Goal: Task Accomplishment & Management: Use online tool/utility

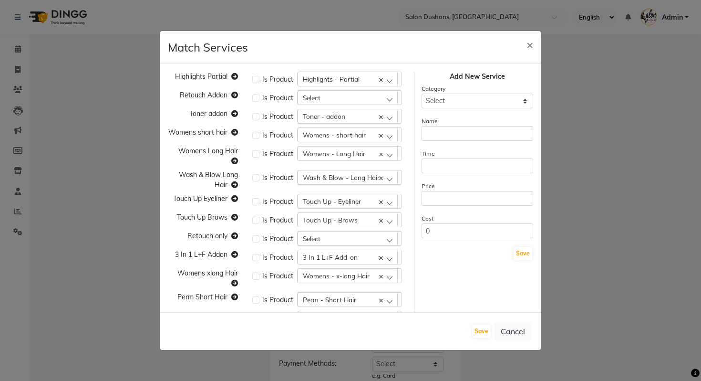
select select "Detail"
select select "Client"
select select "Mobile number"
select select "Employee"
select select "Service"
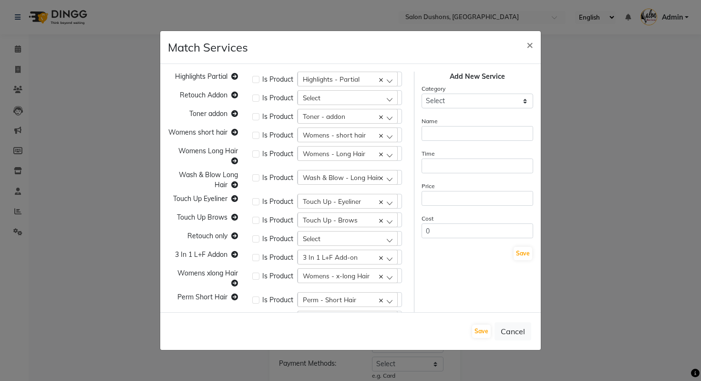
select select "Net Price"
select select "Payment"
select select "Date"
select select "YYYY-MM-DD"
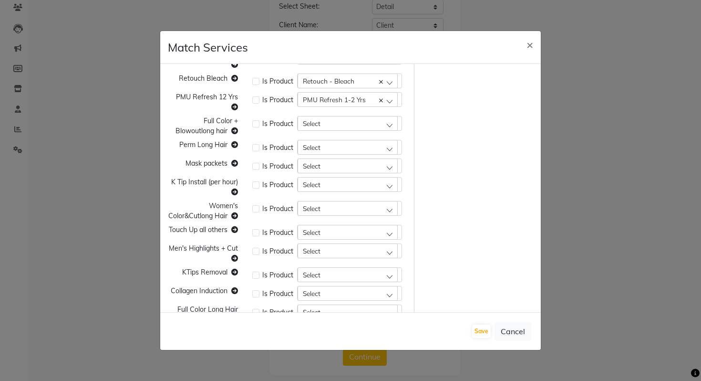
scroll to position [655, 0]
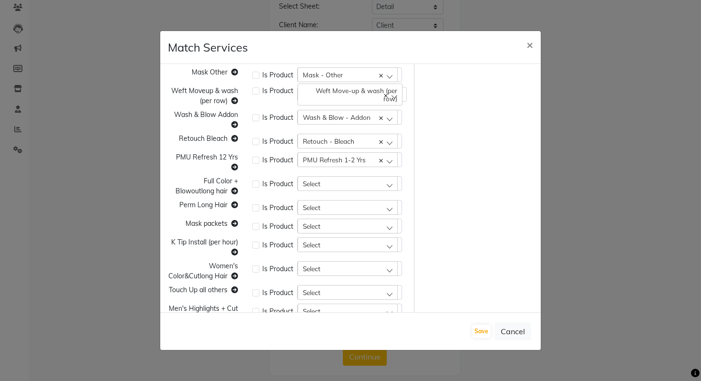
click at [326, 186] on div "Select" at bounding box center [348, 183] width 100 height 14
type input "full col"
click at [327, 223] on label "Full Color + Blowout" at bounding box center [334, 224] width 64 height 9
click at [328, 207] on div "Select" at bounding box center [348, 207] width 100 height 14
type input "perm"
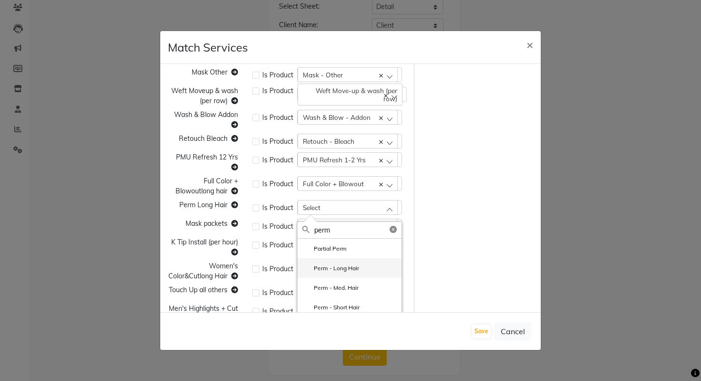
click at [341, 270] on label "Perm - Long Hair" at bounding box center [330, 268] width 57 height 9
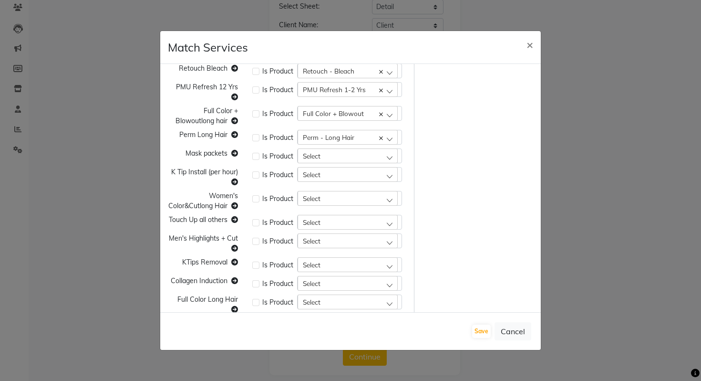
scroll to position [745, 0]
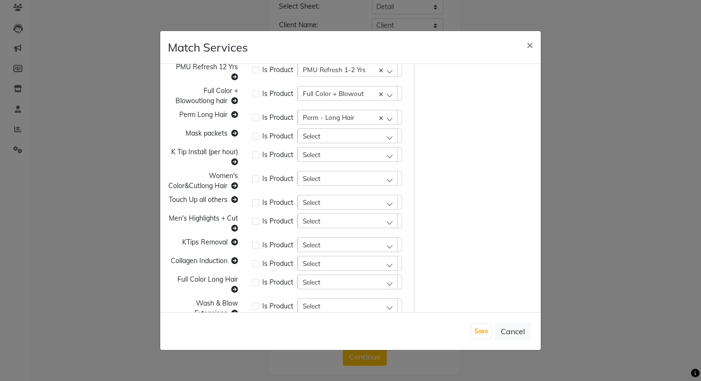
click at [319, 132] on span "Select" at bounding box center [312, 136] width 18 height 8
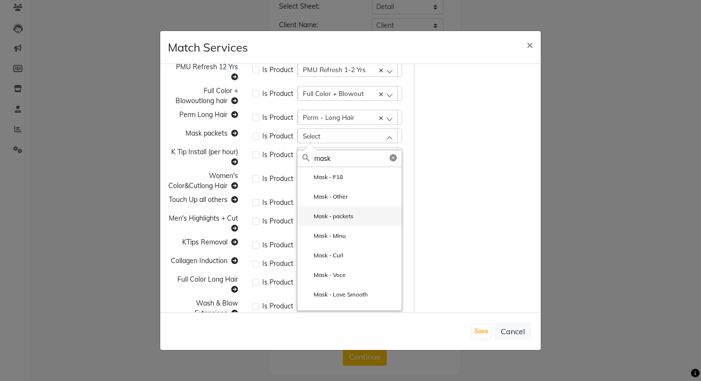
type input "mask"
click at [326, 218] on label "Mask - packets" at bounding box center [327, 216] width 51 height 9
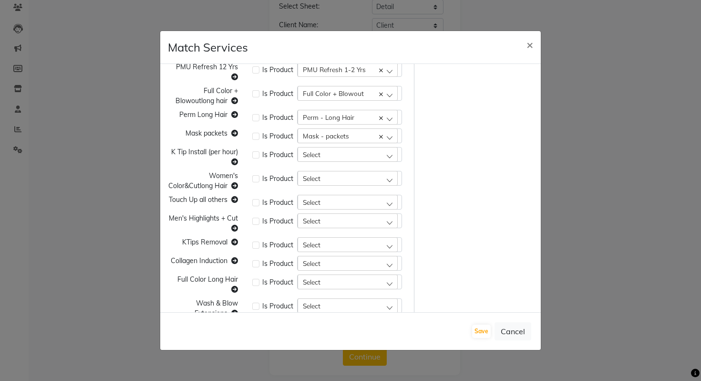
click at [324, 157] on div "Select" at bounding box center [348, 154] width 100 height 14
type input "k tip"
click at [330, 197] on label "K Tip Install" at bounding box center [323, 195] width 42 height 9
click at [323, 179] on div "Select" at bounding box center [348, 178] width 100 height 14
type input "women's"
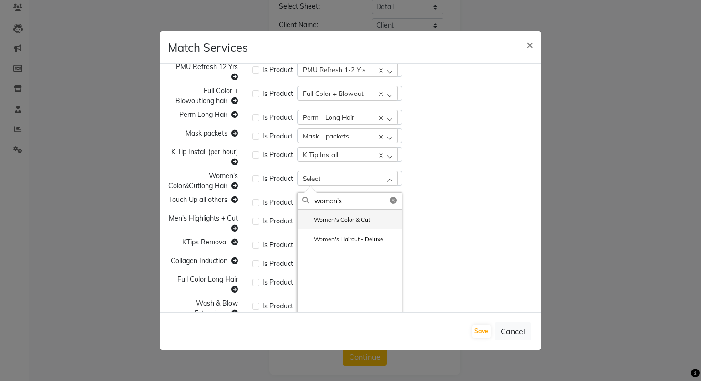
click at [349, 218] on label "Women's Color & Cut" at bounding box center [336, 219] width 68 height 9
click at [336, 205] on div "Select" at bounding box center [348, 202] width 100 height 14
type input "t"
click at [350, 180] on span "Women's Color & Cut" at bounding box center [335, 178] width 64 height 8
click at [381, 181] on c-icon at bounding box center [381, 178] width 4 height 8
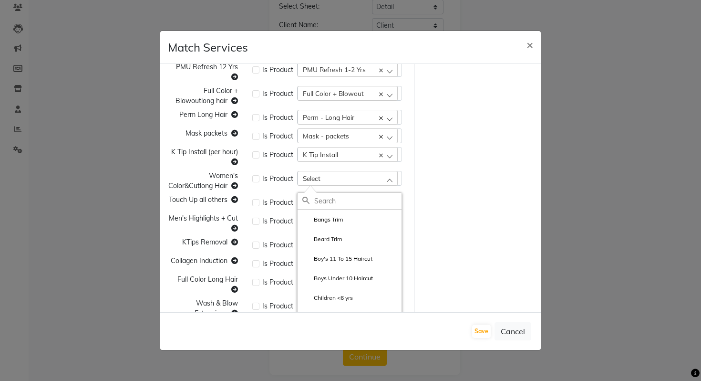
click at [340, 199] on div "Select" at bounding box center [348, 202] width 100 height 14
type input "t"
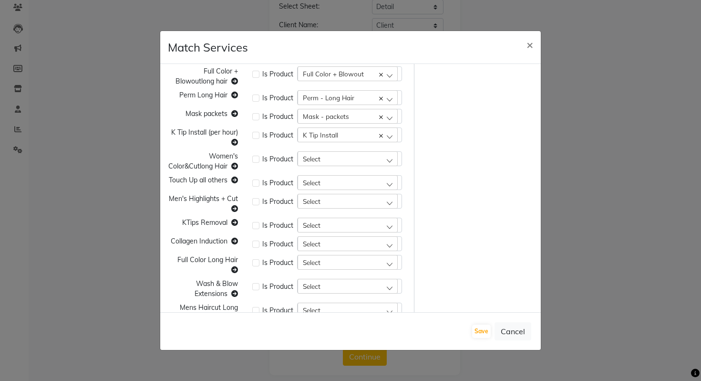
scroll to position [787, 0]
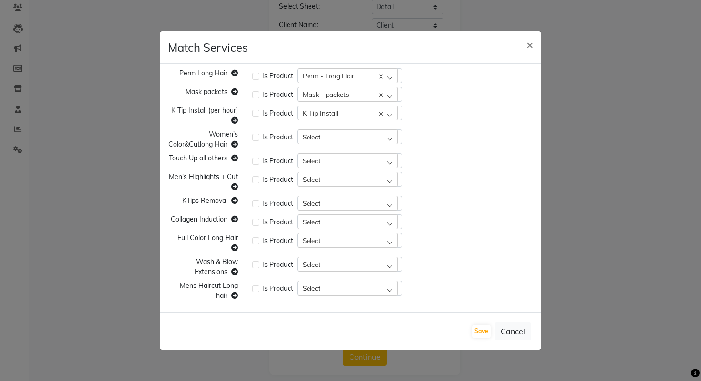
click at [329, 186] on div "Select" at bounding box center [348, 179] width 100 height 14
type input "h"
type input "m"
click at [284, 191] on div "Is Product Select Bangs Trim Beard Trim Boy's 11 To 15 Haircut Boys Under 10 Ha…" at bounding box center [329, 182] width 169 height 20
click at [326, 207] on div "Select" at bounding box center [348, 203] width 100 height 14
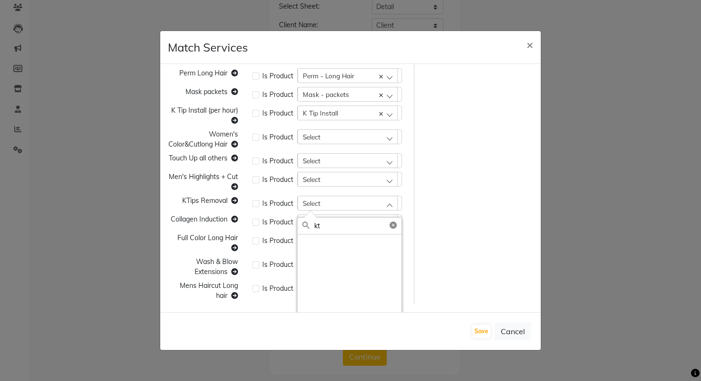
type input "k"
type input "K"
click at [374, 223] on div "Select" at bounding box center [348, 221] width 100 height 14
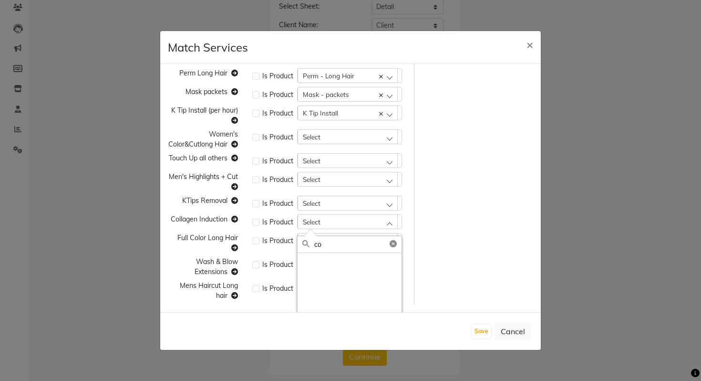
type input "c"
click at [334, 241] on div "Select" at bounding box center [348, 240] width 100 height 14
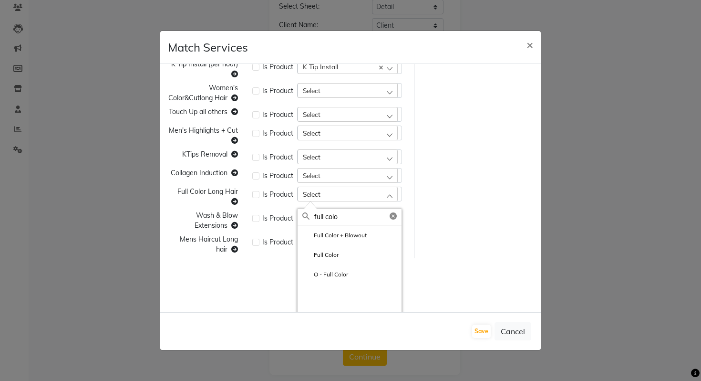
scroll to position [834, 0]
type input "full colo"
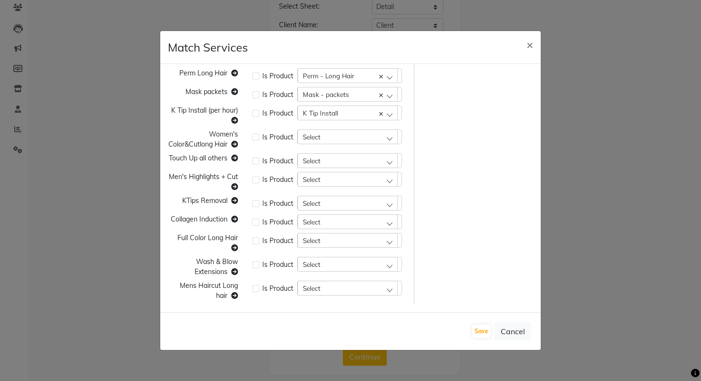
scroll to position [787, 0]
click at [309, 265] on span "Select" at bounding box center [312, 264] width 18 height 8
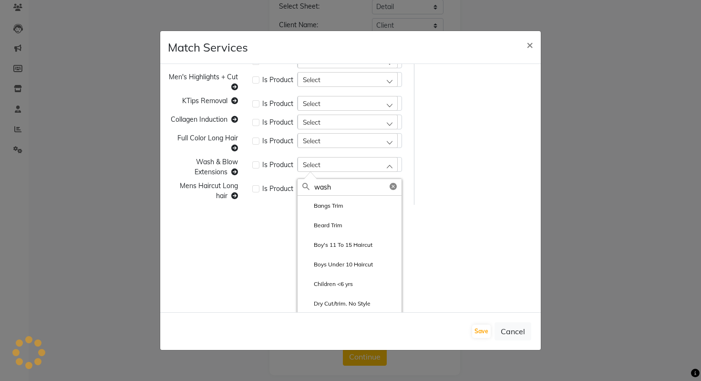
scroll to position [889, 0]
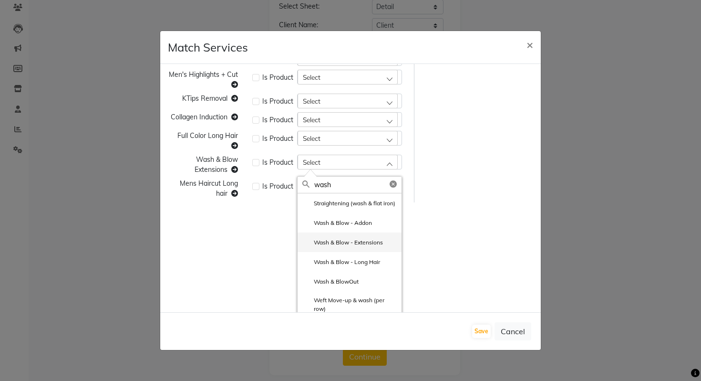
type input "wash"
click at [356, 245] on li "Wash & Blow - Extensions" at bounding box center [350, 242] width 104 height 20
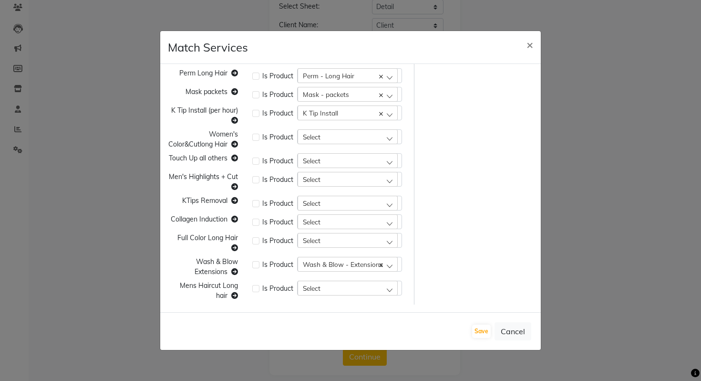
scroll to position [787, 0]
click at [304, 291] on span "Select" at bounding box center [312, 288] width 18 height 8
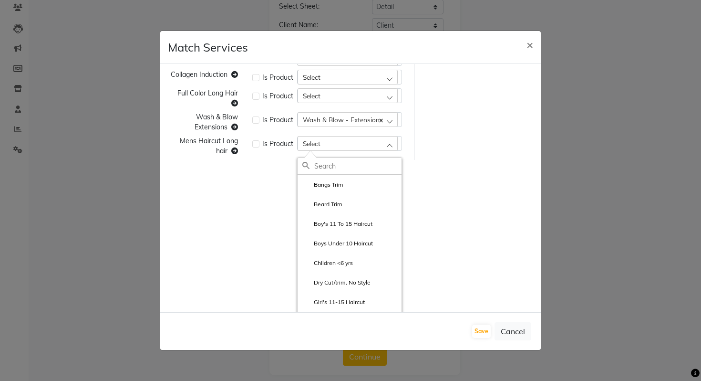
scroll to position [935, 0]
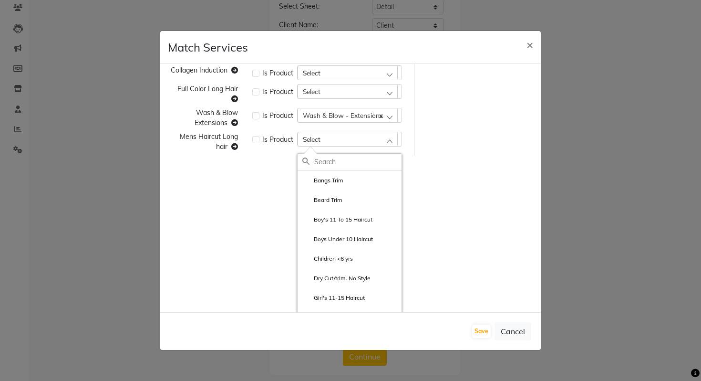
type input "h"
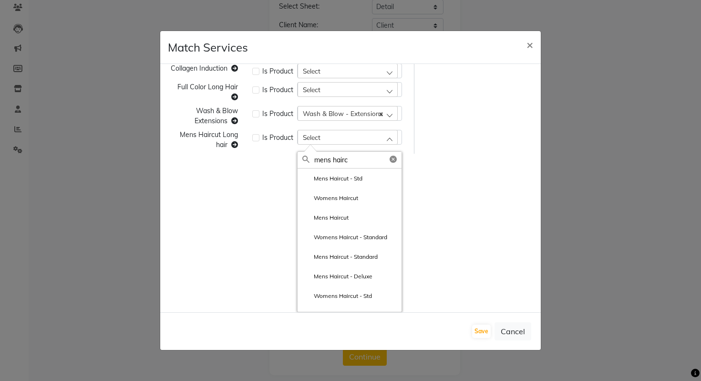
type input "mens hairc"
click at [455, 238] on div "Highlights Partial Is Product Highlights - Partial Bangs Trim Retouch Addon Is …" at bounding box center [350, 188] width 381 height 248
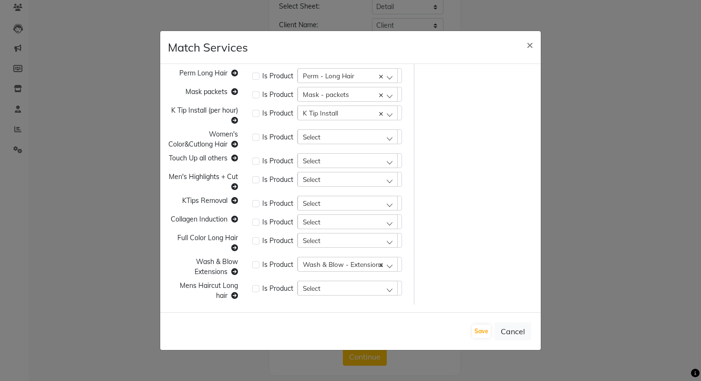
click at [336, 288] on div "Select" at bounding box center [348, 287] width 100 height 14
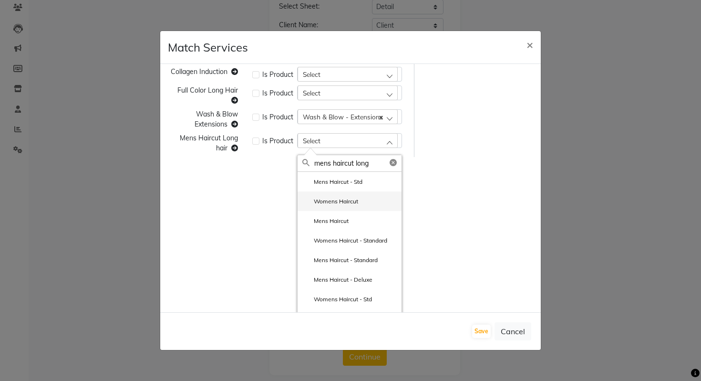
scroll to position [937, 0]
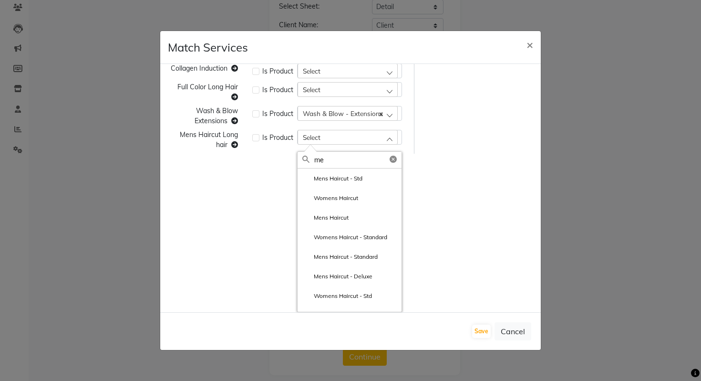
type input "m"
click at [486, 240] on div "Highlights Partial Is Product Highlights - Partial Bangs Trim Retouch Addon Is …" at bounding box center [350, 188] width 381 height 248
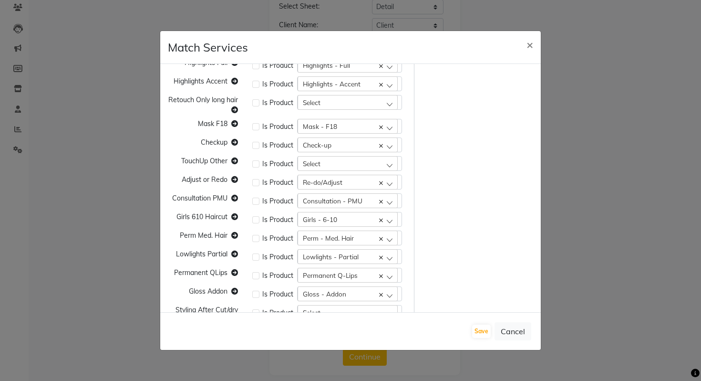
scroll to position [787, 0]
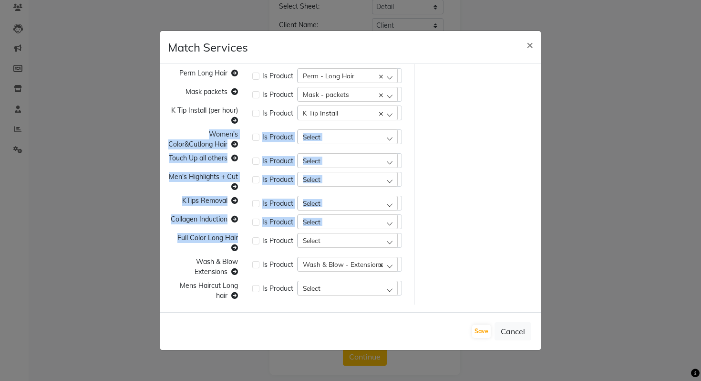
drag, startPoint x: 180, startPoint y: 128, endPoint x: 236, endPoint y: 243, distance: 127.4
copy div "Women's Color&Cutlong Hair Is Product Select Bangs Trim Beard Trim Boy's 11 To …"
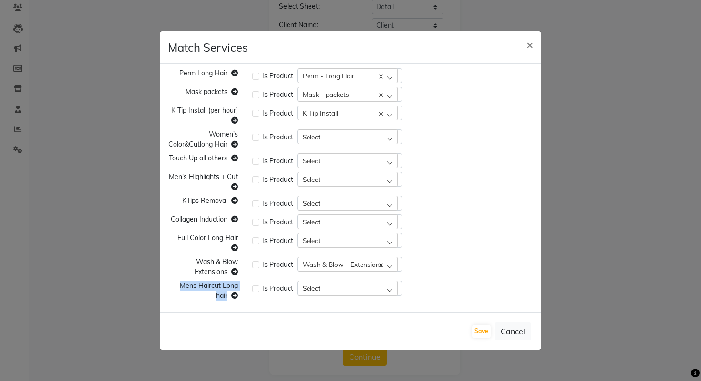
drag, startPoint x: 179, startPoint y: 283, endPoint x: 239, endPoint y: 296, distance: 61.4
click at [239, 296] on div "Mens Haircut Long hair" at bounding box center [203, 290] width 84 height 20
copy span "Mens Haircut Long hair"
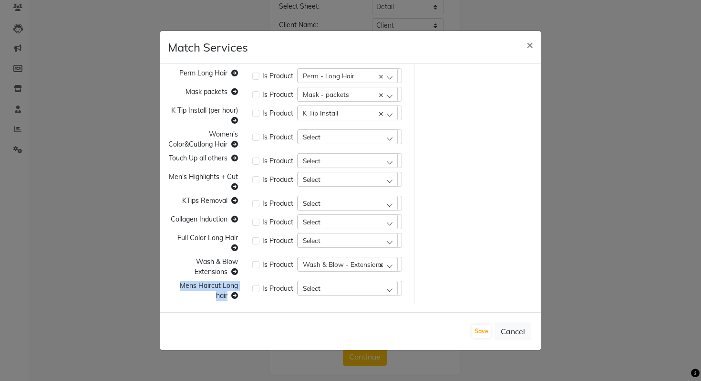
copy span "Mens Haircut Long hair"
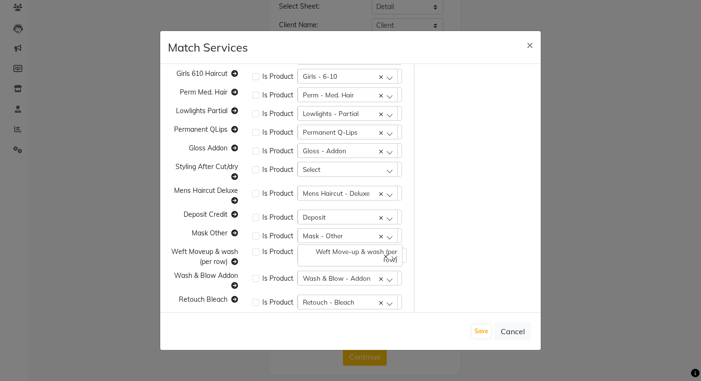
scroll to position [480, 0]
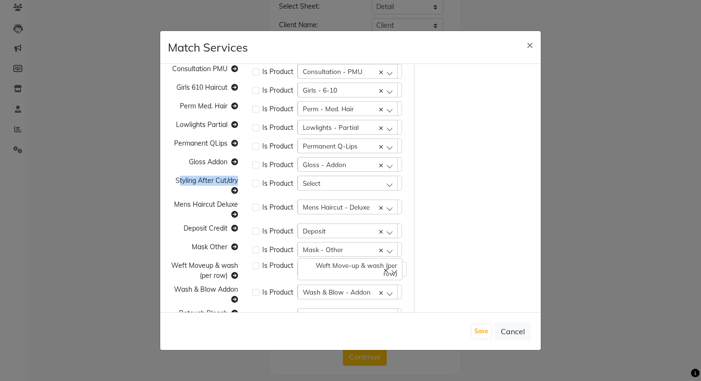
drag, startPoint x: 178, startPoint y: 181, endPoint x: 259, endPoint y: 181, distance: 81.6
click at [259, 181] on div "Styling After Cut/dry Is Product Select Bangs Trim Beard Trim Boy's 11 To 15 Ha…" at bounding box center [287, 186] width 253 height 20
click at [230, 181] on span "Styling After Cut/dry" at bounding box center [207, 180] width 62 height 9
drag, startPoint x: 166, startPoint y: 184, endPoint x: 257, endPoint y: 184, distance: 90.6
click at [257, 184] on div "Styling After Cut/dry Is Product Select Bangs Trim Beard Trim Boy's 11 To 15 Ha…" at bounding box center [287, 186] width 253 height 20
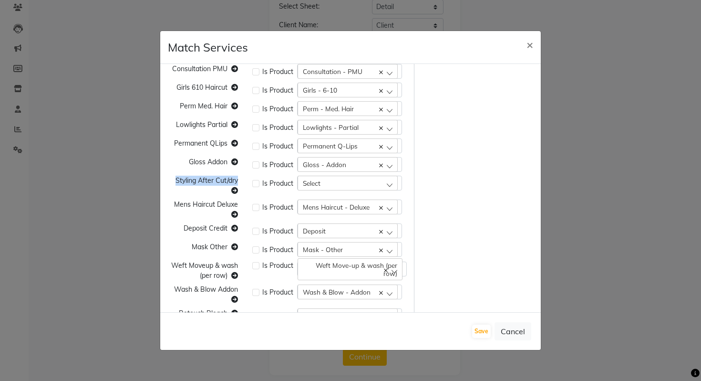
copy div "Styling After Cut/dry"
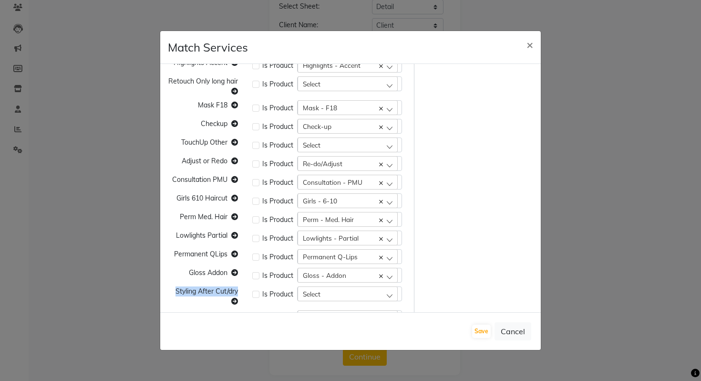
scroll to position [363, 0]
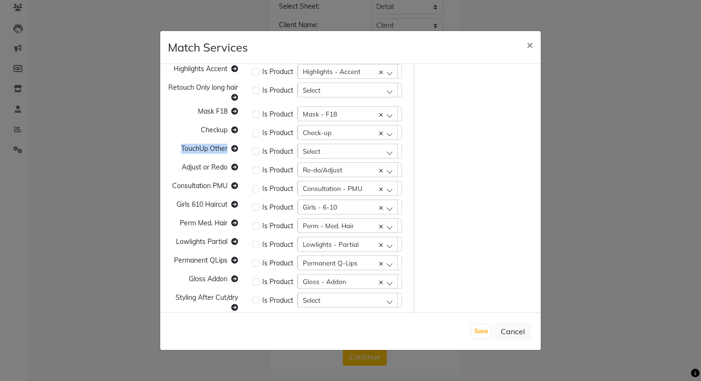
drag, startPoint x: 178, startPoint y: 148, endPoint x: 229, endPoint y: 148, distance: 50.6
click at [229, 148] on div "TouchUp Other" at bounding box center [203, 151] width 84 height 15
copy span "TouchUp Other"
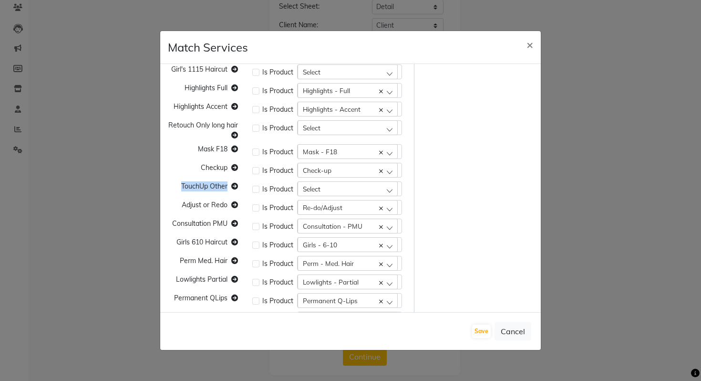
scroll to position [288, 0]
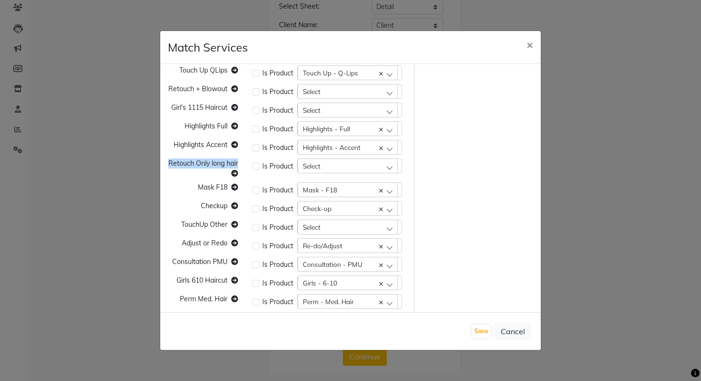
drag, startPoint x: 173, startPoint y: 164, endPoint x: 233, endPoint y: 177, distance: 61.6
click at [233, 177] on div "Retouch Only long hair" at bounding box center [203, 168] width 84 height 20
copy span "Retouch Only long hair"
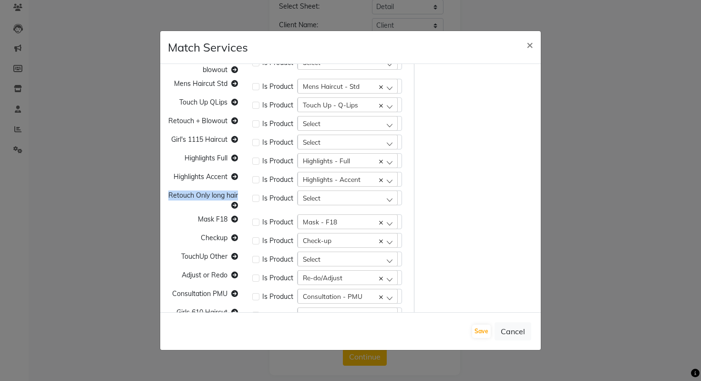
scroll to position [249, 0]
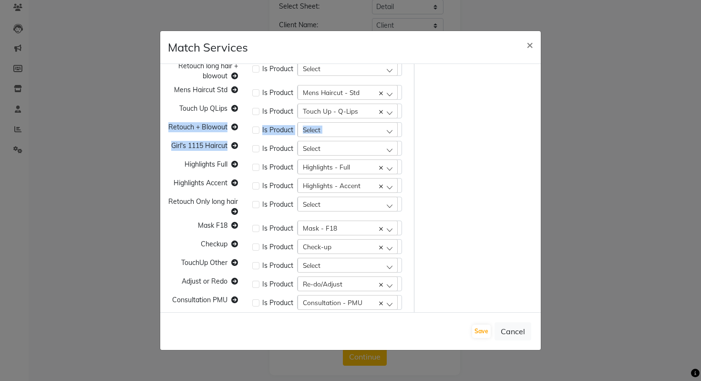
drag, startPoint x: 168, startPoint y: 127, endPoint x: 234, endPoint y: 144, distance: 68.3
click at [234, 144] on div "Highlights Partial Is Product Highlights - Partial Bangs Trim Retouch Addon Is …" at bounding box center [287, 331] width 253 height 1019
copy div "Retouch + Blowout Is Product Select Bangs Trim Girl's 1115 Haircut"
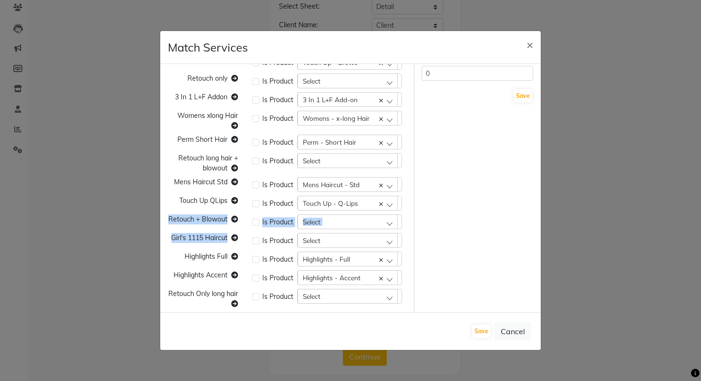
scroll to position [155, 0]
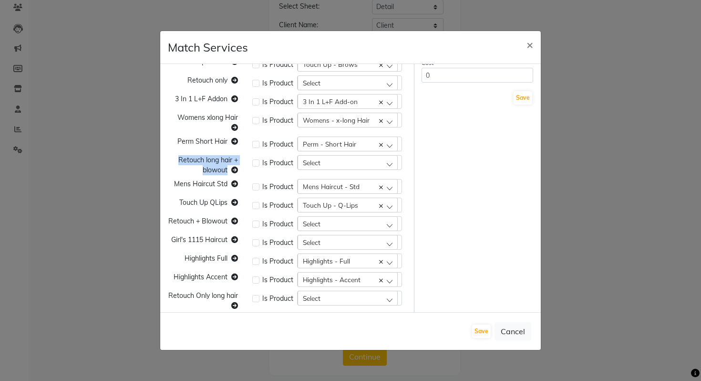
drag, startPoint x: 180, startPoint y: 160, endPoint x: 237, endPoint y: 168, distance: 57.4
click at [236, 168] on div "Retouch long hair + blowout" at bounding box center [203, 165] width 84 height 20
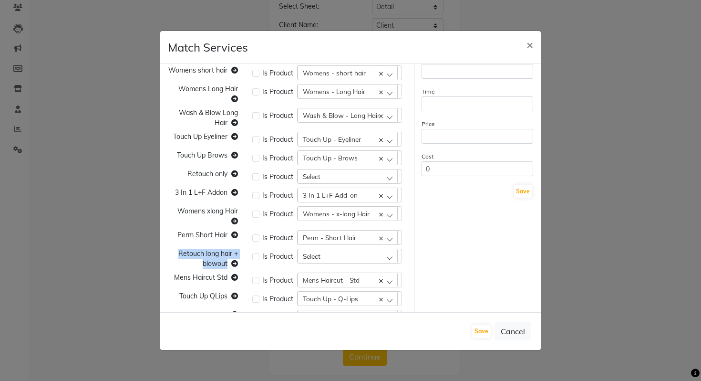
scroll to position [62, 0]
drag, startPoint x: 193, startPoint y: 174, endPoint x: 228, endPoint y: 175, distance: 35.8
click at [228, 175] on div "Retouch only" at bounding box center [203, 176] width 84 height 15
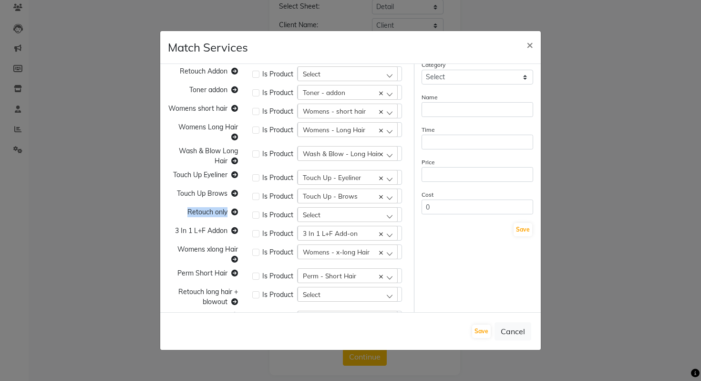
scroll to position [0, 0]
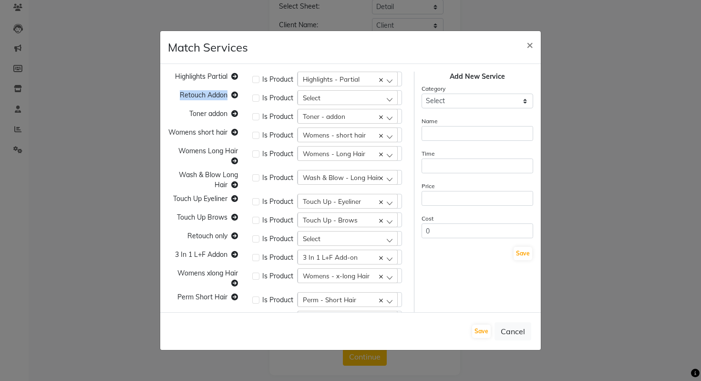
drag, startPoint x: 180, startPoint y: 95, endPoint x: 231, endPoint y: 95, distance: 50.6
click at [231, 95] on div "Retouch Addon" at bounding box center [203, 97] width 84 height 15
click at [207, 101] on div "Retouch Addon" at bounding box center [203, 97] width 84 height 15
click at [207, 93] on span "Retouch Addon" at bounding box center [204, 95] width 48 height 9
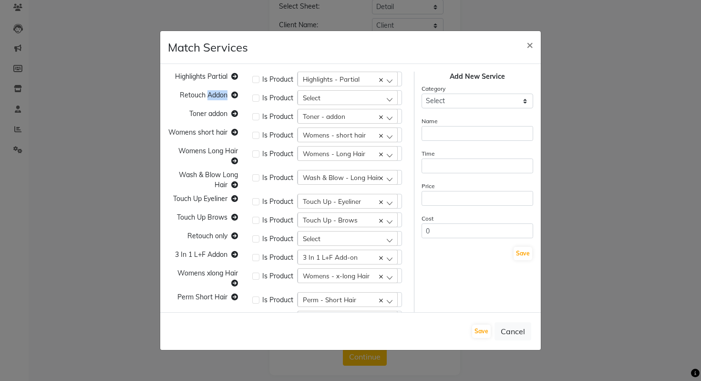
click at [207, 93] on span "Retouch Addon" at bounding box center [204, 95] width 48 height 9
click at [488, 102] on select "Select Cuts/Trims Color Hair Treatments Other (Non-Chemical) Permanents Smoothi…" at bounding box center [478, 100] width 112 height 15
select select "116424"
click at [422, 93] on select "Select Cuts/Trims Color Hair Treatments Other (Non-Chemical) Permanents Smoothi…" at bounding box center [478, 100] width 112 height 15
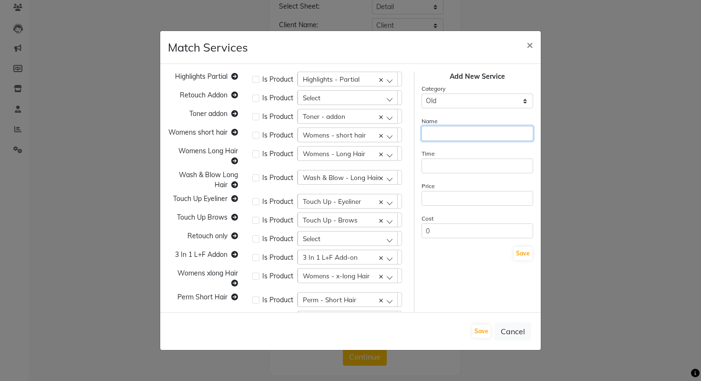
click at [445, 130] on input "text" at bounding box center [478, 133] width 112 height 15
paste input "Retouch Addon"
type input "Retouch Addon"
click at [463, 232] on input "0" at bounding box center [478, 230] width 112 height 15
type input "1"
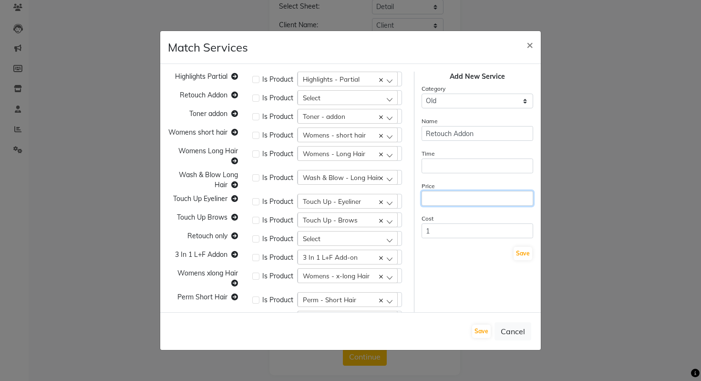
click at [468, 197] on input "number" at bounding box center [478, 198] width 112 height 15
type input "1"
click at [446, 238] on form "Category Select Cuts/Trims Color Hair Treatments Other (Non-Chemical) Permanent…" at bounding box center [478, 171] width 112 height 177
click at [443, 230] on input "1" at bounding box center [478, 230] width 112 height 15
type input "0"
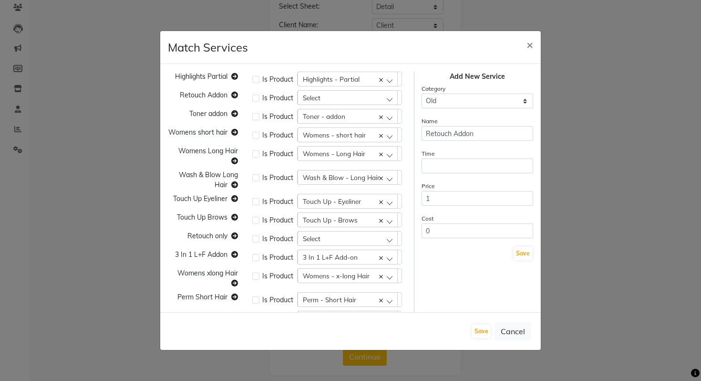
click at [444, 175] on form "Category Select Cuts/Trims Color Hair Treatments Other (Non-Chemical) Permanent…" at bounding box center [478, 171] width 112 height 177
click at [436, 163] on input "number" at bounding box center [478, 165] width 112 height 15
type input "20"
click at [513, 252] on div "Save" at bounding box center [478, 253] width 112 height 15
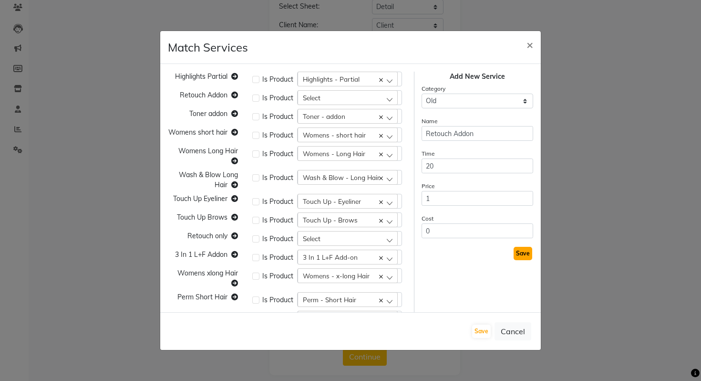
click at [522, 255] on button "Save" at bounding box center [523, 253] width 19 height 13
select select
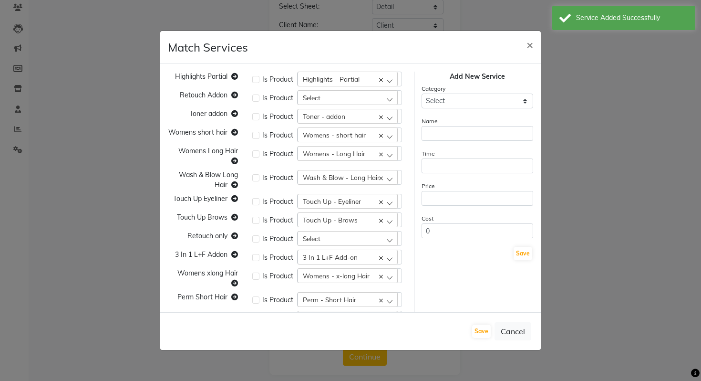
click at [338, 97] on div "Select" at bounding box center [348, 97] width 100 height 14
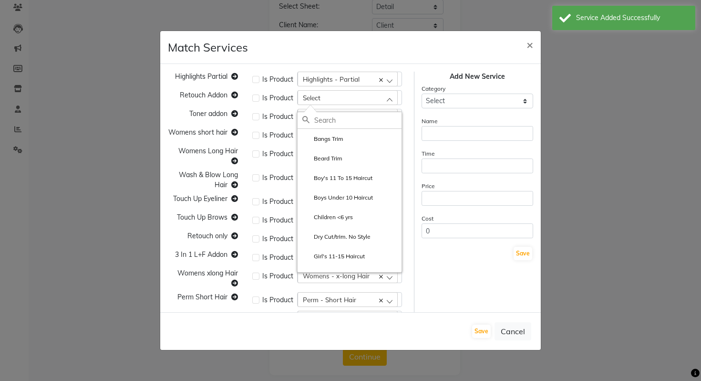
click at [338, 98] on div "Select" at bounding box center [348, 97] width 100 height 14
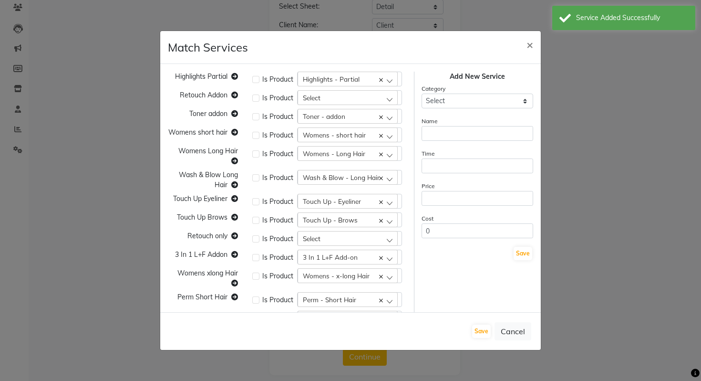
click at [338, 98] on div "Select" at bounding box center [348, 97] width 100 height 14
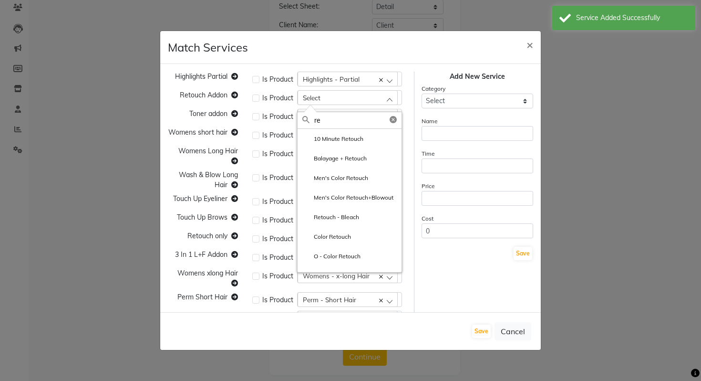
type input "r"
paste input "Retouch Addon"
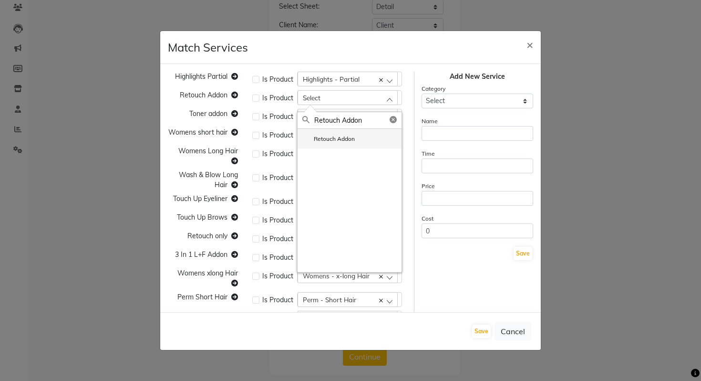
type input "Retouch Addon"
click at [339, 136] on label "Retouch Addon" at bounding box center [328, 139] width 52 height 9
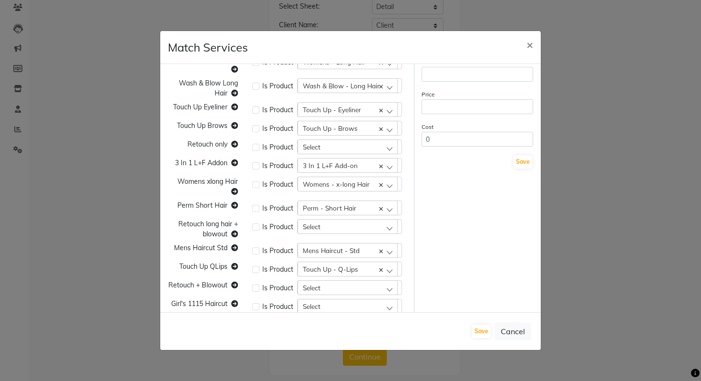
scroll to position [93, 0]
click at [200, 142] on span "Retouch only" at bounding box center [207, 143] width 40 height 9
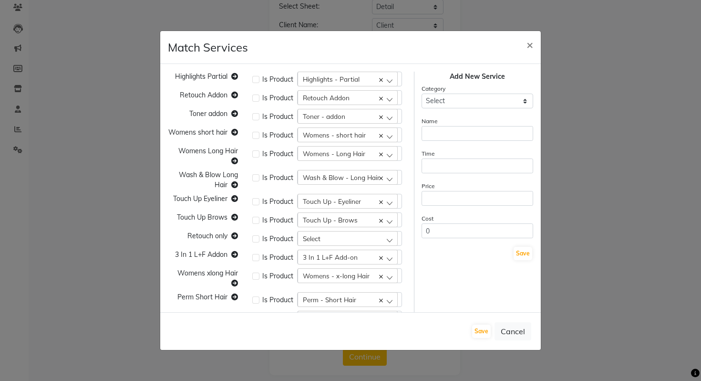
click at [440, 111] on form "Category Select Cuts/Trims Color Hair Treatments Other (Non-Chemical) Permanent…" at bounding box center [478, 171] width 112 height 177
click at [440, 107] on select "Select Cuts/Trims Color Hair Treatments Other (Non-Chemical) Permanents Smoothi…" at bounding box center [478, 100] width 112 height 15
click at [459, 104] on select "Select Cuts/Trims Color Hair Treatments Other (Non-Chemical) Permanents Smoothi…" at bounding box center [478, 100] width 112 height 15
select select "116424"
click at [422, 93] on select "Select Cuts/Trims Color Hair Treatments Other (Non-Chemical) Permanents Smoothi…" at bounding box center [478, 100] width 112 height 15
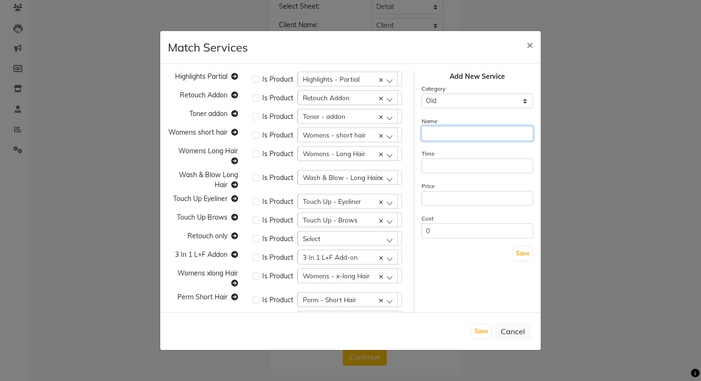
click at [441, 135] on input "text" at bounding box center [478, 133] width 112 height 15
paste input "Retouch only"
type input "Retouch only"
click at [455, 165] on input "number" at bounding box center [478, 165] width 112 height 15
type input "1"
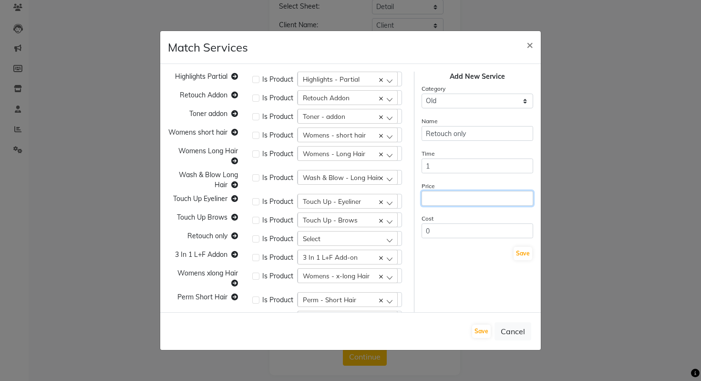
click at [450, 197] on input "number" at bounding box center [478, 198] width 112 height 15
type input "1"
click at [518, 251] on button "Save" at bounding box center [523, 253] width 19 height 13
select select
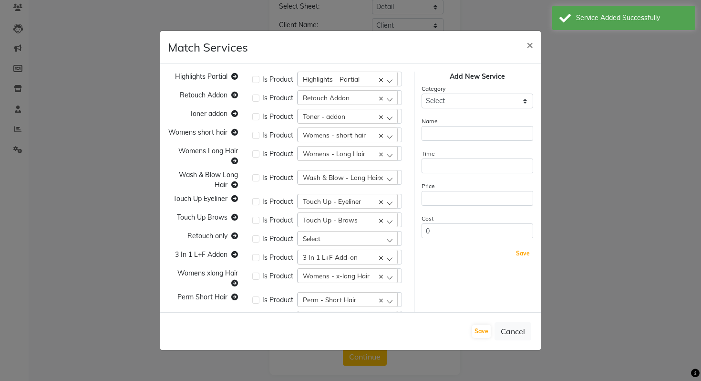
scroll to position [39, 0]
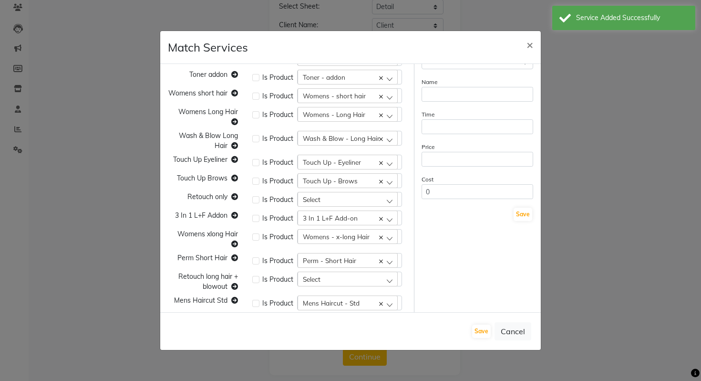
click at [320, 193] on div "Select" at bounding box center [348, 199] width 100 height 14
paste input "Retouch only"
type input "Retouch only"
click at [341, 244] on label "Retouch only" at bounding box center [325, 240] width 46 height 9
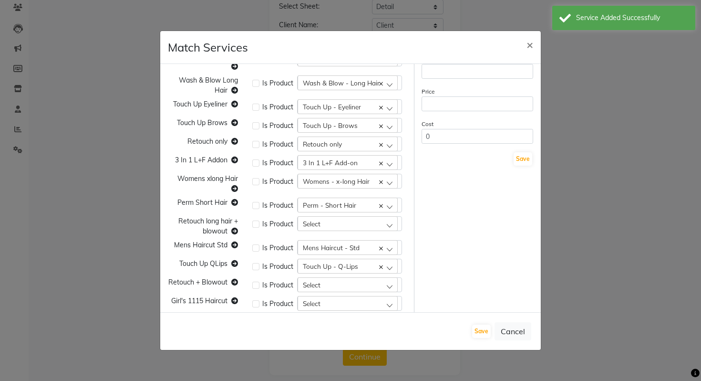
scroll to position [100, 0]
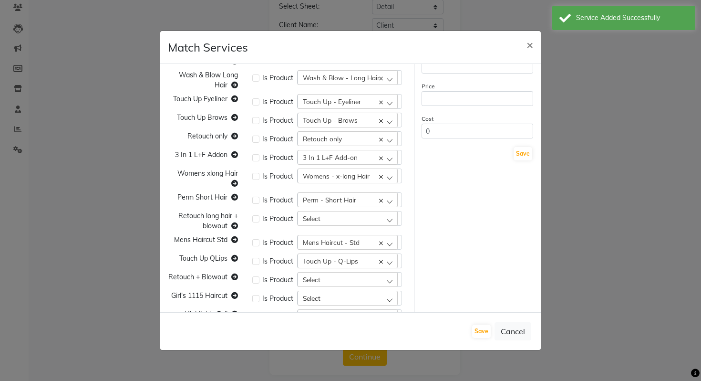
click at [215, 217] on span "Retouch long hair + blowout" at bounding box center [208, 220] width 60 height 19
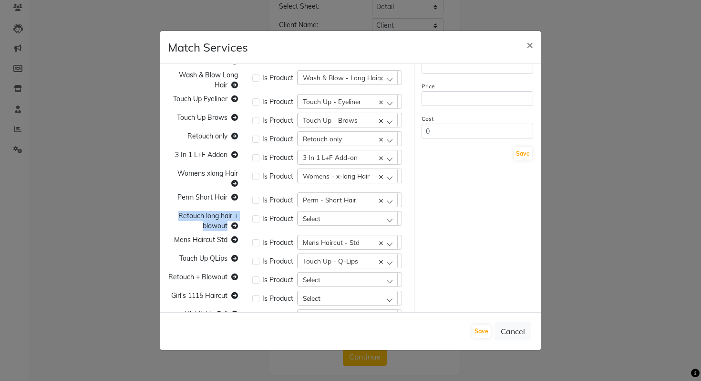
scroll to position [0, 0]
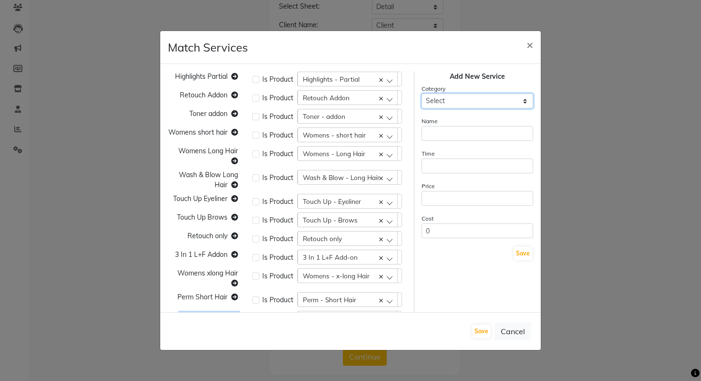
click at [458, 104] on select "Select Cuts/Trims Color Hair Treatments Other (Non-Chemical) Permanents Smoothi…" at bounding box center [478, 100] width 112 height 15
select select "116424"
click at [422, 93] on select "Select Cuts/Trims Color Hair Treatments Other (Non-Chemical) Permanents Smoothi…" at bounding box center [478, 100] width 112 height 15
click at [446, 132] on input "text" at bounding box center [478, 133] width 112 height 15
paste input "Retouch long hair + blowout"
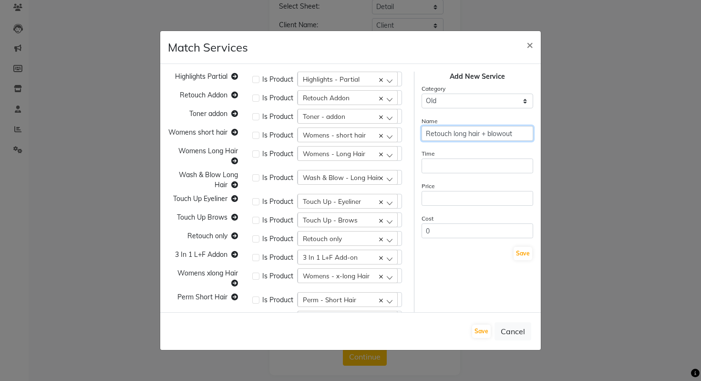
type input "Retouch long hair + blowout"
click at [444, 169] on input "number" at bounding box center [478, 165] width 112 height 15
type input "1"
click at [444, 203] on input "number" at bounding box center [478, 198] width 112 height 15
type input "1"
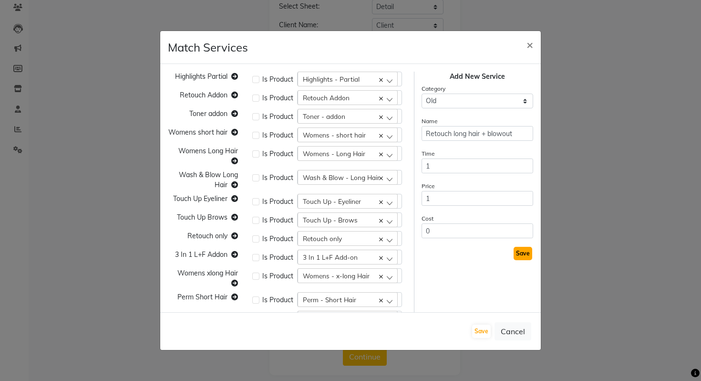
click at [517, 256] on button "Save" at bounding box center [523, 253] width 19 height 13
select select
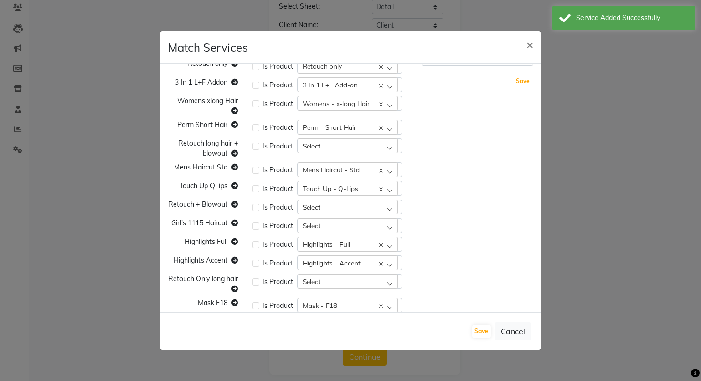
scroll to position [164, 0]
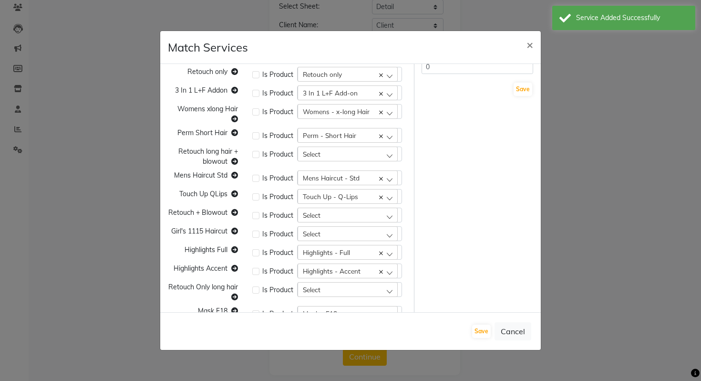
click at [325, 147] on div "Select" at bounding box center [348, 153] width 100 height 14
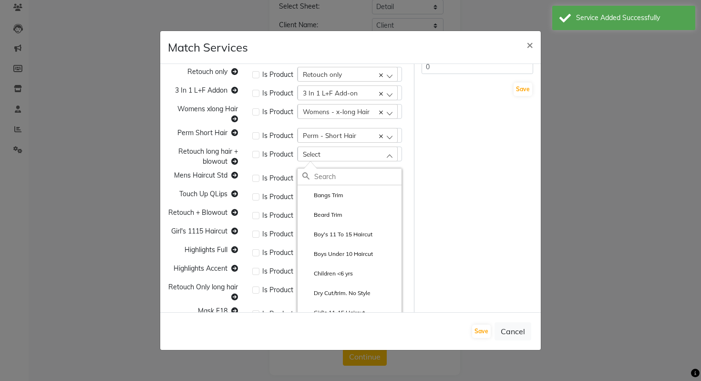
paste input "Retouch long hair + blowout"
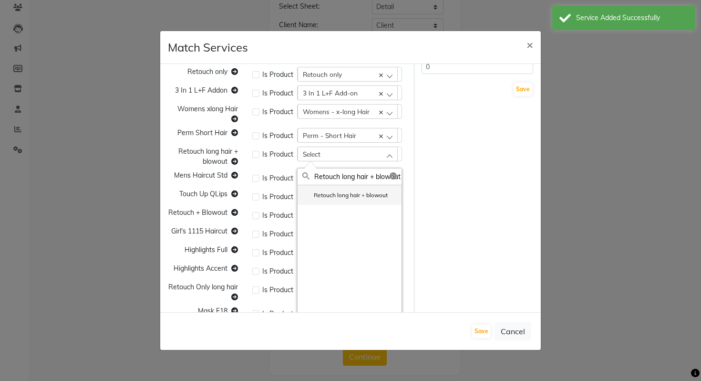
type input "Retouch long hair + blowout"
click at [350, 195] on label "Retouch long hair + blowout" at bounding box center [344, 195] width 85 height 9
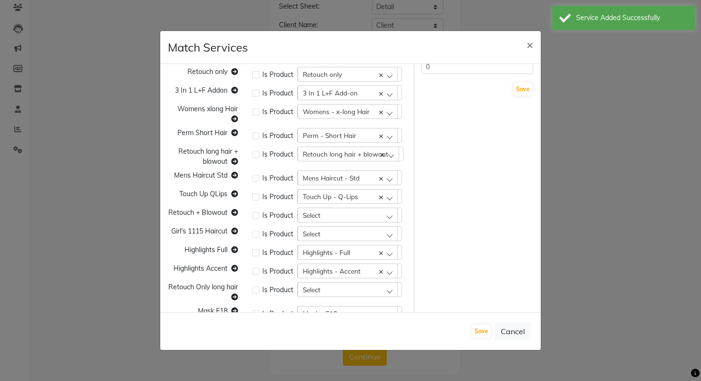
click at [192, 209] on span "Retouch + Blowout" at bounding box center [197, 212] width 59 height 9
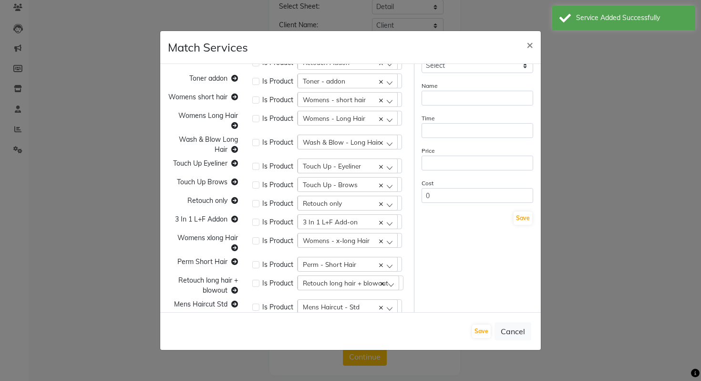
scroll to position [0, 0]
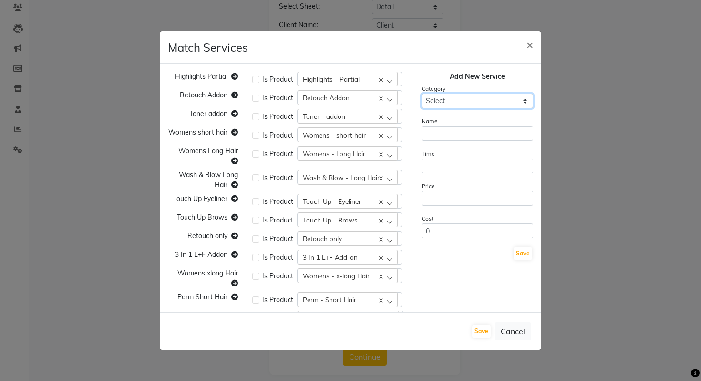
click at [449, 104] on select "Select Cuts/Trims Color Hair Treatments Other (Non-Chemical) Permanents Smoothi…" at bounding box center [478, 100] width 112 height 15
select select "116424"
click at [422, 93] on select "Select Cuts/Trims Color Hair Treatments Other (Non-Chemical) Permanents Smoothi…" at bounding box center [478, 100] width 112 height 15
click at [448, 132] on input "text" at bounding box center [478, 133] width 112 height 15
paste input "Retouch + Blowout"
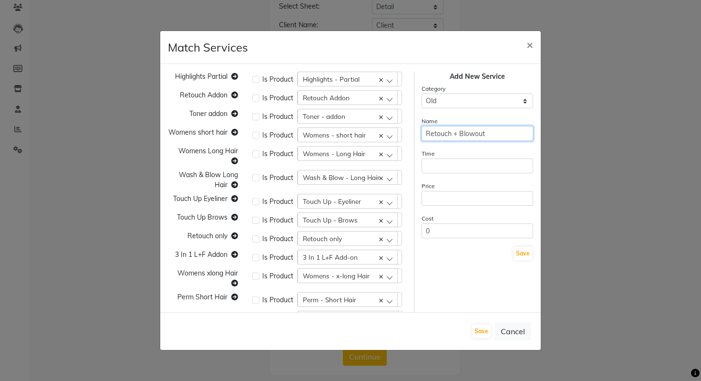
type input "Retouch + Blowout"
click at [445, 177] on form "Category Select Cuts/Trims Color Hair Treatments Other (Non-Chemical) Permanent…" at bounding box center [478, 171] width 112 height 177
click at [445, 170] on input "number" at bounding box center [478, 165] width 112 height 15
type input "1"
click at [445, 196] on input "number" at bounding box center [478, 198] width 112 height 15
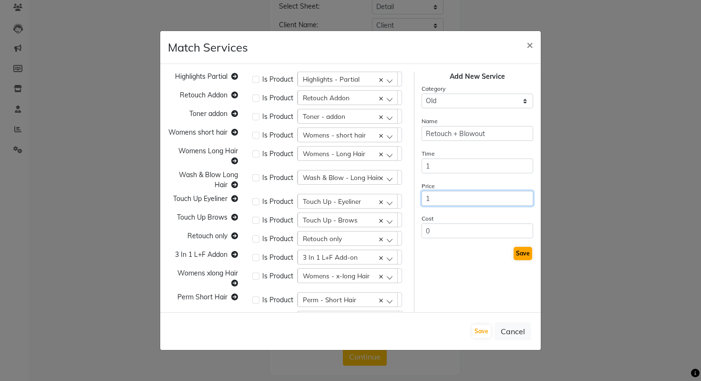
type input "1"
click at [523, 255] on button "Save" at bounding box center [523, 253] width 19 height 13
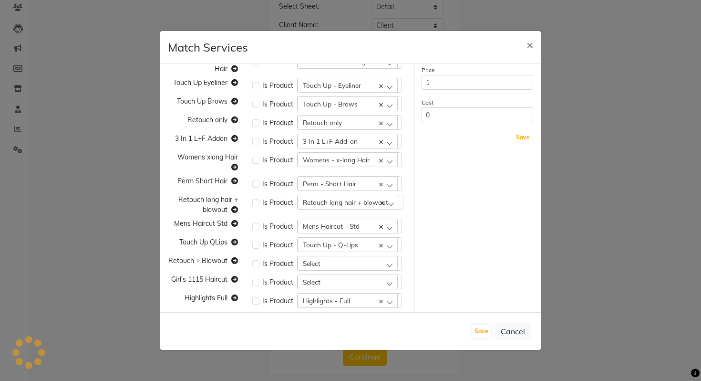
select select
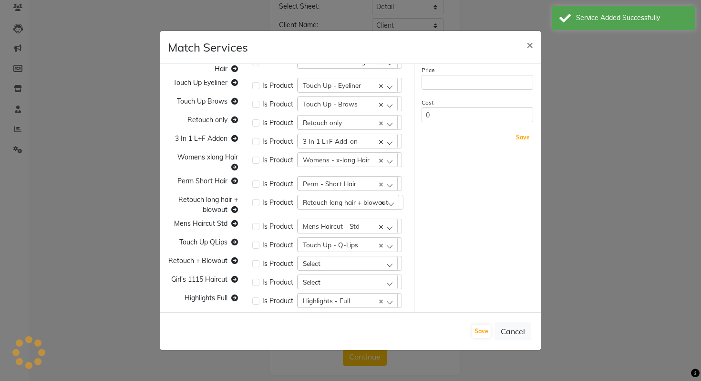
scroll to position [118, 0]
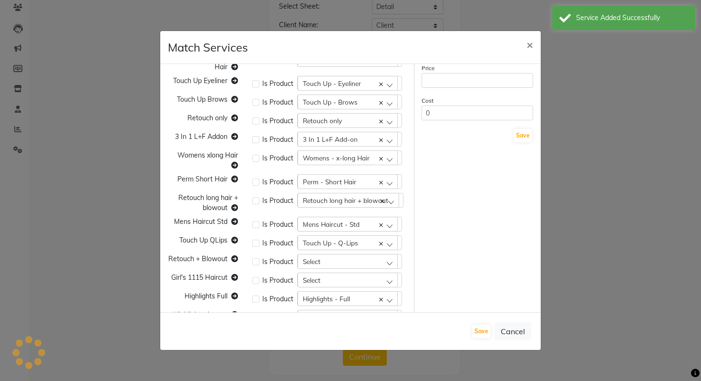
click at [314, 217] on div "Mens Haircut - Std" at bounding box center [348, 224] width 100 height 14
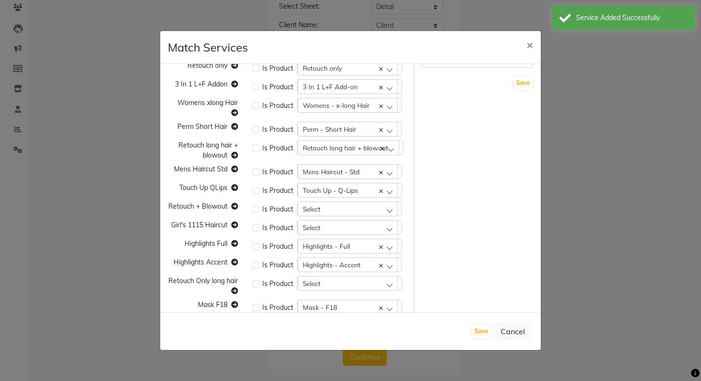
click at [313, 207] on span "Select" at bounding box center [312, 209] width 18 height 8
paste input "Retouch + Blowout"
type input "Retouch + Blowout"
click at [369, 260] on div "Retouch + Blowout" at bounding box center [350, 311] width 104 height 143
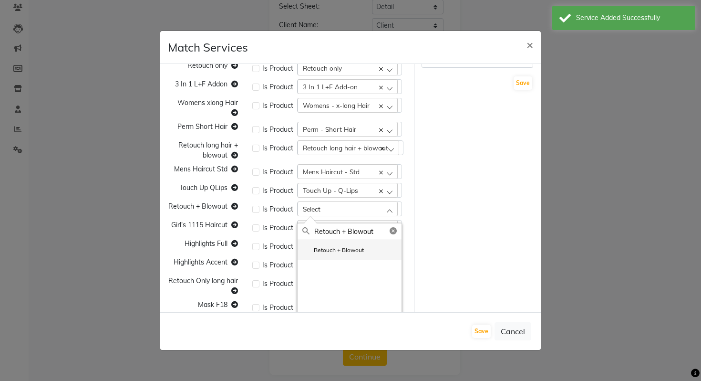
click at [367, 253] on li "Retouch + Blowout" at bounding box center [350, 250] width 104 height 20
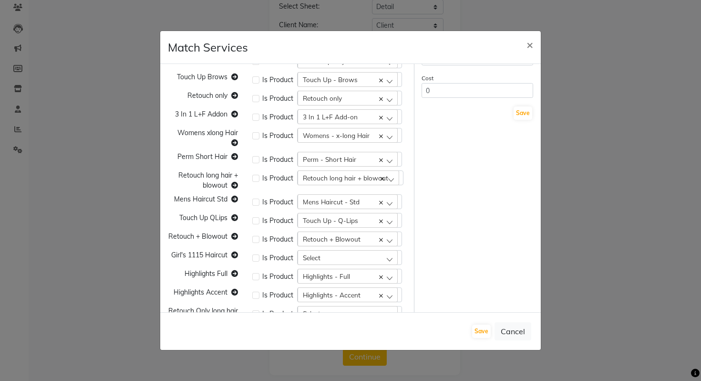
scroll to position [154, 0]
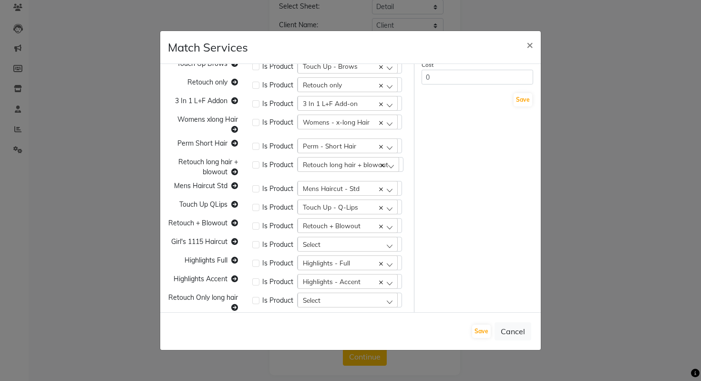
click at [215, 238] on span "Girl's 1115 Haircut" at bounding box center [199, 241] width 56 height 9
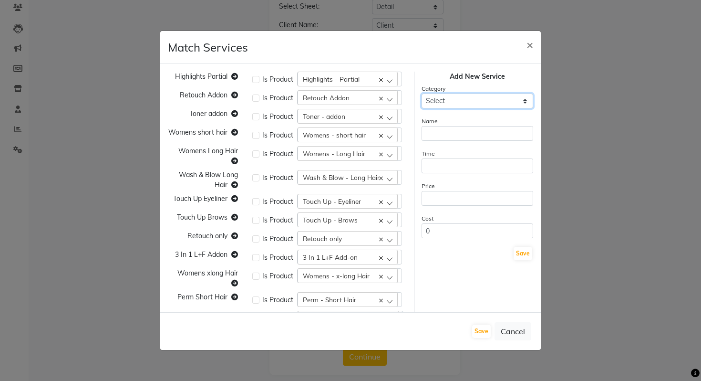
click at [472, 103] on select "Select Cuts/Trims Color Hair Treatments Other (Non-Chemical) Permanents Smoothi…" at bounding box center [478, 100] width 112 height 15
select select "116424"
click at [422, 93] on select "Select Cuts/Trims Color Hair Treatments Other (Non-Chemical) Permanents Smoothi…" at bounding box center [478, 100] width 112 height 15
click at [440, 133] on input "text" at bounding box center [478, 133] width 112 height 15
paste input "Girl's 1115 Haircut"
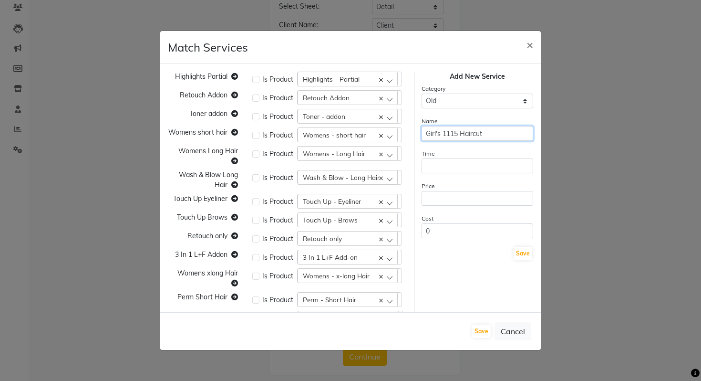
type input "Girl's 1115 Haircut"
click at [441, 165] on input "number" at bounding box center [478, 165] width 112 height 15
type input "1"
click at [441, 198] on input "number" at bounding box center [478, 198] width 112 height 15
type input "1"
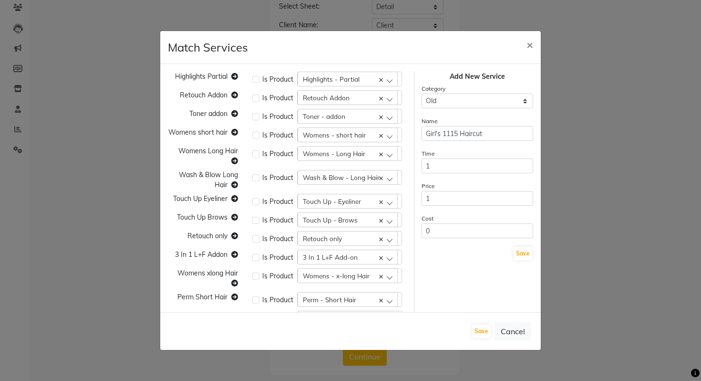
click at [523, 254] on button "Save" at bounding box center [523, 253] width 19 height 13
select select
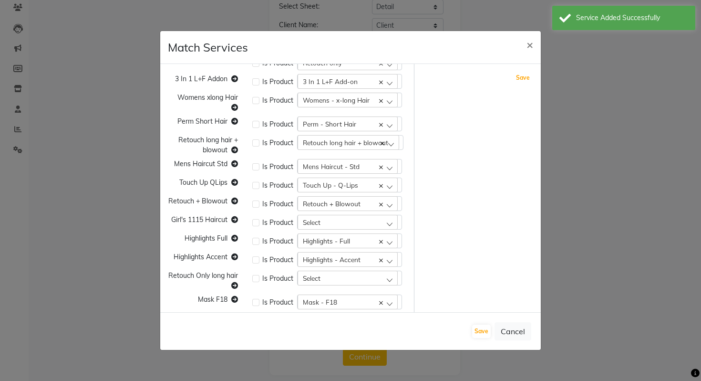
scroll to position [178, 0]
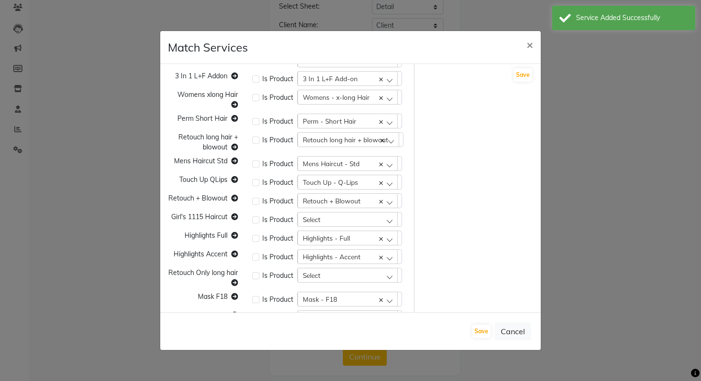
click at [311, 206] on div "Retouch + Blowout" at bounding box center [348, 200] width 100 height 14
click at [367, 213] on div "Select" at bounding box center [348, 219] width 100 height 14
click at [335, 248] on input "text" at bounding box center [357, 242] width 87 height 16
paste input "Girl's 1115 Haircut"
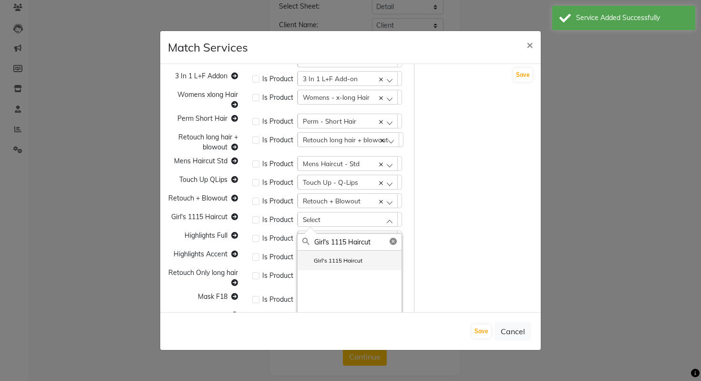
type input "Girl's 1115 Haircut"
click at [350, 261] on label "Girl's 1115 Haircut" at bounding box center [332, 260] width 60 height 9
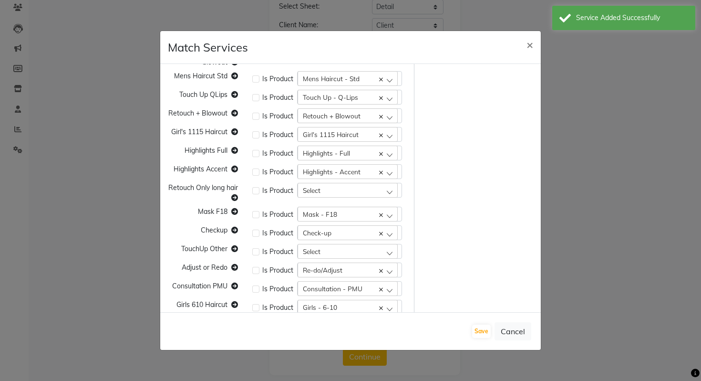
scroll to position [265, 0]
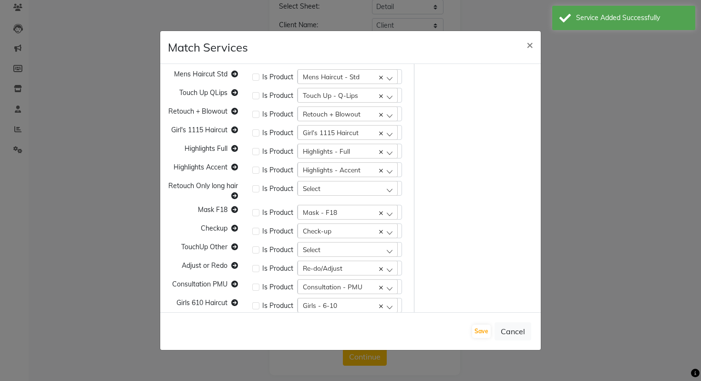
click at [222, 186] on span "Retouch Only long hair" at bounding box center [203, 185] width 70 height 9
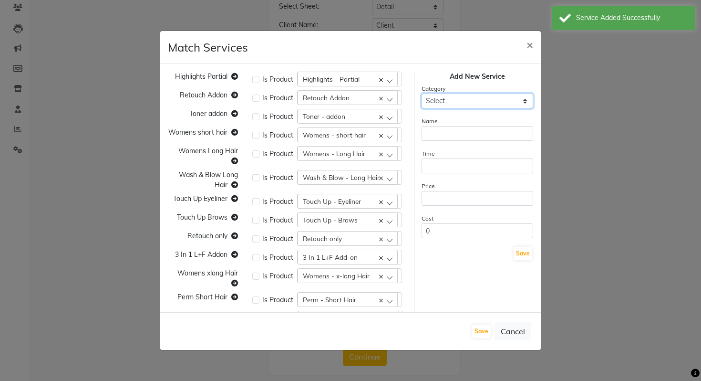
click at [461, 103] on select "Select Cuts/Trims Color Hair Treatments Other (Non-Chemical) Permanents Smoothi…" at bounding box center [478, 100] width 112 height 15
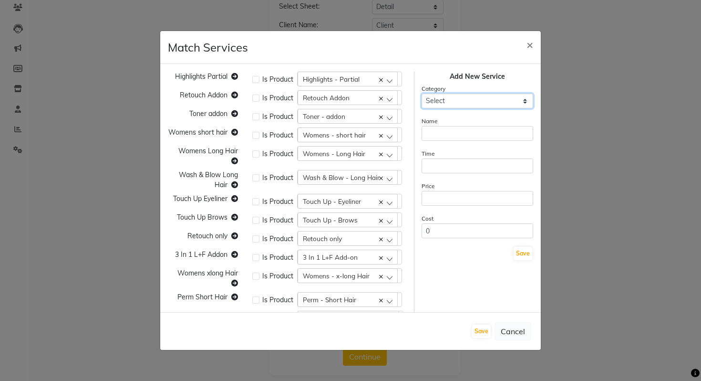
select select "116424"
click at [422, 93] on select "Select Cuts/Trims Color Hair Treatments Other (Non-Chemical) Permanents Smoothi…" at bounding box center [478, 100] width 112 height 15
click at [442, 125] on div "Name" at bounding box center [478, 128] width 112 height 25
click at [442, 129] on input "text" at bounding box center [478, 133] width 112 height 15
paste input "Retouch Only long hair"
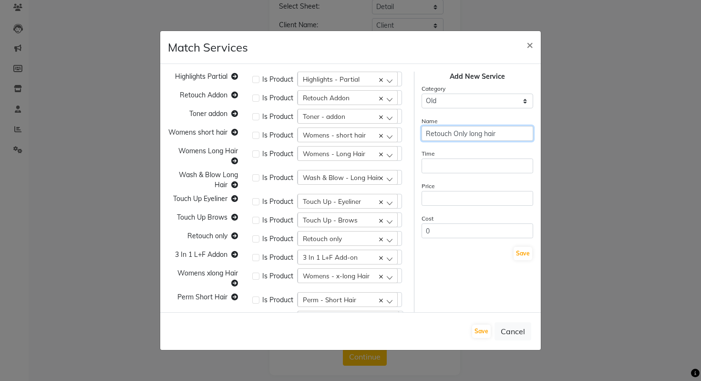
type input "Retouch Only long hair"
click at [436, 154] on div "Time" at bounding box center [478, 160] width 112 height 25
click at [436, 166] on input "number" at bounding box center [478, 165] width 112 height 15
type input "1"
click at [437, 206] on form "Category Select Cuts/Trims Color Hair Treatments Other (Non-Chemical) Permanent…" at bounding box center [478, 171] width 112 height 177
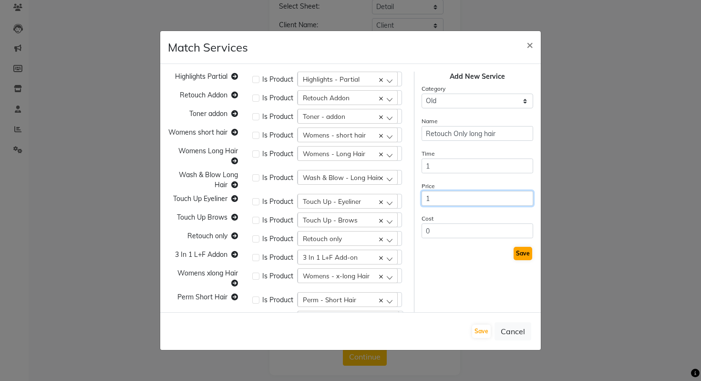
type input "1"
click at [518, 248] on button "Save" at bounding box center [523, 253] width 19 height 13
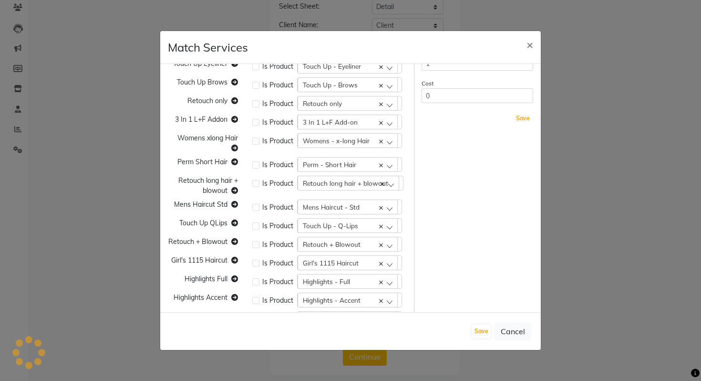
scroll to position [184, 0]
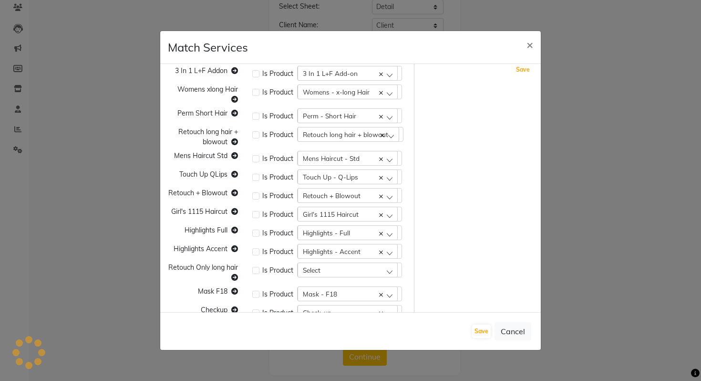
select select
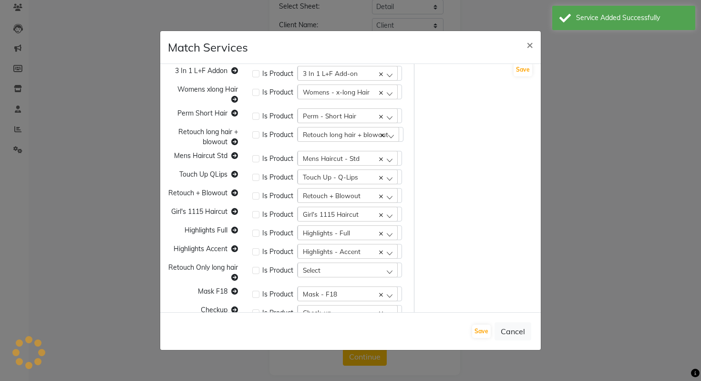
click at [326, 237] on span "Highlights - Full" at bounding box center [326, 232] width 47 height 8
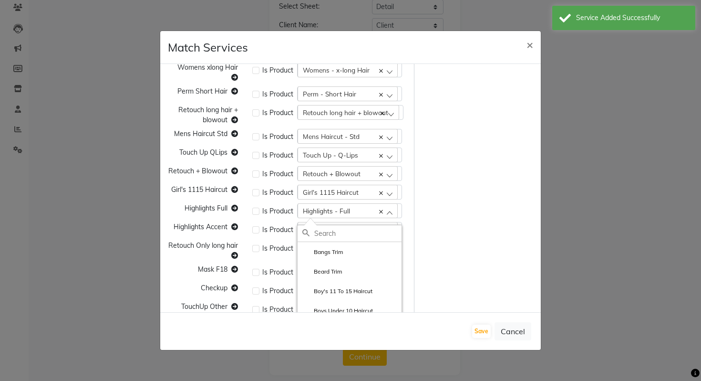
paste input "Retouch Only long hair"
type input "Retouch Only long hair"
click at [372, 264] on div "Retouch Only long hair" at bounding box center [350, 313] width 104 height 143
click at [372, 256] on label "Retouch Only long hair" at bounding box center [337, 252] width 71 height 9
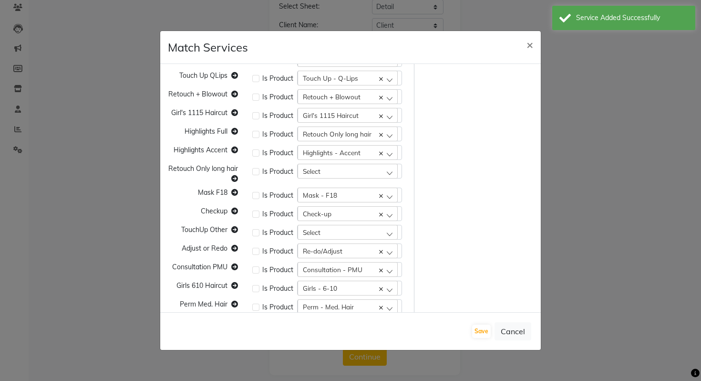
scroll to position [306, 0]
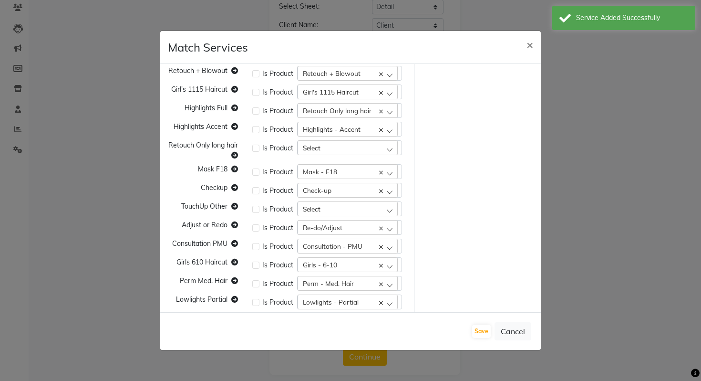
click at [327, 139] on div "Highlights Partial Is Product Highlights - Partial Bangs Trim Retouch Addon Is …" at bounding box center [287, 275] width 253 height 1019
click at [327, 109] on span "Retouch Only long hair" at bounding box center [337, 110] width 69 height 8
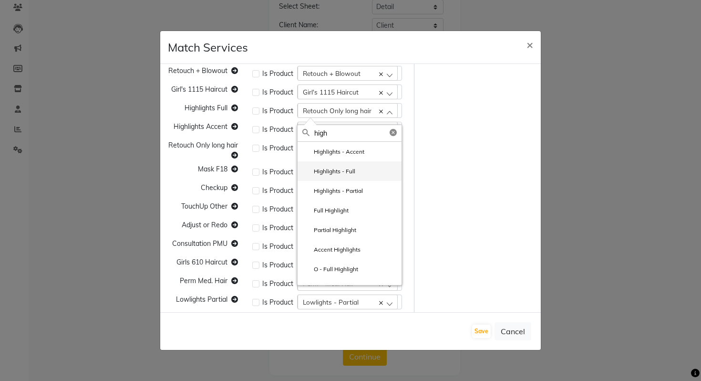
type input "high"
click at [325, 174] on label "Highlights - Full" at bounding box center [328, 171] width 53 height 9
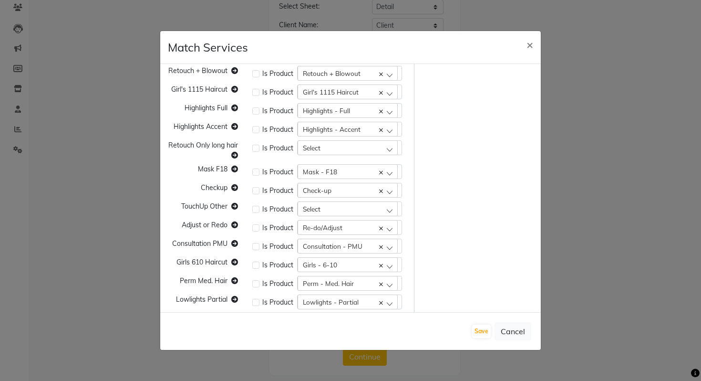
click at [329, 149] on div "Select" at bounding box center [348, 147] width 100 height 14
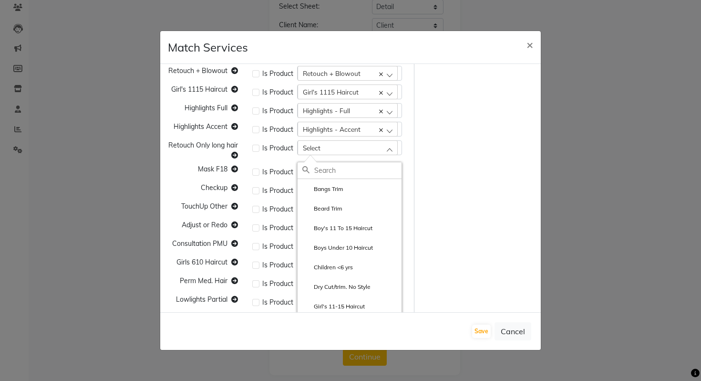
click at [329, 149] on div "Select" at bounding box center [348, 147] width 100 height 14
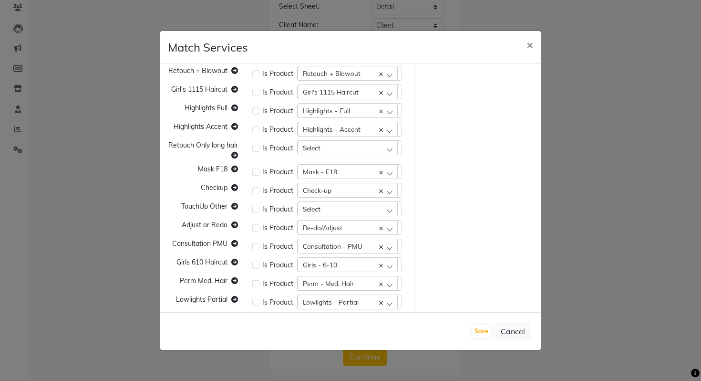
click at [323, 148] on div "Select" at bounding box center [348, 147] width 100 height 14
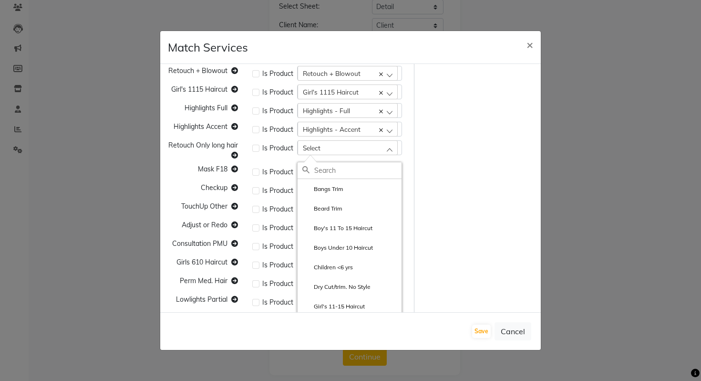
paste input "Retouch Only long hair"
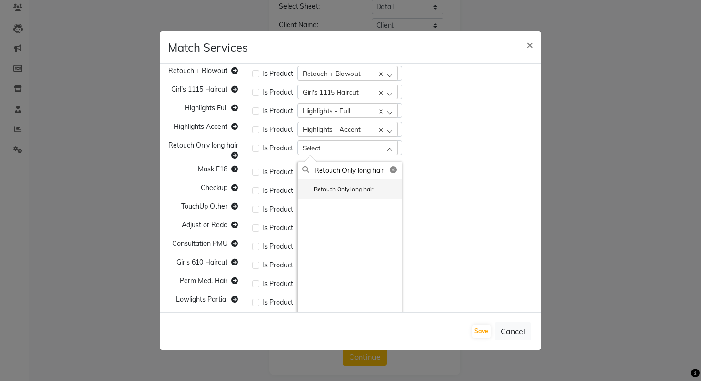
type input "Retouch Only long hair"
click at [332, 187] on label "Retouch Only long hair" at bounding box center [337, 189] width 71 height 9
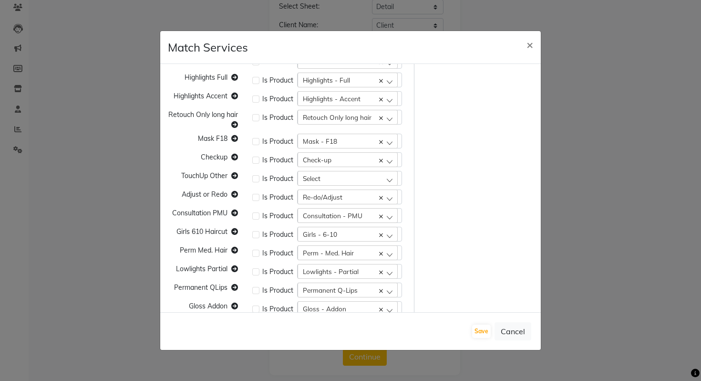
scroll to position [339, 0]
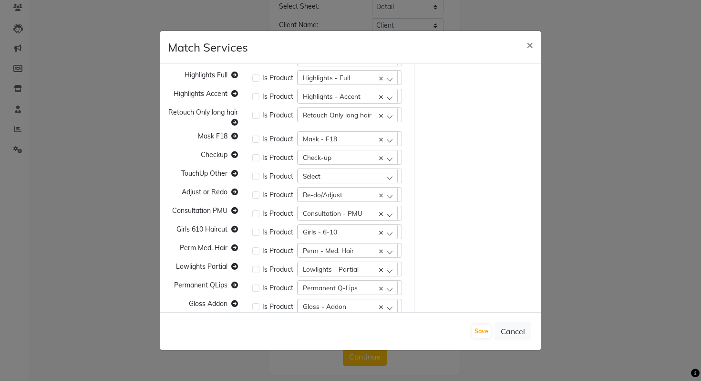
click at [225, 170] on span "TouchUp Other" at bounding box center [204, 173] width 46 height 9
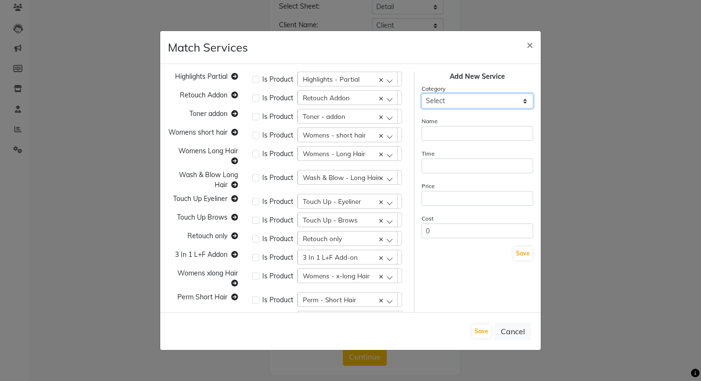
click at [484, 96] on select "Select Cuts/Trims Color Hair Treatments Other (Non-Chemical) Permanents Smoothi…" at bounding box center [478, 100] width 112 height 15
select select "116424"
click at [422, 93] on select "Select Cuts/Trims Color Hair Treatments Other (Non-Chemical) Permanents Smoothi…" at bounding box center [478, 100] width 112 height 15
click at [448, 133] on input "text" at bounding box center [478, 133] width 112 height 15
paste input "TouchUp Other"
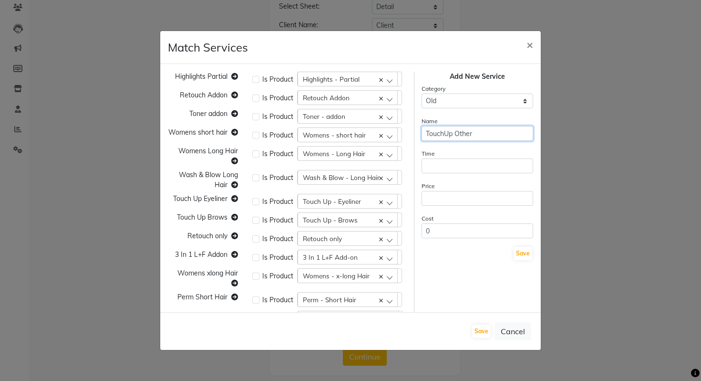
type input "TouchUp Other"
click at [444, 159] on input "number" at bounding box center [478, 165] width 112 height 15
type input "1"
click at [445, 198] on input "number" at bounding box center [478, 198] width 112 height 15
type input "1"
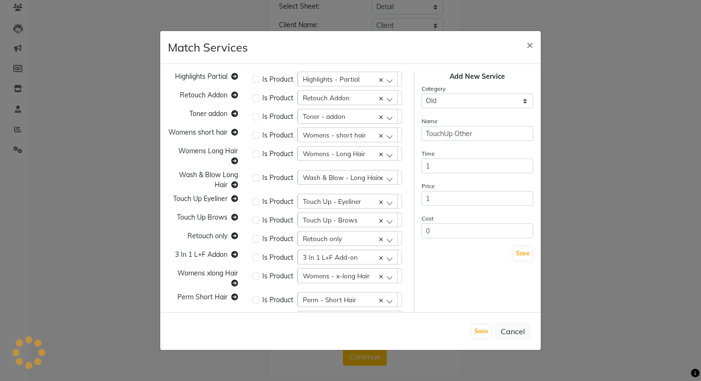
click at [524, 260] on div "Save" at bounding box center [478, 253] width 112 height 15
click at [524, 259] on button "Save" at bounding box center [523, 253] width 19 height 13
select select
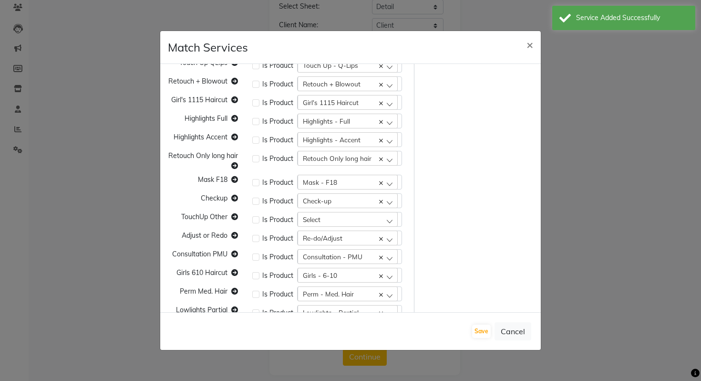
scroll to position [304, 0]
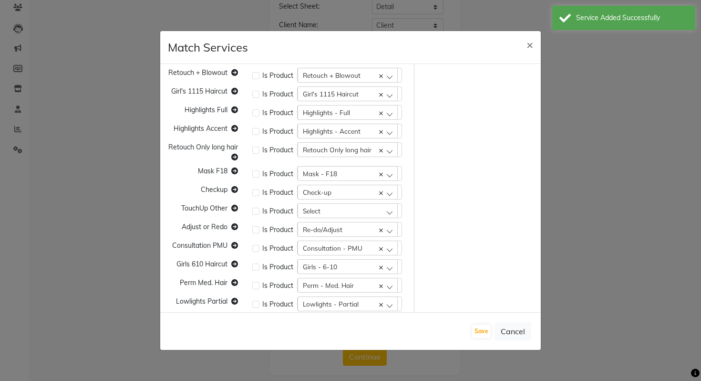
click at [309, 205] on div "Select" at bounding box center [348, 210] width 100 height 14
click at [329, 238] on input "text" at bounding box center [357, 233] width 87 height 16
paste input "TouchUp Other"
type input "TouchUp Other"
click at [357, 252] on li "TouchUp Other" at bounding box center [350, 252] width 104 height 20
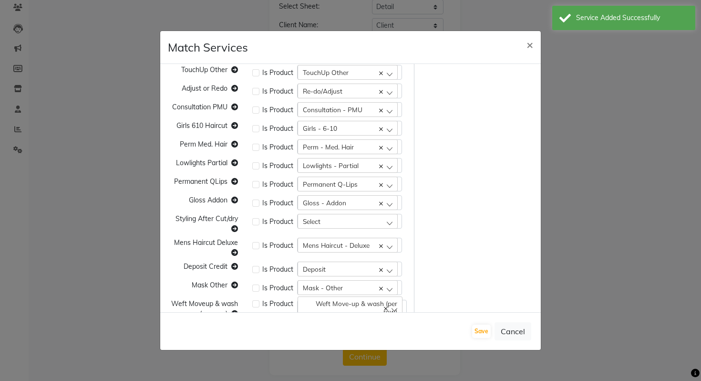
scroll to position [444, 0]
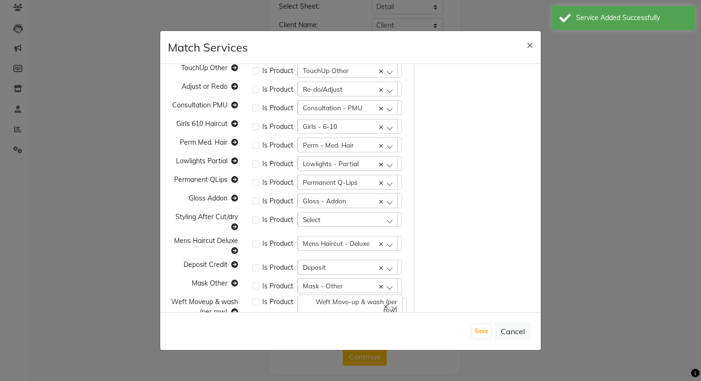
click at [210, 215] on span "Styling After Cut/dry" at bounding box center [207, 216] width 62 height 9
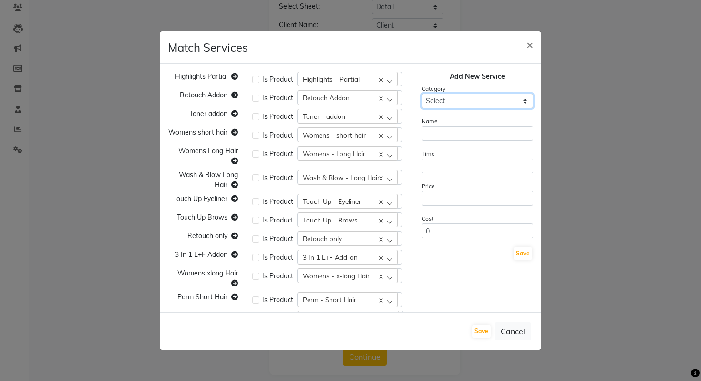
click at [482, 101] on select "Select Cuts/Trims Color Hair Treatments Other (Non-Chemical) Permanents Smoothi…" at bounding box center [478, 100] width 112 height 15
select select "116424"
click at [422, 93] on select "Select Cuts/Trims Color Hair Treatments Other (Non-Chemical) Permanents Smoothi…" at bounding box center [478, 100] width 112 height 15
click at [451, 139] on input "text" at bounding box center [478, 133] width 112 height 15
paste input "Styling After Cut/dry"
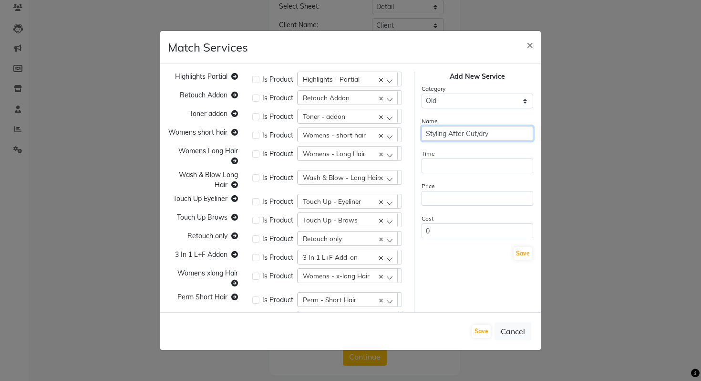
type input "Styling After Cut/dry"
click at [444, 166] on input "number" at bounding box center [478, 165] width 112 height 15
type input "1"
click at [447, 197] on input "number" at bounding box center [478, 198] width 112 height 15
type input "1"
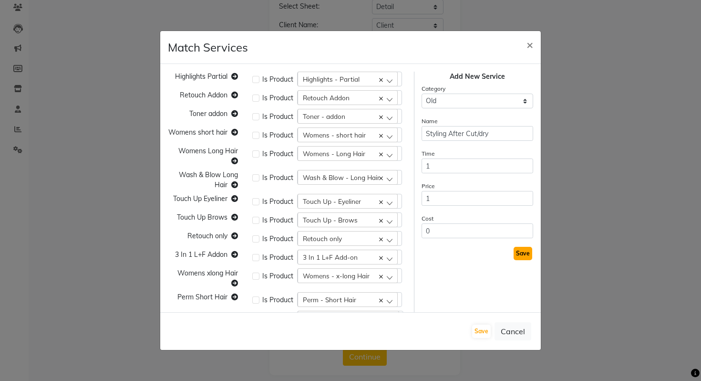
click at [530, 257] on button "Save" at bounding box center [523, 253] width 19 height 13
select select
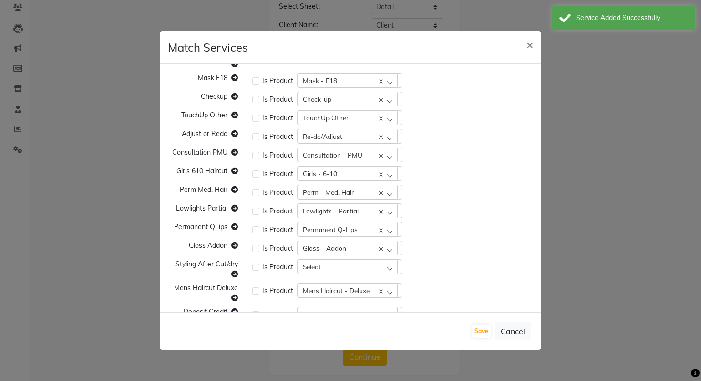
scroll to position [399, 0]
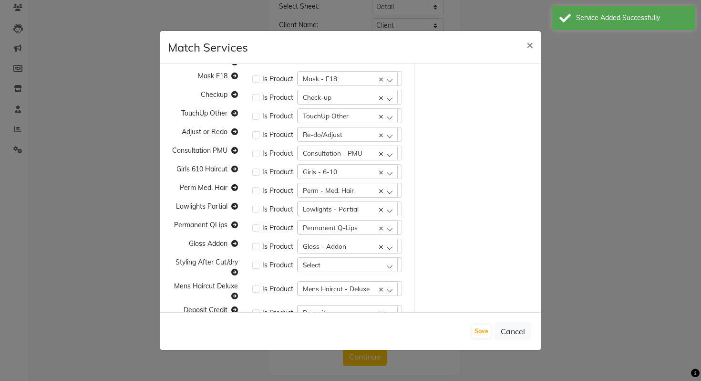
click at [350, 262] on div "Select" at bounding box center [348, 264] width 100 height 14
paste input "Styling After Cut/dry"
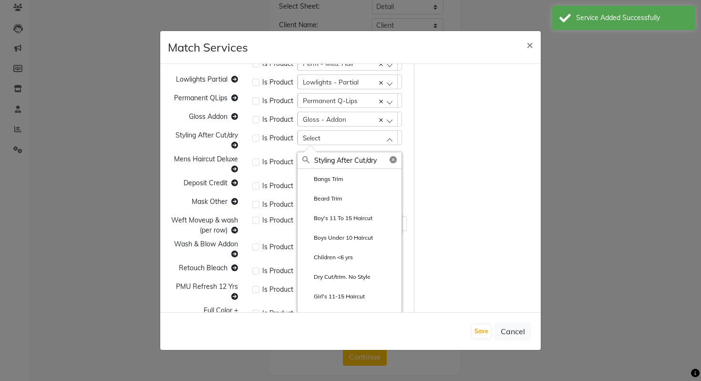
scroll to position [527, 0]
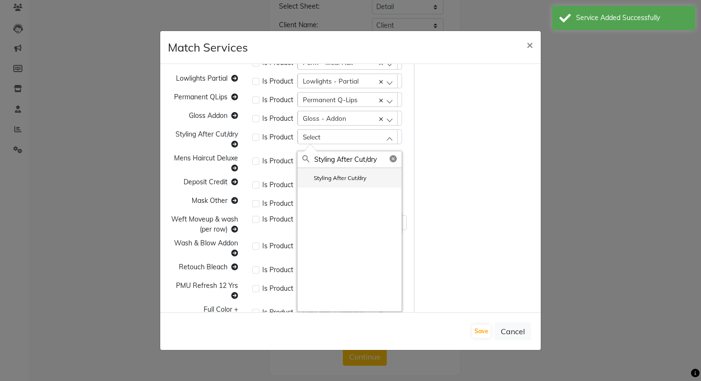
type input "Styling After Cut/dry"
click at [349, 184] on li "Styling After Cut/dry" at bounding box center [350, 178] width 104 height 20
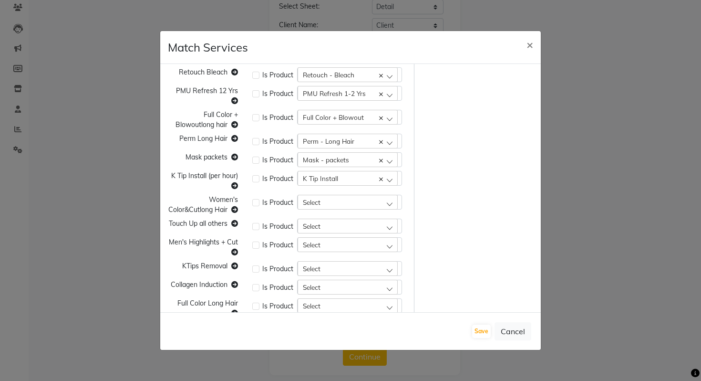
scroll to position [725, 0]
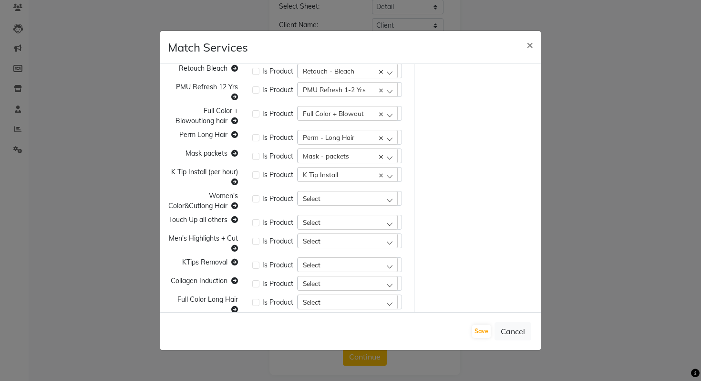
click at [216, 194] on span "Women's Color&Cutlong Hair" at bounding box center [203, 200] width 70 height 19
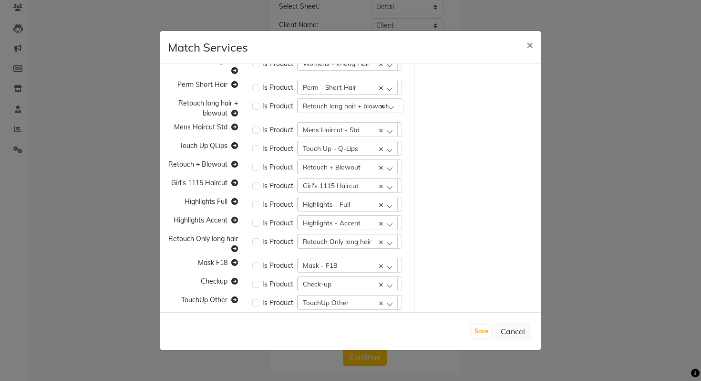
scroll to position [0, 0]
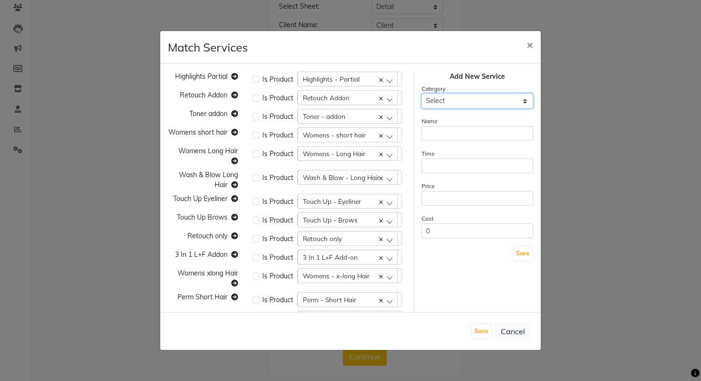
click at [472, 98] on select "Select Cuts/Trims Color Hair Treatments Other (Non-Chemical) Permanents Smoothi…" at bounding box center [478, 100] width 112 height 15
select select "116424"
click at [422, 93] on select "Select Cuts/Trims Color Hair Treatments Other (Non-Chemical) Permanents Smoothi…" at bounding box center [478, 100] width 112 height 15
click at [459, 131] on input "text" at bounding box center [478, 133] width 112 height 15
paste input "Women's Color&Cutlong Hair"
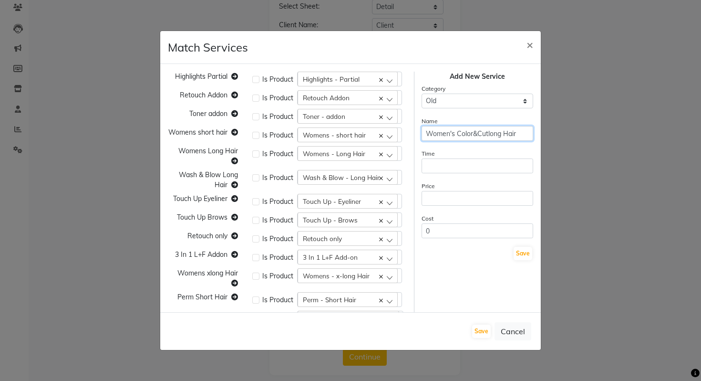
type input "Women's Color&Cutlong Hair"
click at [450, 168] on input "number" at bounding box center [478, 165] width 112 height 15
type input "1"
click at [453, 214] on div "Cost 0" at bounding box center [478, 225] width 112 height 25
click at [451, 200] on input "number" at bounding box center [478, 198] width 112 height 15
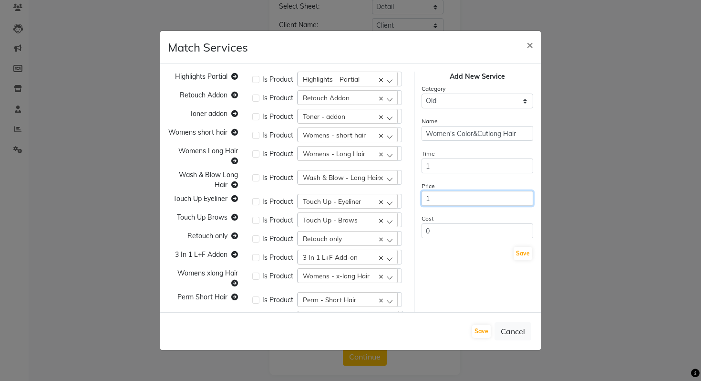
type input "1"
click at [527, 257] on button "Save" at bounding box center [523, 253] width 19 height 13
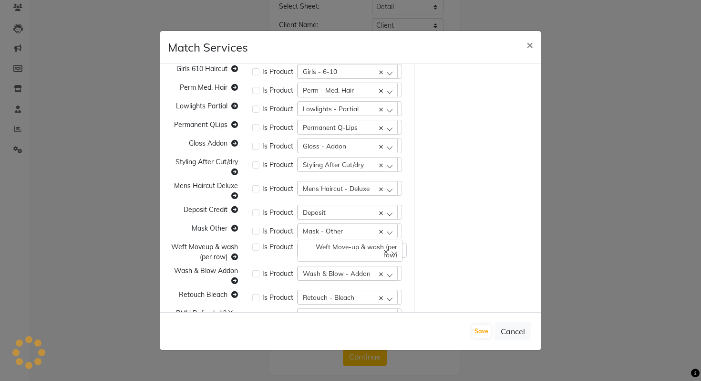
scroll to position [689, 0]
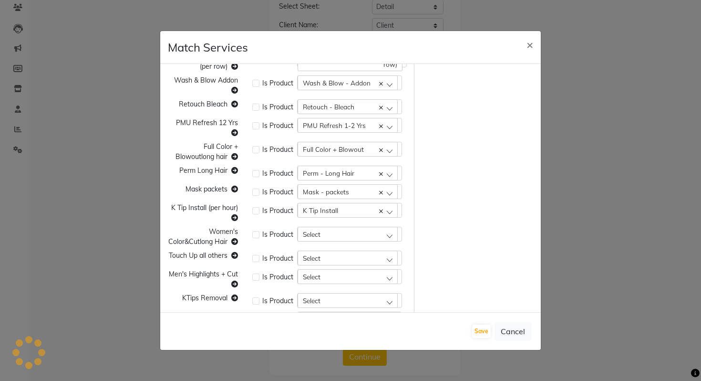
select select
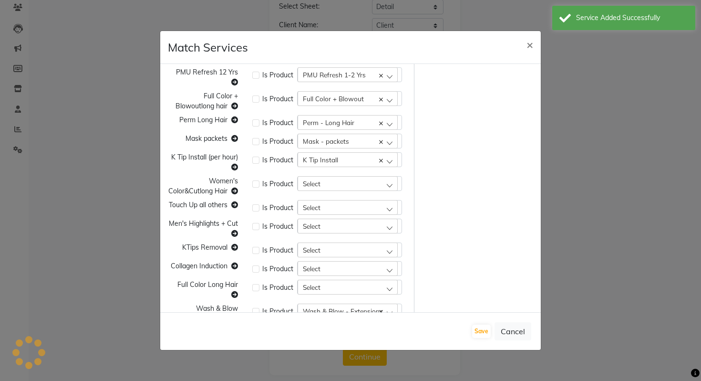
scroll to position [764, 0]
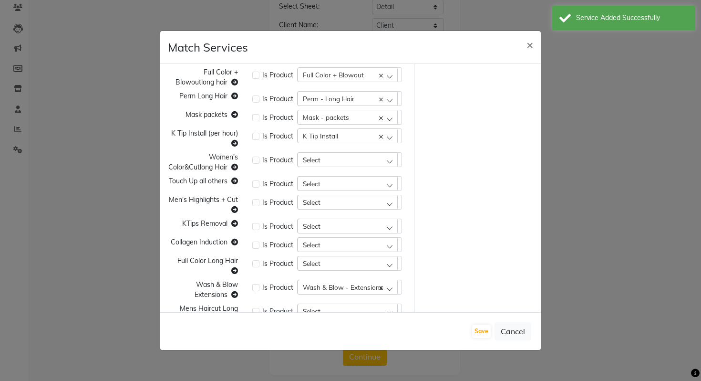
click at [331, 165] on div "Select" at bounding box center [348, 159] width 100 height 14
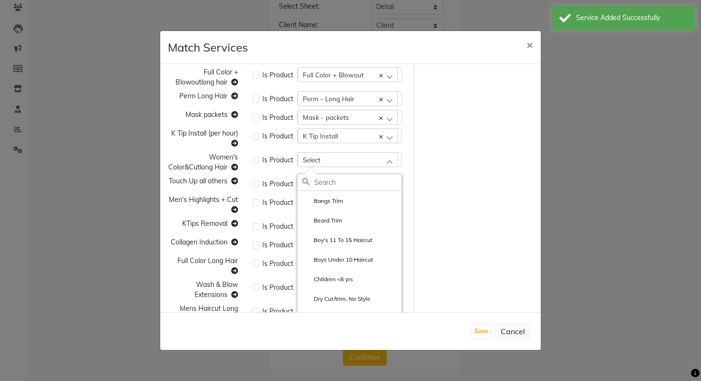
paste input "Women's Color&Cutlong Hair"
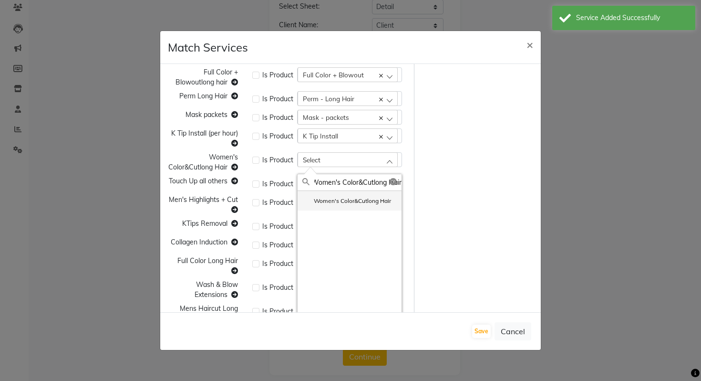
type input "Women's Color&Cutlong Hair"
click at [347, 206] on li "Women's Color&Cutlong Hair" at bounding box center [350, 201] width 104 height 20
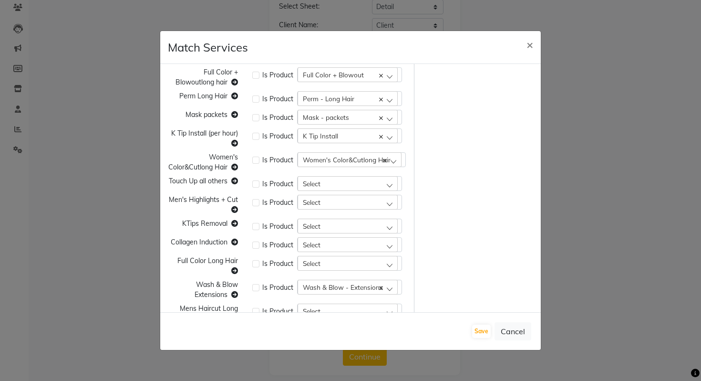
click at [205, 179] on span "Touch Up all others" at bounding box center [198, 180] width 59 height 9
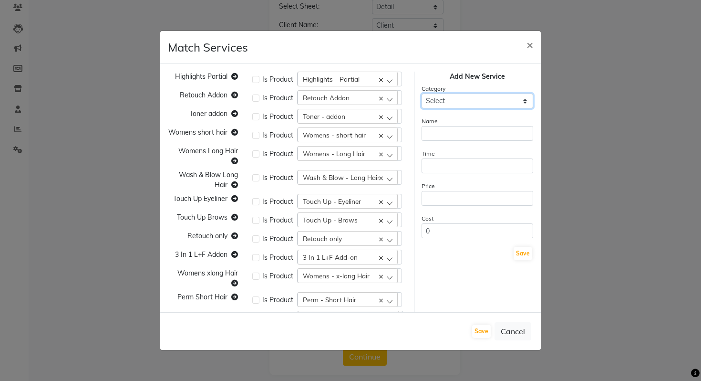
click at [463, 103] on select "Select Cuts/Trims Color Hair Treatments Other (Non-Chemical) Permanents Smoothi…" at bounding box center [478, 100] width 112 height 15
select select "116424"
click at [422, 93] on select "Select Cuts/Trims Color Hair Treatments Other (Non-Chemical) Permanents Smoothi…" at bounding box center [478, 100] width 112 height 15
click at [451, 136] on input "text" at bounding box center [478, 133] width 112 height 15
paste input "Touch Up all others"
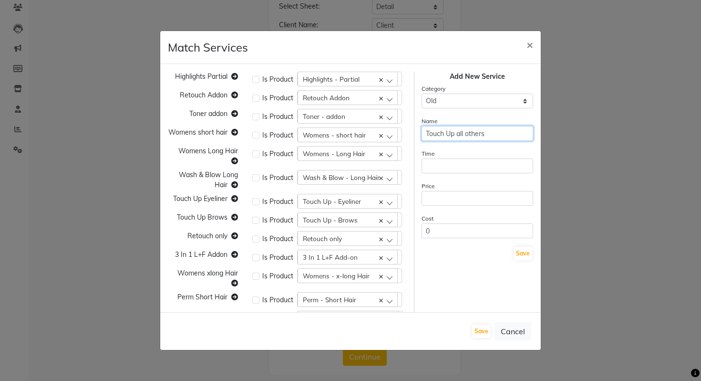
type input "Touch Up all others"
click at [461, 157] on div "Time" at bounding box center [478, 160] width 112 height 25
click at [462, 163] on input "number" at bounding box center [478, 165] width 112 height 15
type input "1"
click at [460, 180] on form "Category Select Cuts/Trims Color Hair Treatments Other (Non-Chemical) Permanent…" at bounding box center [478, 171] width 112 height 177
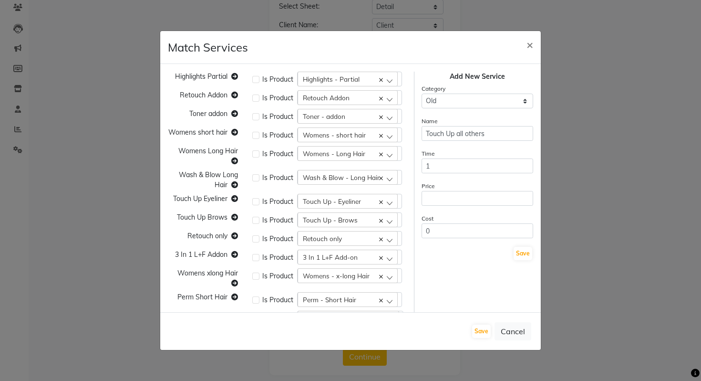
click at [460, 188] on div "Price" at bounding box center [478, 193] width 112 height 25
click at [460, 198] on input "number" at bounding box center [478, 198] width 112 height 15
type input "1"
click at [519, 249] on button "Save" at bounding box center [523, 253] width 19 height 13
select select
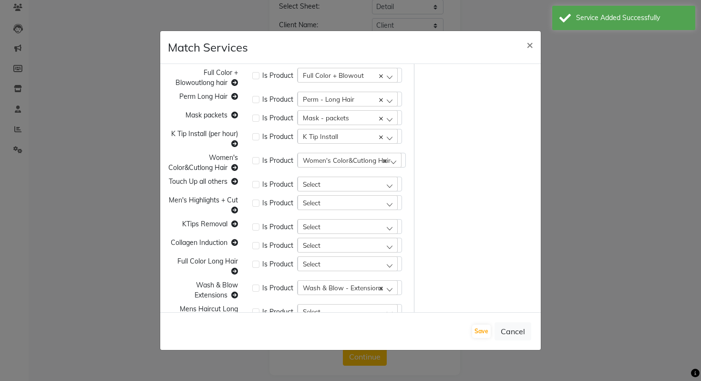
scroll to position [787, 0]
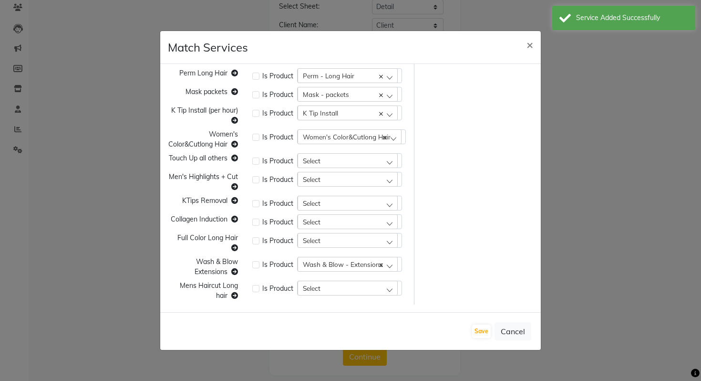
click at [323, 158] on div "Select" at bounding box center [348, 160] width 100 height 14
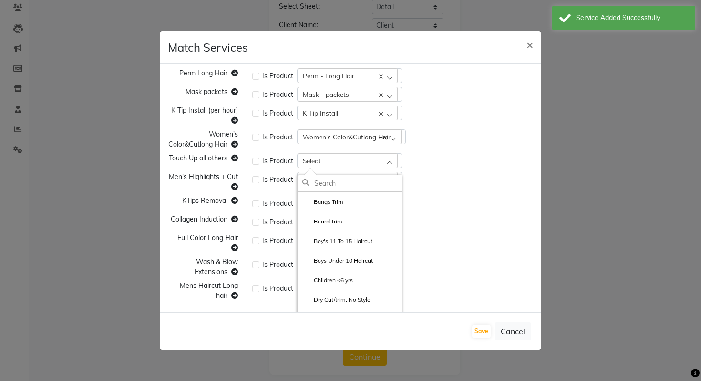
paste input "Touch Up all others"
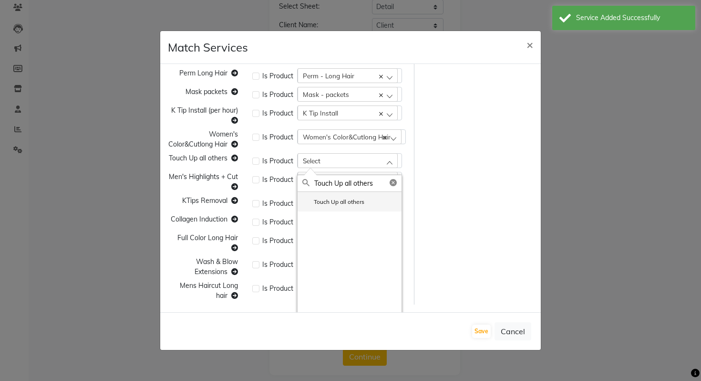
type input "Touch Up all others"
click at [368, 201] on li "Touch Up all others" at bounding box center [350, 202] width 104 height 20
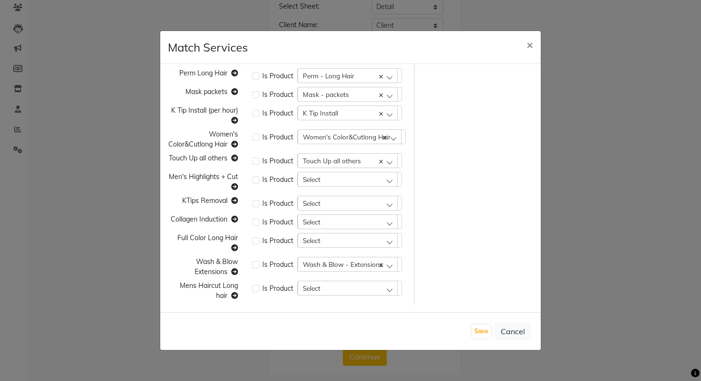
click at [222, 175] on span "Men's Highlights + Cut" at bounding box center [203, 176] width 69 height 9
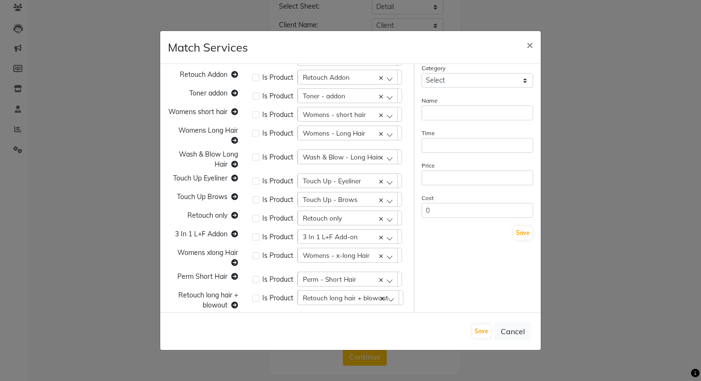
scroll to position [0, 0]
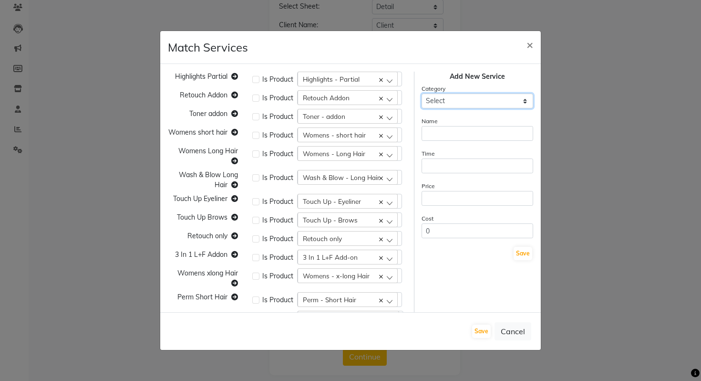
click at [472, 104] on select "Select Cuts/Trims Color Hair Treatments Other (Non-Chemical) Permanents Smoothi…" at bounding box center [478, 100] width 112 height 15
select select "116424"
click at [422, 93] on select "Select Cuts/Trims Color Hair Treatments Other (Non-Chemical) Permanents Smoothi…" at bounding box center [478, 100] width 112 height 15
click at [454, 142] on form "Category Select Cuts/Trims Color Hair Treatments Other (Non-Chemical) Permanent…" at bounding box center [478, 171] width 112 height 177
click at [454, 136] on input "text" at bounding box center [478, 133] width 112 height 15
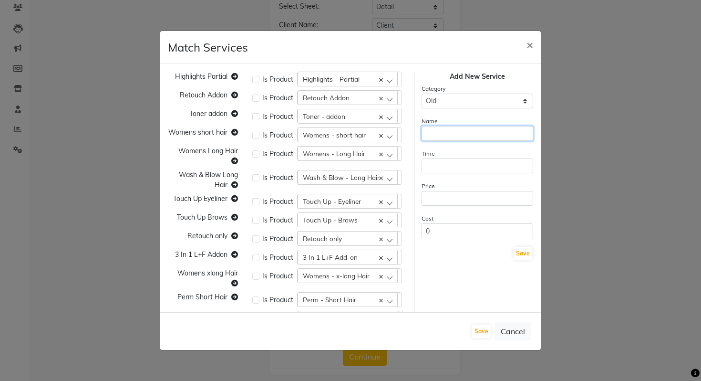
paste input "Men's Highlights + Cut"
type input "Men's Highlights + Cut"
click at [460, 166] on input "number" at bounding box center [478, 165] width 112 height 15
type input "1"
click at [455, 196] on input "number" at bounding box center [478, 198] width 112 height 15
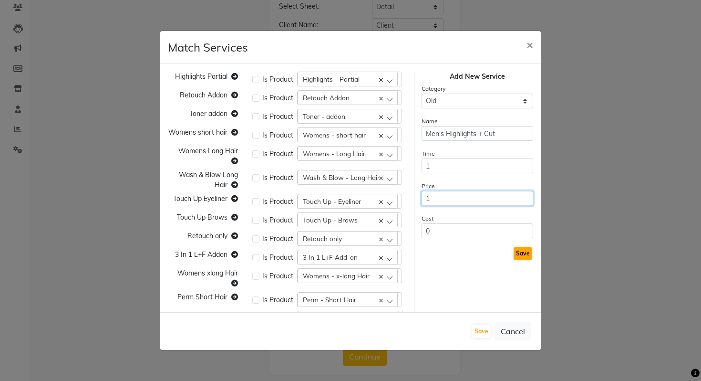
type input "1"
click at [525, 249] on button "Save" at bounding box center [523, 253] width 19 height 13
select select
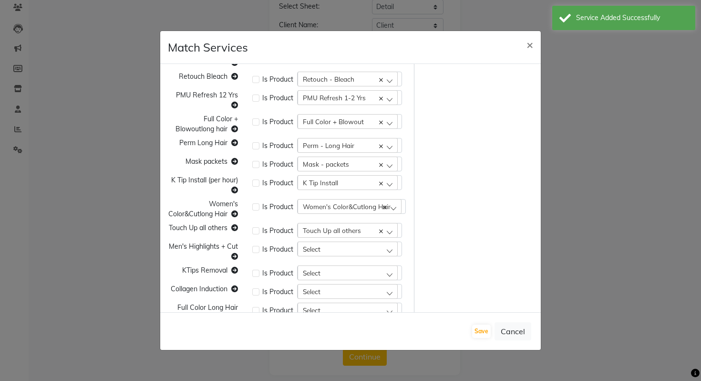
scroll to position [765, 0]
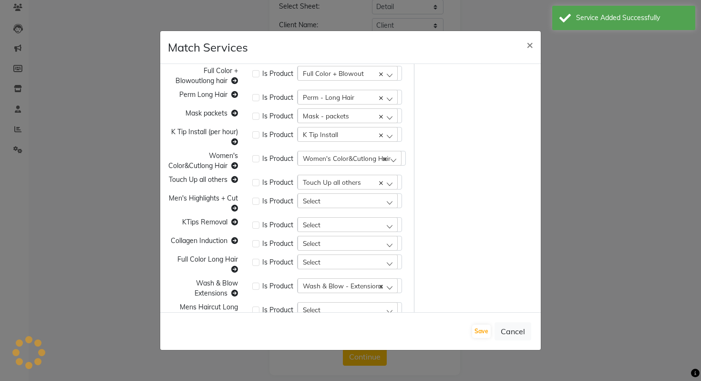
click at [331, 195] on div "Select" at bounding box center [348, 200] width 100 height 14
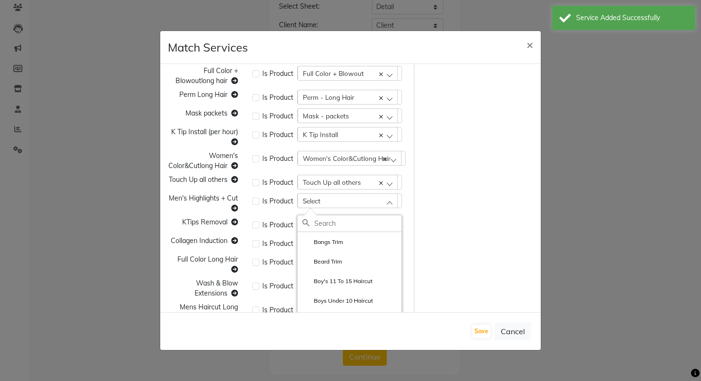
paste input "Men's Highlights + Cut"
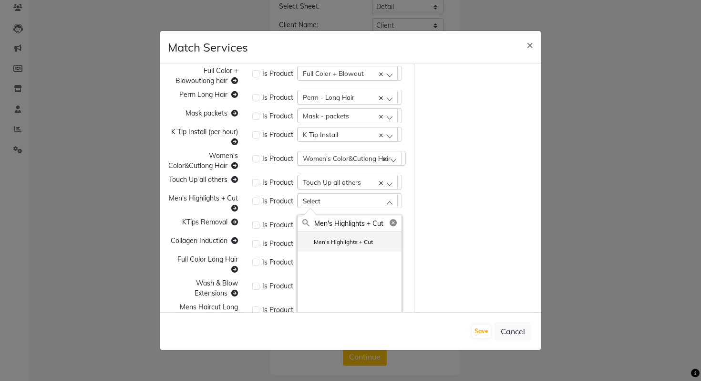
type input "Men's Highlights + Cut"
click at [345, 244] on label "Men's Highlights + Cut" at bounding box center [337, 242] width 71 height 9
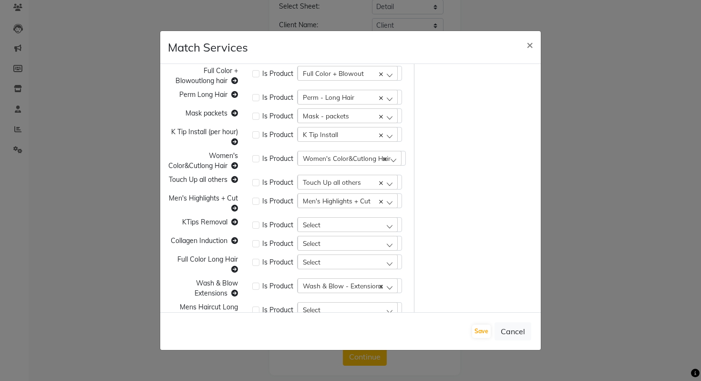
scroll to position [787, 0]
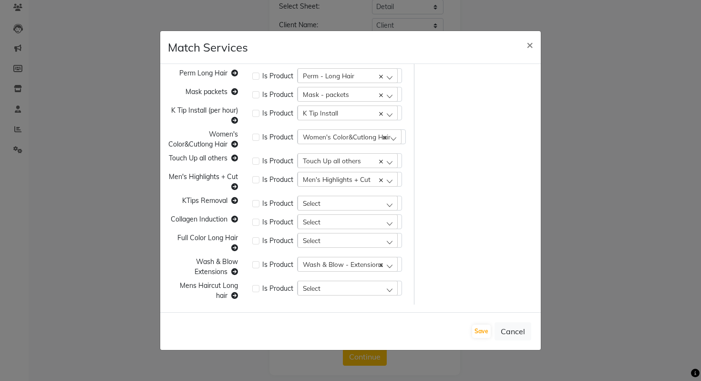
click at [219, 204] on span "KTips Removal" at bounding box center [204, 200] width 45 height 9
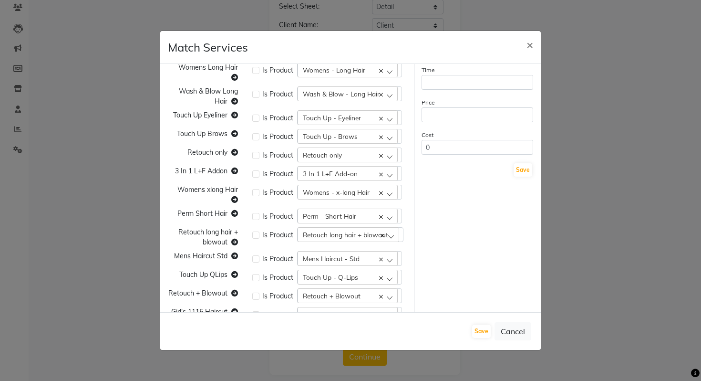
scroll to position [0, 0]
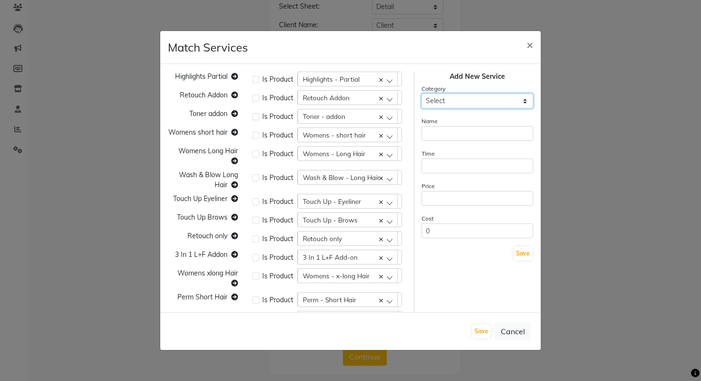
click at [462, 108] on select "Select Cuts/Trims Color Hair Treatments Other (Non-Chemical) Permanents Smoothi…" at bounding box center [478, 100] width 112 height 15
select select "116424"
click at [422, 93] on select "Select Cuts/Trims Color Hair Treatments Other (Non-Chemical) Permanents Smoothi…" at bounding box center [478, 100] width 112 height 15
click at [463, 133] on input "text" at bounding box center [478, 133] width 112 height 15
paste input "KTips Removal"
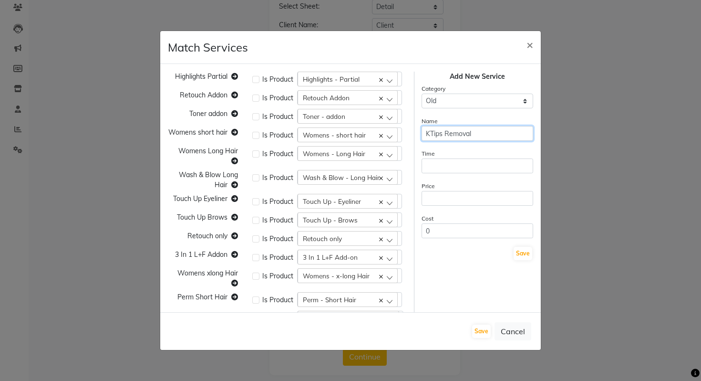
type input "KTips Removal"
click at [458, 159] on input "number" at bounding box center [478, 165] width 112 height 15
type input "1"
click at [449, 185] on div "Price" at bounding box center [478, 193] width 112 height 25
click at [449, 200] on input "number" at bounding box center [478, 198] width 112 height 15
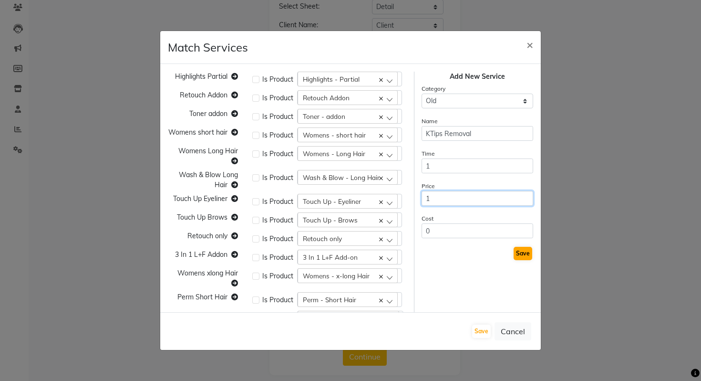
type input "1"
click at [523, 255] on button "Save" at bounding box center [523, 253] width 19 height 13
select select
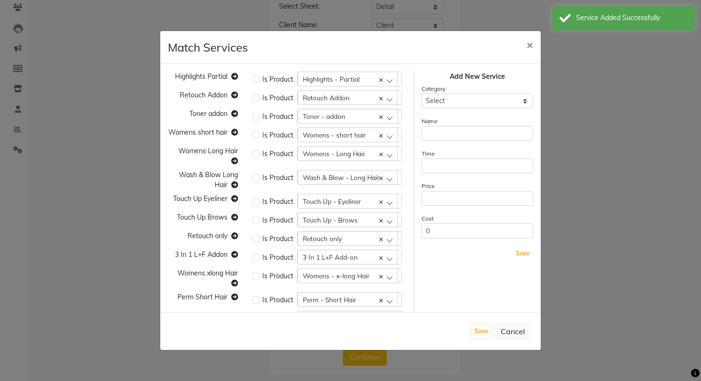
scroll to position [787, 0]
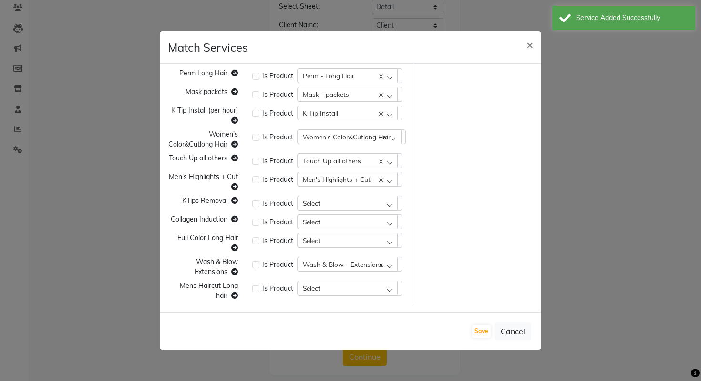
click at [319, 199] on span "Select" at bounding box center [312, 203] width 18 height 8
paste input "KTips Removal"
type input "KTips Removal"
click at [345, 245] on label "KTips Removal" at bounding box center [327, 244] width 51 height 9
click at [211, 219] on span "Collagen Induction" at bounding box center [199, 219] width 57 height 9
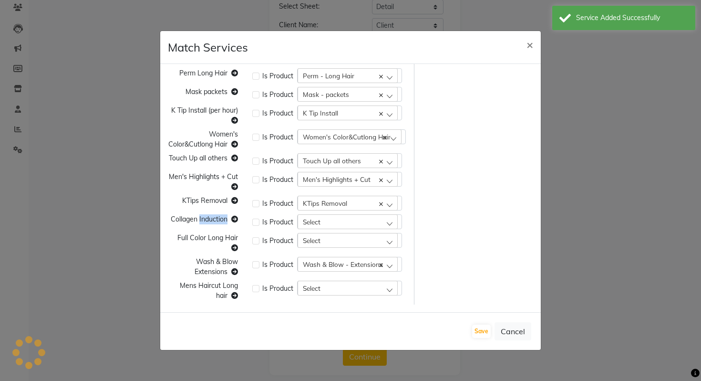
click at [211, 219] on span "Collagen Induction" at bounding box center [199, 219] width 57 height 9
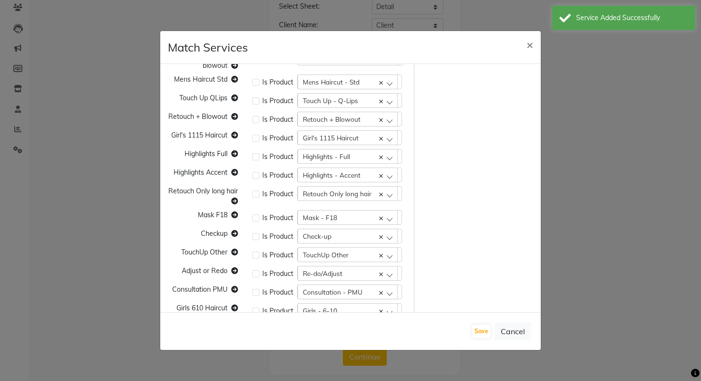
scroll to position [0, 0]
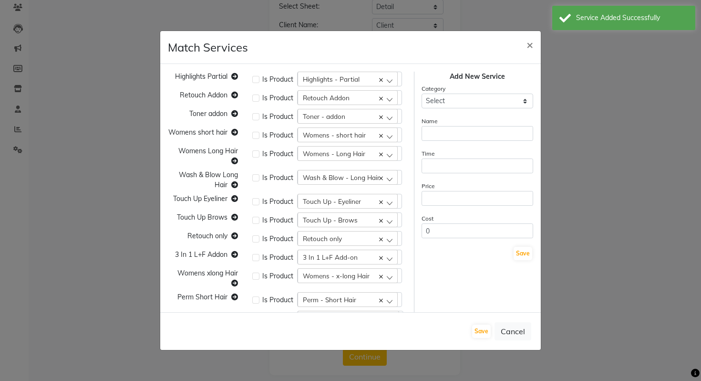
click at [492, 87] on div "Category Select Cuts/Trims Color Hair Treatments Other (Non-Chemical) Permanent…" at bounding box center [478, 95] width 112 height 25
click at [492, 98] on select "Select Cuts/Trims Color Hair Treatments Other (Non-Chemical) Permanents Smoothi…" at bounding box center [478, 100] width 112 height 15
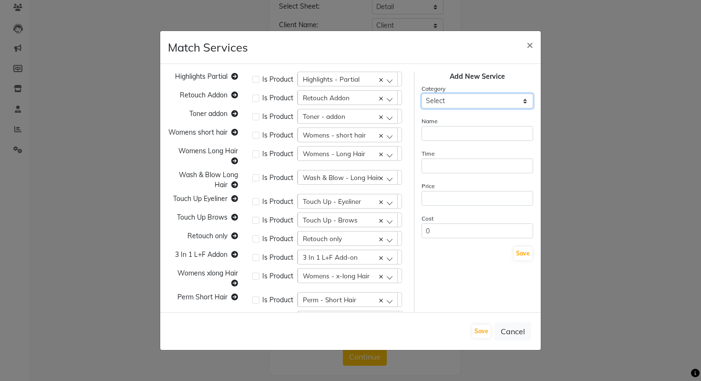
select select "116424"
click at [422, 93] on select "Select Cuts/Trims Color Hair Treatments Other (Non-Chemical) Permanents Smoothi…" at bounding box center [478, 100] width 112 height 15
click at [461, 134] on input "text" at bounding box center [478, 133] width 112 height 15
paste input "Collagen Induction"
type input "Collagen Induction"
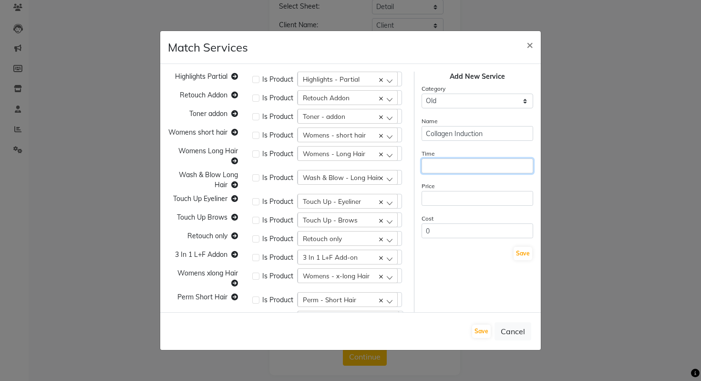
click at [440, 162] on input "number" at bounding box center [478, 165] width 112 height 15
type input "1"
click at [442, 188] on div "Price" at bounding box center [478, 193] width 112 height 25
click at [445, 192] on input "number" at bounding box center [478, 198] width 112 height 15
type input "1"
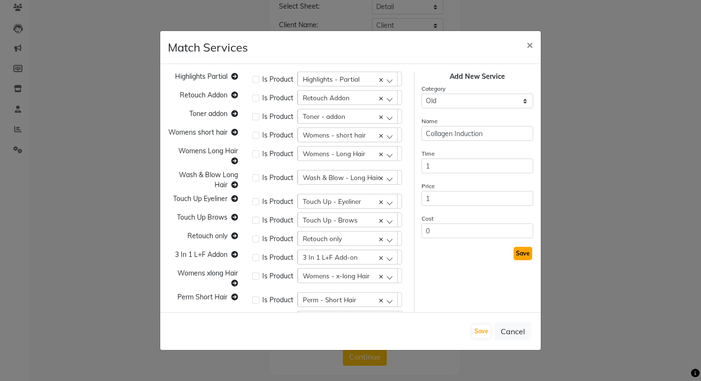
click at [527, 253] on button "Save" at bounding box center [523, 253] width 19 height 13
select select
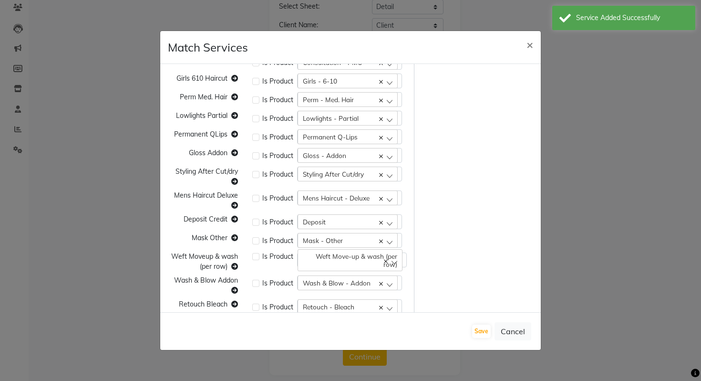
scroll to position [787, 0]
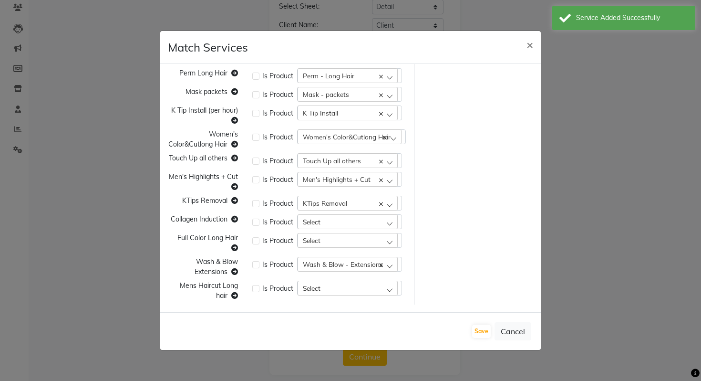
click at [333, 220] on div "Select" at bounding box center [348, 221] width 100 height 14
click at [330, 246] on input "text" at bounding box center [357, 244] width 87 height 16
paste input "Collagen Induction"
type input "Collagen Induction"
click at [344, 261] on label "Collagen Induction" at bounding box center [332, 263] width 61 height 9
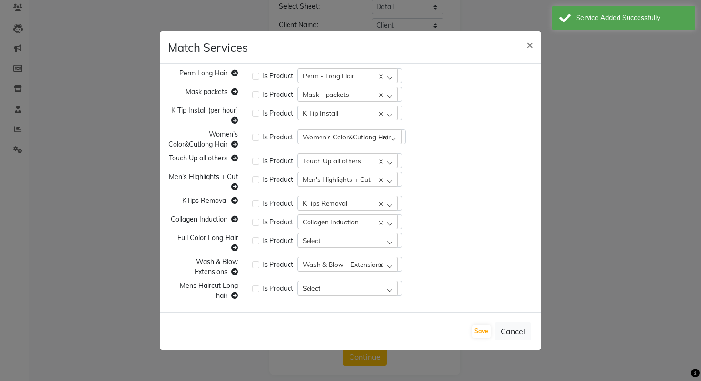
click at [318, 242] on span "Select" at bounding box center [312, 240] width 18 height 8
click at [185, 239] on span "Full Color Long Hair" at bounding box center [207, 237] width 61 height 9
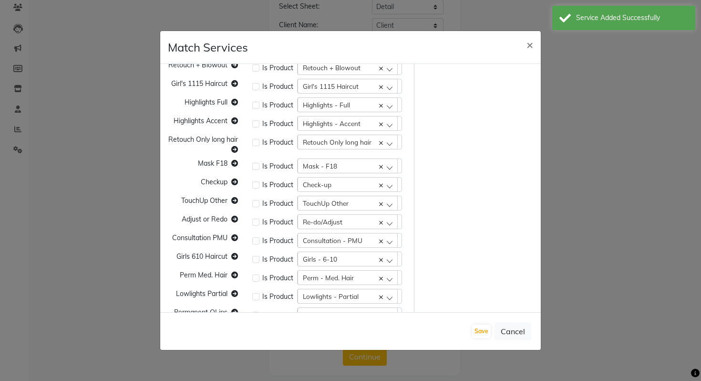
scroll to position [0, 0]
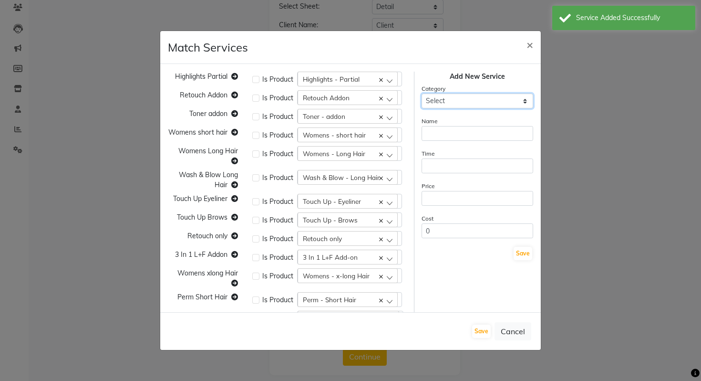
click at [459, 104] on select "Select Cuts/Trims Color Hair Treatments Other (Non-Chemical) Permanents Smoothi…" at bounding box center [478, 100] width 112 height 15
click at [422, 93] on select "Select Cuts/Trims Color Hair Treatments Other (Non-Chemical) Permanents Smoothi…" at bounding box center [478, 100] width 112 height 15
click at [450, 99] on select "Select Cuts/Trims Color Hair Treatments Other (Non-Chemical) Permanents Smoothi…" at bounding box center [478, 100] width 112 height 15
select select "116424"
click at [422, 93] on select "Select Cuts/Trims Color Hair Treatments Other (Non-Chemical) Permanents Smoothi…" at bounding box center [478, 100] width 112 height 15
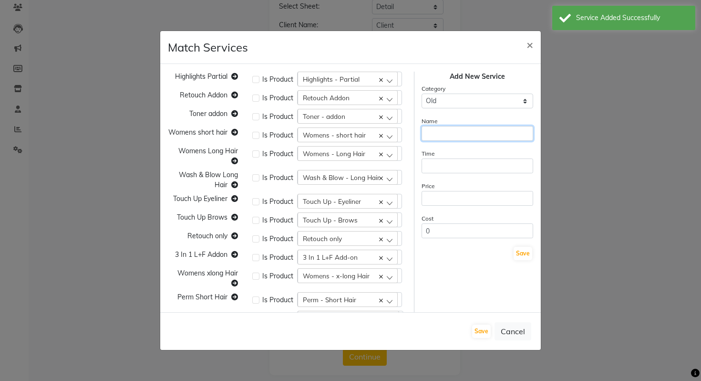
click at [441, 136] on input "text" at bounding box center [478, 133] width 112 height 15
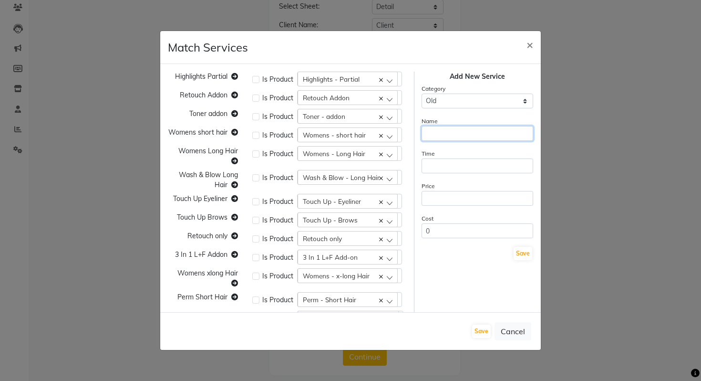
paste input "Full Color Long Hair"
type input "Full Color Long Hair"
click at [446, 163] on input "number" at bounding box center [478, 165] width 112 height 15
paste input "1"
click at [446, 163] on input "number" at bounding box center [478, 165] width 112 height 15
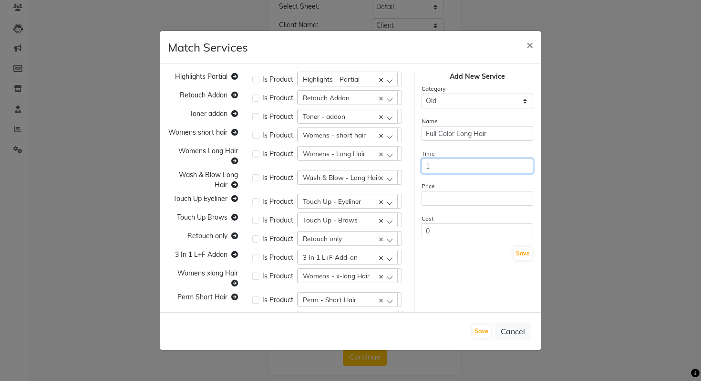
type input "1"
click at [441, 200] on input "number" at bounding box center [478, 198] width 112 height 15
type input "1"
click at [527, 252] on button "Save" at bounding box center [523, 253] width 19 height 13
select select
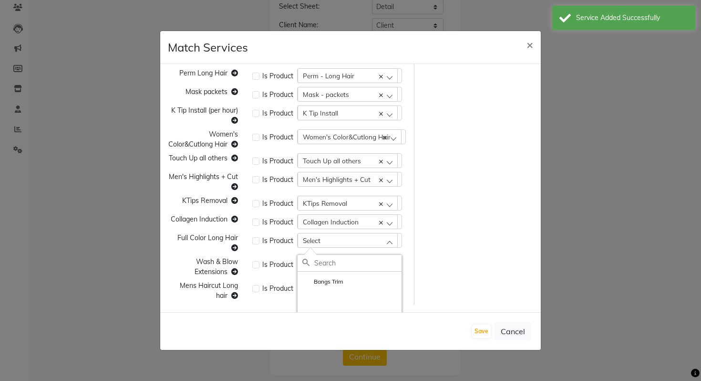
paste input "Full Color Long Hair"
type input "Full Color Long Hair"
click at [357, 280] on label "Full Color Long Hair" at bounding box center [333, 281] width 63 height 9
click at [197, 290] on div "Mens Haircut Long hair" at bounding box center [203, 290] width 84 height 20
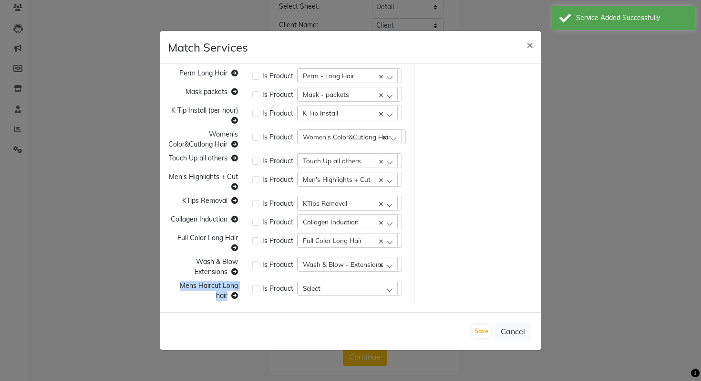
click at [197, 290] on div "Mens Haircut Long hair" at bounding box center [203, 290] width 84 height 20
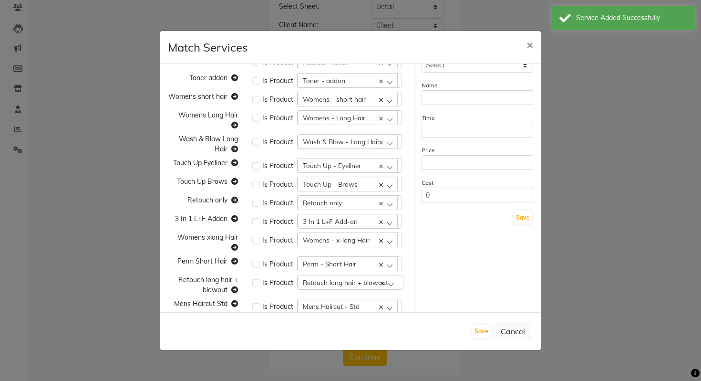
scroll to position [0, 0]
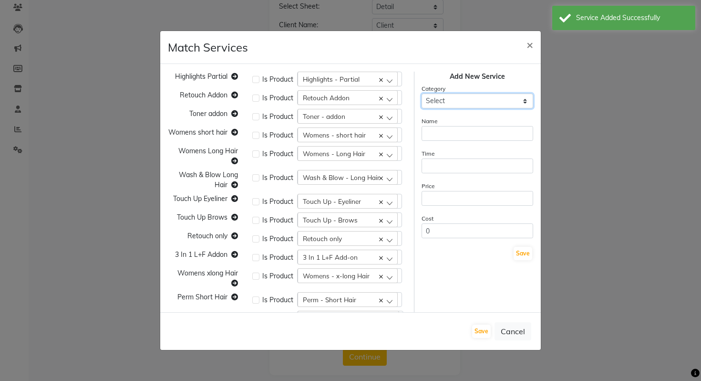
click at [465, 98] on select "Select Cuts/Trims Color Hair Treatments Other (Non-Chemical) Permanents Smoothi…" at bounding box center [478, 100] width 112 height 15
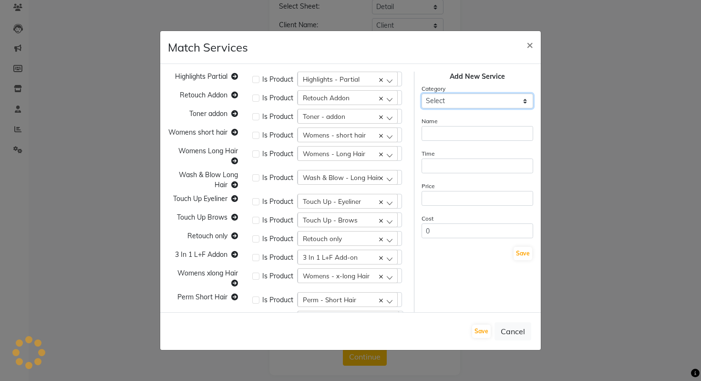
select select "116424"
click at [422, 93] on select "Select Cuts/Trims Color Hair Treatments Other (Non-Chemical) Permanents Smoothi…" at bounding box center [478, 100] width 112 height 15
click at [451, 137] on input "text" at bounding box center [478, 133] width 112 height 15
paste input "Mens Haircut Long hair"
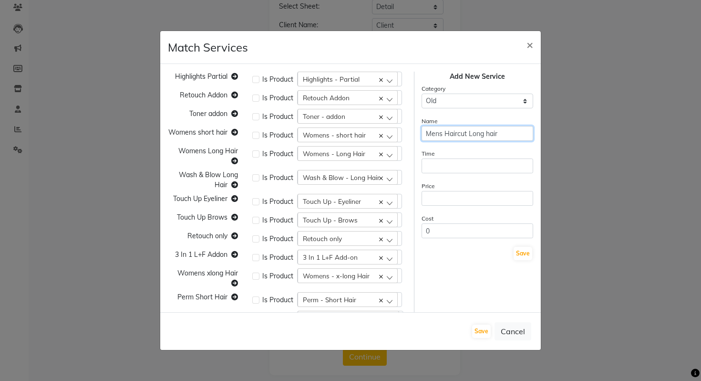
type input "Mens Haircut Long hair"
click at [452, 172] on input "number" at bounding box center [478, 165] width 112 height 15
type input "1"
click at [445, 203] on input "number" at bounding box center [478, 198] width 112 height 15
type input "1"
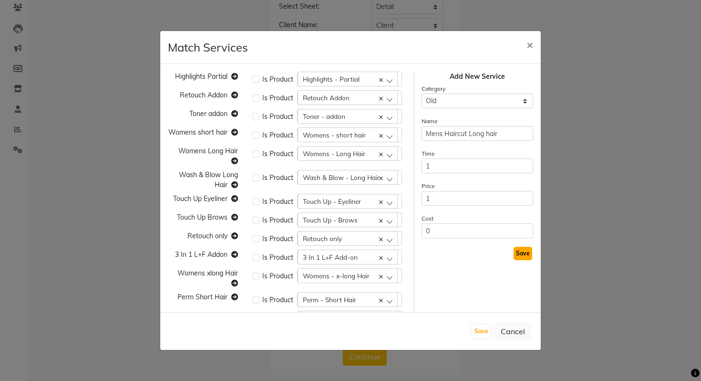
click at [519, 253] on button "Save" at bounding box center [523, 253] width 19 height 13
select select
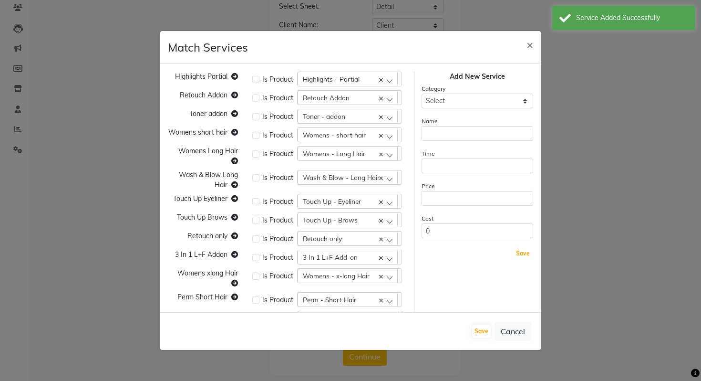
scroll to position [787, 0]
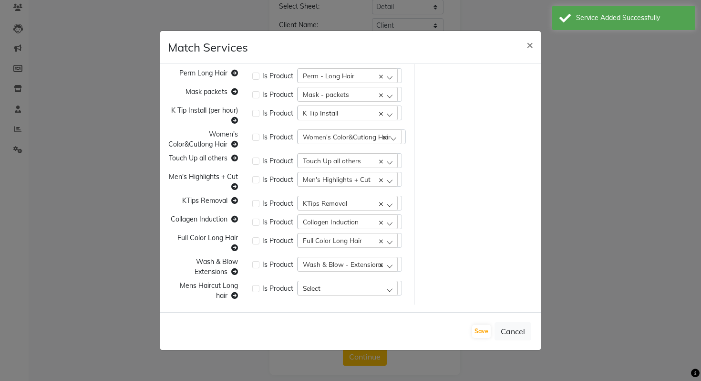
click at [335, 291] on div "Select" at bounding box center [348, 287] width 100 height 14
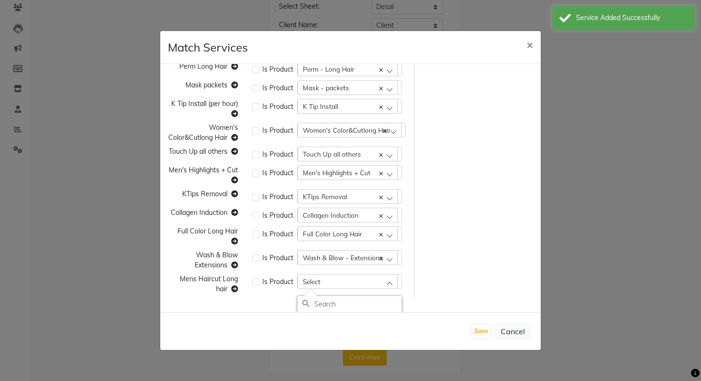
click at [325, 300] on input "text" at bounding box center [357, 304] width 87 height 16
paste input "Mens Haircut Long hair"
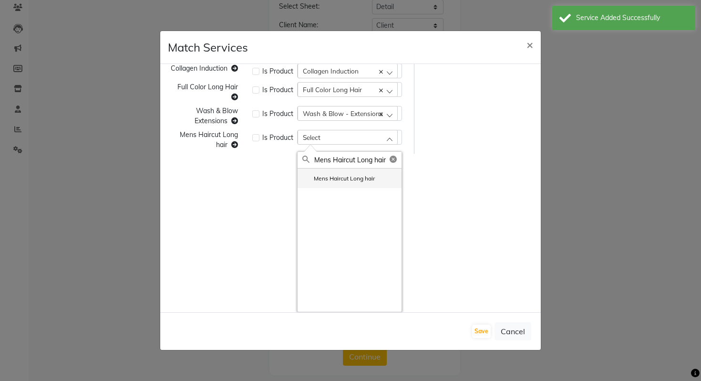
type input "Mens Haircut Long hair"
click at [358, 178] on label "Mens Haircut Long hair" at bounding box center [338, 178] width 73 height 9
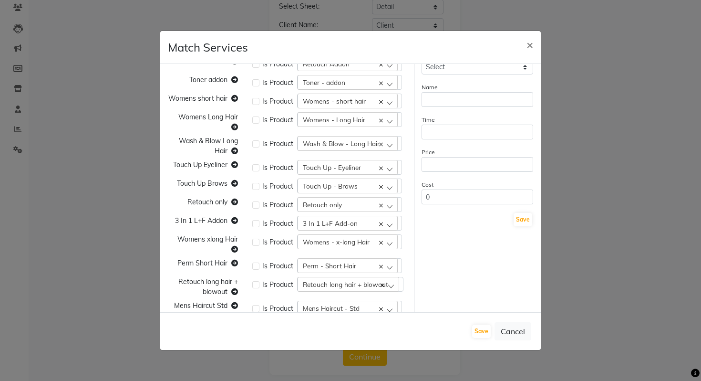
scroll to position [0, 0]
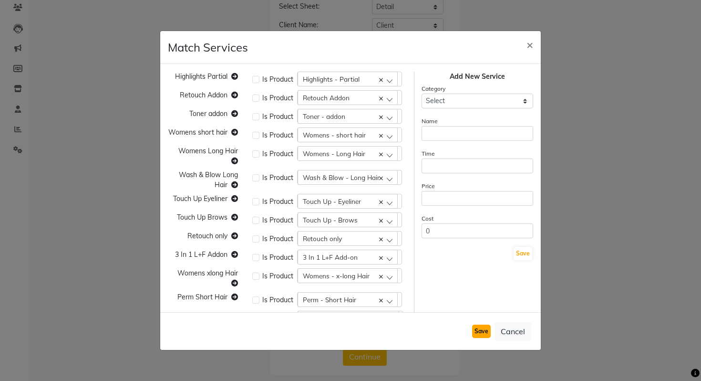
click at [478, 326] on button "Save" at bounding box center [481, 330] width 19 height 13
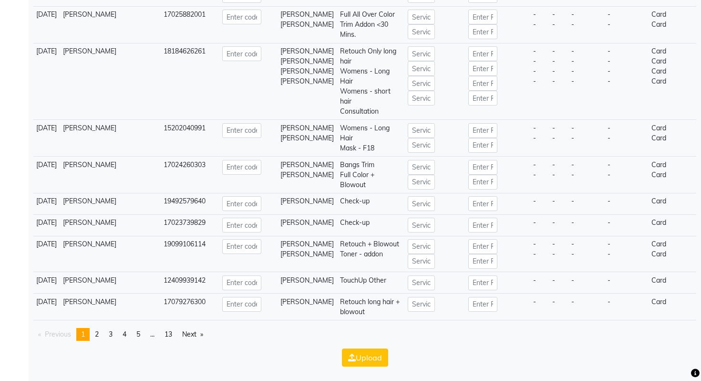
scroll to position [3553, 0]
click at [172, 331] on span "13" at bounding box center [169, 334] width 8 height 9
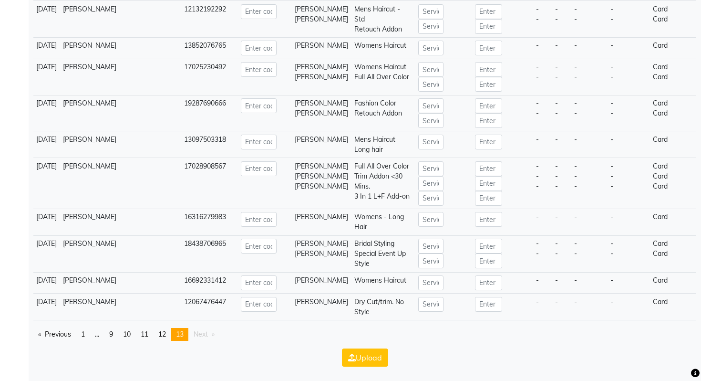
scroll to position [2169, 0]
click at [128, 335] on span "10" at bounding box center [127, 334] width 8 height 9
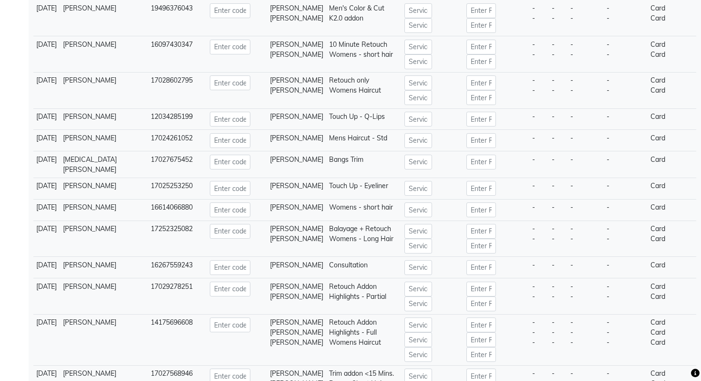
scroll to position [0, 0]
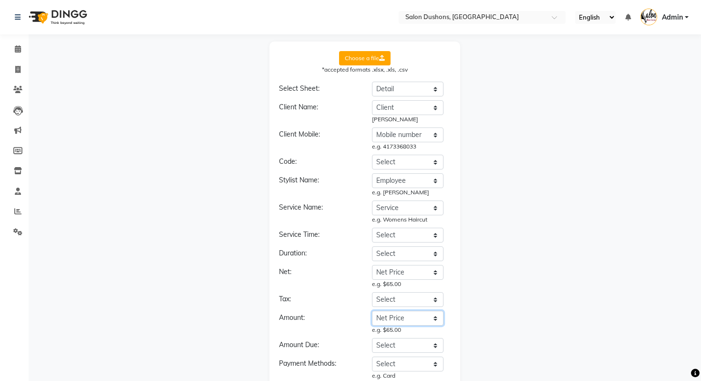
click at [400, 318] on select "Select Date Employee Dept. Service Group Service Client Client Type Client Orig…" at bounding box center [408, 318] width 72 height 15
click at [372, 311] on select "Select Date Employee Dept. Service Group Service Client Client Type Client Orig…" at bounding box center [408, 318] width 72 height 15
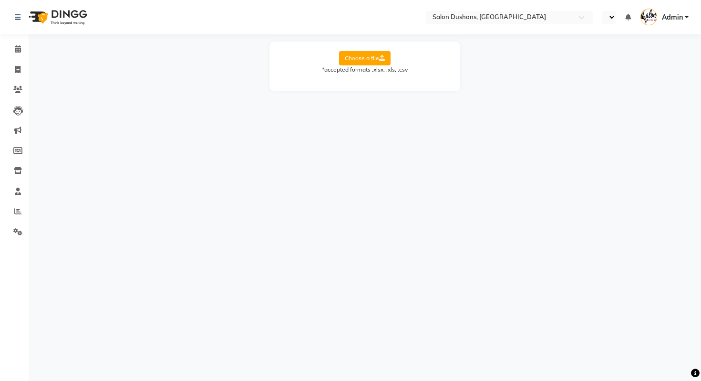
select select "en"
click at [369, 54] on label "Choose a file" at bounding box center [365, 58] width 52 height 14
click at [0, 0] on input "Choose a file" at bounding box center [0, 0] width 0 height 0
click at [397, 83] on select "Select Sheet Detail Client List new" at bounding box center [408, 89] width 72 height 15
select select "Detail"
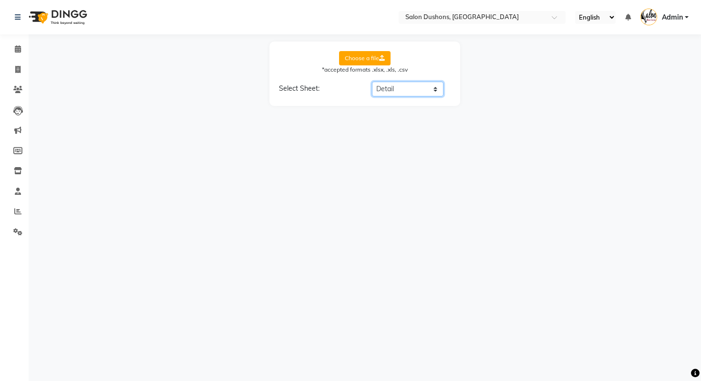
click at [372, 82] on select "Select Sheet Detail Client List new" at bounding box center [408, 89] width 72 height 15
select select "Date"
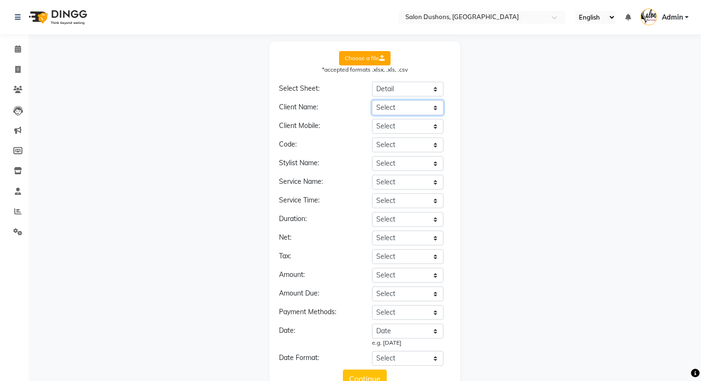
click at [413, 106] on select "Select Date Employee Dept. Service Group Service Client Client Type Client Orig…" at bounding box center [408, 107] width 72 height 15
select select "Client"
click at [372, 100] on select "Select Date Employee Dept. Service Group Service Client Client Type Client Orig…" at bounding box center [408, 107] width 72 height 15
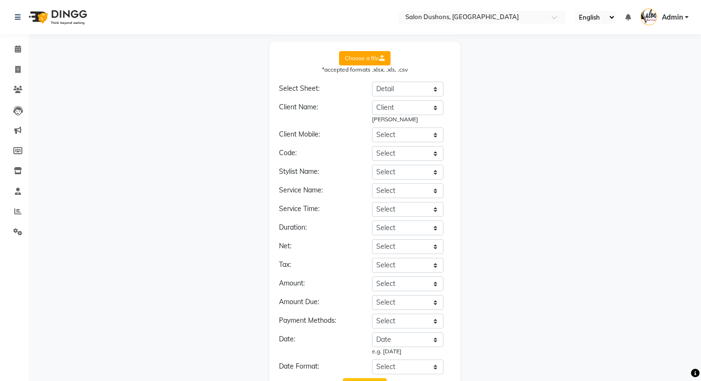
click at [382, 143] on div "Client Name: Select Date Employee Dept. Service Group Service Client Client Typ…" at bounding box center [365, 237] width 172 height 274
click at [382, 142] on div "Client Name: Select Date Employee Dept. Service Group Service Client Client Typ…" at bounding box center [365, 237] width 172 height 274
click at [398, 134] on select "Select Date Employee Dept. Service Group Service Client Client Type Client Orig…" at bounding box center [408, 134] width 72 height 15
click at [542, 116] on div "Choose a file *accepted formats .xlsx, .xls, .csv Select Sheet: Select Sheet De…" at bounding box center [364, 223] width 663 height 364
click at [426, 132] on select "Select Date Employee Dept. Service Group Service Client Client Type Client Orig…" at bounding box center [408, 134] width 72 height 15
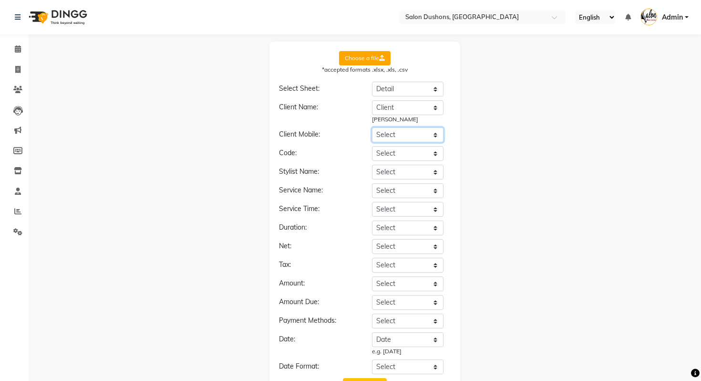
select select "Mobile number"
click at [372, 127] on select "Select Date Employee Dept. Service Group Service Client Client Type Client Orig…" at bounding box center [408, 134] width 72 height 15
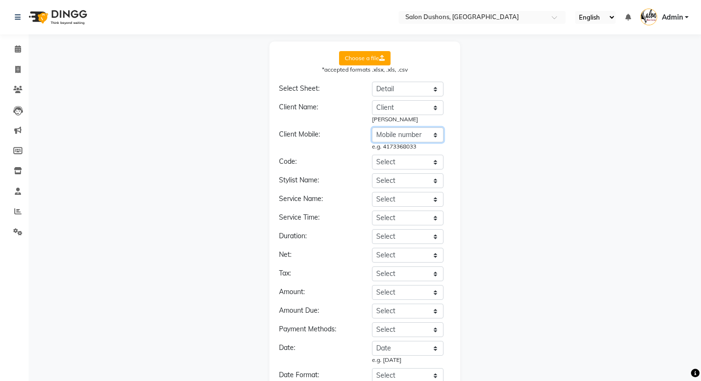
click at [396, 135] on select "Select Date Employee Dept. Service Group Service Client Client Type Client Orig…" at bounding box center [408, 134] width 72 height 15
click at [372, 127] on select "Select Date Employee Dept. Service Group Service Client Client Type Client Orig…" at bounding box center [408, 134] width 72 height 15
click at [381, 174] on select "Select Date Employee Dept. Service Group Service Client Client Type Client Orig…" at bounding box center [408, 180] width 72 height 15
click at [435, 178] on select "Select Date Employee Dept. Service Group Service Client Client Type Client Orig…" at bounding box center [408, 180] width 72 height 15
select select "Employee"
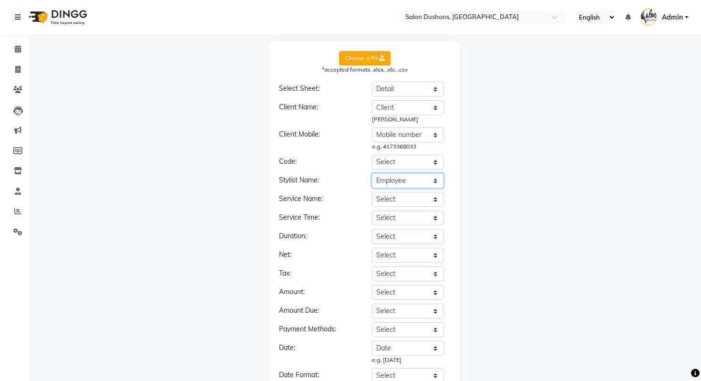
click at [372, 173] on select "Select Date Employee Dept. Service Group Service Client Client Type Client Orig…" at bounding box center [408, 180] width 72 height 15
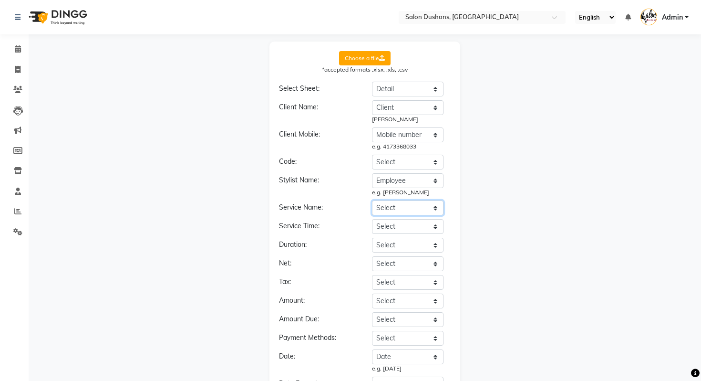
click at [411, 210] on select "Select Date Employee Dept. Service Group Service Client Client Type Client Orig…" at bounding box center [408, 207] width 72 height 15
select select "Service"
click at [372, 200] on select "Select Date Employee Dept. Service Group Service Client Client Type Client Orig…" at bounding box center [408, 207] width 72 height 15
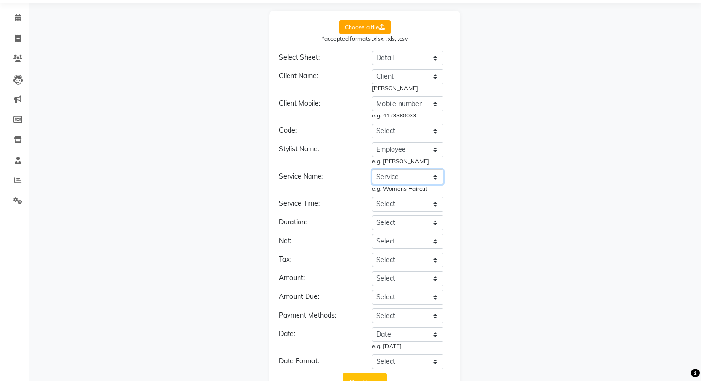
scroll to position [34, 0]
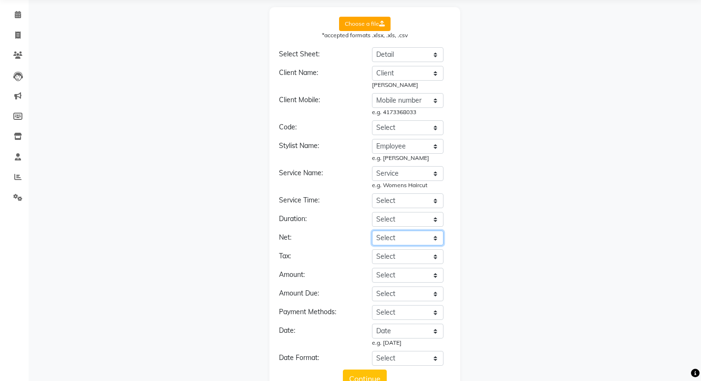
click at [382, 238] on select "Select Date Employee Dept. Service Group Service Client Client Type Client Orig…" at bounding box center [408, 237] width 72 height 15
select select "Net Price"
click at [372, 230] on select "Select Date Employee Dept. Service Group Service Client Client Type Client Orig…" at bounding box center [408, 237] width 72 height 15
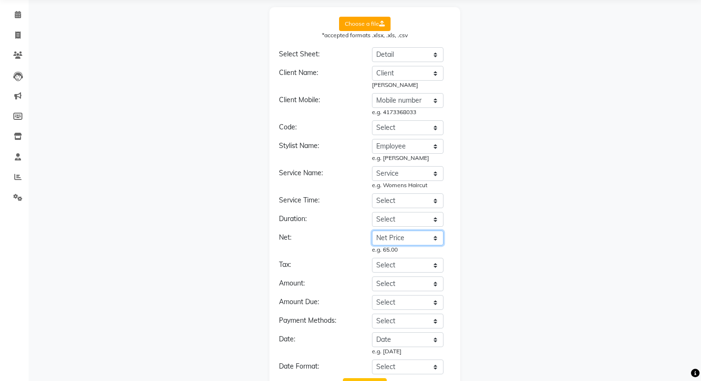
scroll to position [73, 0]
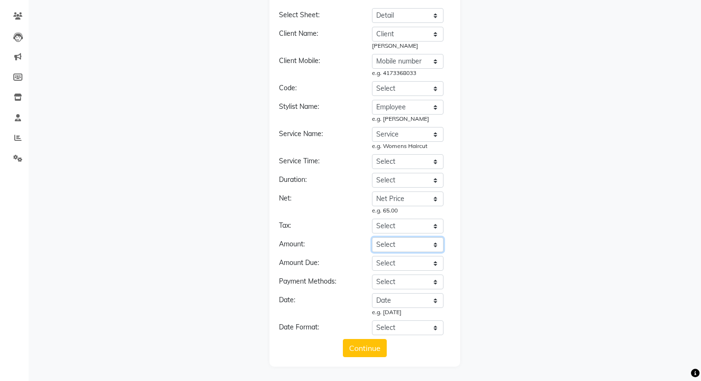
click at [403, 246] on select "Select Date Employee Dept. Service Group Service Client Client Type Client Orig…" at bounding box center [408, 244] width 72 height 15
select select "Gross Price"
click at [372, 237] on select "Select Date Employee Dept. Service Group Service Client Client Type Client Orig…" at bounding box center [408, 244] width 72 height 15
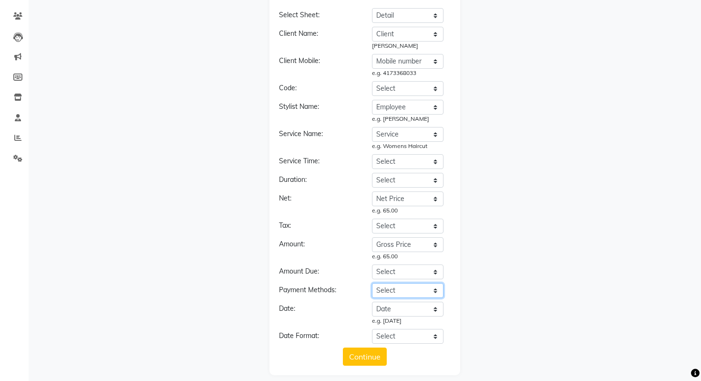
click at [402, 288] on select "Select Date Employee Dept. Service Group Service Client Client Type Client Orig…" at bounding box center [408, 290] width 72 height 15
select select "Payment"
click at [372, 283] on select "Select Date Employee Dept. Service Group Service Client Client Type Client Orig…" at bounding box center [408, 290] width 72 height 15
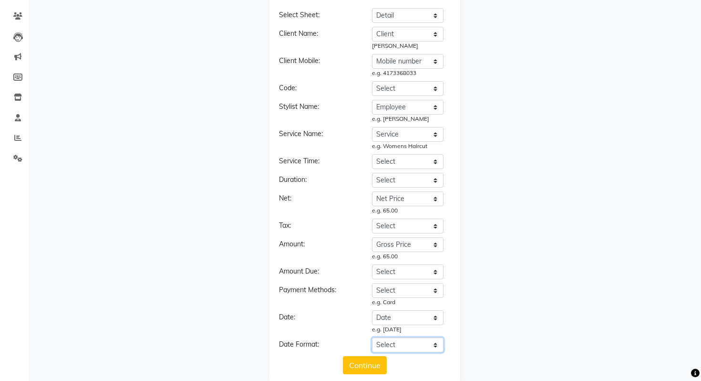
click at [398, 344] on select "Select YYYY-MM-DD MM-DD-YYYY DD-MM-YYYY MMMM Do, YYYY M/D/YYYY MMM Do YY MM/DD/…" at bounding box center [408, 344] width 72 height 15
click at [417, 343] on select "Select YYYY-MM-DD MM-DD-YYYY DD-MM-YYYY MMMM Do, YYYY M/D/YYYY MMM Do YY MM/DD/…" at bounding box center [408, 344] width 72 height 15
select select "YYYY-MM-DD"
click at [372, 337] on select "Select YYYY-MM-DD MM-DD-YYYY DD-MM-YYYY MMMM Do, YYYY M/D/YYYY MMM Do YY MM/DD/…" at bounding box center [408, 344] width 72 height 15
click at [364, 364] on button "Continue" at bounding box center [365, 365] width 44 height 18
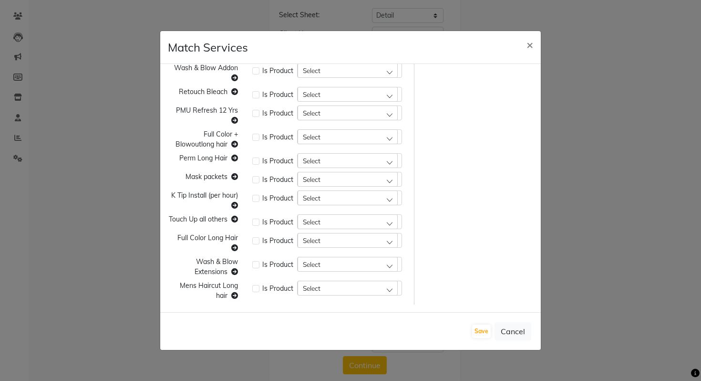
scroll to position [0, 0]
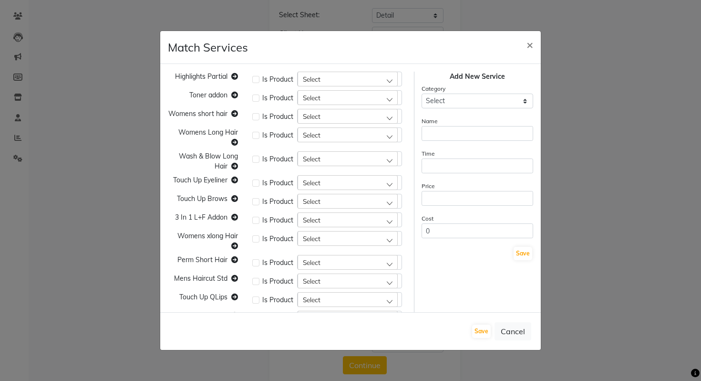
click at [332, 68] on div "Highlights Partial Is Product Select Toner addon Is Product Select Womens short…" at bounding box center [350, 188] width 381 height 248
click at [333, 75] on div "Select" at bounding box center [348, 79] width 100 height 14
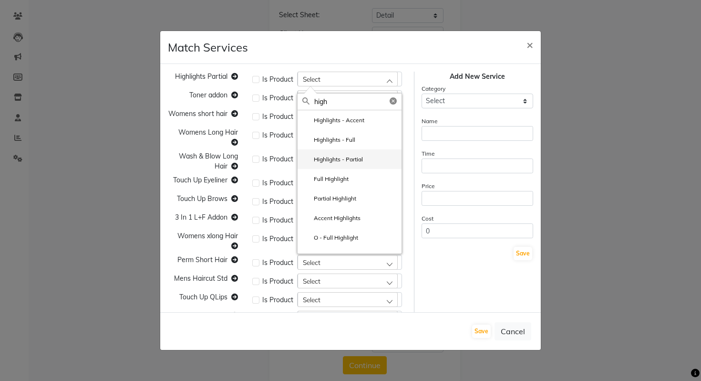
type input "high"
click at [334, 159] on label "Highlights - Partial" at bounding box center [332, 159] width 61 height 9
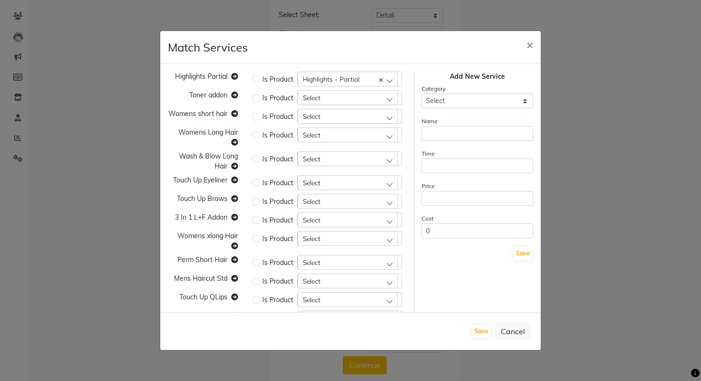
click at [321, 101] on div "Select" at bounding box center [348, 97] width 100 height 14
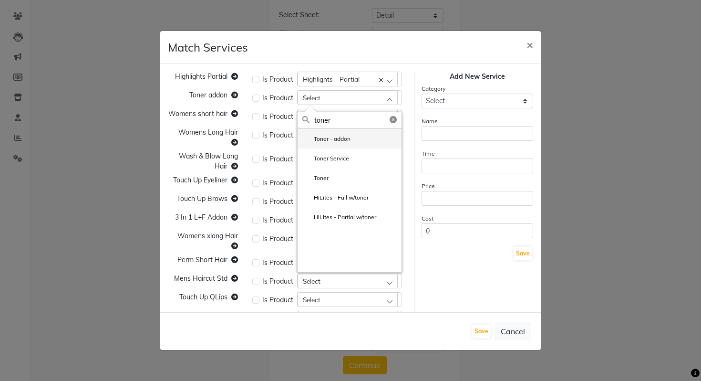
type input "toner"
click at [337, 142] on label "Toner - addon" at bounding box center [326, 139] width 48 height 9
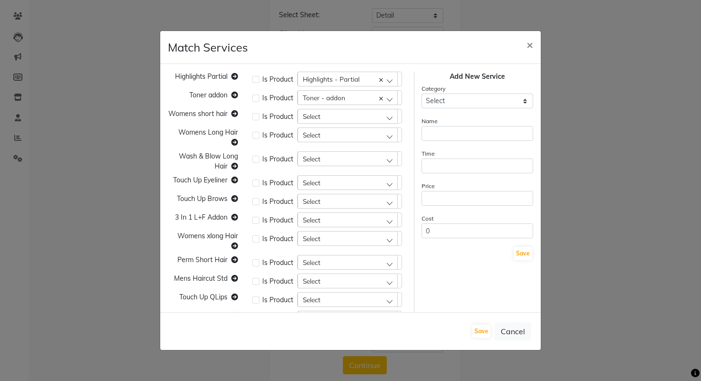
click at [330, 118] on div "Select" at bounding box center [348, 116] width 100 height 14
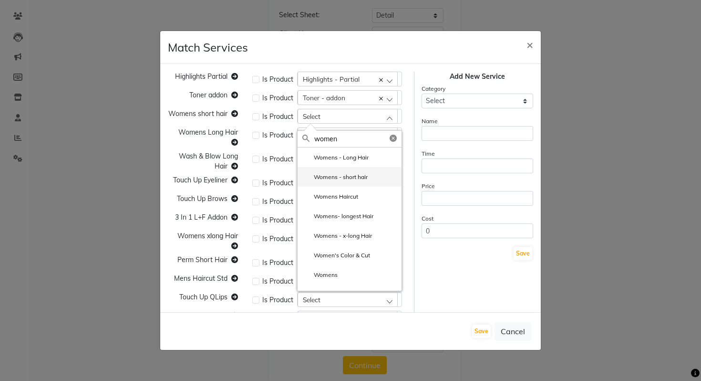
type input "women"
click at [359, 181] on label "Womens - short hair" at bounding box center [334, 177] width 65 height 9
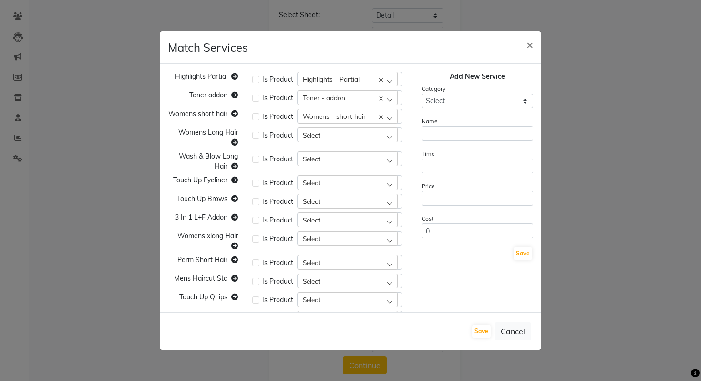
click at [334, 133] on div "Select" at bounding box center [348, 134] width 100 height 14
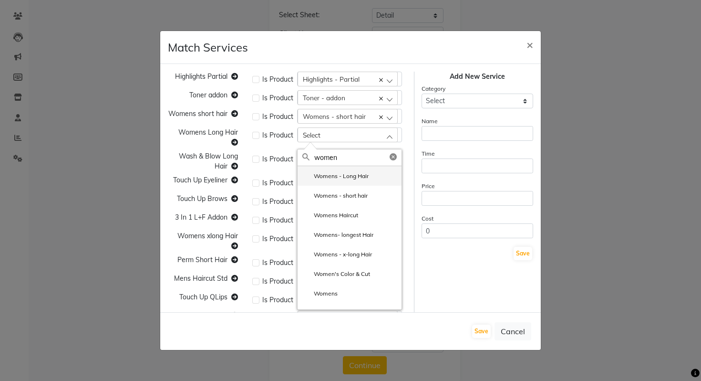
type input "women"
click at [345, 175] on label "Womens - Long Hair" at bounding box center [335, 176] width 66 height 9
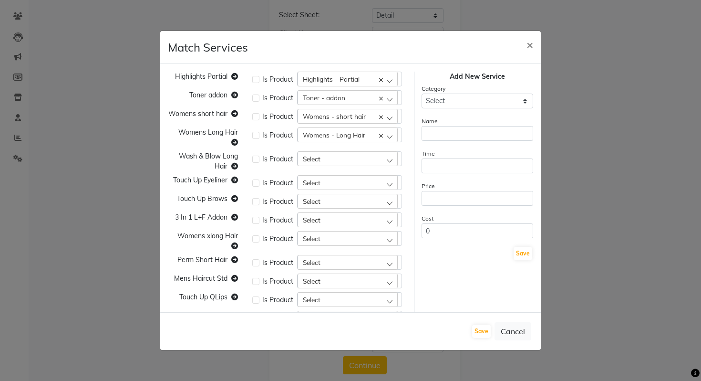
click at [339, 159] on div "Select" at bounding box center [348, 158] width 100 height 14
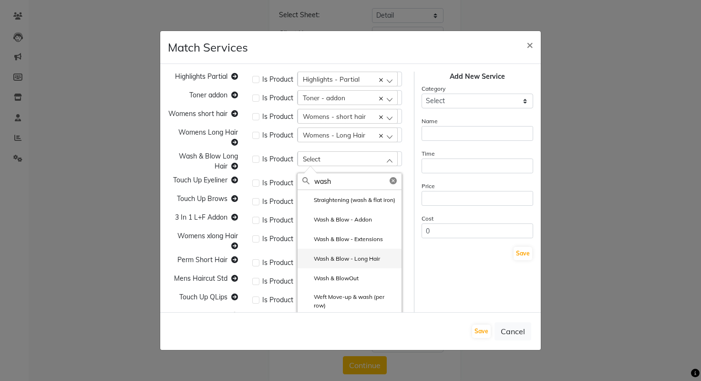
type input "wash"
click at [336, 263] on label "Wash & Blow - Long Hair" at bounding box center [341, 258] width 78 height 9
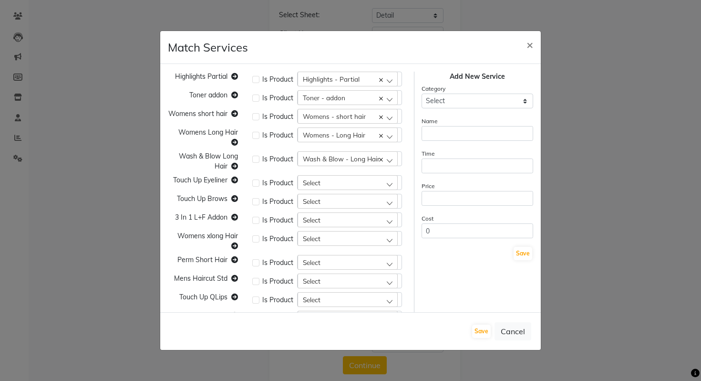
click at [340, 184] on div "Select" at bounding box center [348, 182] width 100 height 14
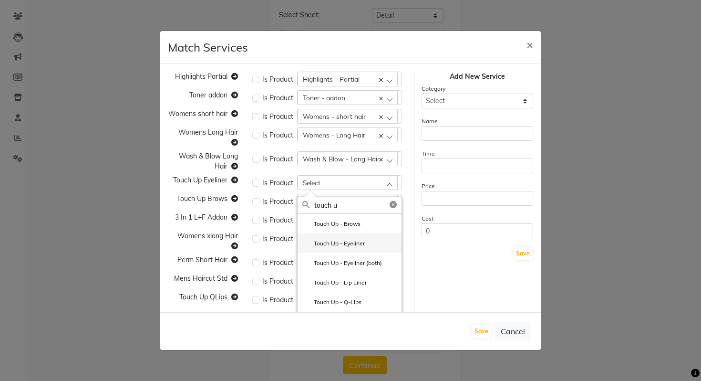
type input "touch u"
click at [353, 244] on label "Touch Up - Eyeliner" at bounding box center [333, 243] width 62 height 9
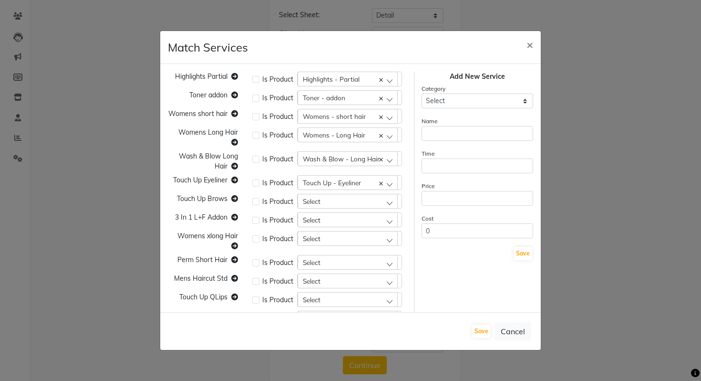
click at [322, 200] on div "Select" at bounding box center [348, 201] width 100 height 14
type input "touch up"
click at [324, 247] on label "Touch Up - Brows" at bounding box center [331, 242] width 58 height 9
click at [324, 221] on div "Select" at bounding box center [348, 219] width 100 height 14
type input "3 in"
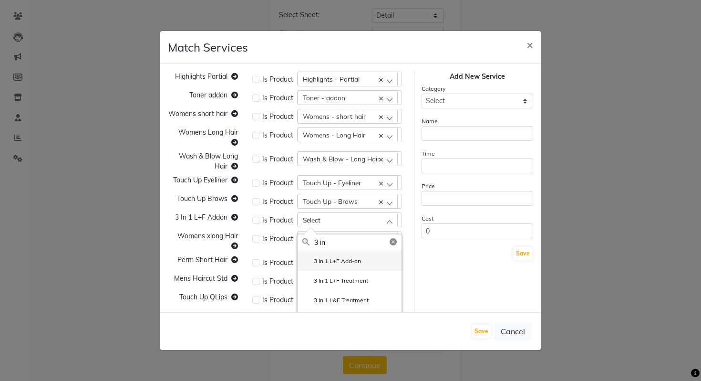
click at [342, 263] on label "3 In 1 L+F Add-on" at bounding box center [331, 261] width 59 height 9
click at [341, 240] on div "Select" at bounding box center [348, 238] width 100 height 14
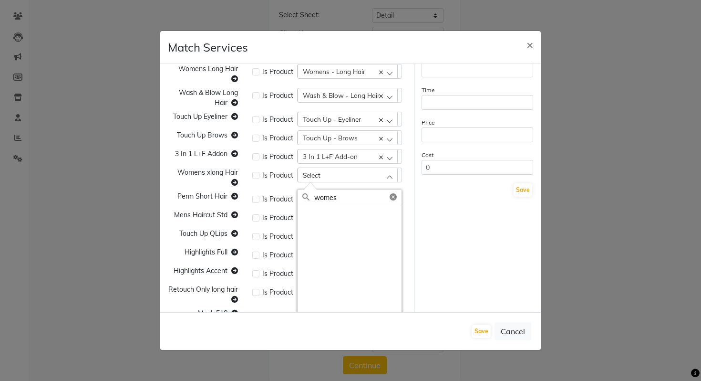
scroll to position [64, 0]
type input "women"
click at [357, 292] on label "Womens - x-long Hair" at bounding box center [337, 294] width 70 height 9
click at [351, 197] on div "Select" at bounding box center [348, 198] width 100 height 14
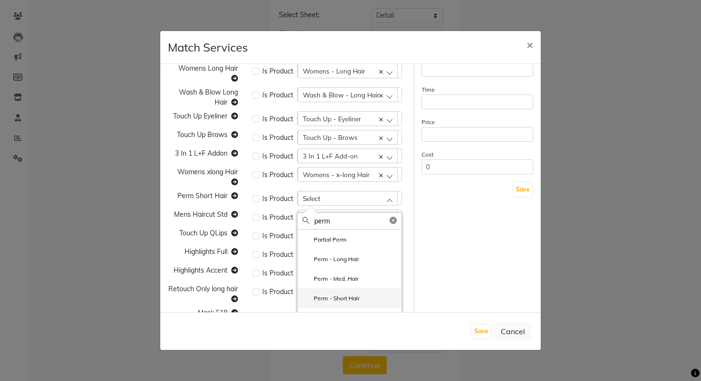
type input "perm"
click at [337, 298] on label "Perm - Short Hair" at bounding box center [330, 298] width 57 height 9
click at [366, 218] on div "Select" at bounding box center [348, 216] width 100 height 14
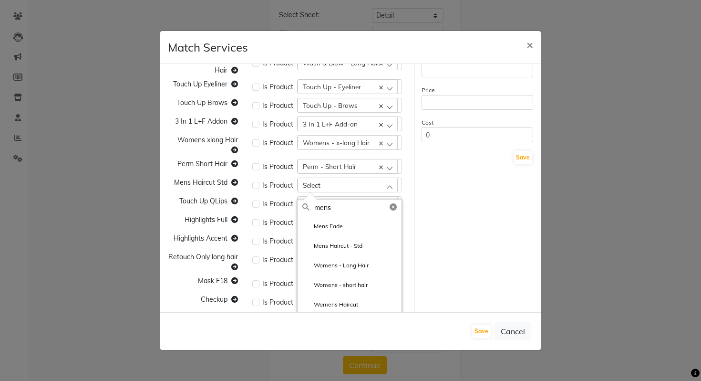
scroll to position [107, 0]
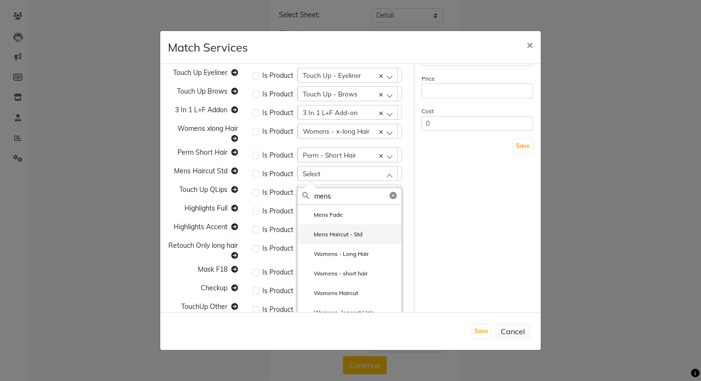
type input "mens"
click at [353, 237] on label "Mens Haircut - Std" at bounding box center [332, 234] width 60 height 9
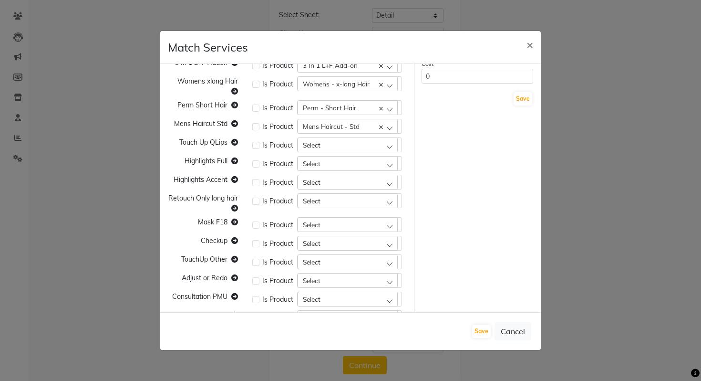
scroll to position [158, 0]
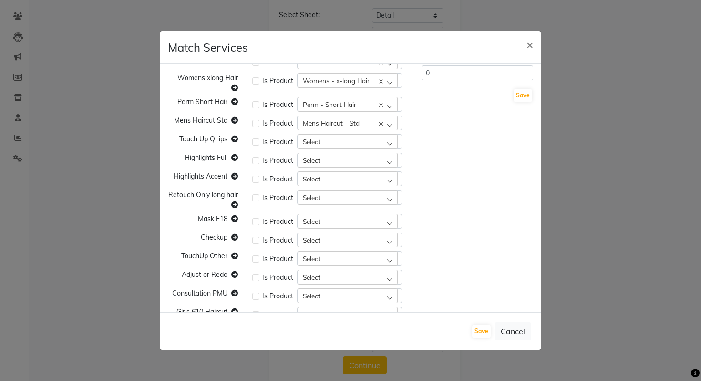
click at [314, 141] on span "Select" at bounding box center [312, 141] width 18 height 8
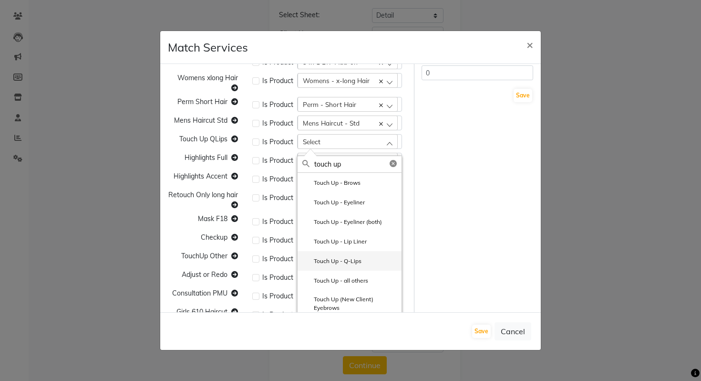
type input "touch up"
click at [331, 261] on label "Touch Up - Q-Lips" at bounding box center [331, 261] width 59 height 9
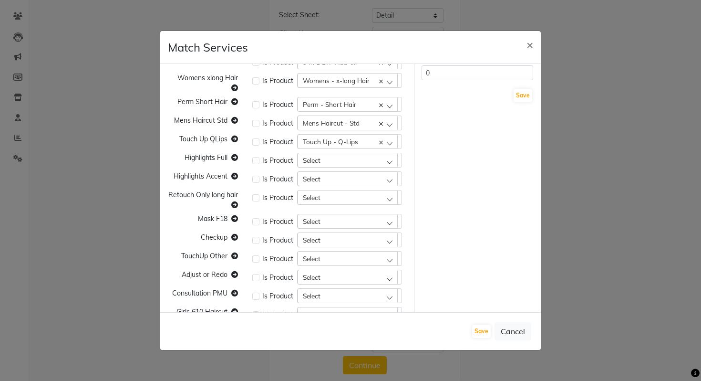
click at [314, 159] on span "Select" at bounding box center [312, 160] width 18 height 8
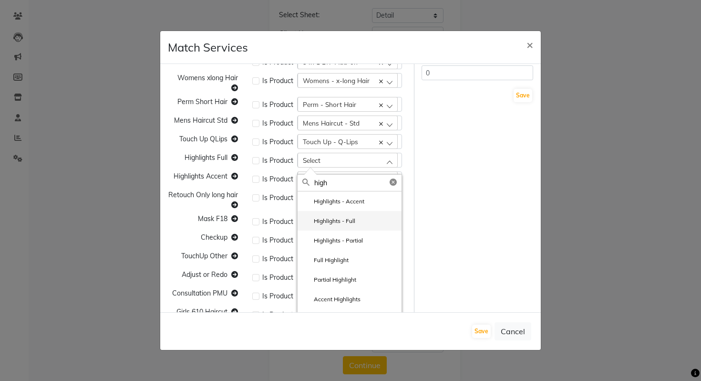
type input "high"
click at [318, 218] on label "Highlights - Full" at bounding box center [328, 221] width 53 height 9
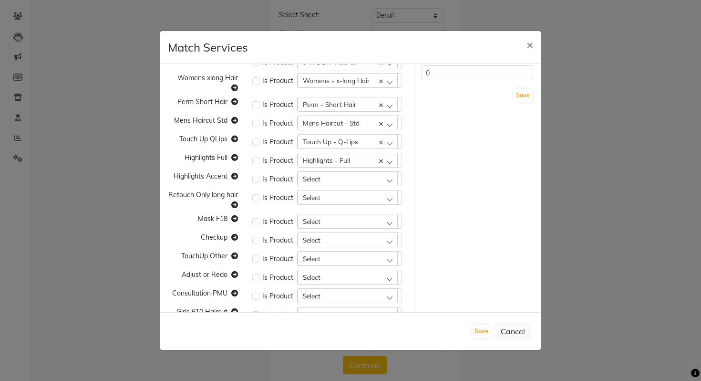
click at [336, 178] on div "Select" at bounding box center [348, 178] width 100 height 14
type input "high"
click at [354, 224] on label "Highlights - Accent" at bounding box center [333, 220] width 62 height 9
click at [324, 201] on div "Select" at bounding box center [348, 197] width 100 height 14
type input "retouch o"
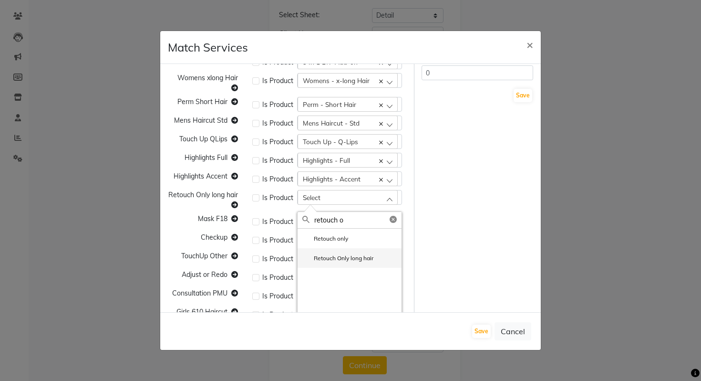
click at [329, 253] on li "Retouch Only long hair" at bounding box center [350, 258] width 104 height 20
click at [333, 221] on div "Select" at bounding box center [348, 221] width 100 height 14
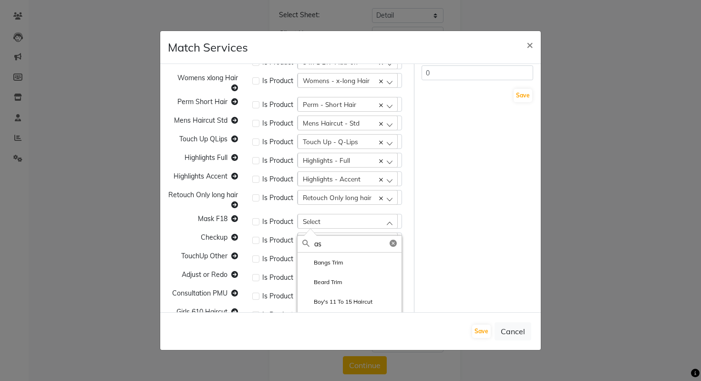
type input "a"
type input "mas"
click at [340, 259] on label "Mask - F18" at bounding box center [322, 262] width 41 height 9
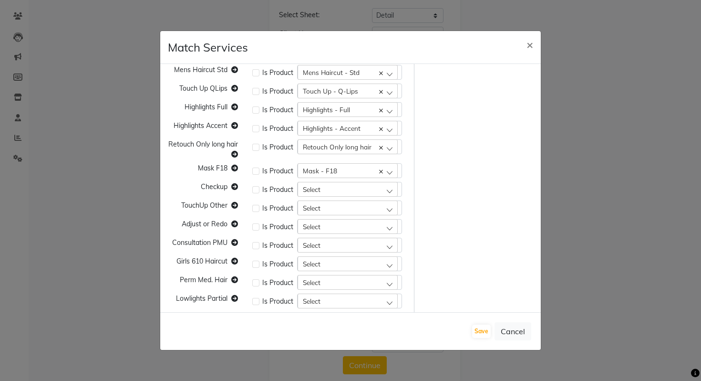
scroll to position [234, 0]
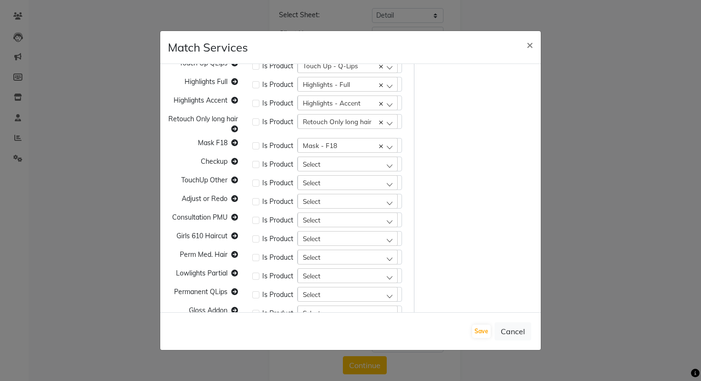
click at [360, 166] on div "Select" at bounding box center [348, 163] width 100 height 14
type input "chec"
click at [350, 209] on li "Check-up" at bounding box center [350, 205] width 104 height 20
click at [342, 186] on div "Select" at bounding box center [348, 182] width 100 height 14
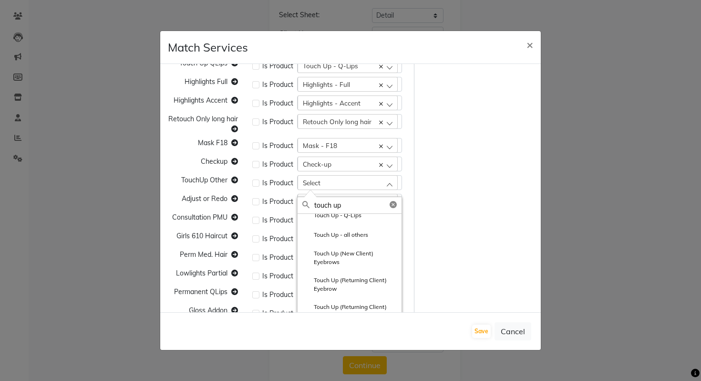
scroll to position [84, 0]
type input "touch up"
click at [337, 238] on label "Touch Up - all others" at bounding box center [335, 237] width 66 height 9
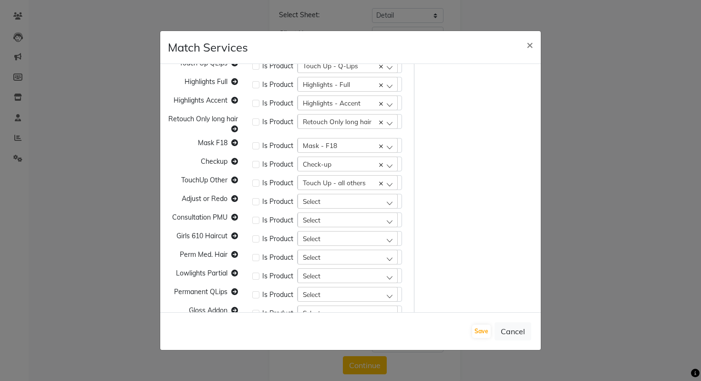
click at [326, 199] on div "Select" at bounding box center [348, 201] width 100 height 14
type input "adjust"
click at [357, 237] on li "Re-do/Adjust" at bounding box center [350, 242] width 104 height 20
click at [337, 225] on div "Select" at bounding box center [348, 219] width 100 height 14
type input "consul"
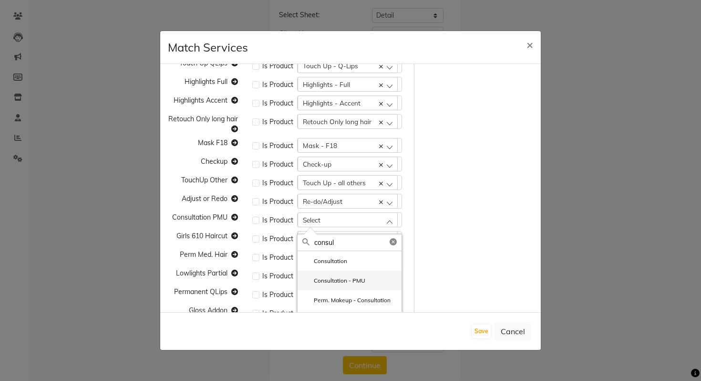
click at [352, 274] on li "Consultation - PMU" at bounding box center [350, 280] width 104 height 20
click at [341, 240] on div "Select" at bounding box center [348, 238] width 100 height 14
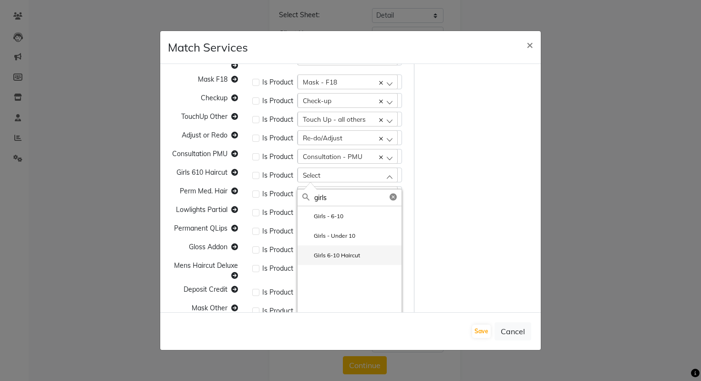
type input "girls"
click at [343, 257] on label "Girls 6-10 Haircut" at bounding box center [331, 255] width 58 height 9
click at [324, 194] on div "Select" at bounding box center [348, 193] width 100 height 14
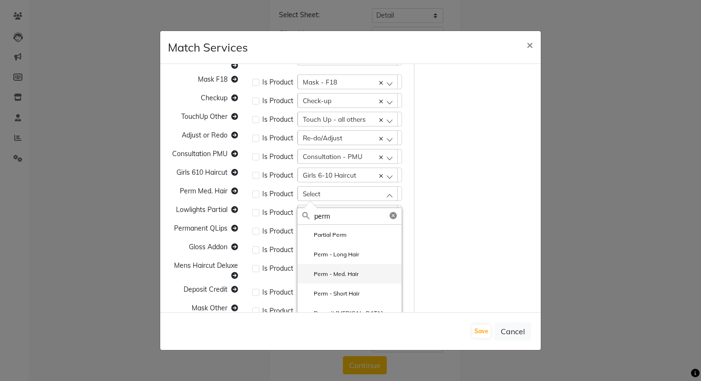
type input "perm"
click at [342, 272] on label "Perm - Med. Hair" at bounding box center [330, 273] width 56 height 9
click at [345, 217] on div "Select" at bounding box center [348, 212] width 100 height 14
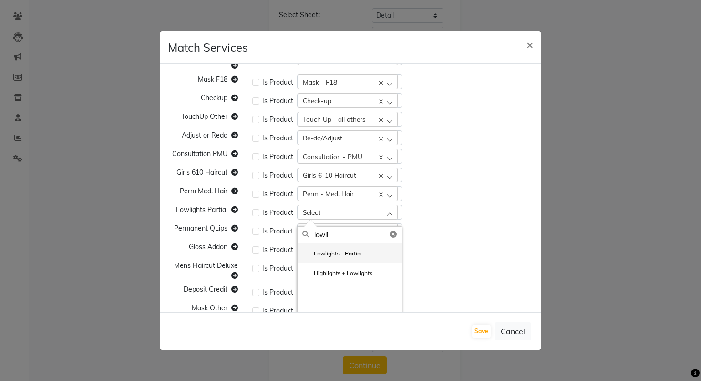
type input "lowli"
click at [347, 250] on label "Lowlights - Partial" at bounding box center [332, 253] width 60 height 9
click at [326, 234] on div "Select" at bounding box center [348, 230] width 100 height 14
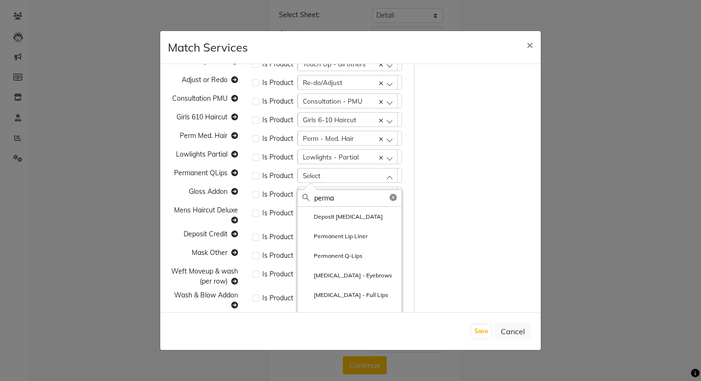
scroll to position [353, 0]
type input "perma"
click at [336, 252] on label "Permanent Q-Lips" at bounding box center [332, 255] width 60 height 9
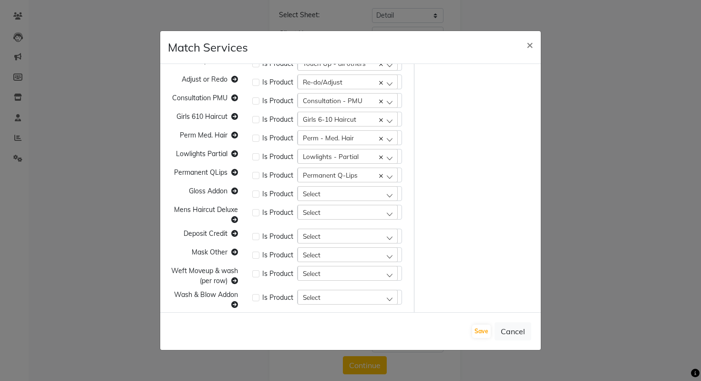
click at [336, 194] on div "Select" at bounding box center [348, 193] width 100 height 14
type input "gloss"
click at [335, 236] on label "Gloss - Addon" at bounding box center [326, 234] width 49 height 9
click at [321, 213] on div "Select" at bounding box center [348, 212] width 100 height 14
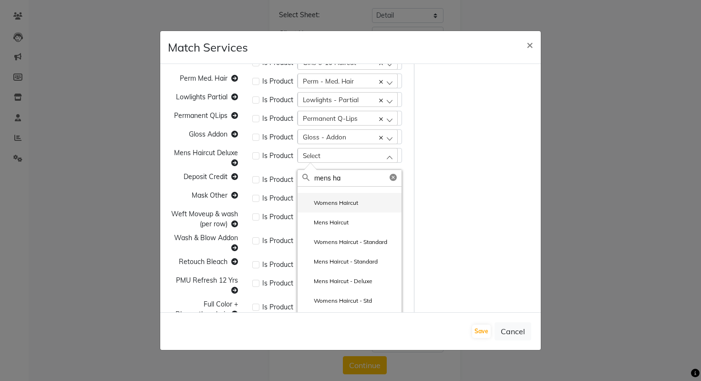
scroll to position [435, 0]
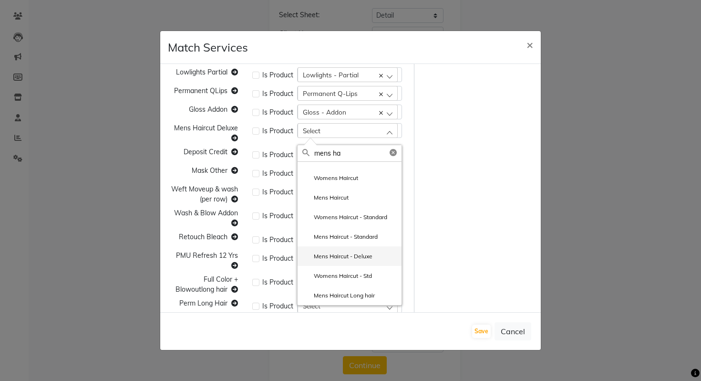
type input "mens ha"
click at [346, 259] on label "Mens Haircut - Deluxe" at bounding box center [337, 256] width 70 height 9
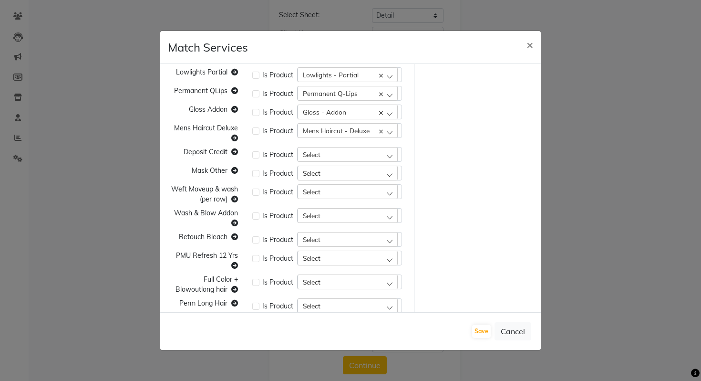
click at [333, 155] on div "Select" at bounding box center [348, 154] width 100 height 14
type input "depos"
click at [343, 212] on li "Deposit" at bounding box center [350, 215] width 104 height 20
click at [333, 173] on div "Select" at bounding box center [348, 173] width 100 height 14
type input "mask"
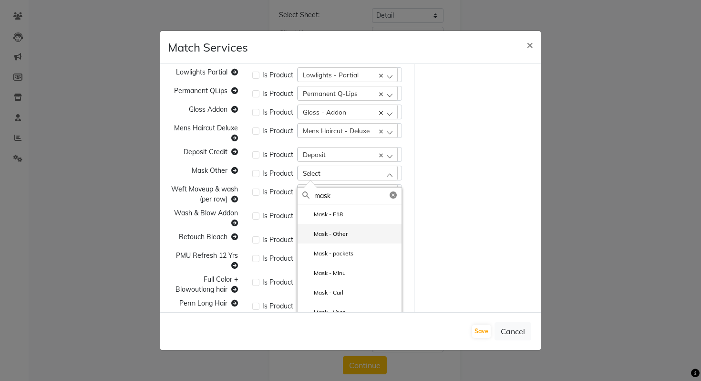
click at [337, 235] on label "Mask - Other" at bounding box center [324, 233] width 45 height 9
click at [333, 192] on div "Select" at bounding box center [348, 191] width 100 height 14
type input "weft"
click at [344, 233] on label "Weft Move-up & wash (per row)" at bounding box center [349, 236] width 94 height 17
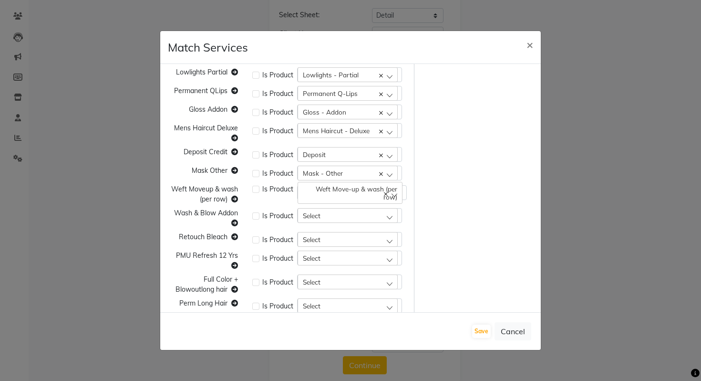
click at [335, 212] on div "Select" at bounding box center [348, 215] width 100 height 14
type input "wash"
click at [324, 276] on label "Wash & Blow - Addon" at bounding box center [337, 276] width 70 height 9
click at [321, 238] on div "Select" at bounding box center [348, 239] width 100 height 14
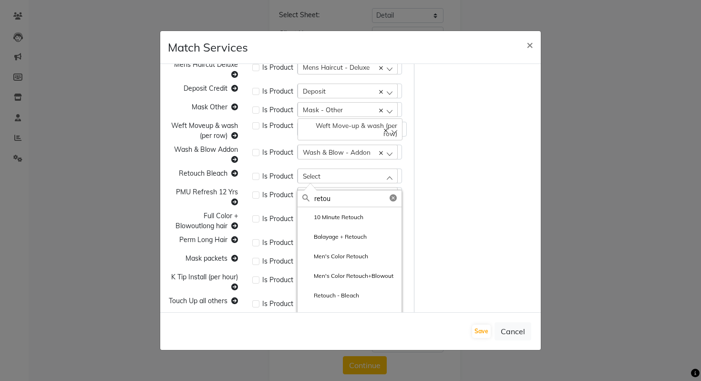
scroll to position [59, 0]
type input "retou"
click at [322, 240] on label "Retouch - Bleach" at bounding box center [330, 236] width 57 height 9
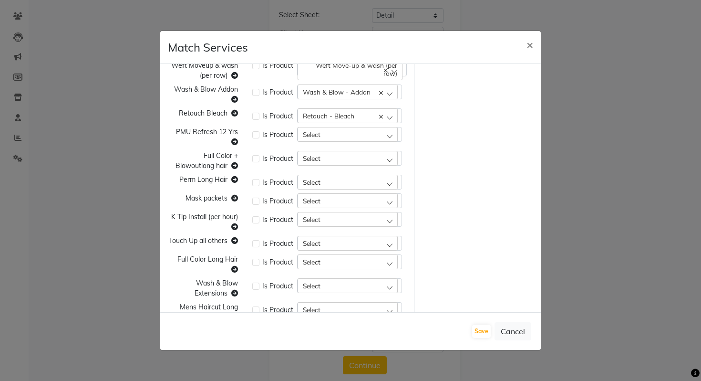
scroll to position [580, 0]
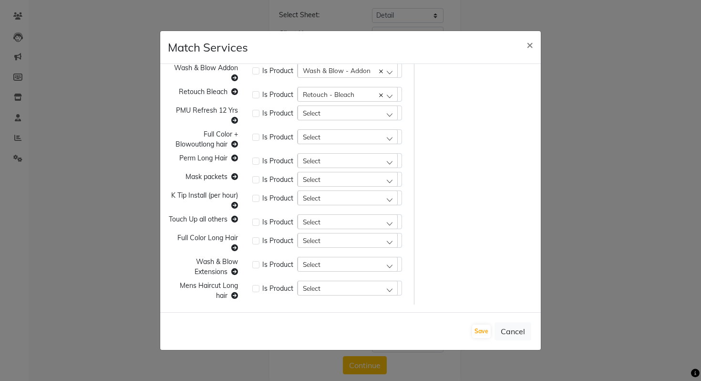
click at [339, 111] on div "Select" at bounding box center [348, 112] width 100 height 14
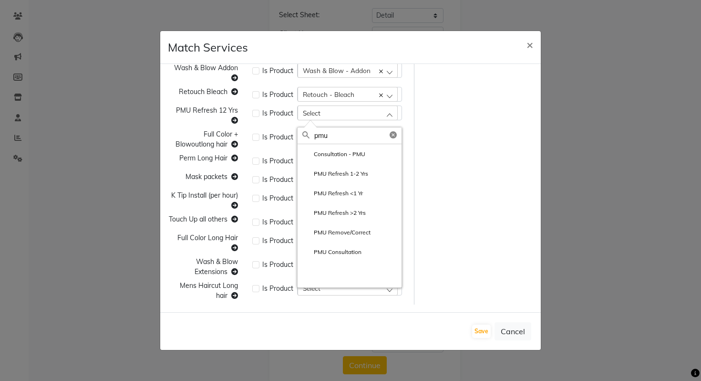
type input "pmu"
click at [203, 109] on span "PMU Refresh 12 Yrs" at bounding box center [207, 110] width 62 height 9
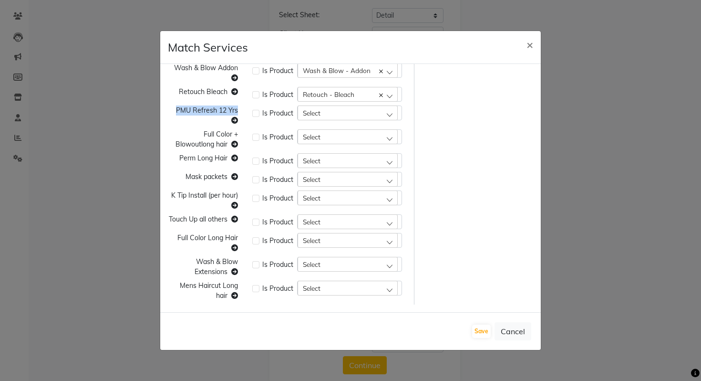
click at [203, 109] on span "PMU Refresh 12 Yrs" at bounding box center [207, 110] width 62 height 9
copy span "PMU Refresh 12 Yrs"
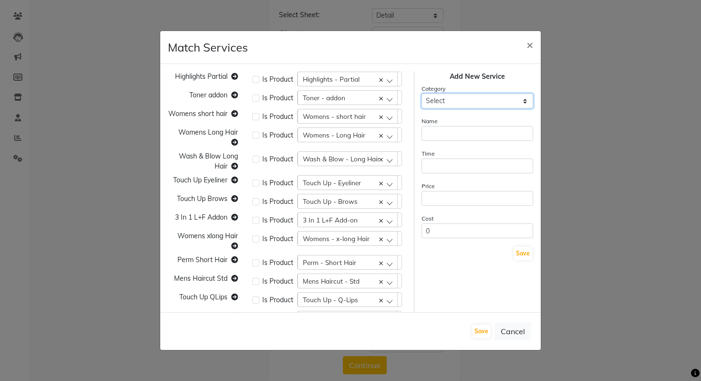
click at [453, 100] on select "Select Cuts/Trims Color Hair Treatments Other (Non-Chemical) Permanents Smoothi…" at bounding box center [478, 100] width 112 height 15
select select "116424"
click at [422, 93] on select "Select Cuts/Trims Color Hair Treatments Other (Non-Chemical) Permanents Smoothi…" at bounding box center [478, 100] width 112 height 15
click at [442, 134] on input "text" at bounding box center [478, 133] width 112 height 15
paste input "PMU Refresh 12 Yrs"
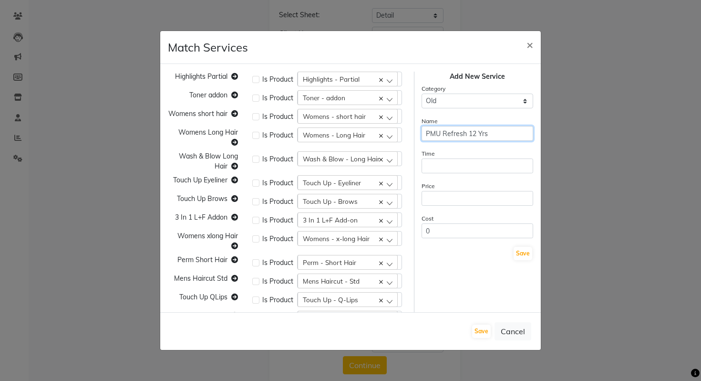
type input "PMU Refresh 12 Yrs"
click at [452, 164] on input "number" at bounding box center [478, 165] width 112 height 15
type input "1"
click at [446, 192] on input "number" at bounding box center [478, 198] width 112 height 15
type input "1"
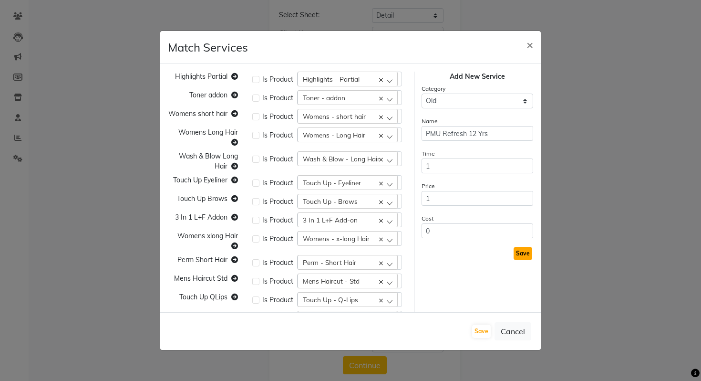
click at [526, 256] on button "Save" at bounding box center [523, 253] width 19 height 13
select select
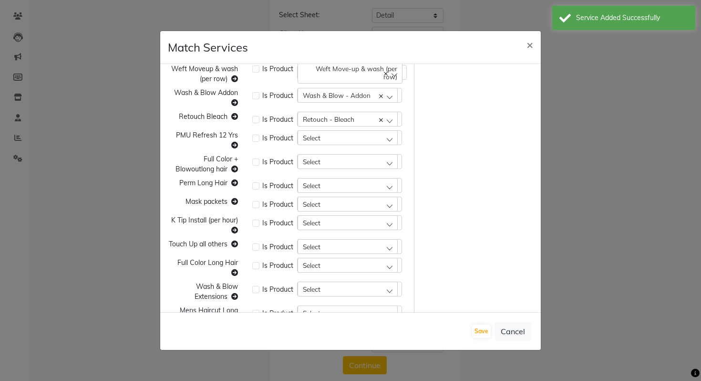
scroll to position [551, 0]
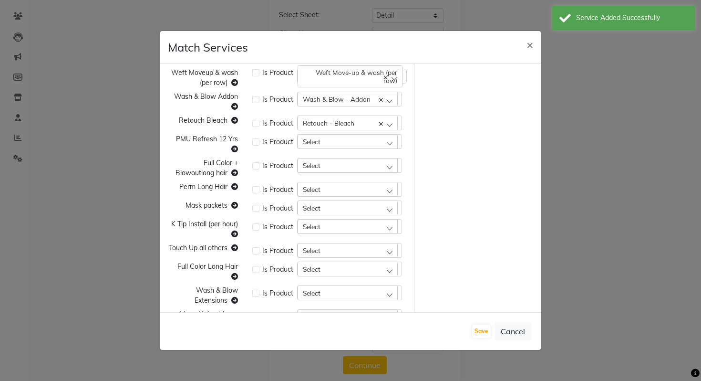
click at [325, 142] on div "Select" at bounding box center [348, 141] width 100 height 14
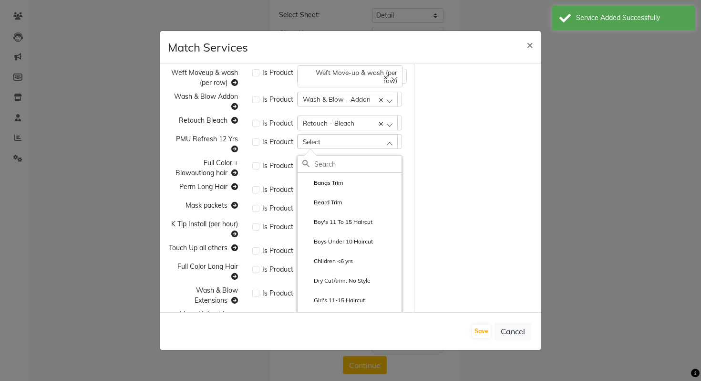
click at [324, 167] on input "text" at bounding box center [357, 164] width 87 height 16
paste input "PMU Refresh 12 Yrs"
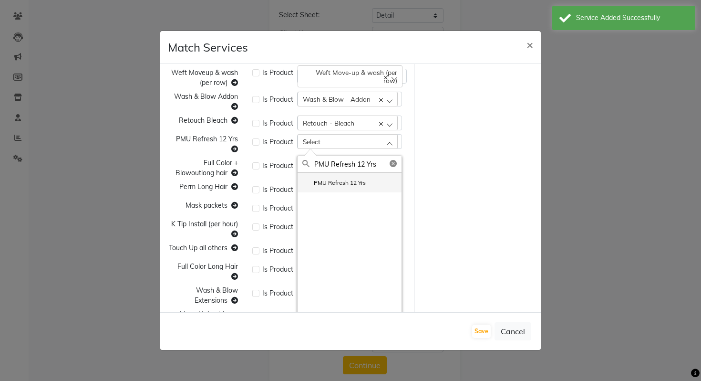
type input "PMU Refresh 12 Yrs"
click at [346, 188] on li "PMU Refresh 12 Yrs" at bounding box center [350, 183] width 104 height 20
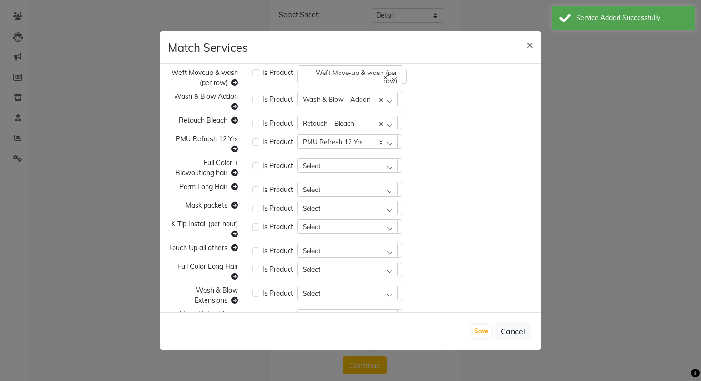
click at [317, 160] on div "Select" at bounding box center [348, 165] width 100 height 14
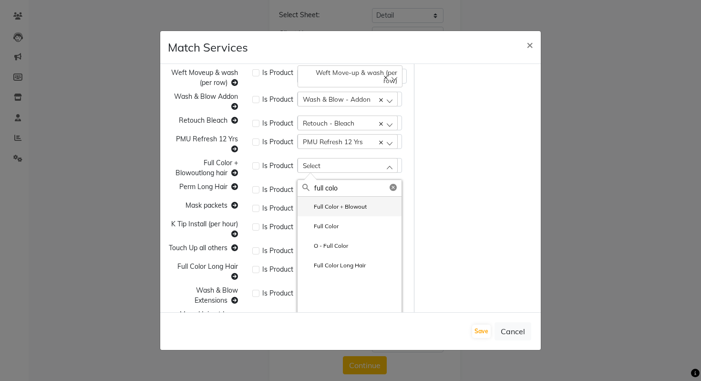
type input "full colo"
click at [325, 206] on label "Full Color + Blowout" at bounding box center [334, 206] width 64 height 9
click at [321, 188] on div "Select" at bounding box center [348, 189] width 100 height 14
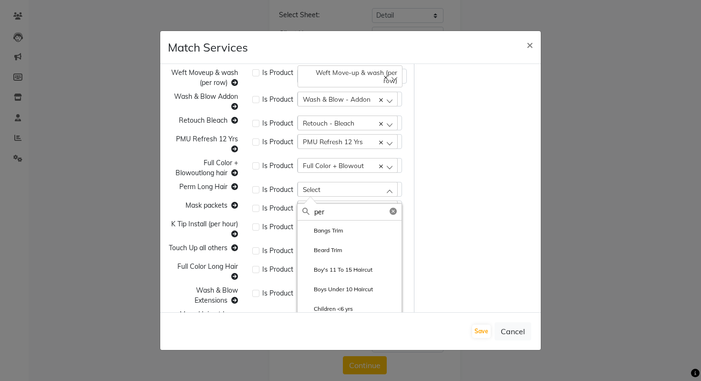
type input "perm"
click at [347, 251] on label "Perm - Long Hair" at bounding box center [330, 250] width 57 height 9
click at [330, 208] on div "Select" at bounding box center [348, 207] width 100 height 14
type input "mask"
click at [332, 299] on li "Mask - Minu" at bounding box center [350, 308] width 104 height 20
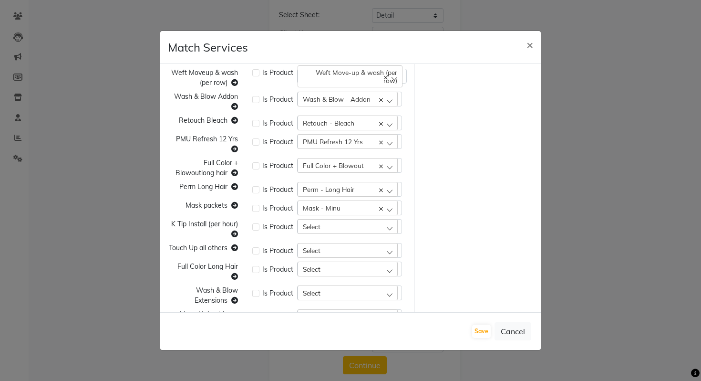
click at [343, 204] on div "Mask - Minu" at bounding box center [348, 207] width 100 height 14
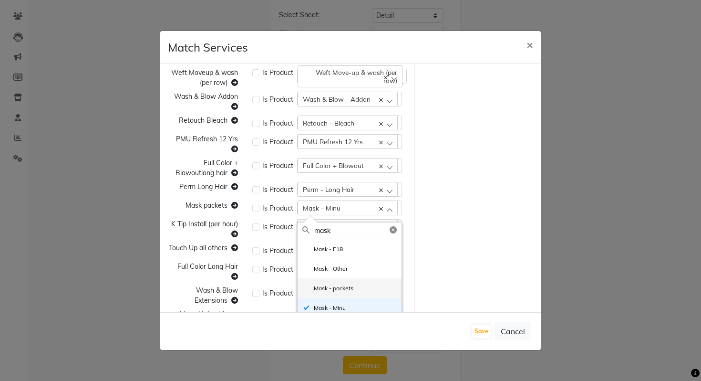
type input "mask"
click at [342, 289] on label "Mask - packets" at bounding box center [327, 288] width 51 height 9
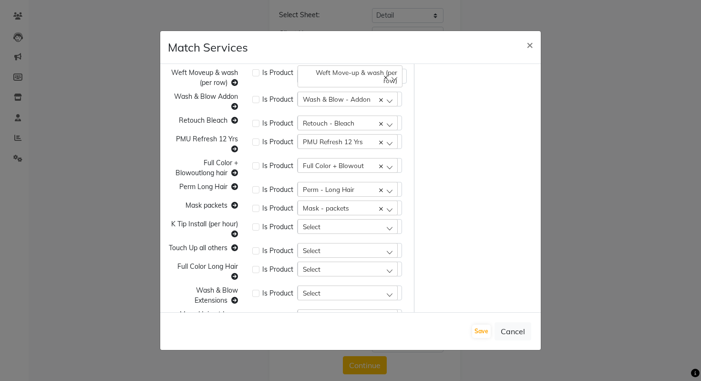
click at [328, 224] on div "Select" at bounding box center [348, 226] width 100 height 14
type input "k tip"
click at [338, 263] on li "K Tip Install" at bounding box center [350, 268] width 104 height 20
click at [325, 248] on div "Select" at bounding box center [348, 250] width 100 height 14
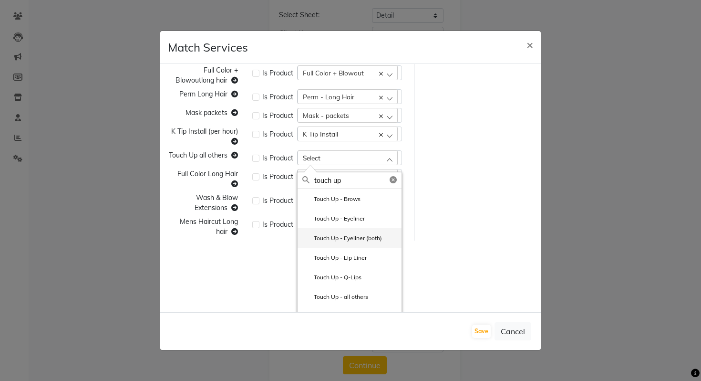
scroll to position [18, 0]
type input "touch up"
click at [345, 278] on label "Touch Up - all others" at bounding box center [335, 278] width 66 height 9
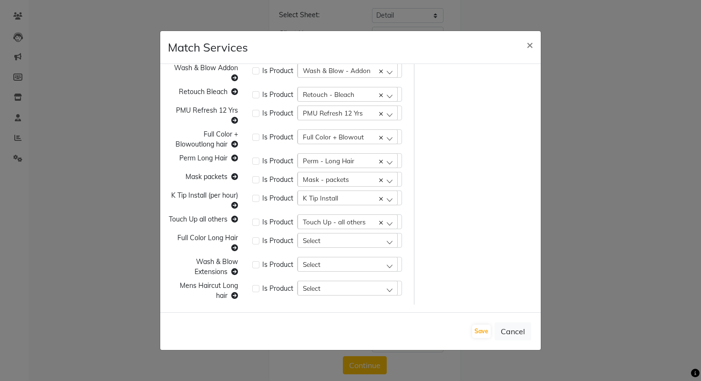
scroll to position [580, 0]
click at [319, 239] on span "Select" at bounding box center [312, 240] width 18 height 8
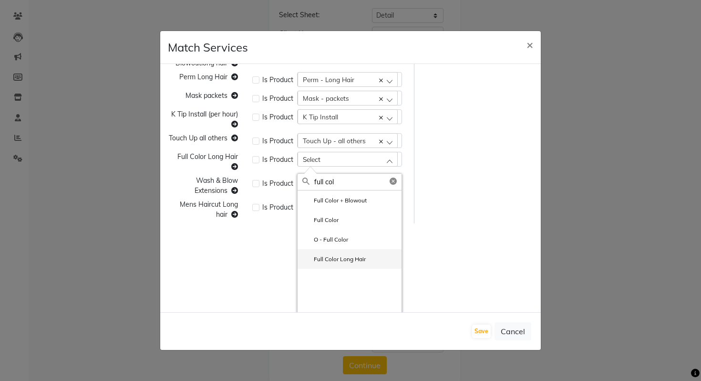
type input "full col"
click at [315, 262] on label "Full Color Long Hair" at bounding box center [333, 259] width 63 height 9
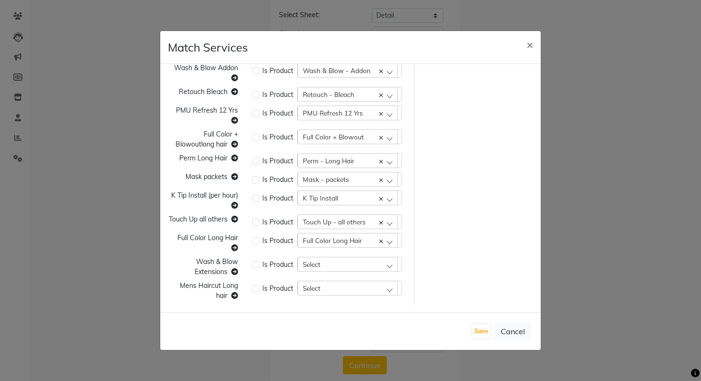
click at [320, 260] on span "Select" at bounding box center [312, 264] width 18 height 8
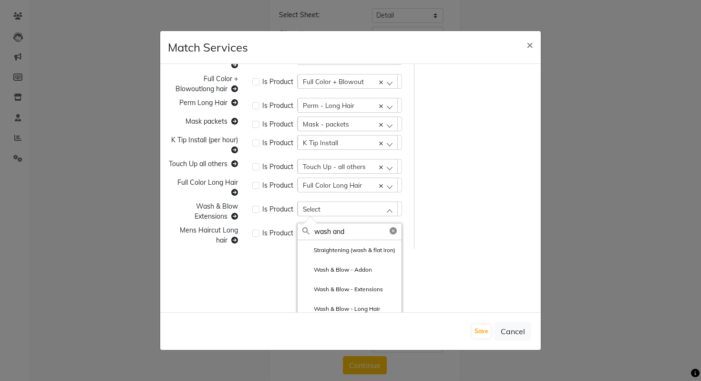
scroll to position [635, 0]
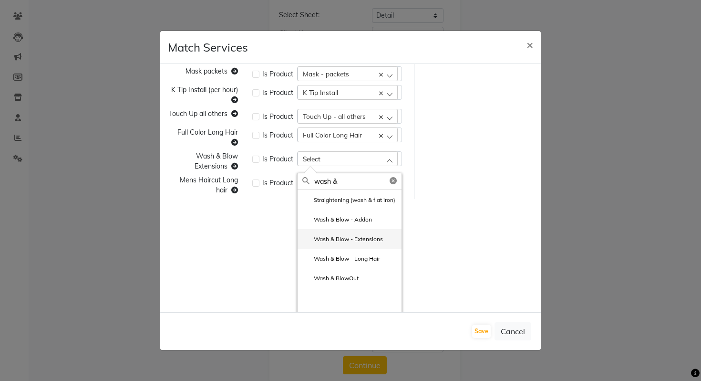
type input "wash &"
click at [363, 236] on label "Wash & Blow - Extensions" at bounding box center [342, 239] width 81 height 9
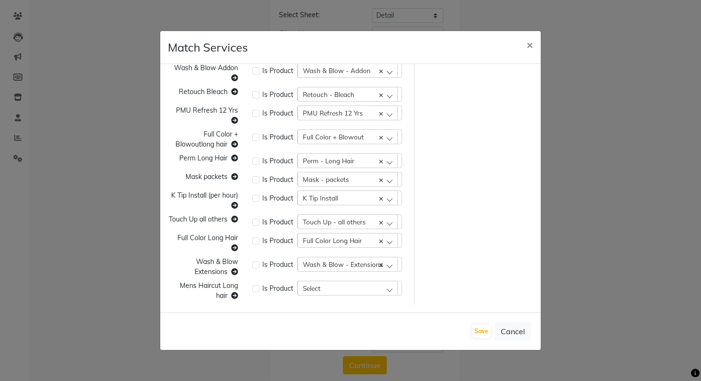
click at [313, 284] on span "Select" at bounding box center [312, 288] width 18 height 8
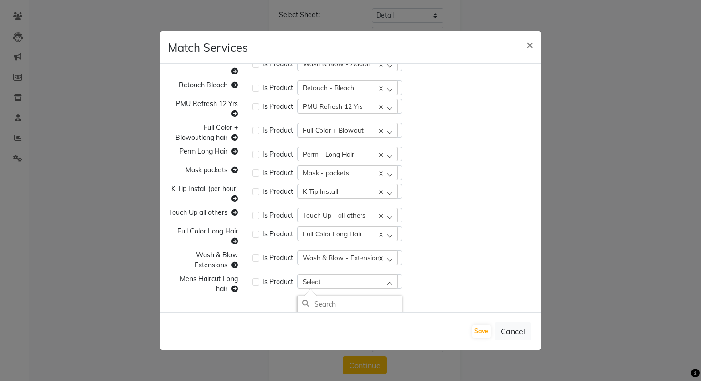
type input "e"
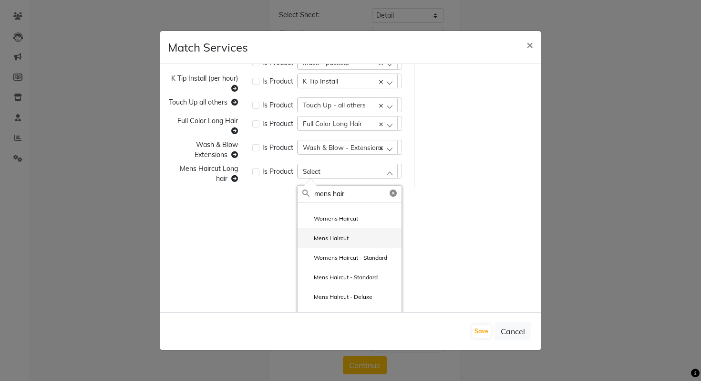
scroll to position [0, 0]
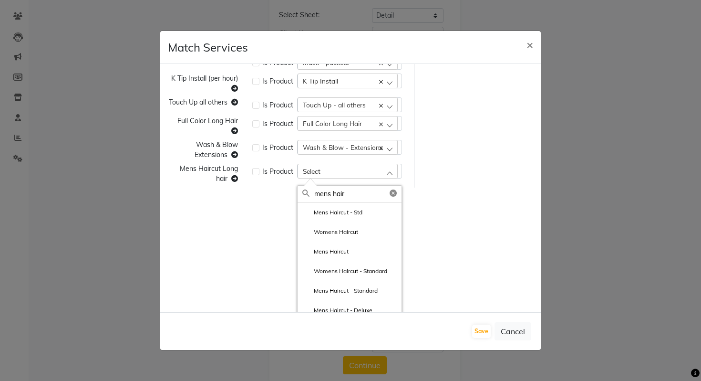
type input "mens hair"
click at [221, 167] on span "Mens Haircut Long hair" at bounding box center [209, 173] width 58 height 19
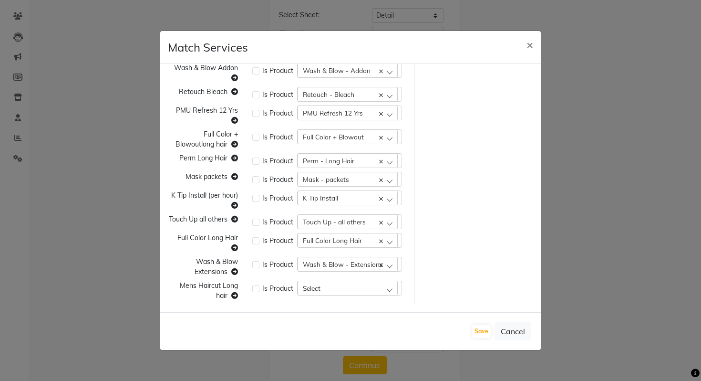
click at [221, 167] on div "Perm Long Hair" at bounding box center [203, 160] width 84 height 15
click at [210, 285] on span "Mens Haircut Long hair" at bounding box center [209, 290] width 58 height 19
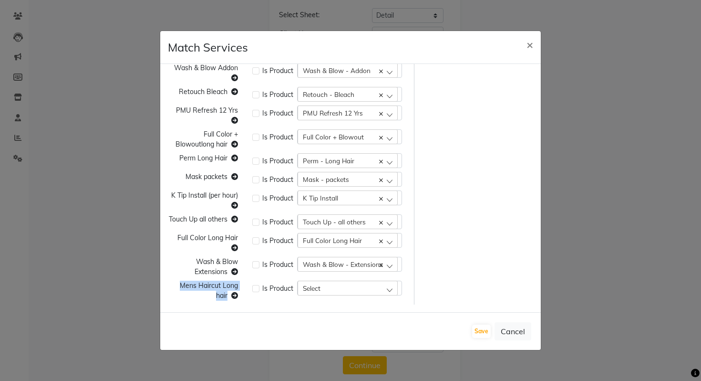
copy span "Mens Haircut Long hair"
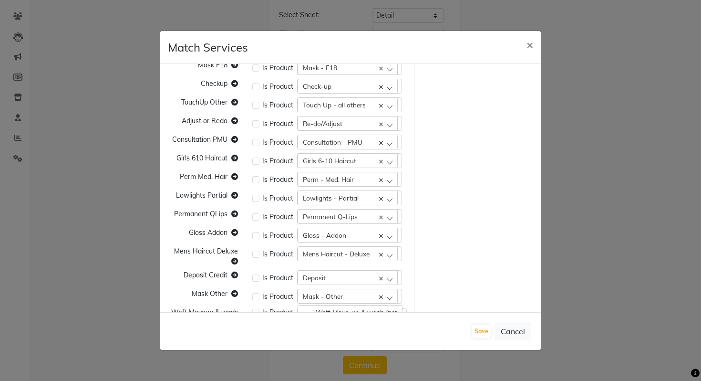
scroll to position [0, 0]
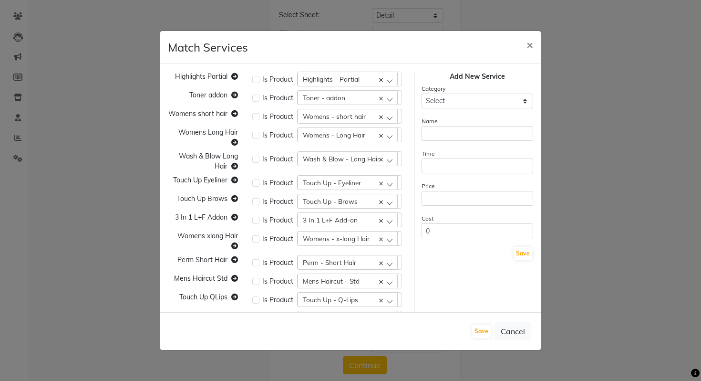
click at [478, 92] on div "Category Select Cuts/Trims Color Hair Treatments Other (Non-Chemical) Permanent…" at bounding box center [478, 95] width 112 height 25
click at [478, 97] on select "Select Cuts/Trims Color Hair Treatments Other (Non-Chemical) Permanents Smoothi…" at bounding box center [478, 100] width 112 height 15
select select "116424"
click at [422, 93] on select "Select Cuts/Trims Color Hair Treatments Other (Non-Chemical) Permanents Smoothi…" at bounding box center [478, 100] width 112 height 15
click at [456, 129] on input "text" at bounding box center [478, 133] width 112 height 15
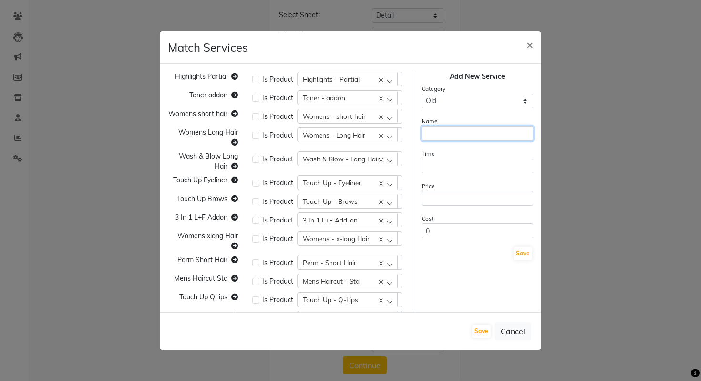
paste input "Mens Haircut Long hair"
type input "Mens Haircut Long hair"
click at [454, 166] on input "number" at bounding box center [478, 165] width 112 height 15
type input "1"
click at [454, 200] on input "number" at bounding box center [478, 198] width 112 height 15
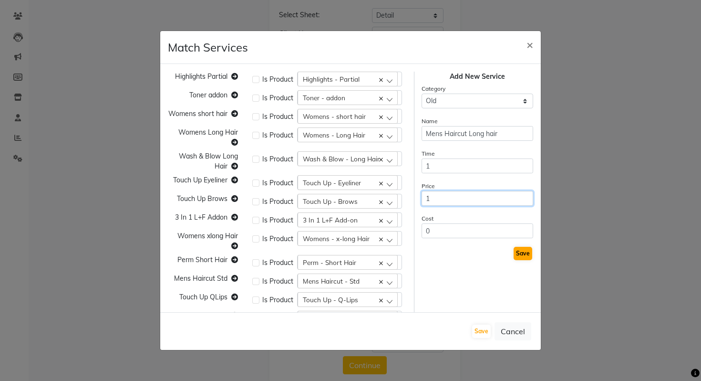
type input "1"
click at [521, 257] on button "Save" at bounding box center [523, 253] width 19 height 13
select select
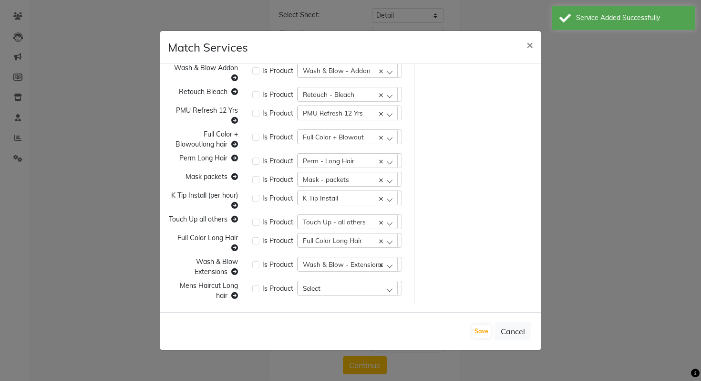
click at [327, 289] on div "Select" at bounding box center [348, 287] width 100 height 14
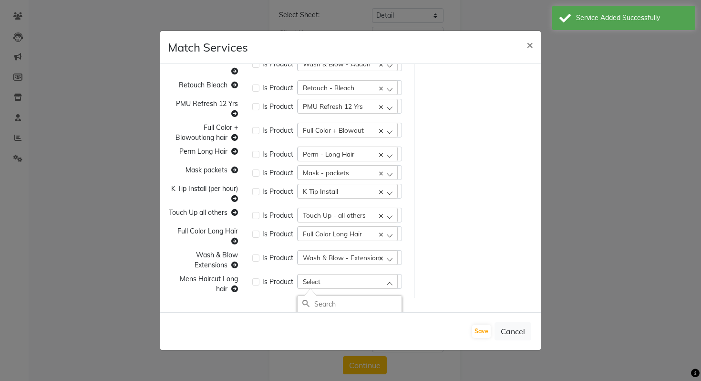
paste input "Mens Haircut Long hair"
type input "Mens Haircut Long hair"
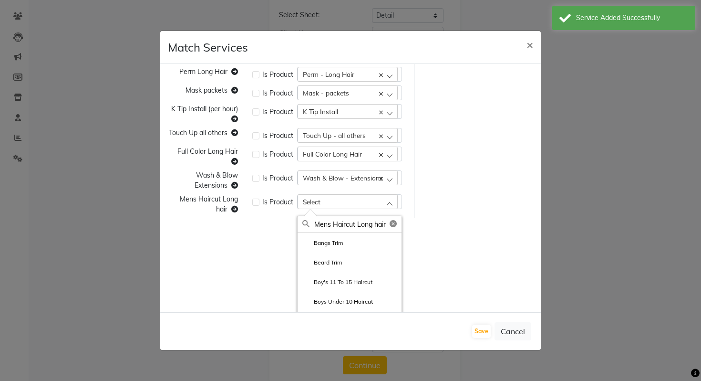
scroll to position [668, 0]
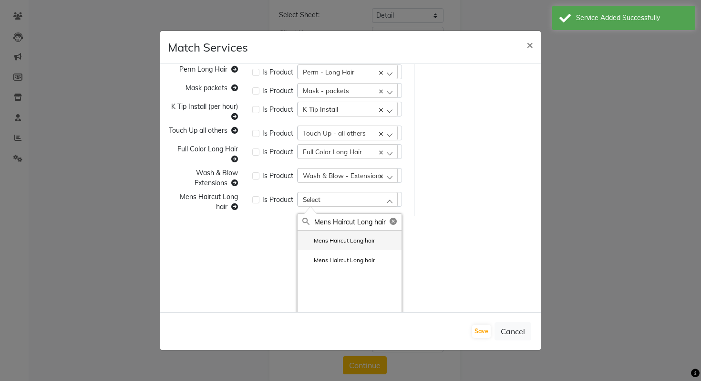
click at [351, 244] on label "Mens Haircut Long hair" at bounding box center [338, 240] width 73 height 9
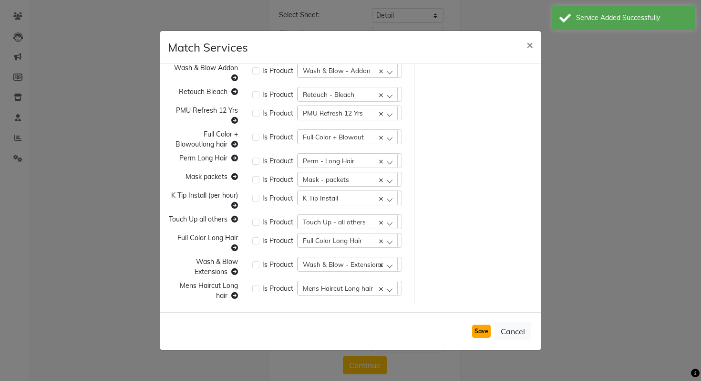
click at [480, 328] on button "Save" at bounding box center [481, 330] width 19 height 13
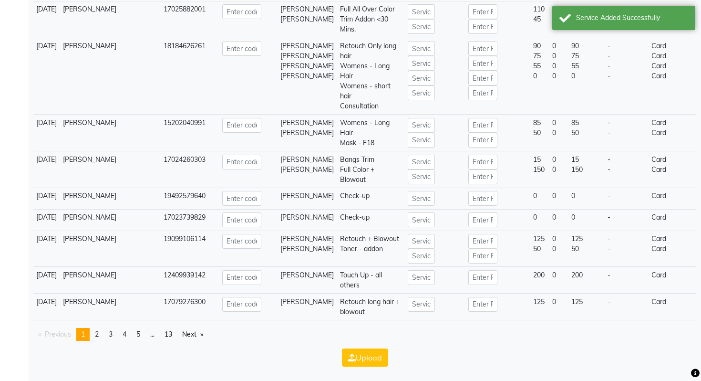
scroll to position [3553, 0]
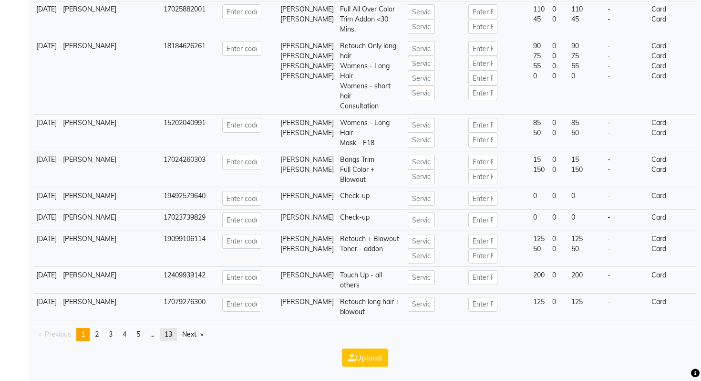
click at [167, 332] on link "page 13" at bounding box center [168, 334] width 17 height 13
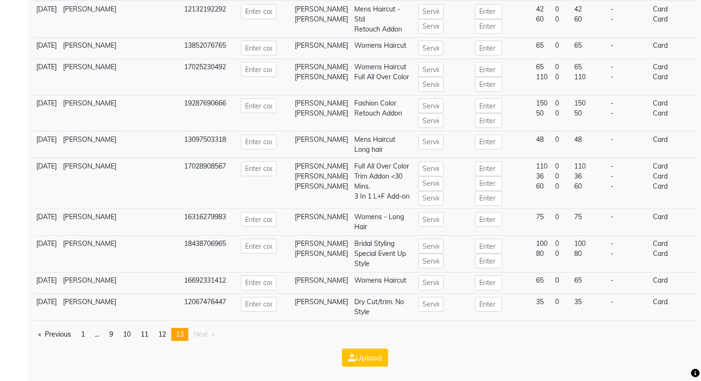
scroll to position [2169, 0]
click at [379, 356] on button "Upload" at bounding box center [365, 357] width 46 height 18
click at [360, 357] on button "Upload" at bounding box center [365, 357] width 46 height 18
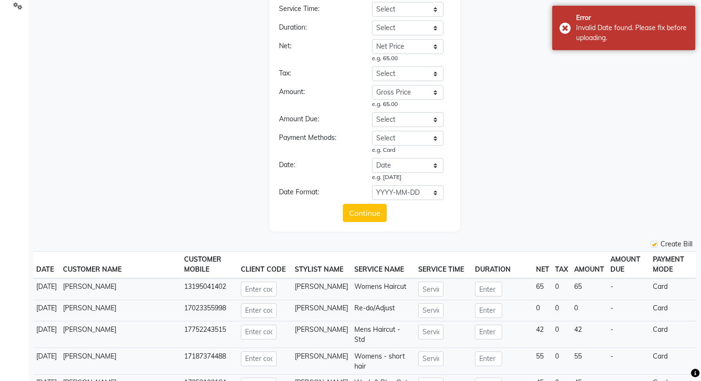
scroll to position [0, 0]
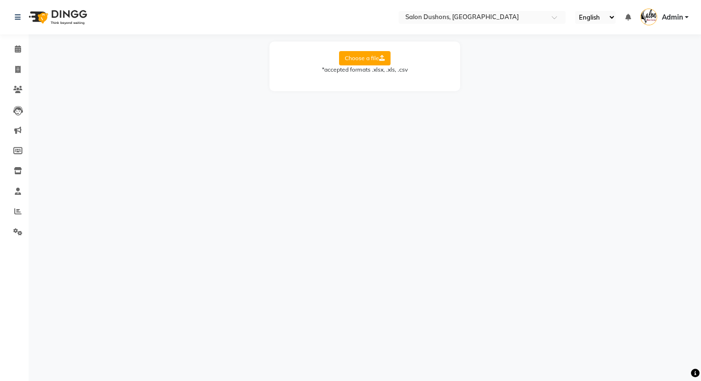
click at [371, 60] on label "Choose a file" at bounding box center [365, 58] width 52 height 14
click at [0, 0] on input "Choose a file" at bounding box center [0, 0] width 0 height 0
click at [396, 87] on select "Select Sheet Detail Client List new" at bounding box center [408, 89] width 72 height 15
select select "Detail"
click at [372, 82] on select "Select Sheet Detail Client List new" at bounding box center [408, 89] width 72 height 15
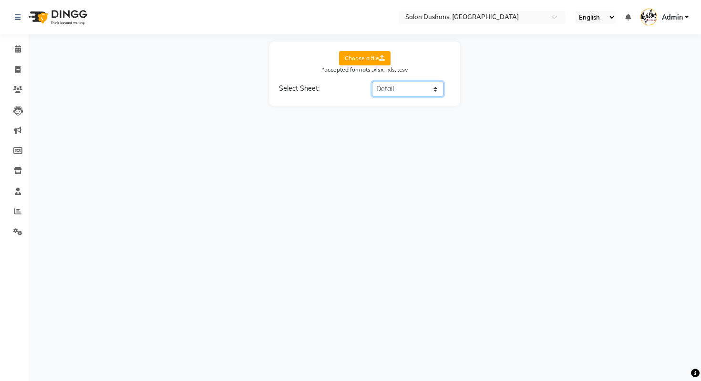
select select "Date"
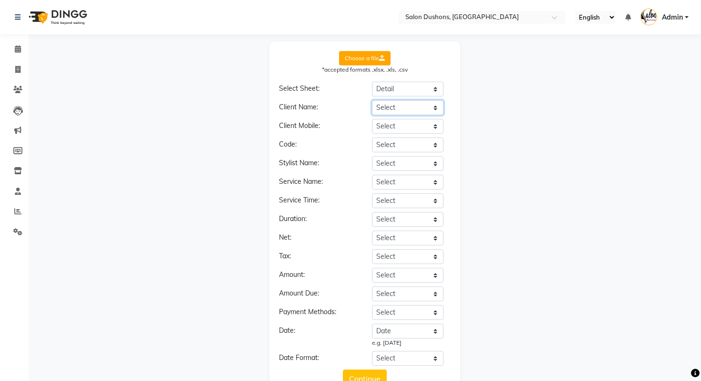
click at [406, 104] on select "Select Date Employee Dept. Service Group Service Client Client Type Client Orig…" at bounding box center [408, 107] width 72 height 15
select select "Client"
click at [372, 100] on select "Select Date Employee Dept. Service Group Service Client Client Type Client Orig…" at bounding box center [408, 107] width 72 height 15
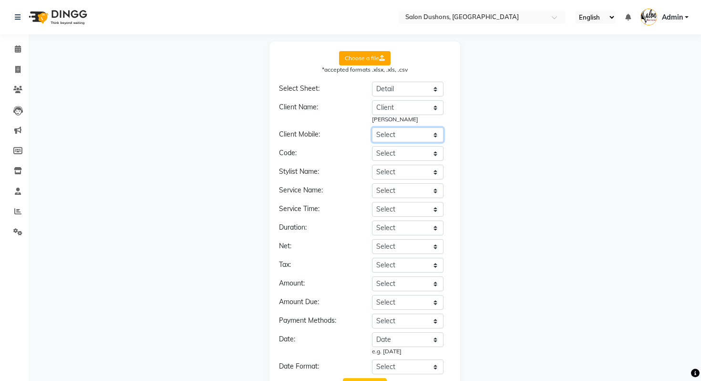
click at [404, 131] on select "Select Date Employee Dept. Service Group Service Client Client Type Client Orig…" at bounding box center [408, 134] width 72 height 15
select select "Mobile number"
click at [372, 127] on select "Select Date Employee Dept. Service Group Service Client Client Type Client Orig…" at bounding box center [408, 134] width 72 height 15
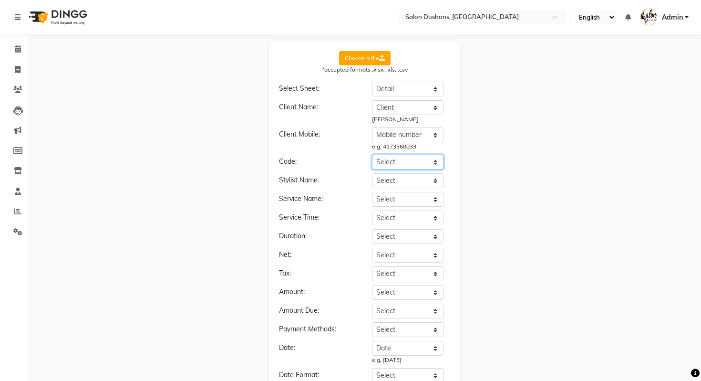
click at [392, 162] on select "Select Date Employee Dept. Service Group Service Client Client Type Client Orig…" at bounding box center [408, 162] width 72 height 15
click at [406, 183] on select "Select Date Employee Dept. Service Group Service Client Client Type Client Orig…" at bounding box center [408, 180] width 72 height 15
select select "Employee"
click at [372, 173] on select "Select Date Employee Dept. Service Group Service Client Client Type Client Orig…" at bounding box center [408, 180] width 72 height 15
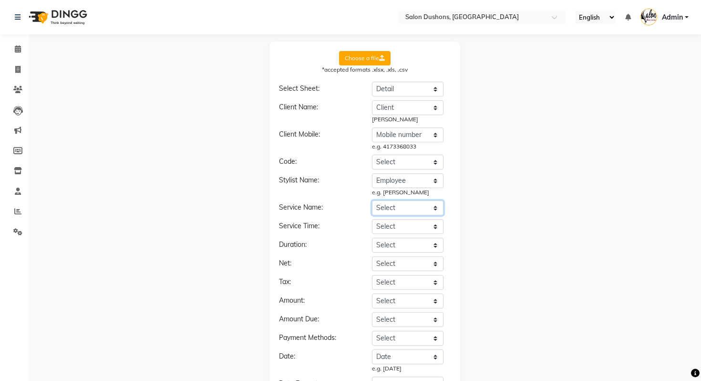
click at [407, 208] on select "Select Date Employee Dept. Service Group Service Client Client Type Client Orig…" at bounding box center [408, 207] width 72 height 15
select select "Service"
click at [372, 200] on select "Select Date Employee Dept. Service Group Service Client Client Type Client Orig…" at bounding box center [408, 207] width 72 height 15
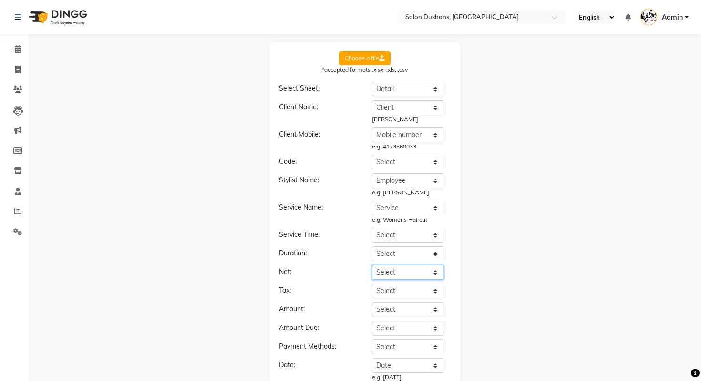
click at [394, 272] on select "Select Date Employee Dept. Service Group Service Client Client Type Client Orig…" at bounding box center [408, 272] width 72 height 15
select select "Net Price"
click at [372, 265] on select "Select Date Employee Dept. Service Group Service Client Client Type Client Orig…" at bounding box center [408, 272] width 72 height 15
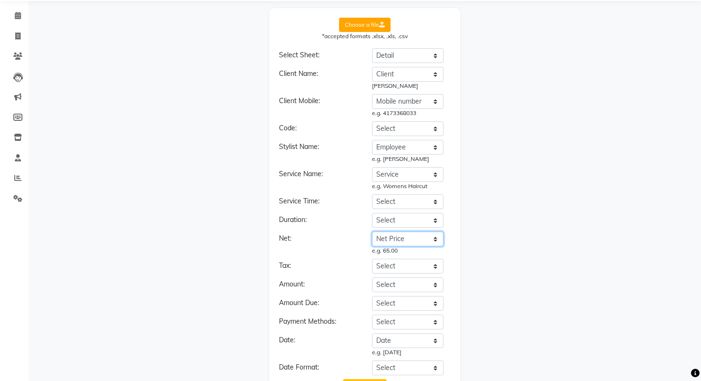
scroll to position [34, 0]
click at [395, 284] on select "Select Date Employee Dept. Service Group Service Client Client Type Client Orig…" at bounding box center [408, 283] width 72 height 15
select select "Gross Price"
click at [372, 276] on select "Select Date Employee Dept. Service Group Service Client Client Type Client Orig…" at bounding box center [408, 283] width 72 height 15
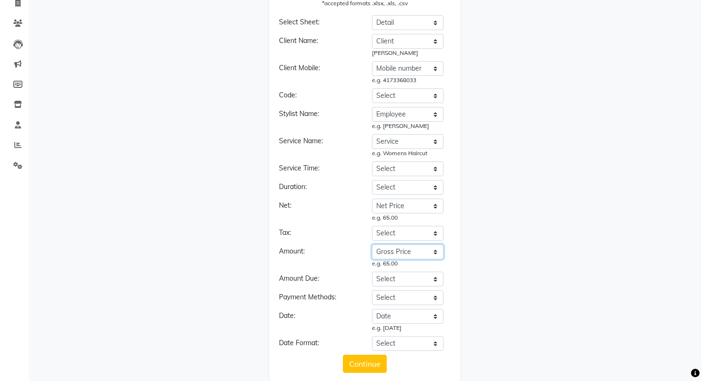
scroll to position [82, 0]
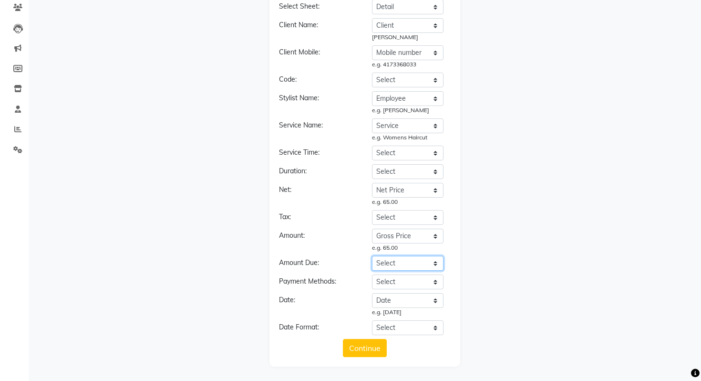
click at [407, 261] on select "Select Date Employee Dept. Service Group Service Client Client Type Client Orig…" at bounding box center [408, 263] width 72 height 15
click at [384, 288] on select "Select Date Employee Dept. Service Group Service Client Client Type Client Orig…" at bounding box center [408, 281] width 72 height 15
select select "Payment"
click at [372, 274] on select "Select Date Employee Dept. Service Group Service Client Client Type Client Orig…" at bounding box center [408, 281] width 72 height 15
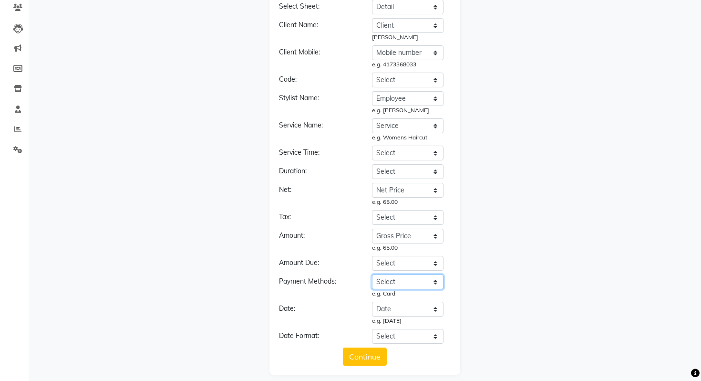
scroll to position [91, 0]
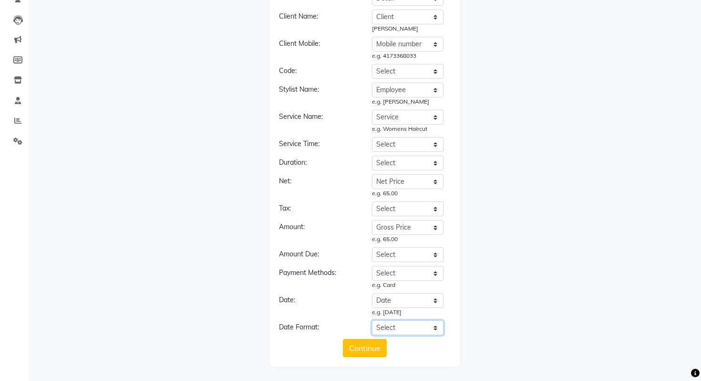
click at [392, 330] on select "Select YYYY-MM-DD MM-DD-YYYY DD-MM-YYYY MMMM Do, YYYY M/D/YYYY MMM Do YY MM/DD/…" at bounding box center [408, 327] width 72 height 15
select select "YYYY-MM-DD"
click at [372, 320] on select "Select YYYY-MM-DD MM-DD-YYYY DD-MM-YYYY MMMM Do, YYYY M/D/YYYY MMM Do YY MM/DD/…" at bounding box center [408, 327] width 72 height 15
click at [364, 341] on button "Continue" at bounding box center [365, 348] width 44 height 18
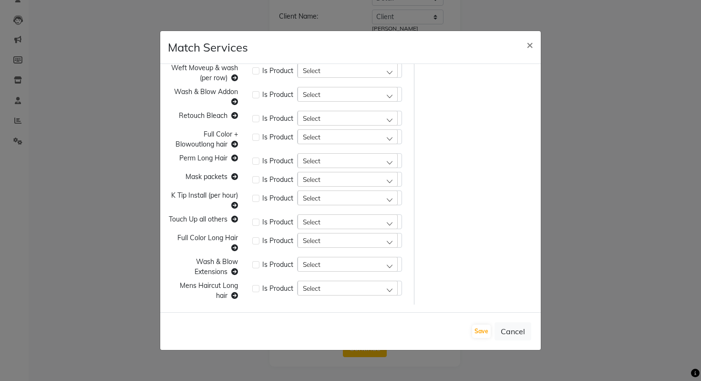
scroll to position [0, 0]
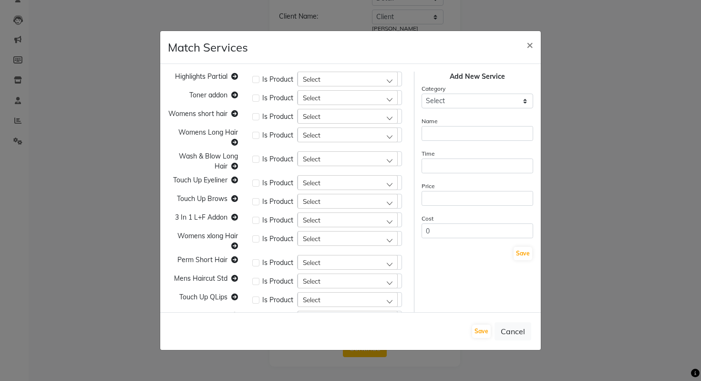
click at [337, 77] on div "Select" at bounding box center [348, 79] width 100 height 14
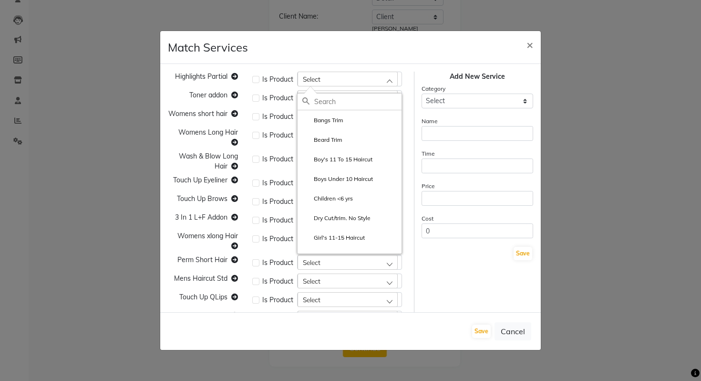
click at [212, 72] on div "Highlights Partial" at bounding box center [203, 79] width 84 height 15
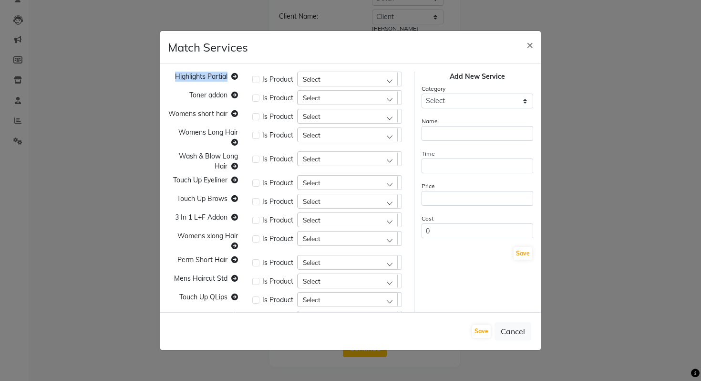
click at [212, 72] on div "Highlights Partial" at bounding box center [203, 79] width 84 height 15
copy span "Highlights Partial"
click at [325, 86] on div "Select" at bounding box center [349, 79] width 105 height 15
click at [323, 81] on div "Select" at bounding box center [348, 79] width 100 height 14
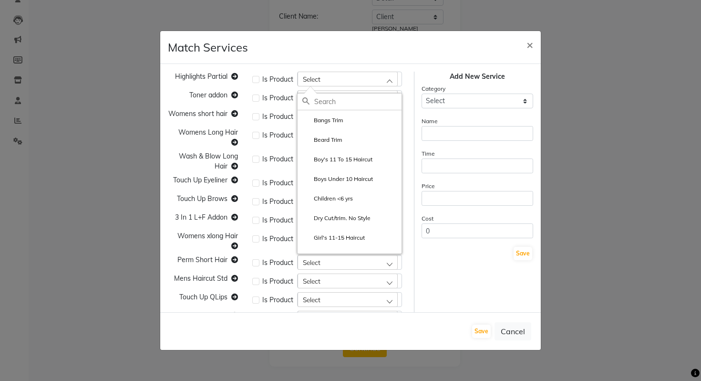
paste input "Highlights Partial"
type input "Highlights"
click at [351, 168] on li "Highlights - Partial" at bounding box center [350, 159] width 104 height 20
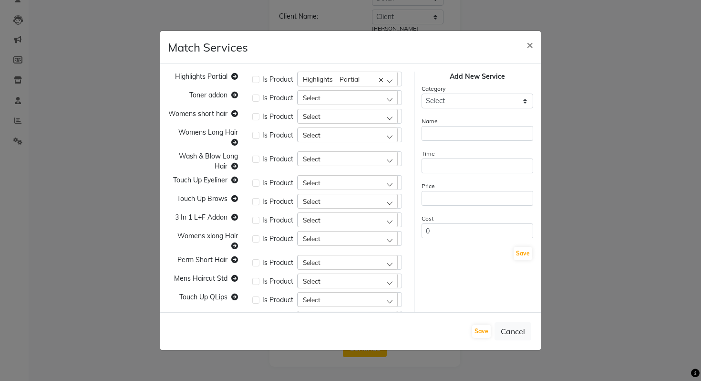
click at [357, 97] on div "Select" at bounding box center [348, 97] width 100 height 14
type input "toner"
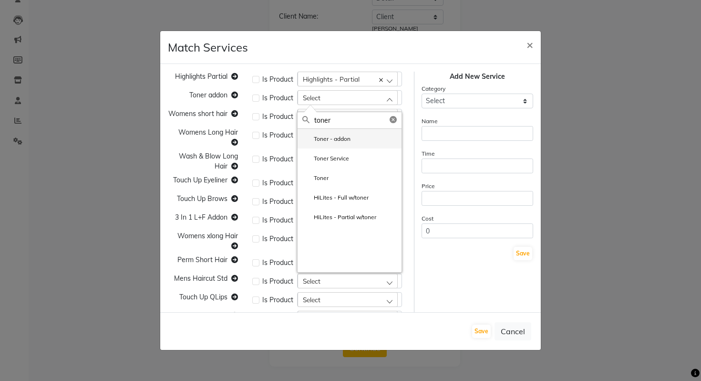
click at [346, 140] on label "Toner - addon" at bounding box center [326, 139] width 48 height 9
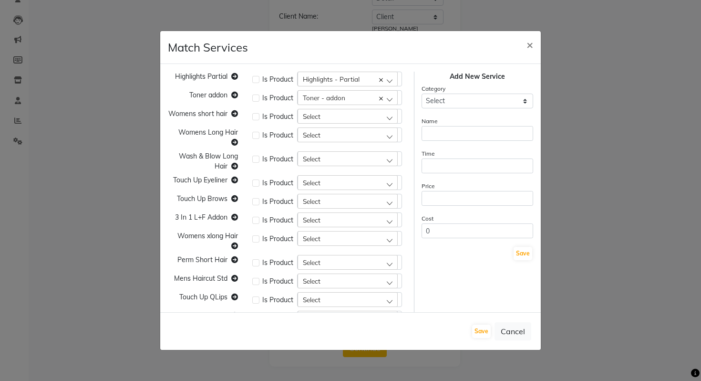
click at [334, 117] on div "Select" at bounding box center [348, 116] width 100 height 14
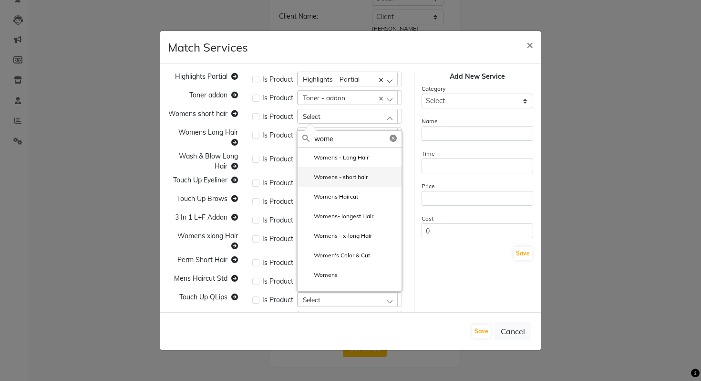
type input "wome"
click at [343, 175] on label "Womens - short hair" at bounding box center [334, 177] width 65 height 9
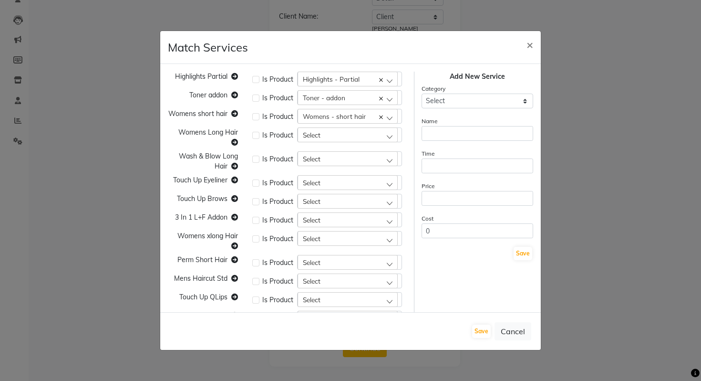
click at [330, 142] on div "Is Product Select" at bounding box center [329, 137] width 169 height 20
click at [328, 136] on div "Select" at bounding box center [348, 134] width 100 height 14
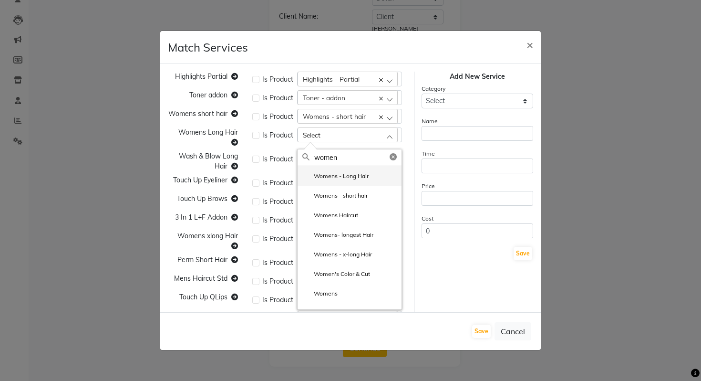
type input "women"
click at [348, 178] on label "Womens - Long Hair" at bounding box center [335, 176] width 66 height 9
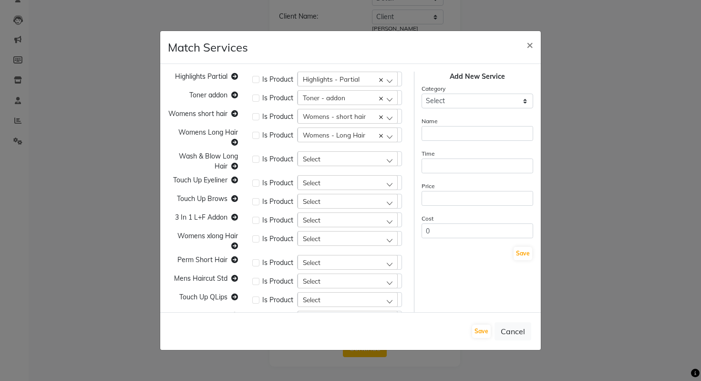
click at [343, 160] on div "Select" at bounding box center [348, 158] width 100 height 14
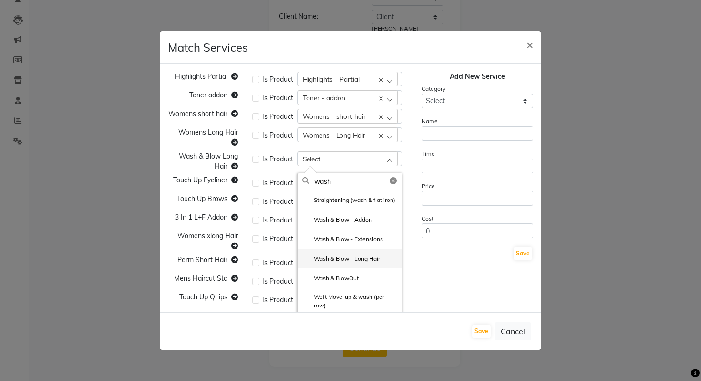
type input "wash"
click at [373, 263] on label "Wash & Blow - Long Hair" at bounding box center [341, 258] width 78 height 9
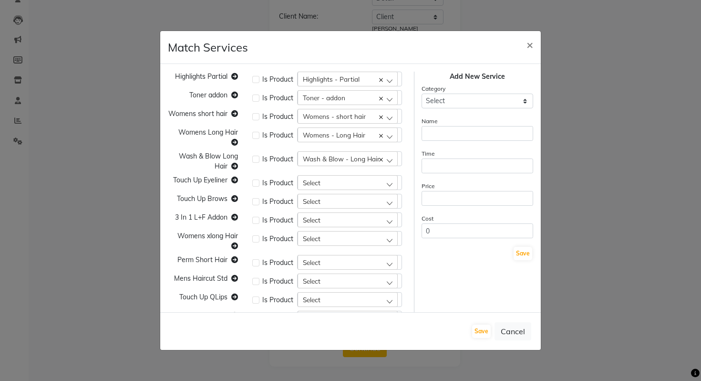
click at [362, 182] on div "Select" at bounding box center [348, 182] width 100 height 14
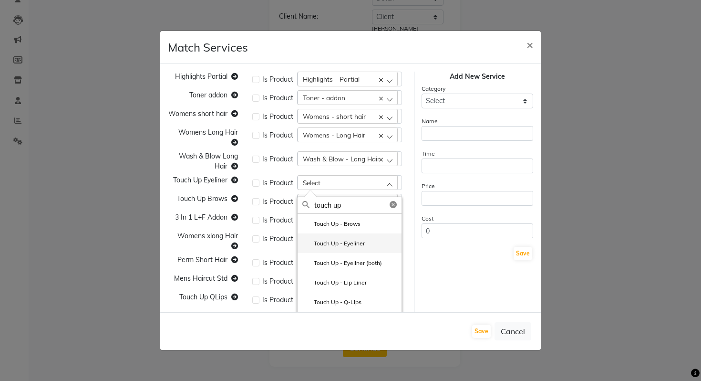
type input "touch up"
click at [363, 249] on li "Touch Up - Eyeliner" at bounding box center [350, 243] width 104 height 20
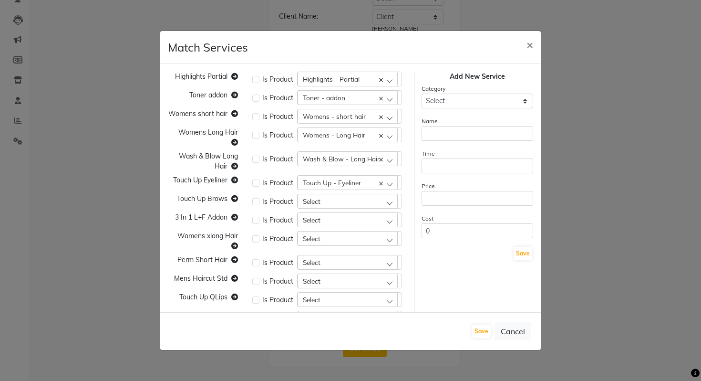
click at [341, 204] on div "Select" at bounding box center [348, 201] width 100 height 14
type input "touch up"
click at [358, 244] on label "Touch Up - Brows" at bounding box center [331, 242] width 58 height 9
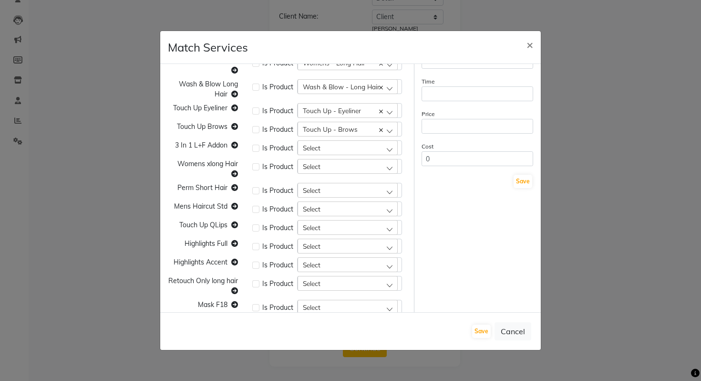
scroll to position [73, 0]
click at [337, 149] on div "Select" at bounding box center [348, 146] width 100 height 14
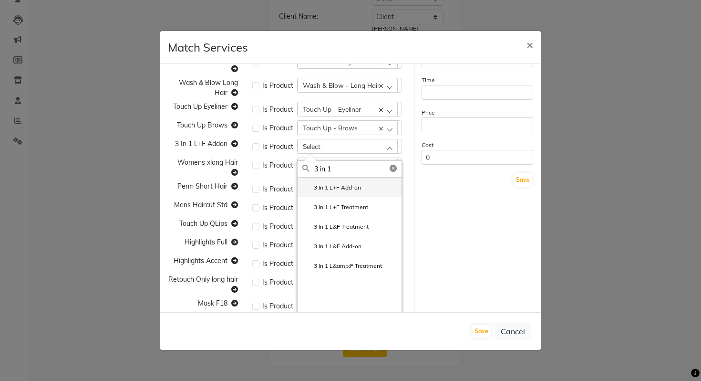
type input "3 in 1"
click at [345, 187] on label "3 In 1 L+F Add-on" at bounding box center [331, 187] width 59 height 9
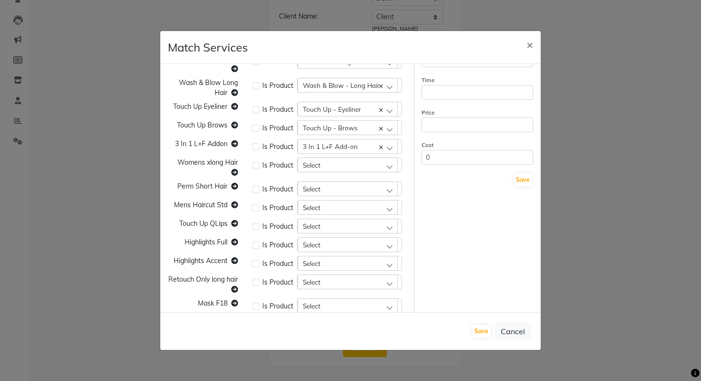
click at [336, 165] on div "Select" at bounding box center [348, 164] width 100 height 14
type input "womens"
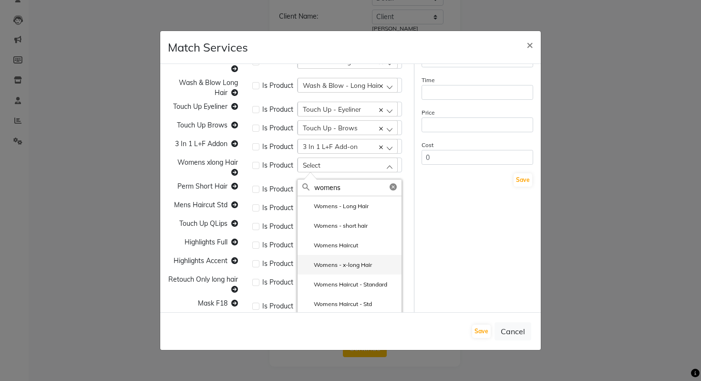
click at [367, 264] on label "Womens - x-long Hair" at bounding box center [337, 264] width 70 height 9
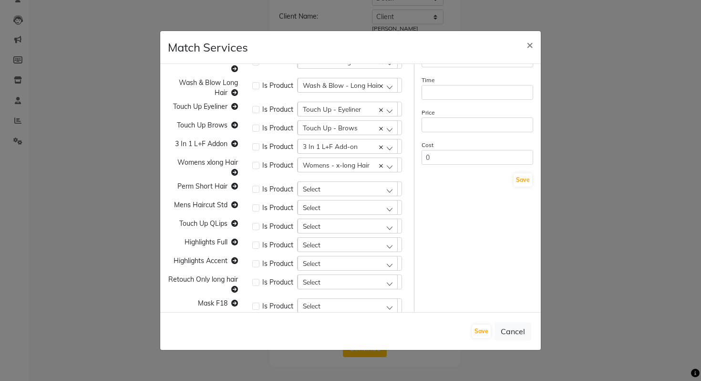
click at [335, 191] on div "Select" at bounding box center [348, 188] width 100 height 14
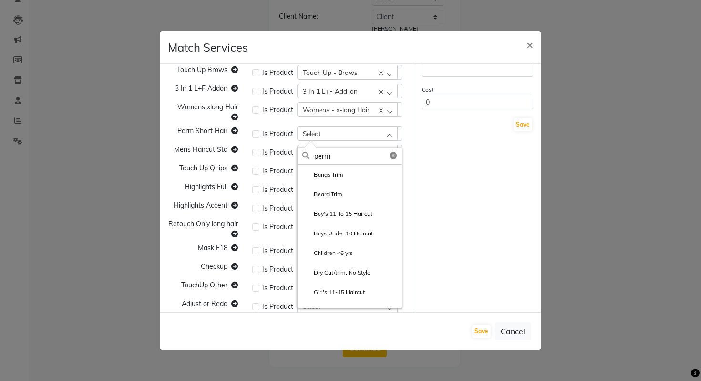
scroll to position [156, 0]
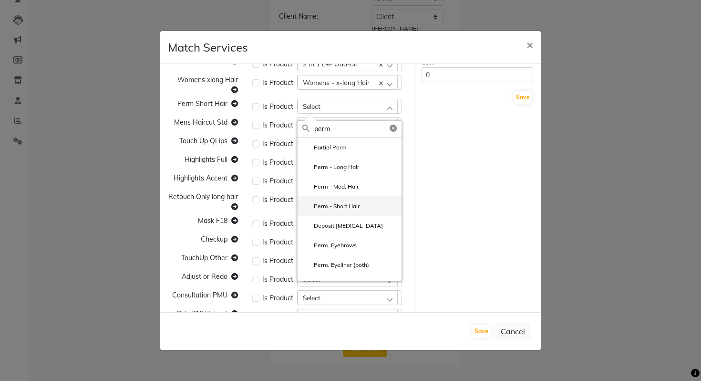
type input "perm"
click at [357, 207] on label "Perm - Short Hair" at bounding box center [330, 206] width 57 height 9
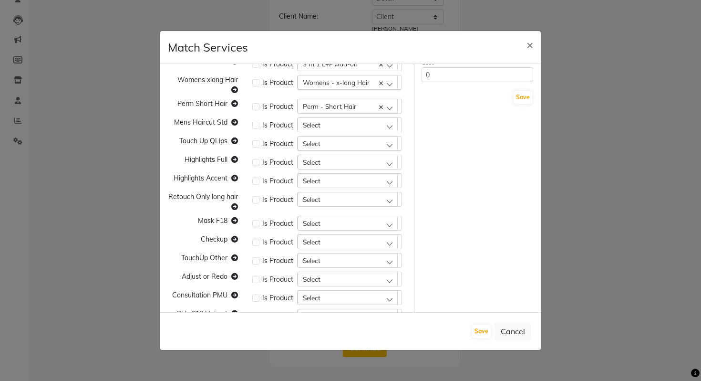
click at [317, 126] on span "Select" at bounding box center [312, 125] width 18 height 8
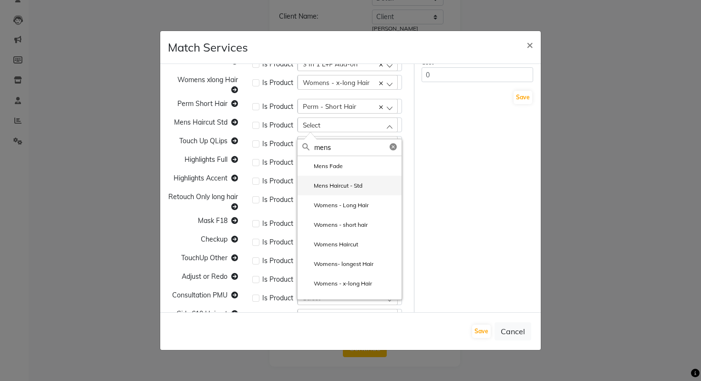
type input "mens"
click at [345, 188] on label "Mens Haircut - Std" at bounding box center [332, 185] width 60 height 9
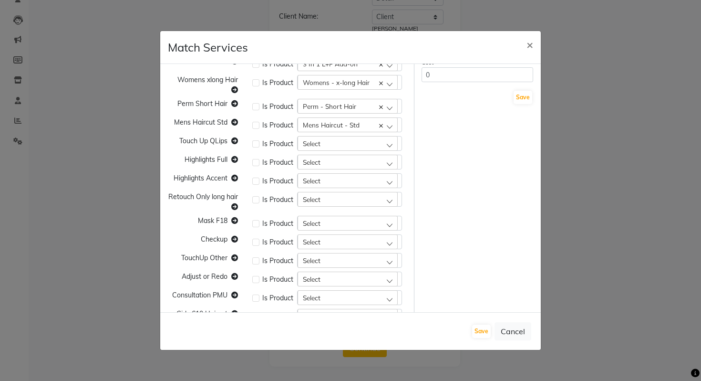
click at [332, 145] on div "Select" at bounding box center [348, 143] width 100 height 14
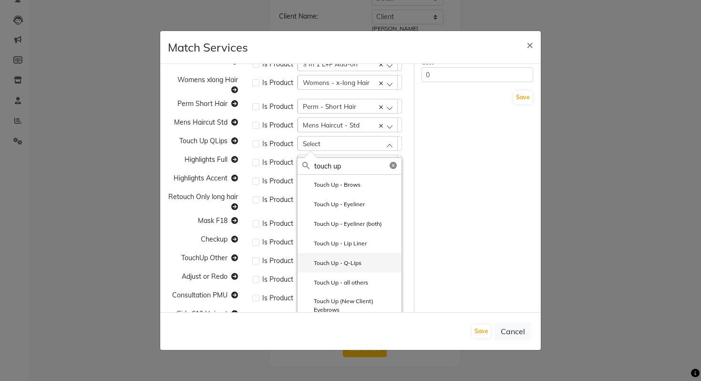
type input "touch up"
click at [352, 259] on label "Touch Up - Q-Lips" at bounding box center [331, 263] width 59 height 9
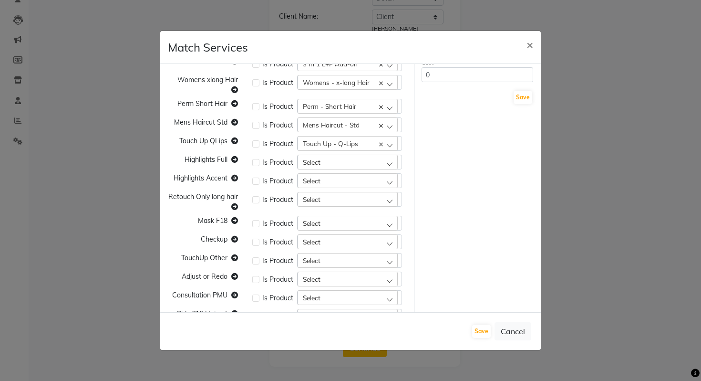
click at [340, 162] on div "Select" at bounding box center [348, 162] width 100 height 14
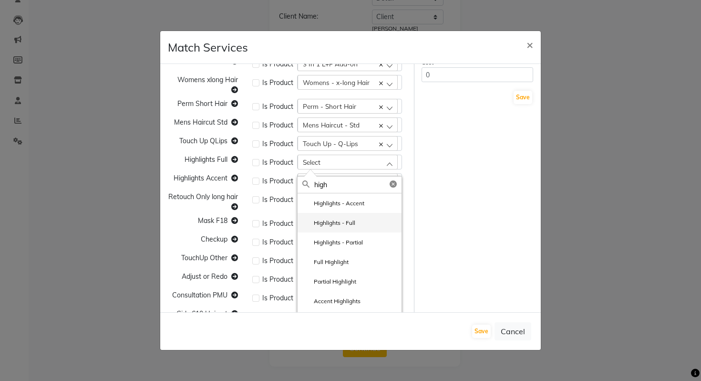
type input "high"
click at [360, 223] on li "Highlights - Full" at bounding box center [350, 223] width 104 height 20
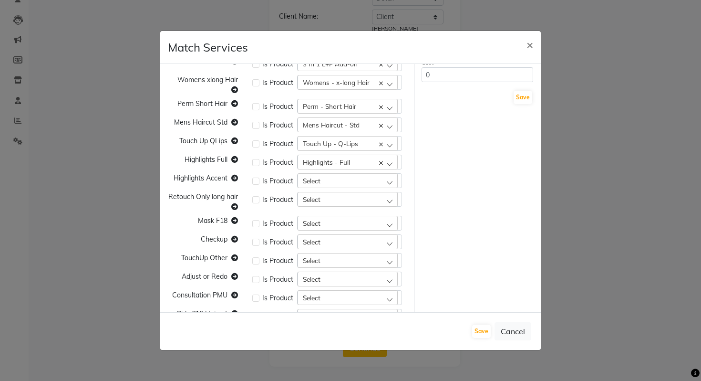
click at [338, 182] on div "Select" at bounding box center [348, 180] width 100 height 14
type input "g"
type input "high"
click at [354, 225] on label "Highlights - Accent" at bounding box center [333, 222] width 62 height 9
click at [345, 203] on div "Select" at bounding box center [348, 199] width 100 height 14
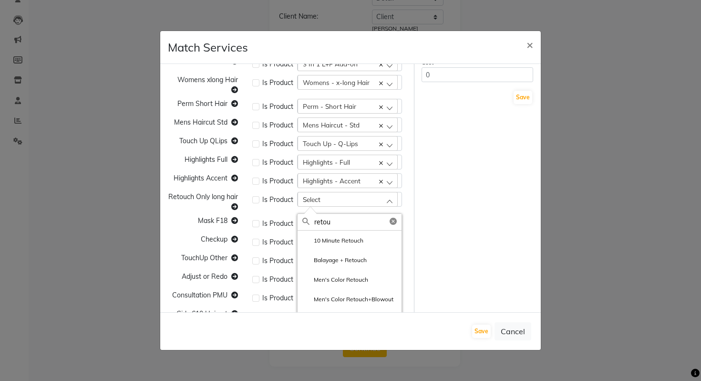
click at [216, 195] on span "Retouch Only long hair" at bounding box center [203, 196] width 70 height 9
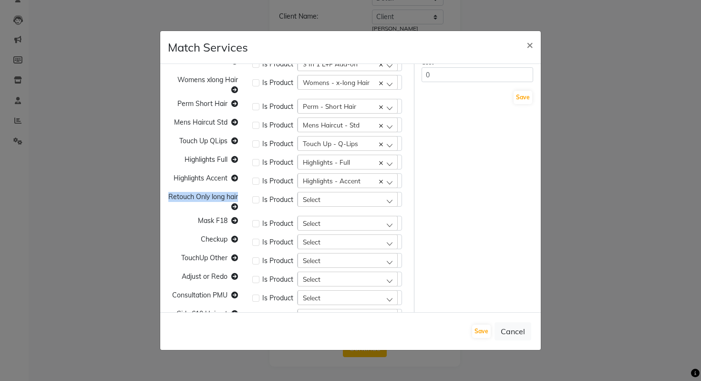
click at [216, 195] on span "Retouch Only long hair" at bounding box center [203, 196] width 70 height 9
click at [338, 202] on div "Select" at bounding box center [348, 199] width 100 height 14
paste input "Retouch Only long hair"
type input "Retouch Only long hair"
click at [346, 240] on label "Retouch Only long hair" at bounding box center [337, 240] width 71 height 9
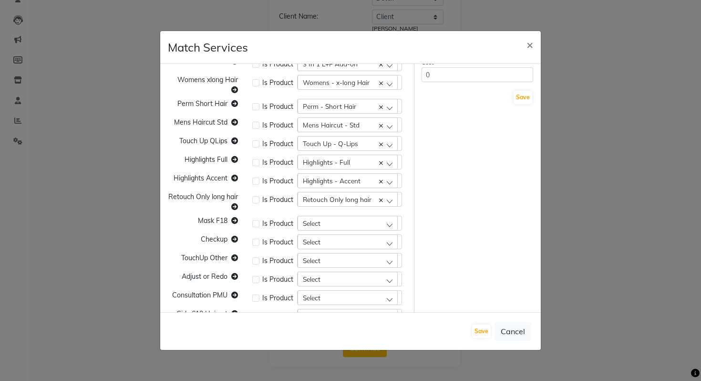
click at [215, 219] on span "Mask F18" at bounding box center [213, 220] width 30 height 9
copy span "Mask F18"
click at [329, 216] on div "Select" at bounding box center [348, 223] width 100 height 14
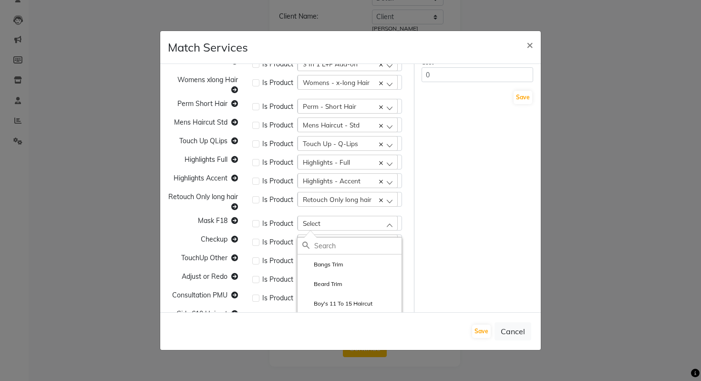
paste input "Mask F18"
type input "Mask"
click at [350, 266] on li "Mask - F18" at bounding box center [350, 264] width 104 height 20
click at [354, 244] on div "Select" at bounding box center [348, 241] width 100 height 14
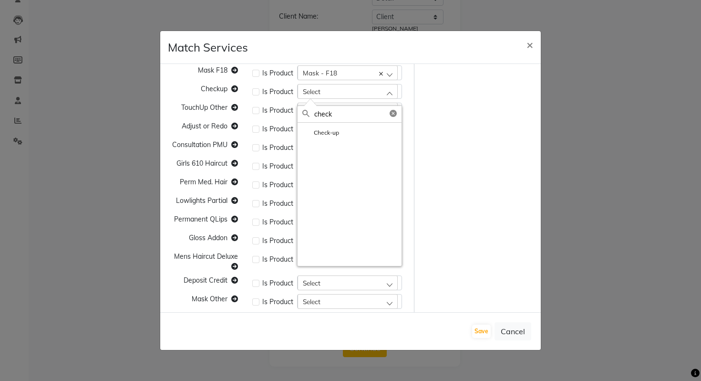
scroll to position [314, 0]
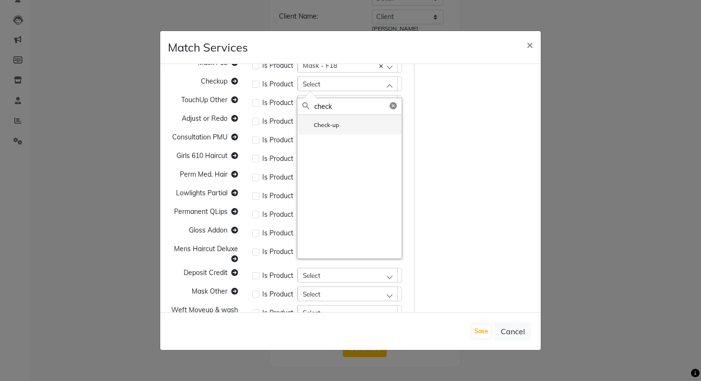
type input "check"
click at [325, 123] on label "Check-up" at bounding box center [320, 125] width 37 height 9
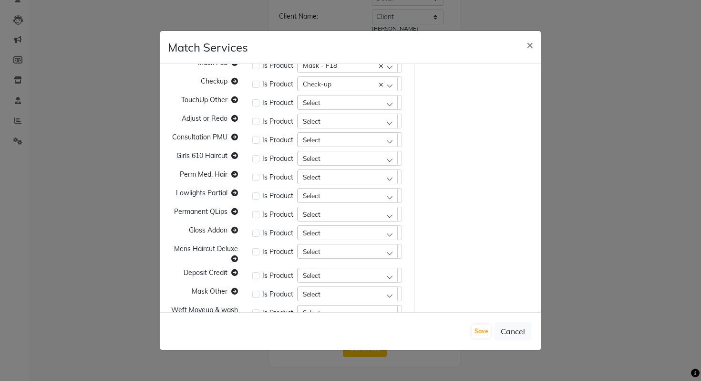
click at [319, 100] on span "Select" at bounding box center [312, 102] width 18 height 8
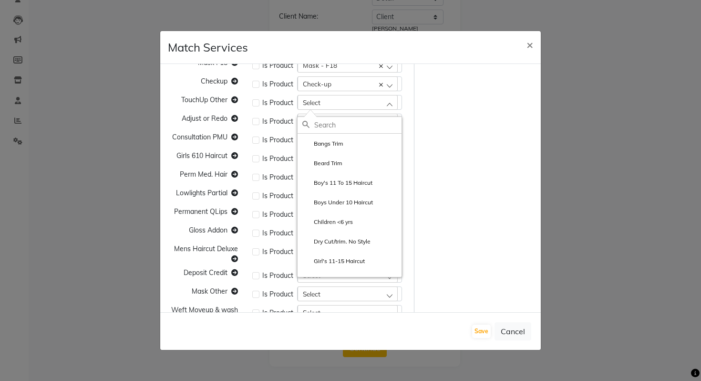
click at [186, 97] on span "TouchUp Other" at bounding box center [204, 99] width 46 height 9
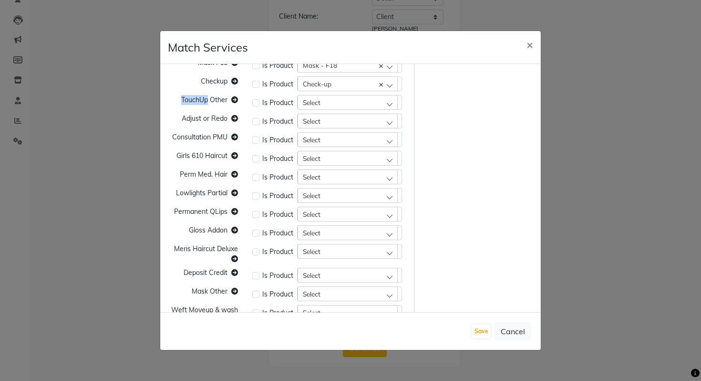
click at [186, 97] on span "TouchUp Other" at bounding box center [204, 99] width 46 height 9
copy span "TouchUp Other"
click at [326, 108] on div "Select" at bounding box center [348, 102] width 100 height 14
paste input "TouchUp Other"
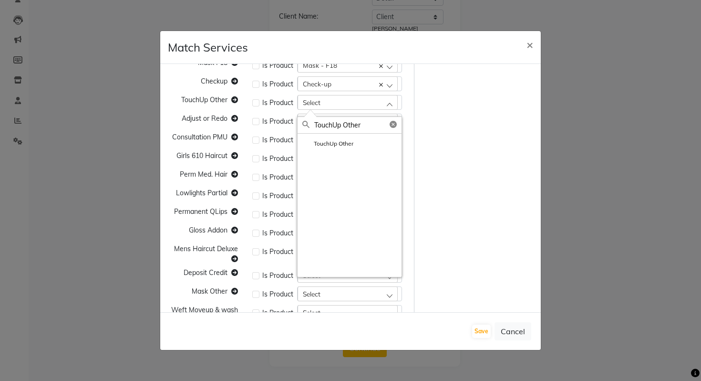
type input "TouchUp Other"
click at [344, 148] on li "TouchUp Other" at bounding box center [350, 144] width 104 height 20
click at [332, 118] on div "Select" at bounding box center [348, 121] width 100 height 14
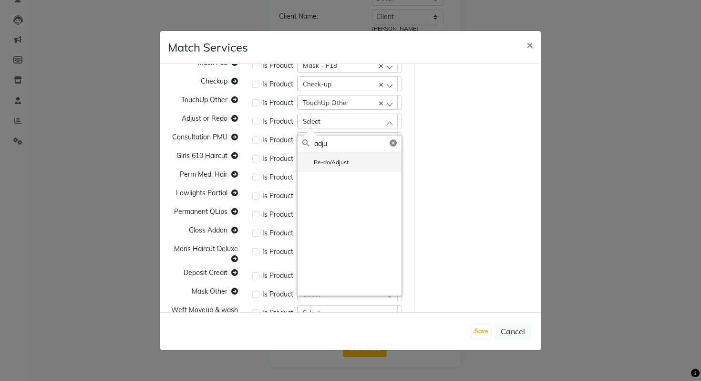
type input "adju"
click at [342, 162] on label "Re-do/Adjust" at bounding box center [325, 162] width 46 height 9
click at [321, 144] on div "Select" at bounding box center [348, 139] width 100 height 14
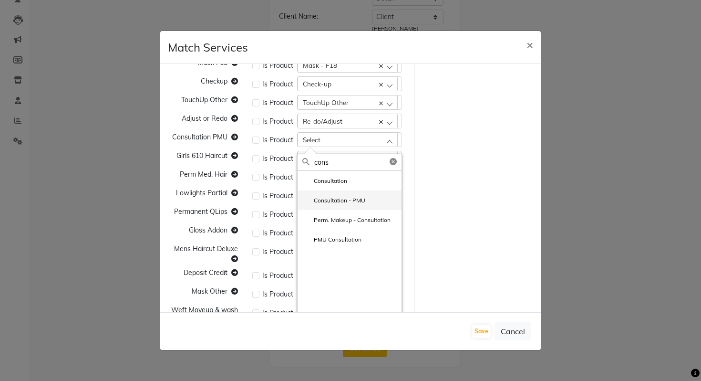
type input "cons"
click at [323, 197] on label "Consultation - PMU" at bounding box center [333, 200] width 63 height 9
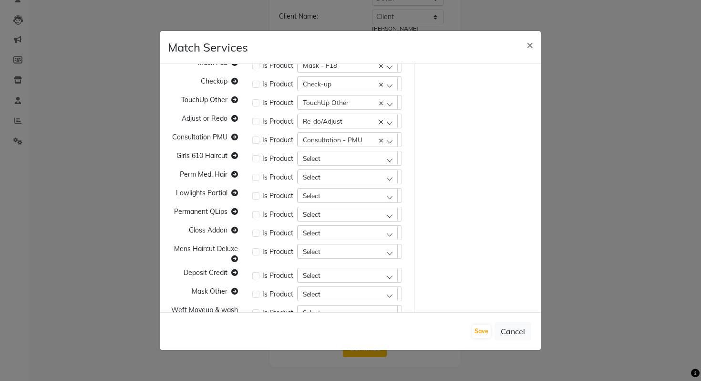
click at [329, 157] on div "Select" at bounding box center [348, 158] width 100 height 14
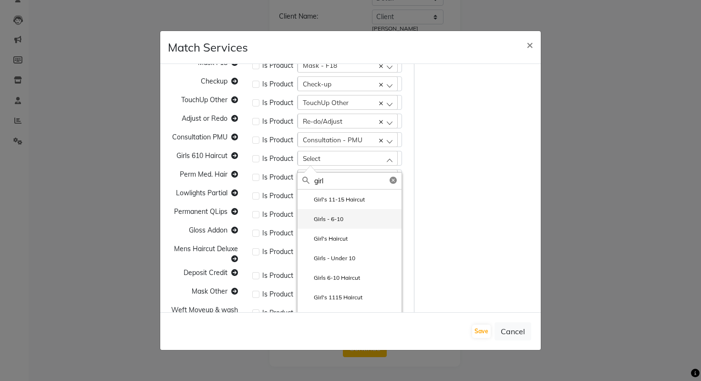
type input "girl"
click at [334, 217] on label "Girls - 6-10" at bounding box center [322, 219] width 41 height 9
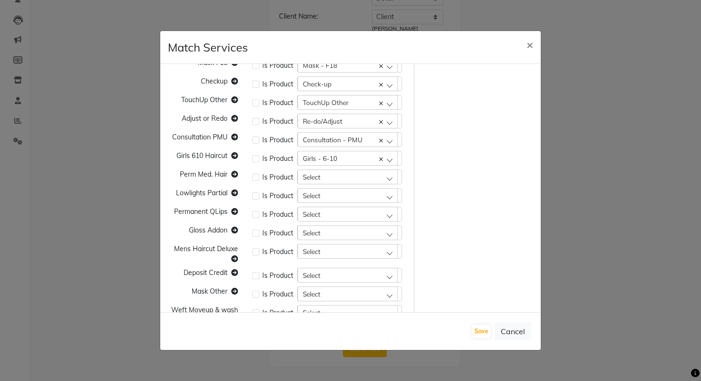
click at [337, 179] on div "Select" at bounding box center [348, 176] width 100 height 14
type input "per"
click at [344, 254] on label "Perm - Med. Hair" at bounding box center [330, 257] width 56 height 9
click at [334, 196] on div "Select" at bounding box center [348, 195] width 100 height 14
type input "low"
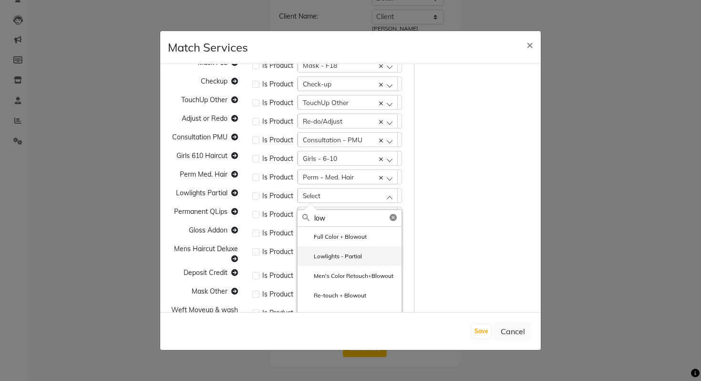
click at [346, 261] on li "Lowlights - Partial" at bounding box center [350, 256] width 104 height 20
click at [337, 213] on div "Select" at bounding box center [348, 214] width 100 height 14
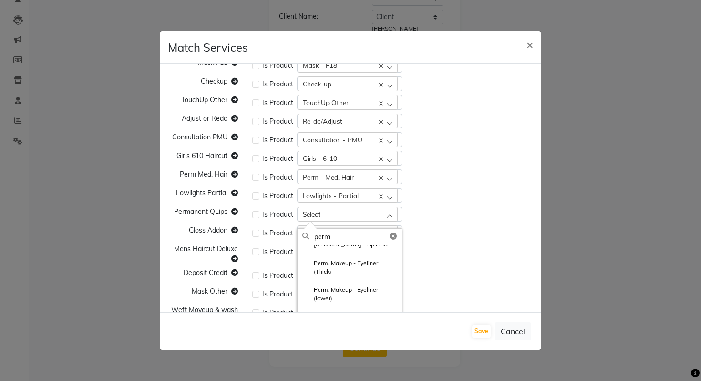
scroll to position [307, 0]
type input "perm"
click at [206, 212] on span "Permanent QLips" at bounding box center [200, 211] width 53 height 9
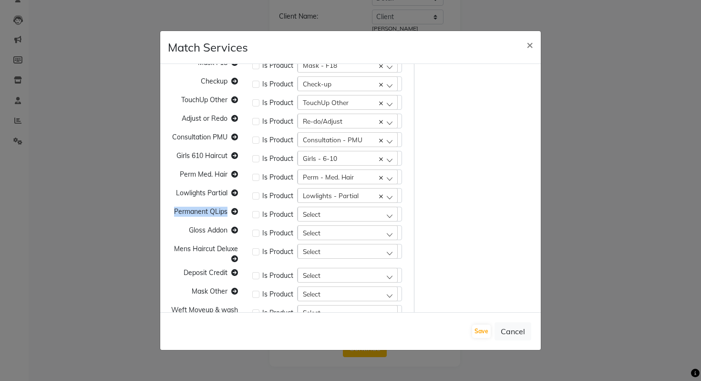
copy span "Permanent QLips"
click at [345, 208] on div "Select" at bounding box center [348, 214] width 100 height 14
paste input "Permanent QLips"
type input "Permanent q"
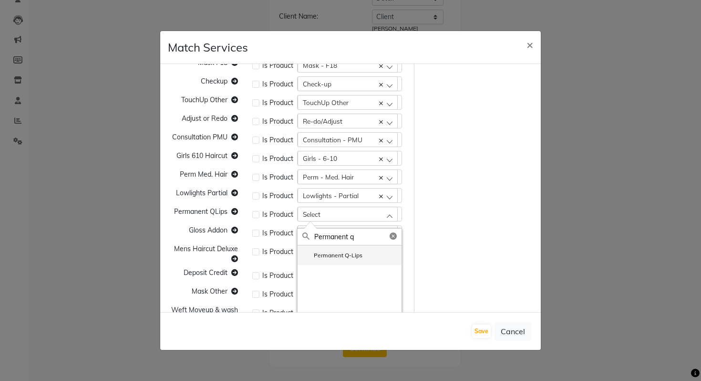
click at [342, 262] on li "Permanent Q-Lips" at bounding box center [350, 255] width 104 height 20
click at [326, 238] on div "Select" at bounding box center [348, 232] width 100 height 14
type input "glos"
click at [332, 274] on label "Gloss - Addon" at bounding box center [326, 273] width 49 height 9
click at [331, 255] on div "Select" at bounding box center [348, 251] width 100 height 14
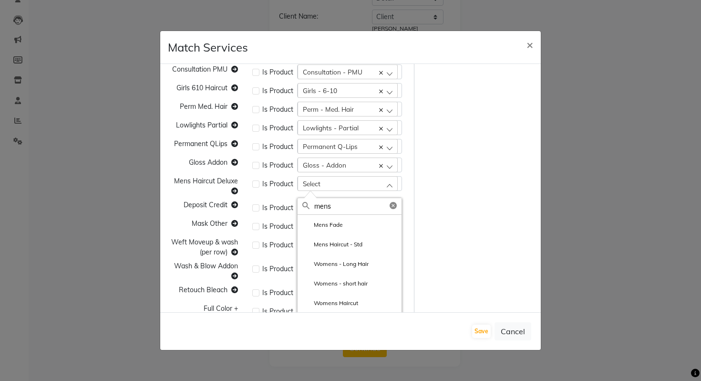
click at [226, 181] on span "Mens Haircut Deluxe" at bounding box center [206, 180] width 64 height 9
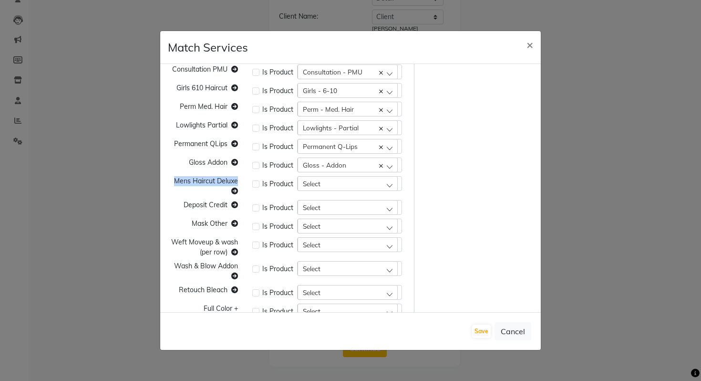
click at [226, 181] on span "Mens Haircut Deluxe" at bounding box center [206, 180] width 64 height 9
copy span "Mens Haircut Deluxe"
click at [318, 180] on span "Select" at bounding box center [312, 183] width 18 height 8
paste input "Mens Haircut Deluxe"
type input "Mens Haircut Deluxe"
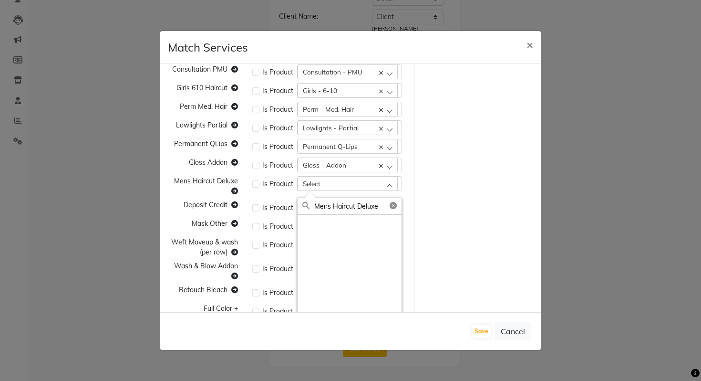
drag, startPoint x: 357, startPoint y: 208, endPoint x: 183, endPoint y: 221, distance: 175.0
click at [183, 221] on div "Highlights Partial Is Product Highlights - Partial Bangs Trim Toner addon Is Pr…" at bounding box center [287, 84] width 253 height 788
click at [327, 178] on div "Select" at bounding box center [348, 183] width 100 height 14
type input "del"
click at [356, 241] on label "Mens Haircut - Deluxe" at bounding box center [337, 244] width 70 height 9
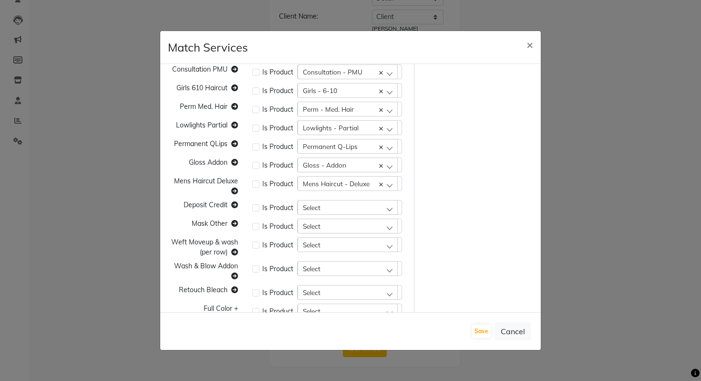
click at [345, 214] on div "Select" at bounding box center [348, 207] width 100 height 14
type input "depo"
click at [348, 267] on li "Deposit" at bounding box center [350, 268] width 104 height 20
click at [341, 225] on div "Select" at bounding box center [348, 225] width 100 height 14
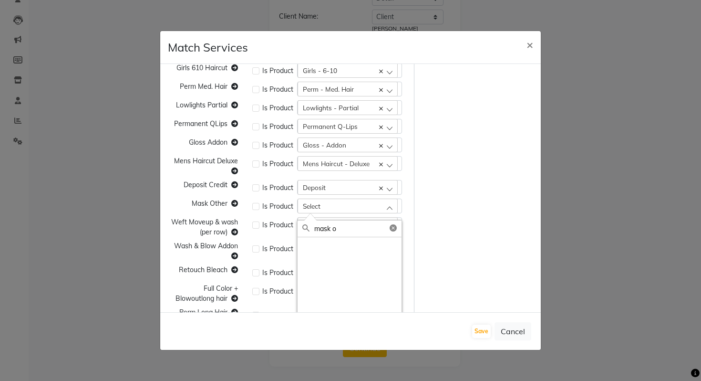
scroll to position [412, 0]
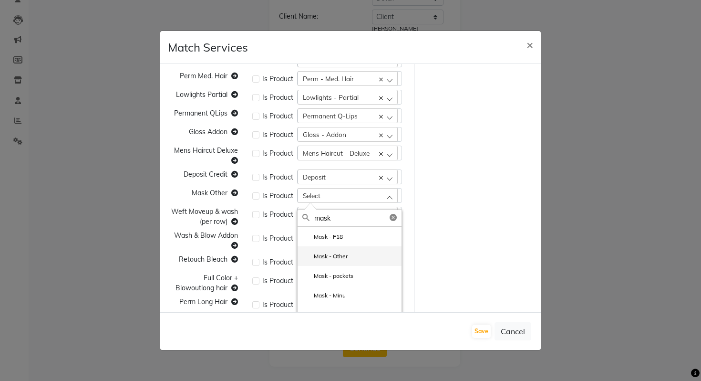
type input "mask"
click at [340, 255] on label "Mask - Other" at bounding box center [324, 256] width 45 height 9
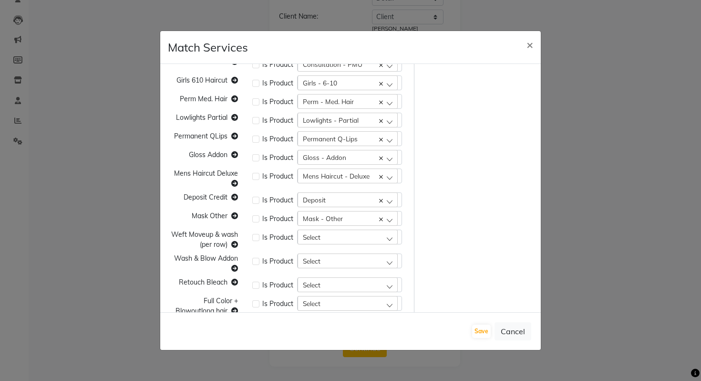
scroll to position [393, 0]
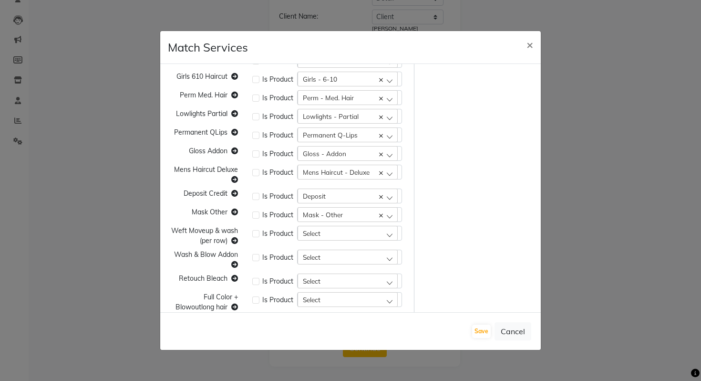
click at [326, 235] on div "Select" at bounding box center [348, 233] width 100 height 14
type input "wef"
click at [340, 276] on label "Weft Move-up & wash (per row)" at bounding box center [349, 277] width 94 height 17
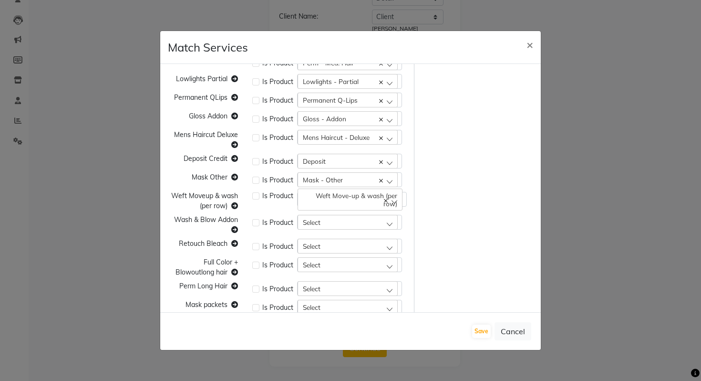
scroll to position [435, 0]
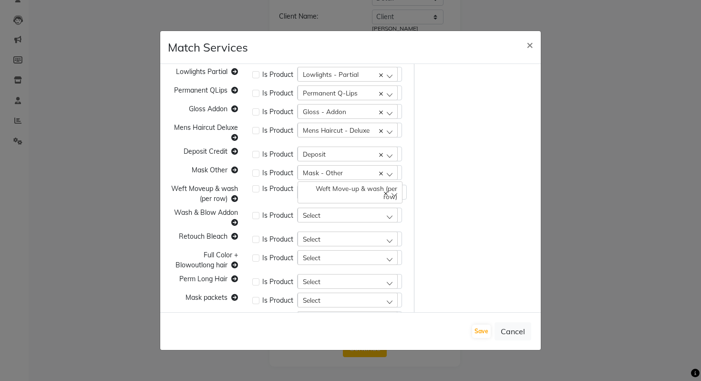
click at [315, 213] on span "Select" at bounding box center [312, 215] width 18 height 8
type input "a"
type input "wash"
click at [346, 285] on li "Wash & Blow - Addon" at bounding box center [350, 276] width 104 height 20
click at [328, 237] on div "Select" at bounding box center [348, 238] width 100 height 14
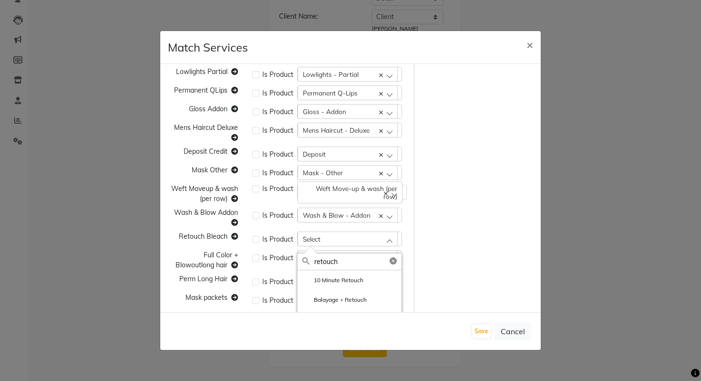
type input "retouch"
click at [189, 244] on div "Retouch Bleach" at bounding box center [203, 238] width 84 height 15
click at [189, 233] on span "Retouch Bleach" at bounding box center [203, 236] width 49 height 9
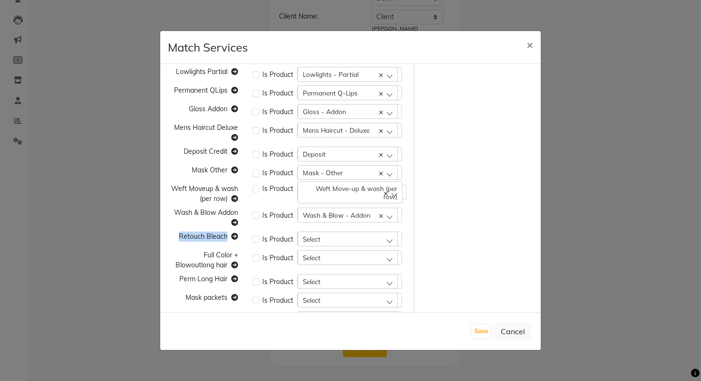
click at [189, 233] on span "Retouch Bleach" at bounding box center [203, 236] width 49 height 9
copy span "Retouch Bleach"
click at [311, 239] on span "Select" at bounding box center [312, 239] width 18 height 8
paste input "Retouch Bleach"
type input "Retouch"
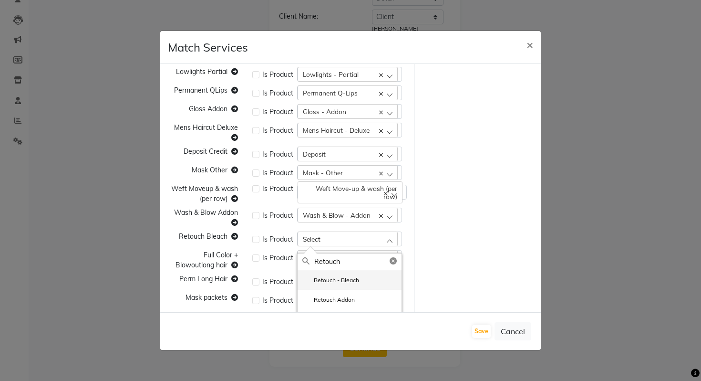
click at [352, 280] on label "Retouch - Bleach" at bounding box center [330, 280] width 57 height 9
click at [338, 259] on div "Select" at bounding box center [348, 257] width 100 height 14
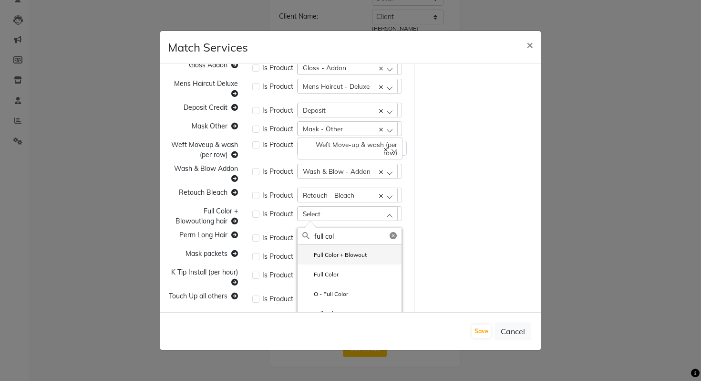
type input "full col"
click at [345, 254] on label "Full Color + Blowout" at bounding box center [334, 254] width 64 height 9
click at [332, 238] on div "Select" at bounding box center [348, 237] width 100 height 14
type input "perm"
click at [330, 299] on label "Perm - Long Hair" at bounding box center [330, 298] width 57 height 9
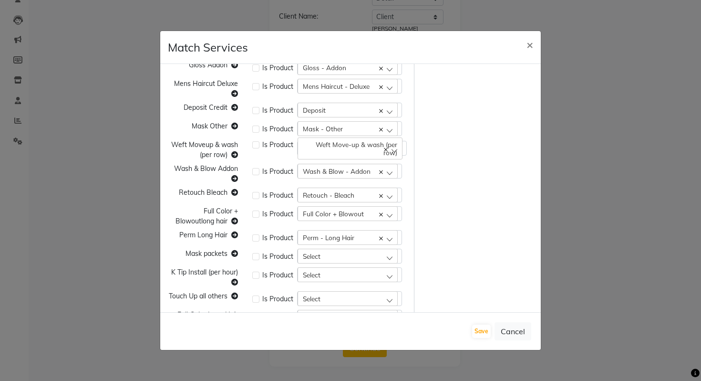
click at [335, 259] on div "Select" at bounding box center [348, 256] width 100 height 14
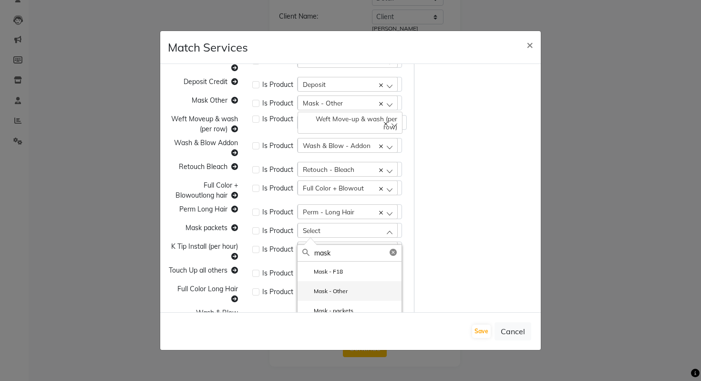
scroll to position [528, 0]
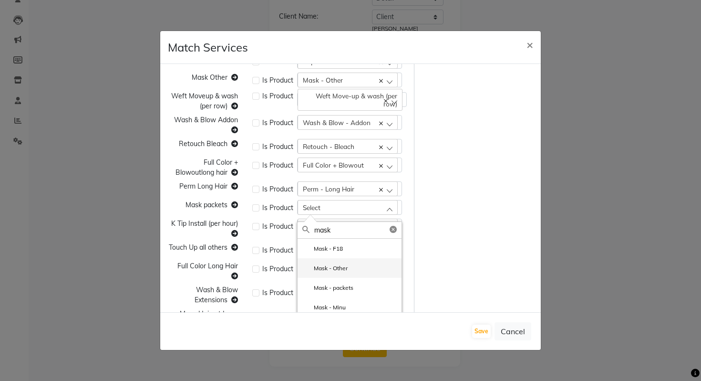
type input "mask"
click at [328, 294] on li "Mask - packets" at bounding box center [350, 288] width 104 height 20
click at [316, 228] on span "Select" at bounding box center [312, 226] width 18 height 8
type input "k tip"
click at [333, 272] on li "K Tip Install" at bounding box center [350, 267] width 104 height 20
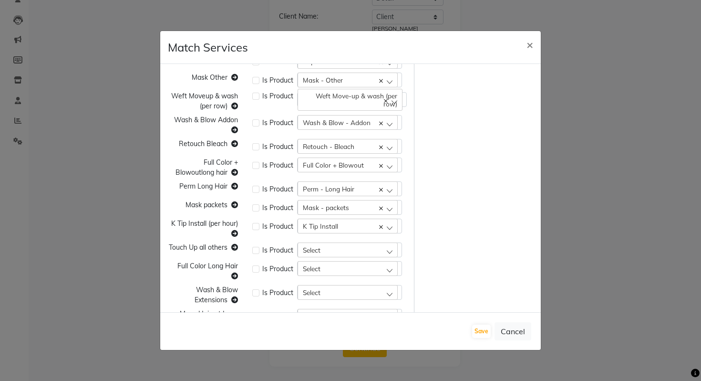
click at [330, 252] on div "Select" at bounding box center [348, 249] width 100 height 14
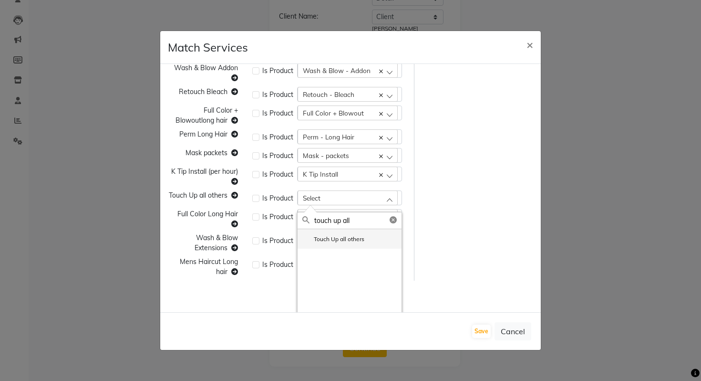
type input "touch up all"
click at [351, 244] on li "Touch Up all others" at bounding box center [350, 239] width 104 height 20
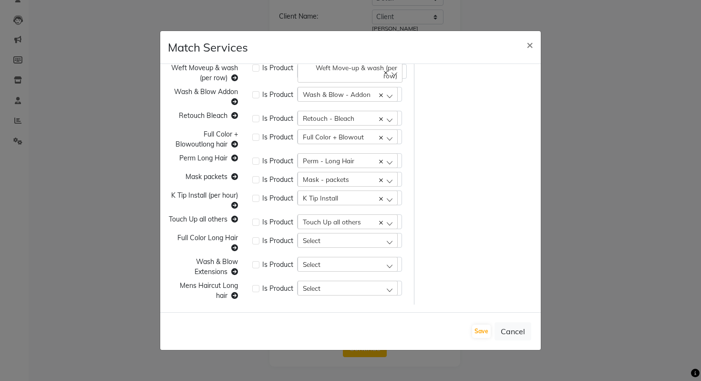
scroll to position [556, 0]
click at [337, 239] on div "Select" at bounding box center [348, 240] width 100 height 14
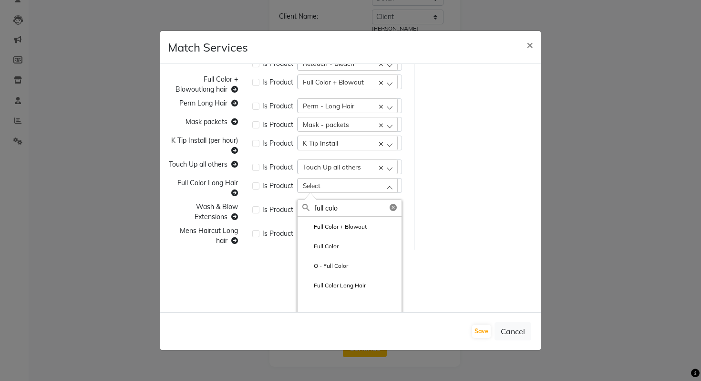
scroll to position [612, 0]
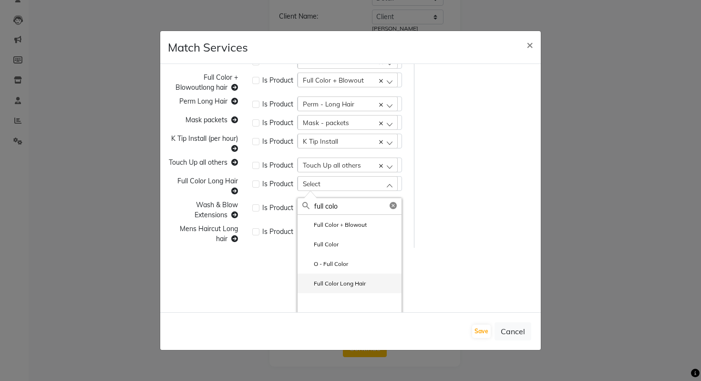
type input "full colo"
click at [334, 281] on label "Full Color Long Hair" at bounding box center [333, 283] width 63 height 9
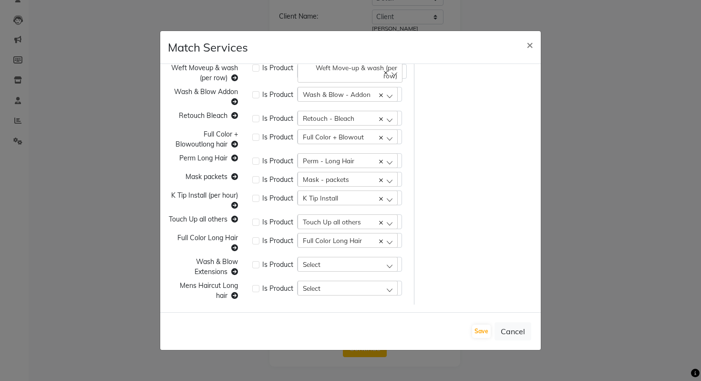
scroll to position [556, 0]
click at [343, 260] on div "Select" at bounding box center [348, 264] width 100 height 14
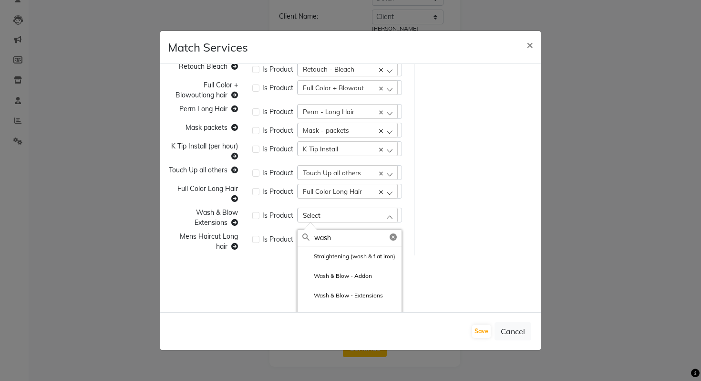
scroll to position [606, 0]
type input "wash"
click at [342, 297] on li "Wash & Blow - Extensions" at bounding box center [350, 294] width 104 height 20
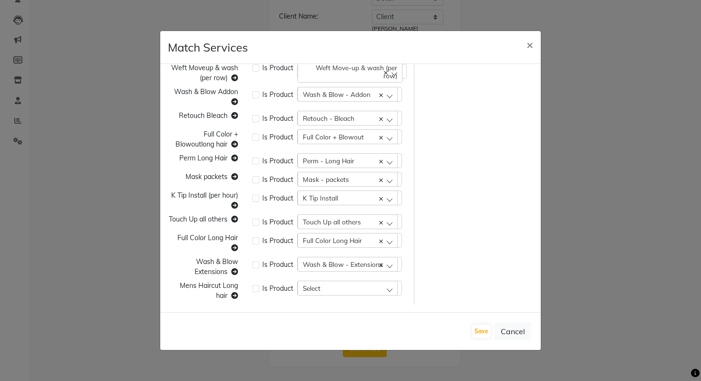
click at [341, 290] on div "Select" at bounding box center [348, 287] width 100 height 14
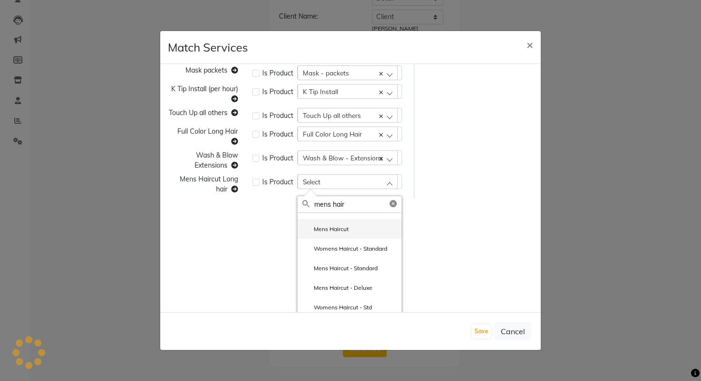
scroll to position [697, 0]
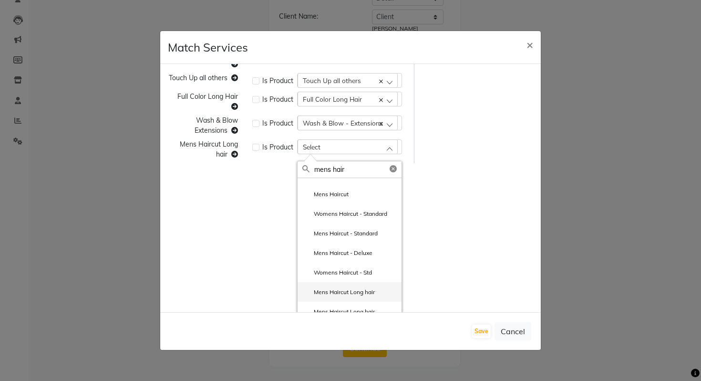
type input "mens hair"
click at [327, 286] on li "Mens Haircut Long hair" at bounding box center [350, 292] width 104 height 20
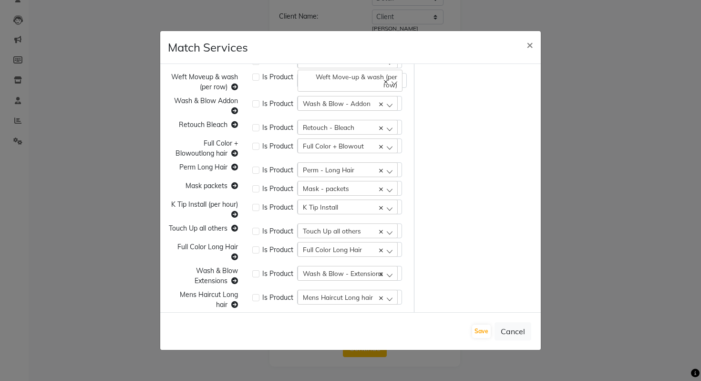
scroll to position [556, 0]
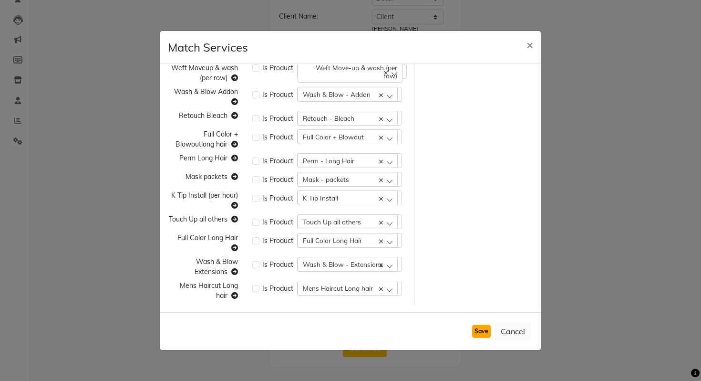
click at [484, 335] on button "Save" at bounding box center [481, 330] width 19 height 13
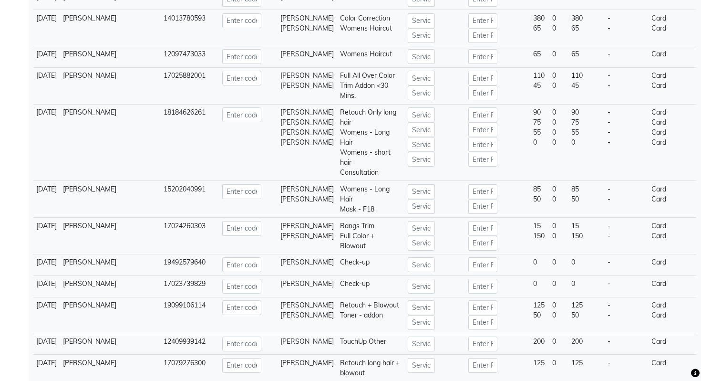
scroll to position [3553, 0]
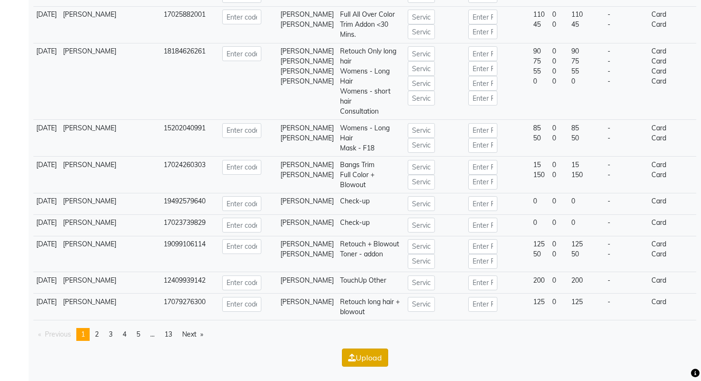
click at [358, 359] on button "Upload" at bounding box center [365, 357] width 46 height 18
click at [370, 351] on button "Upload" at bounding box center [365, 357] width 46 height 18
click at [355, 353] on button "Upload" at bounding box center [365, 357] width 46 height 18
click at [352, 359] on icon "button" at bounding box center [352, 357] width 8 height 8
click at [172, 335] on span "13" at bounding box center [169, 334] width 8 height 9
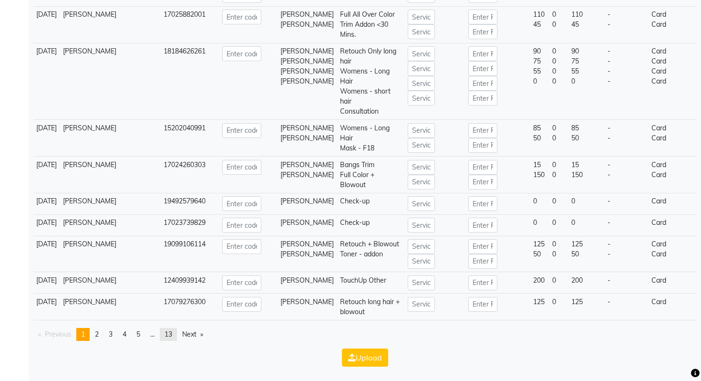
scroll to position [2169, 0]
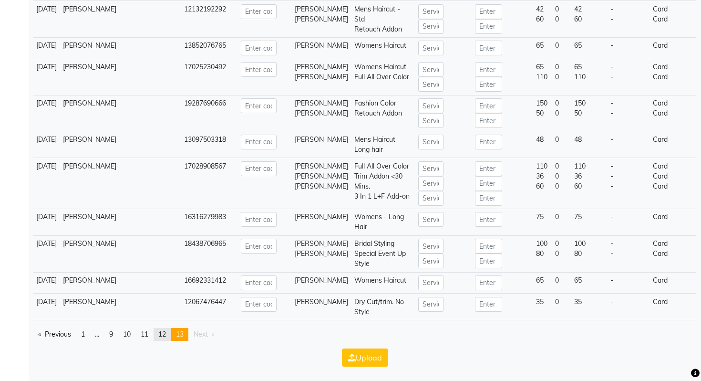
click at [161, 335] on link "page 12" at bounding box center [162, 334] width 17 height 13
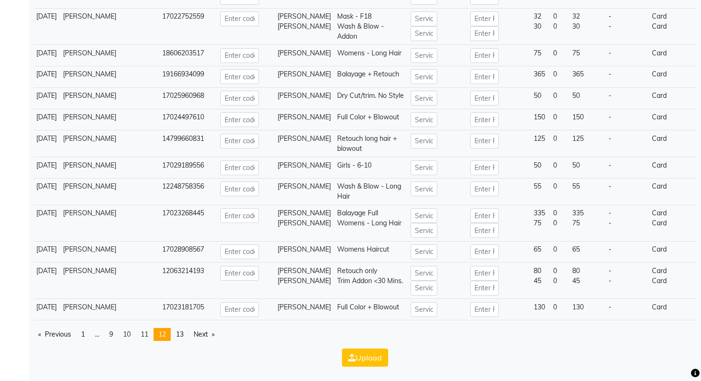
scroll to position [3395, 0]
click at [148, 335] on span "11" at bounding box center [145, 334] width 8 height 9
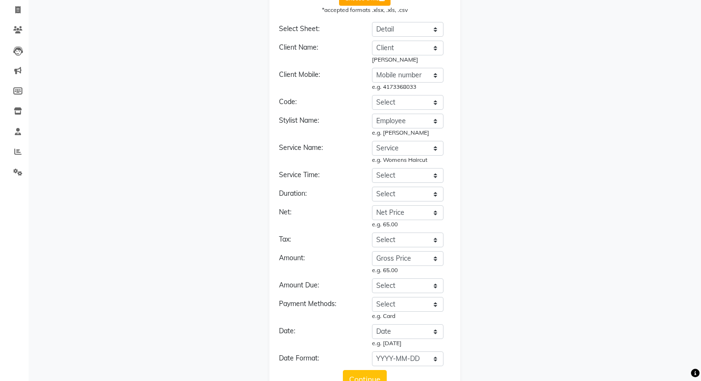
scroll to position [0, 0]
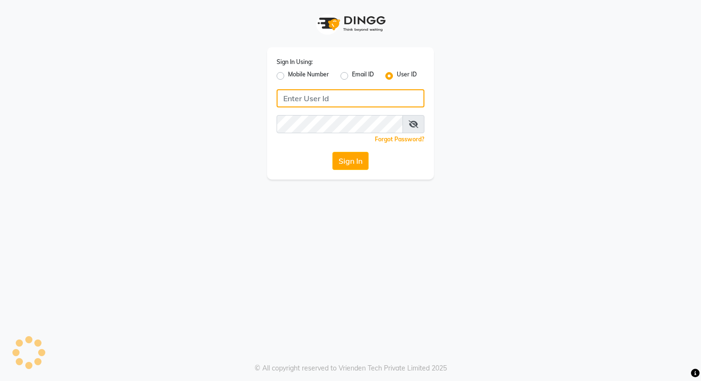
type input "9028992840"
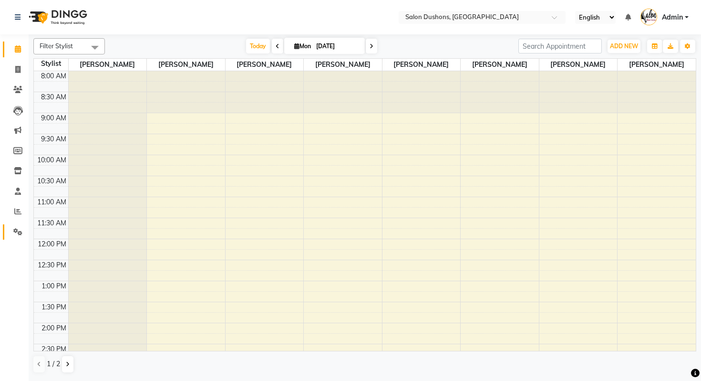
click at [10, 235] on span at bounding box center [18, 232] width 17 height 11
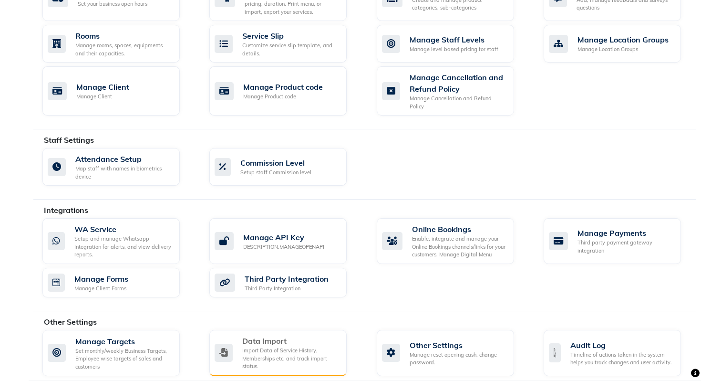
scroll to position [415, 0]
click at [276, 346] on div "Import Data of Service History, Memberships etc. and track import status." at bounding box center [290, 358] width 97 height 24
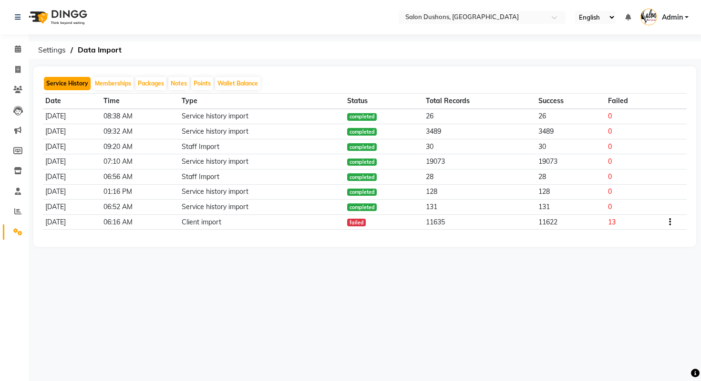
click at [75, 88] on button "Service History" at bounding box center [67, 83] width 47 height 13
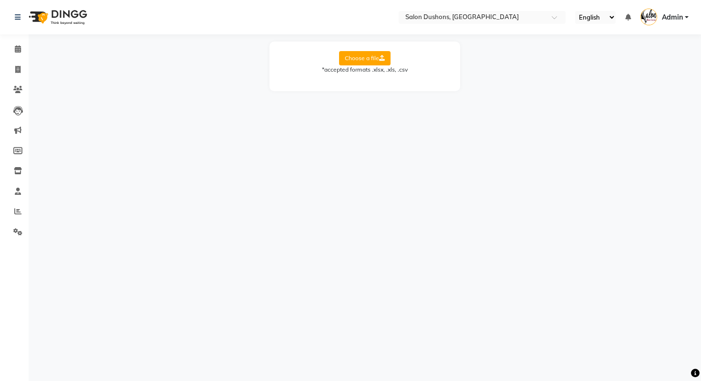
click at [346, 55] on label "Choose a file" at bounding box center [365, 58] width 52 height 14
click at [0, 0] on input "Choose a file" at bounding box center [0, 0] width 0 height 0
click at [393, 93] on select "Select Sheet Detail Client List new" at bounding box center [408, 89] width 72 height 15
select select "Detail"
click at [372, 82] on select "Select Sheet Detail Client List new" at bounding box center [408, 89] width 72 height 15
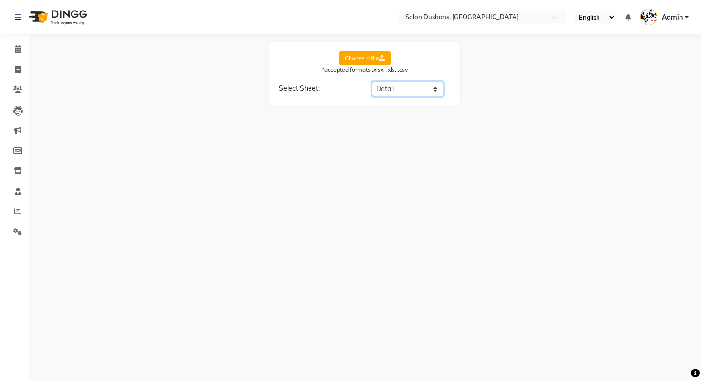
select select "Date"
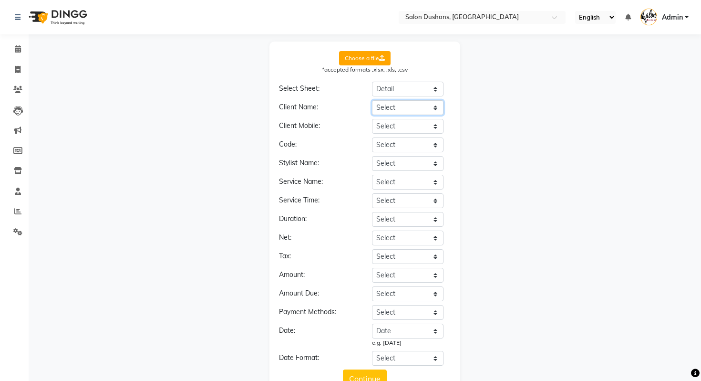
click at [395, 105] on select "Select Date __EMPTY Employee Dept. Service Group Service Client Client Type Cli…" at bounding box center [408, 107] width 72 height 15
select select "Client"
click at [372, 100] on select "Select Date __EMPTY Employee Dept. Service Group Service Client Client Type Cli…" at bounding box center [408, 107] width 72 height 15
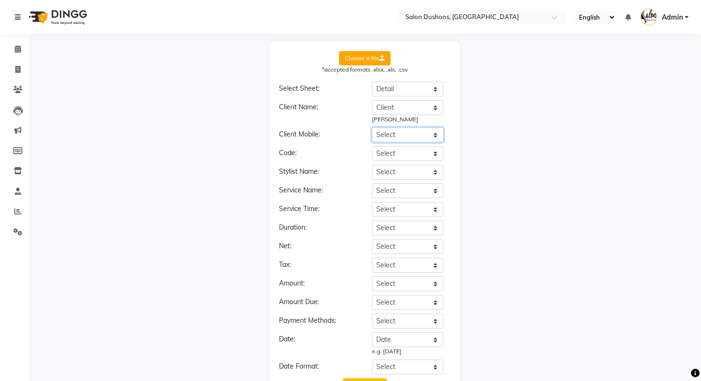
click at [394, 136] on select "Select Date __EMPTY Employee Dept. Service Group Service Client Client Type Cli…" at bounding box center [408, 134] width 72 height 15
click at [372, 127] on select "Select Date __EMPTY Employee Dept. Service Group Service Client Client Type Cli…" at bounding box center [408, 134] width 72 height 15
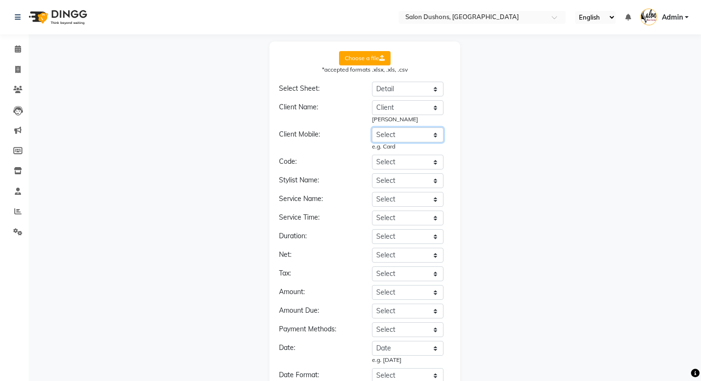
click at [394, 137] on select "Select Date __EMPTY Employee Dept. Service Group Service Client Client Type Cli…" at bounding box center [408, 134] width 72 height 15
select select "Mobile number"
click at [372, 127] on select "Select Date __EMPTY Employee Dept. Service Group Service Client Client Type Cli…" at bounding box center [408, 134] width 72 height 15
click at [404, 164] on select "Select Date __EMPTY Employee Dept. Service Group Service Client Client Type Cli…" at bounding box center [408, 162] width 72 height 15
click at [425, 185] on select "Select Date __EMPTY Employee Dept. Service Group Service Client Client Type Cli…" at bounding box center [408, 180] width 72 height 15
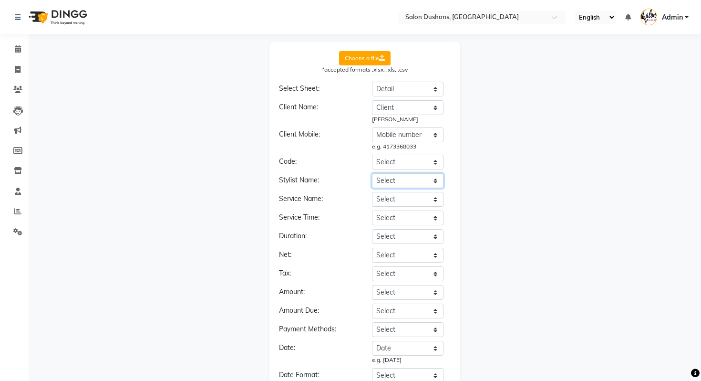
select select "Employee"
click at [372, 173] on select "Select Date __EMPTY Employee Dept. Service Group Service Client Client Type Cli…" at bounding box center [408, 180] width 72 height 15
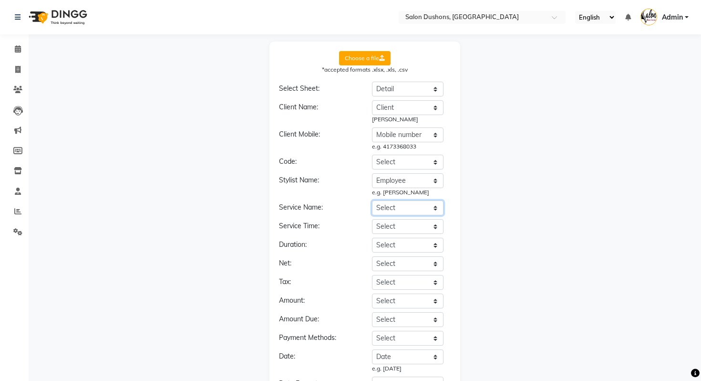
click at [398, 210] on select "Select Date __EMPTY Employee Dept. Service Group Service Client Client Type Cli…" at bounding box center [408, 207] width 72 height 15
select select "Service"
click at [372, 200] on select "Select Date __EMPTY Employee Dept. Service Group Service Client Client Type Cli…" at bounding box center [408, 207] width 72 height 15
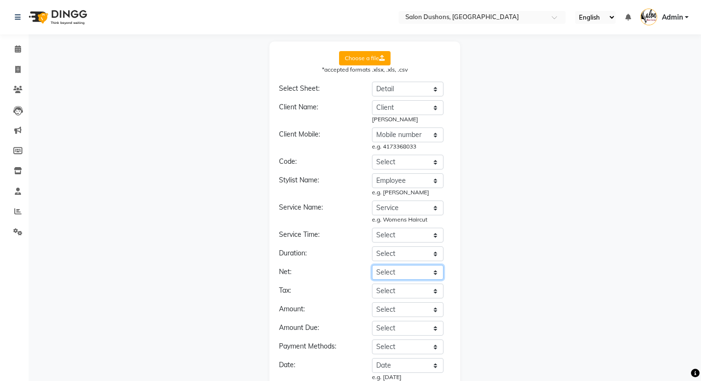
click at [389, 273] on select "Select Date __EMPTY Employee Dept. Service Group Service Client Client Type Cli…" at bounding box center [408, 272] width 72 height 15
select select "Net Price"
click at [372, 265] on select "Select Date __EMPTY Employee Dept. Service Group Service Client Client Type Cli…" at bounding box center [408, 272] width 72 height 15
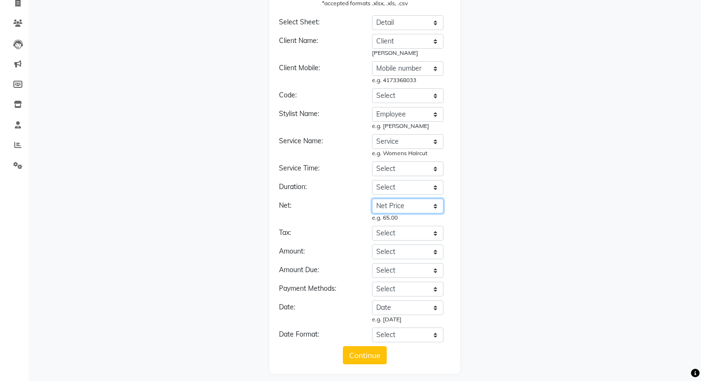
scroll to position [73, 0]
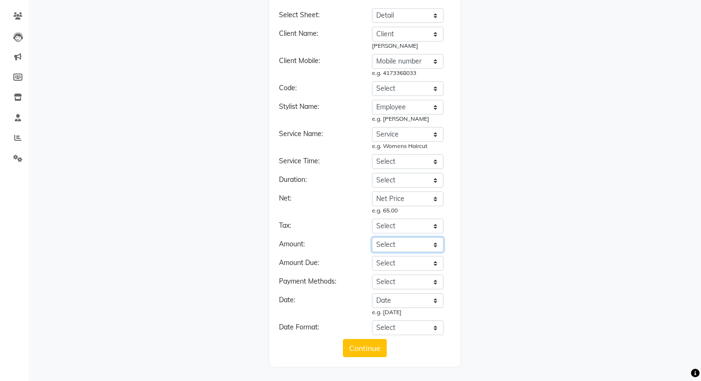
click at [388, 246] on select "Select Date __EMPTY Employee Dept. Service Group Service Client Client Type Cli…" at bounding box center [408, 244] width 72 height 15
select select "Net Price"
click at [372, 237] on select "Select Date __EMPTY Employee Dept. Service Group Service Client Client Type Cli…" at bounding box center [408, 244] width 72 height 15
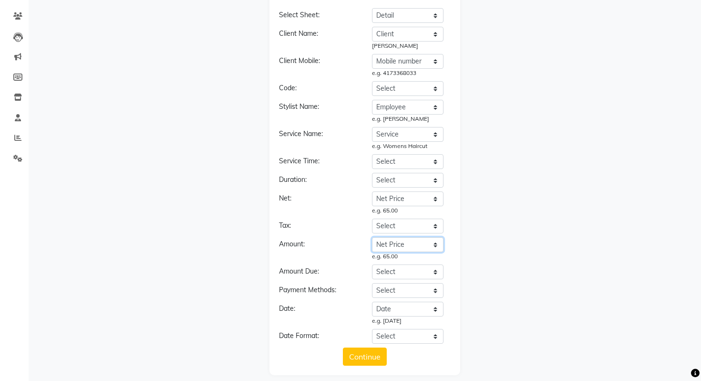
scroll to position [82, 0]
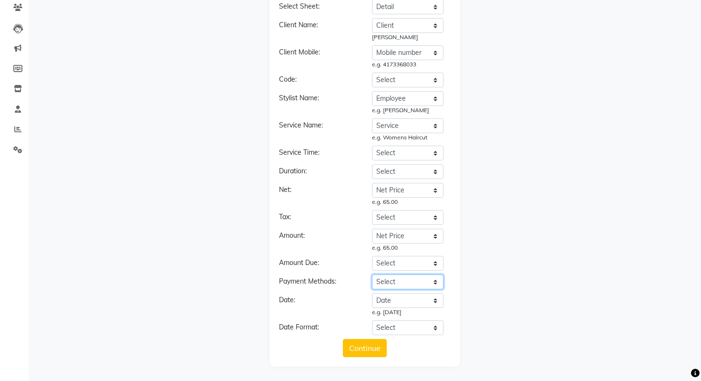
click at [394, 280] on select "Select Date __EMPTY Employee Dept. Service Group Service Client Client Type Cli…" at bounding box center [408, 281] width 72 height 15
select select "Payment"
click at [372, 274] on select "Select Date __EMPTY Employee Dept. Service Group Service Client Client Type Cli…" at bounding box center [408, 281] width 72 height 15
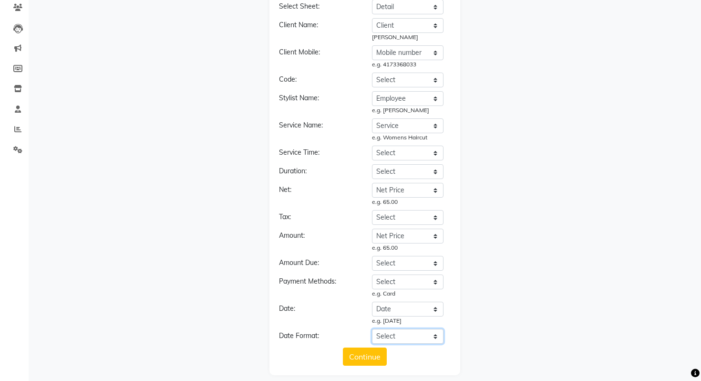
click at [401, 333] on select "Select YYYY-MM-DD MM-DD-YYYY DD-MM-YYYY MMMM Do, YYYY M/D/YYYY MMM Do YY MM/DD/…" at bounding box center [408, 336] width 72 height 15
select select "YYYY-MM-DD"
click at [372, 329] on select "Select YYYY-MM-DD MM-DD-YYYY DD-MM-YYYY MMMM Do, YYYY M/D/YYYY MMM Do YY MM/DD/…" at bounding box center [408, 336] width 72 height 15
click at [380, 352] on button "Continue" at bounding box center [365, 356] width 44 height 18
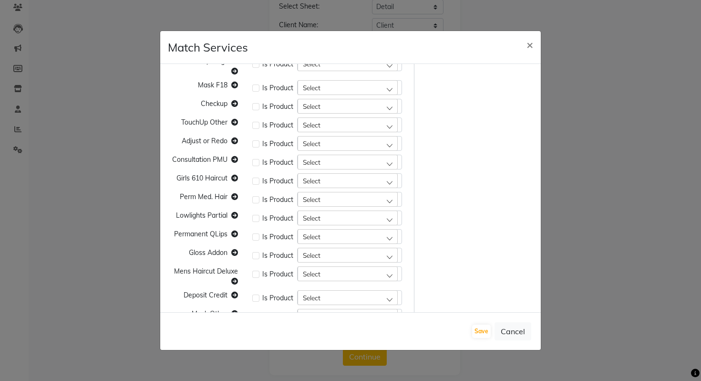
scroll to position [0, 0]
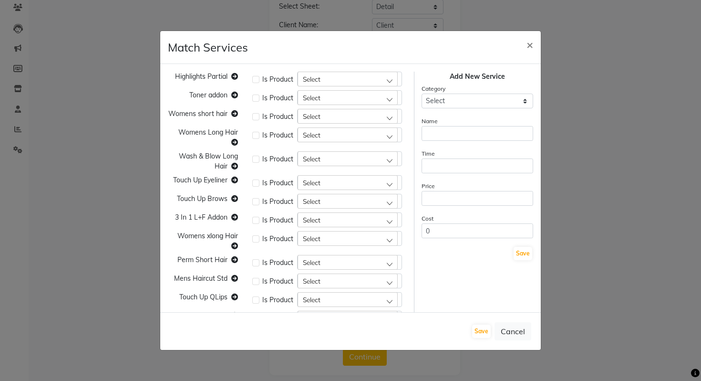
click at [327, 78] on div "Select" at bounding box center [348, 79] width 100 height 14
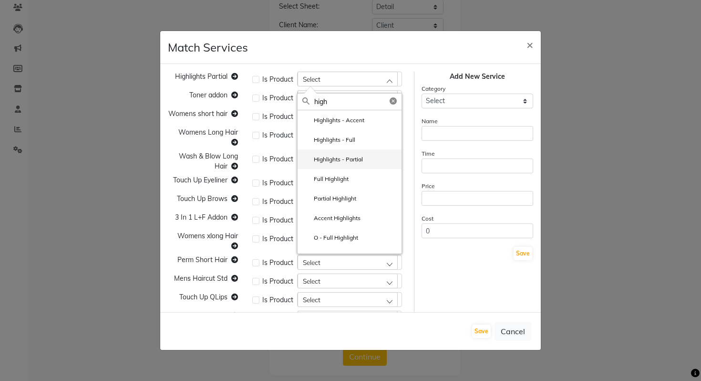
type input "high"
click at [339, 154] on li "Highlights - Partial" at bounding box center [350, 159] width 104 height 20
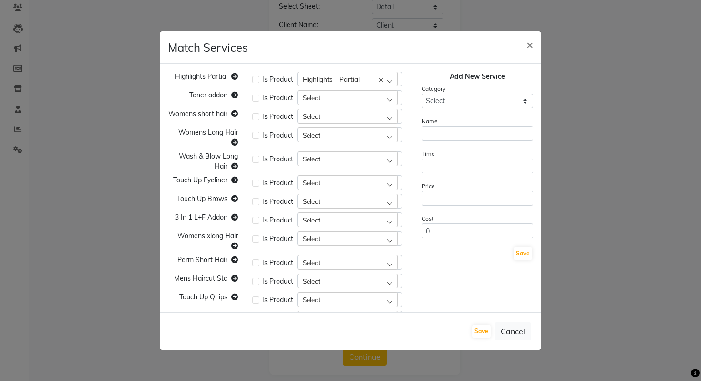
click at [332, 98] on div "Select" at bounding box center [348, 97] width 100 height 14
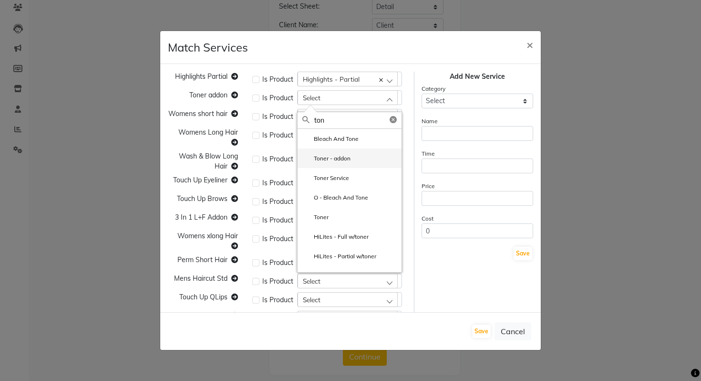
type input "ton"
click at [327, 160] on label "Toner - addon" at bounding box center [326, 158] width 48 height 9
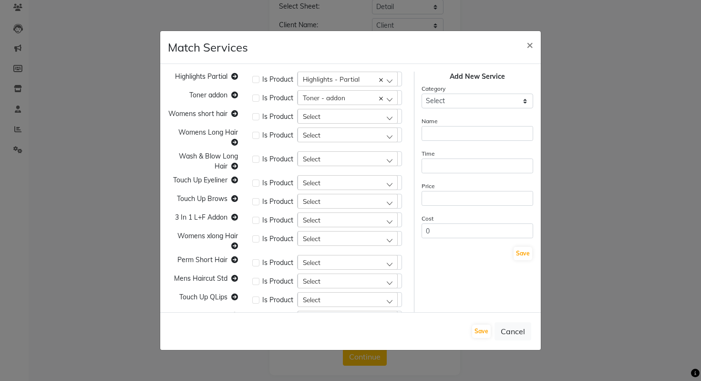
click at [332, 119] on div "Select" at bounding box center [348, 116] width 100 height 14
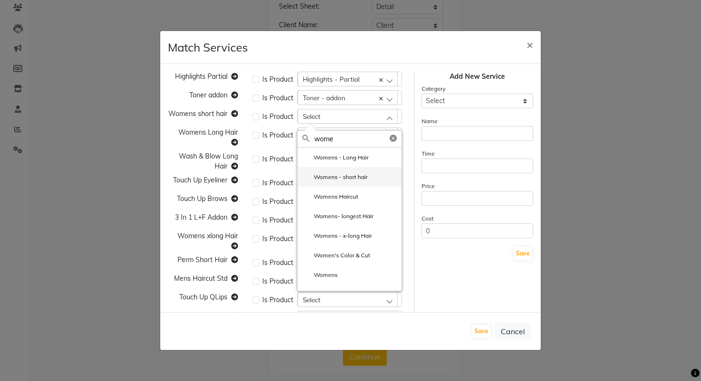
type input "wome"
click at [328, 172] on li "Womens - short hair" at bounding box center [350, 177] width 104 height 20
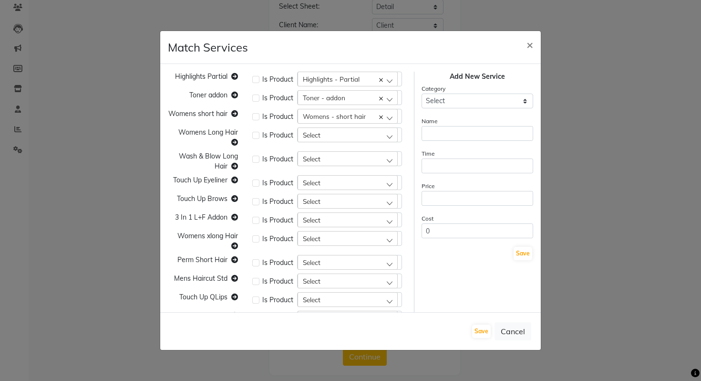
click at [317, 132] on span "Select" at bounding box center [312, 135] width 18 height 8
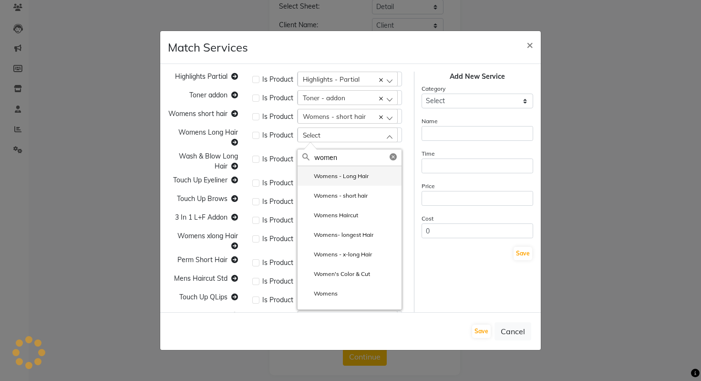
type input "women"
click at [313, 171] on li "Womens - Long Hair" at bounding box center [350, 176] width 104 height 20
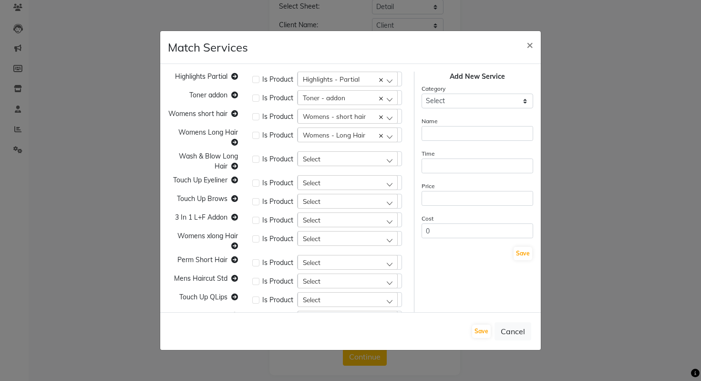
click at [320, 156] on span "Select" at bounding box center [312, 159] width 18 height 8
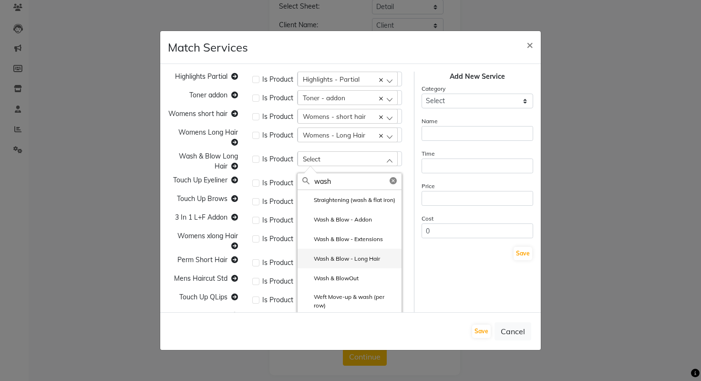
type input "wash"
click at [335, 260] on li "Wash & Blow - Long Hair" at bounding box center [350, 259] width 104 height 20
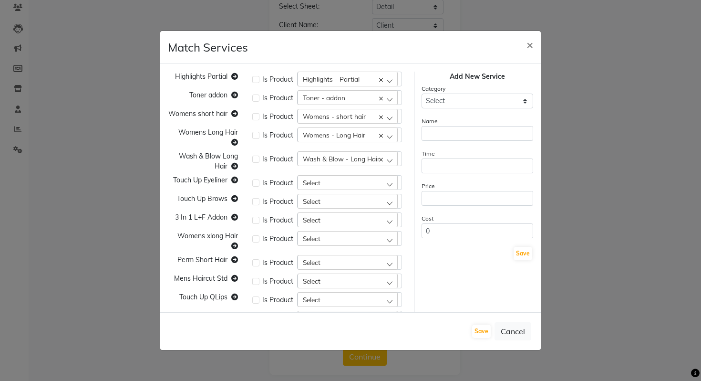
click at [340, 185] on div "Select" at bounding box center [348, 182] width 100 height 14
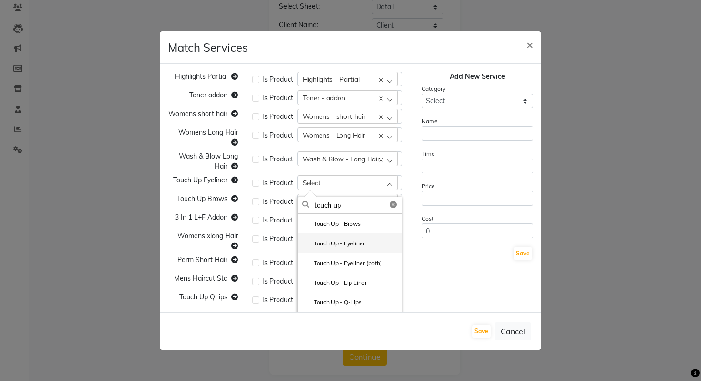
type input "touch up"
click at [354, 247] on label "Touch Up - Eyeliner" at bounding box center [333, 243] width 62 height 9
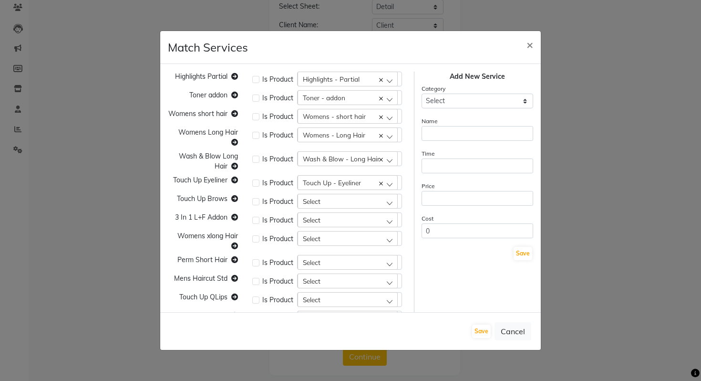
click at [347, 204] on div "Select" at bounding box center [348, 201] width 100 height 14
type input "touch up"
click at [351, 245] on label "Touch Up - Brows" at bounding box center [331, 242] width 58 height 9
click at [343, 218] on div "Select" at bounding box center [348, 219] width 100 height 14
type input "womens"
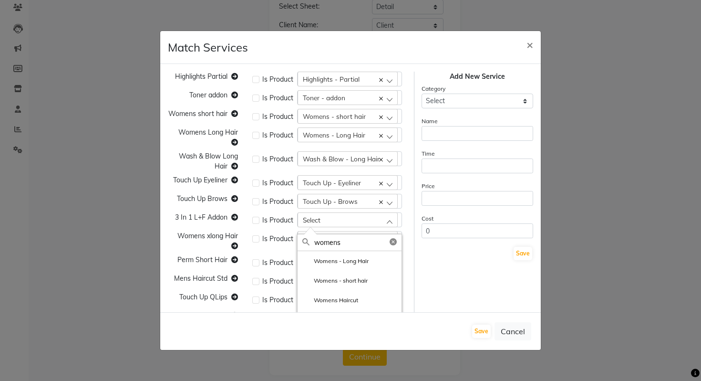
click at [201, 234] on span "Womens xlong Hair" at bounding box center [207, 235] width 61 height 9
copy span "Womens xlong Hair"
click at [328, 235] on div "Select" at bounding box center [348, 238] width 100 height 14
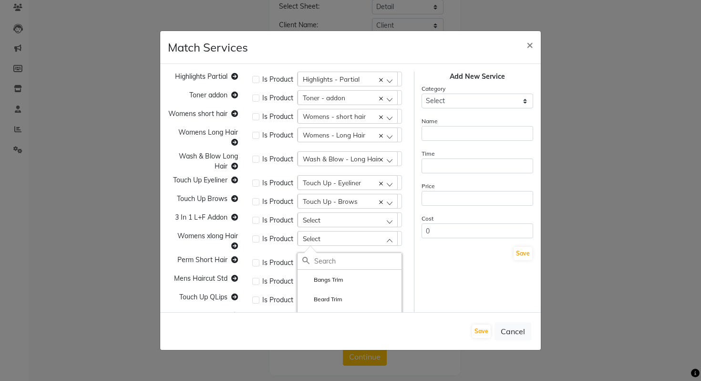
paste input "Womens xlong Hair"
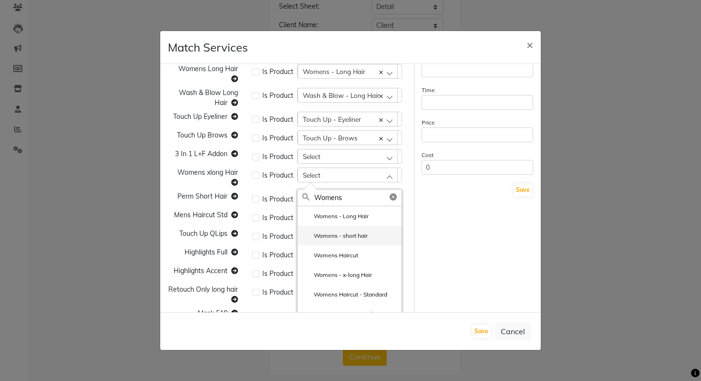
scroll to position [64, 0]
type input "Womens"
click at [354, 277] on label "Womens - x-long Hair" at bounding box center [337, 274] width 70 height 9
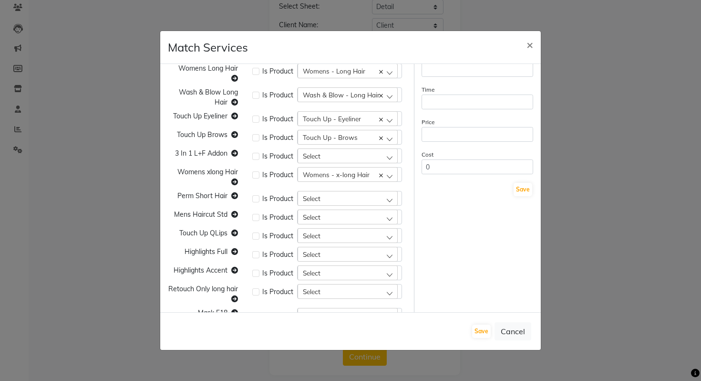
click at [330, 155] on div "Select" at bounding box center [348, 155] width 100 height 14
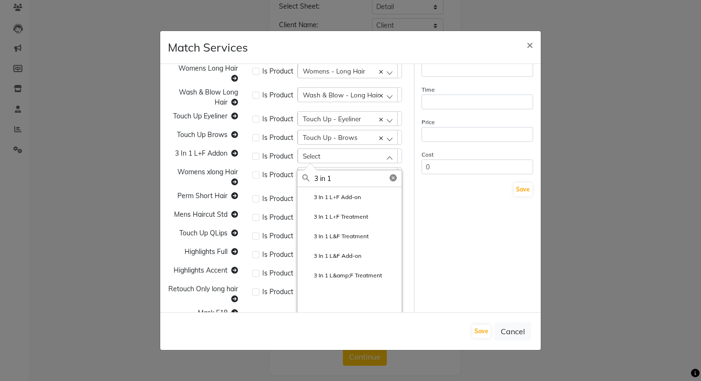
type input "3 in 1"
click at [359, 200] on label "3 In 1 L+F Add-on" at bounding box center [331, 197] width 59 height 9
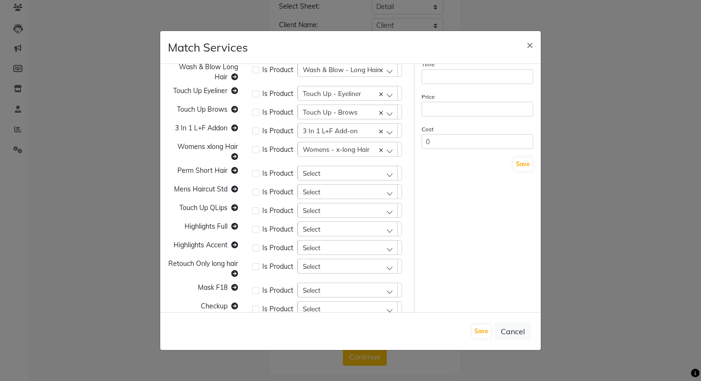
scroll to position [90, 0]
click at [345, 171] on div "Select" at bounding box center [348, 172] width 100 height 14
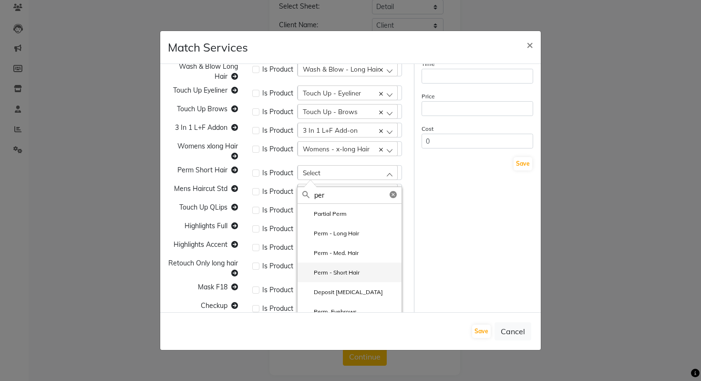
type input "per"
click at [320, 275] on label "Perm - Short Hair" at bounding box center [330, 272] width 57 height 9
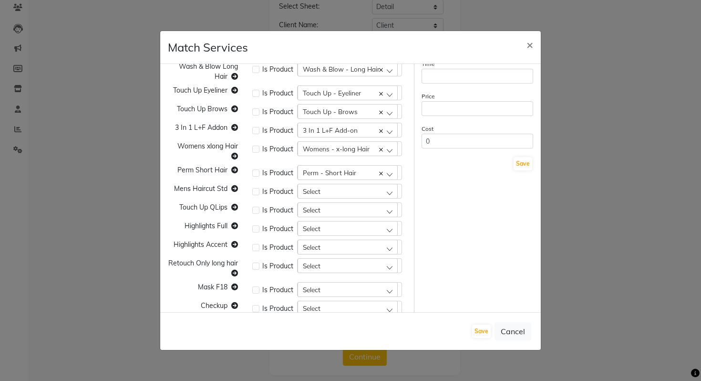
click at [339, 194] on div "Select" at bounding box center [348, 191] width 100 height 14
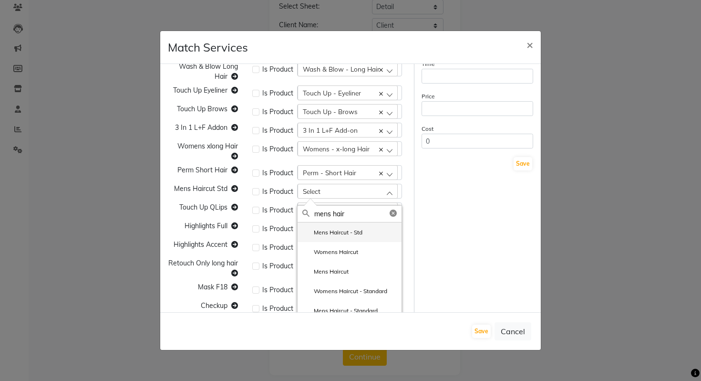
type input "mens hair"
click at [369, 237] on li "Mens Haircut - Std" at bounding box center [350, 232] width 104 height 20
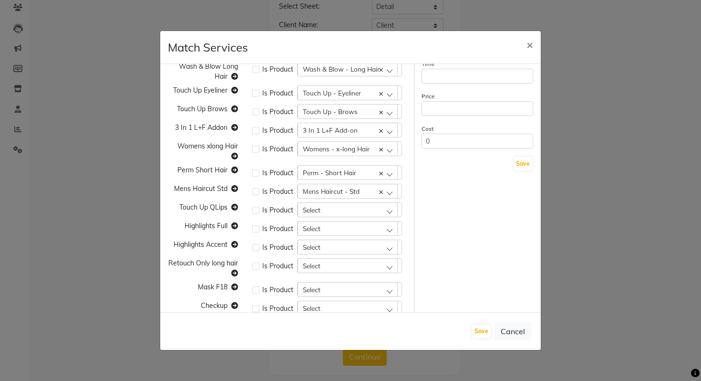
click at [338, 211] on div "Select" at bounding box center [348, 209] width 100 height 14
type input "q"
type input "Q"
click at [344, 299] on label "Touch Up - Q-Lips" at bounding box center [331, 297] width 59 height 9
click at [342, 229] on div "Select" at bounding box center [348, 228] width 100 height 14
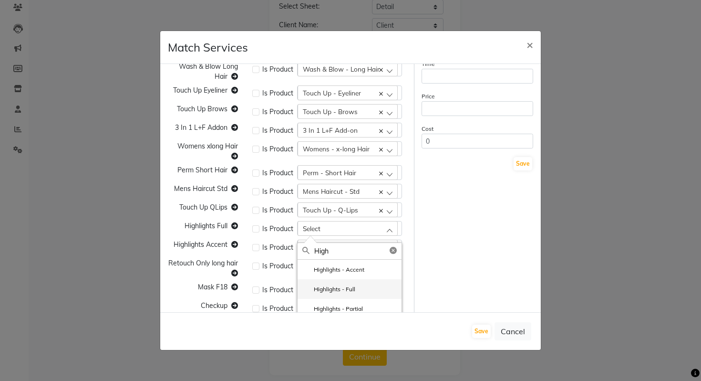
type input "High"
click at [354, 283] on li "Highlights - Full" at bounding box center [350, 289] width 104 height 20
click at [339, 247] on div "Select" at bounding box center [348, 246] width 100 height 14
type input "highli"
click at [336, 285] on label "Highlights - Accent" at bounding box center [333, 288] width 62 height 9
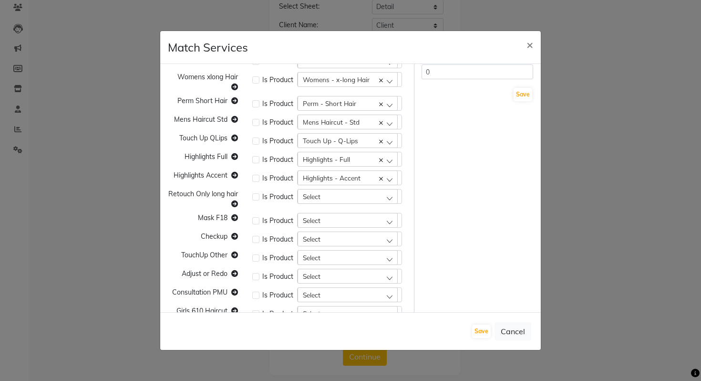
scroll to position [166, 0]
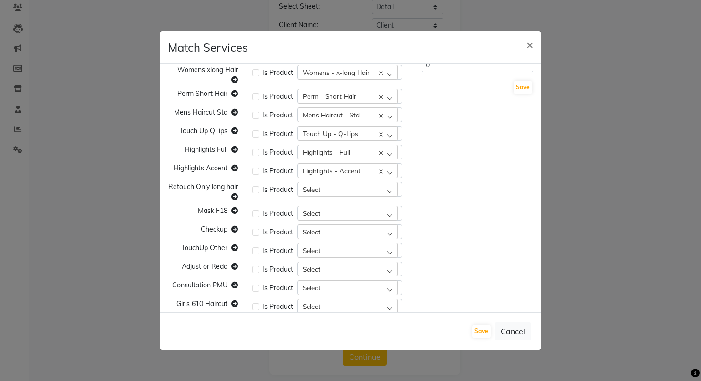
click at [336, 190] on div "Select" at bounding box center [348, 189] width 100 height 14
type input "retouch onl"
click at [326, 256] on li "Retouch Only long hair" at bounding box center [350, 250] width 104 height 20
click at [337, 210] on div "Select" at bounding box center [348, 213] width 100 height 14
type input "mask"
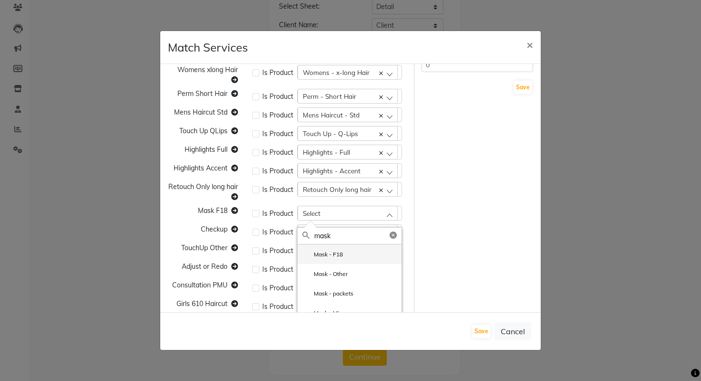
click at [328, 258] on label "Mask - F18" at bounding box center [322, 254] width 41 height 9
click at [331, 231] on div "Select" at bounding box center [348, 231] width 100 height 14
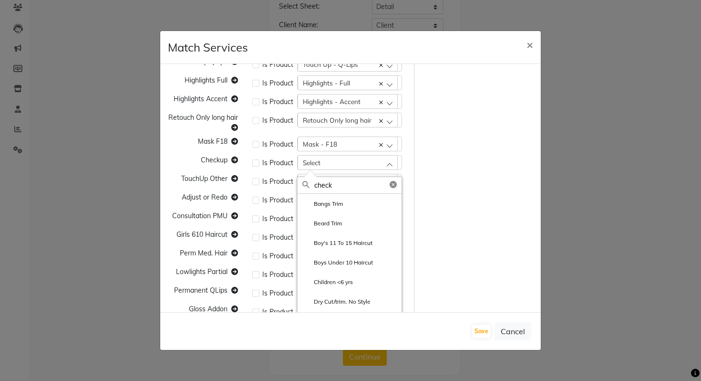
scroll to position [236, 0]
type input "check"
click at [332, 203] on label "Check-up" at bounding box center [320, 203] width 37 height 9
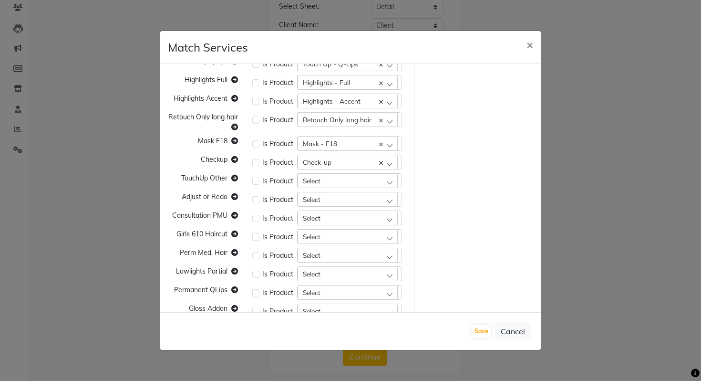
click at [329, 183] on div "Select" at bounding box center [348, 180] width 100 height 14
click at [341, 208] on input "touch up o" at bounding box center [357, 203] width 87 height 16
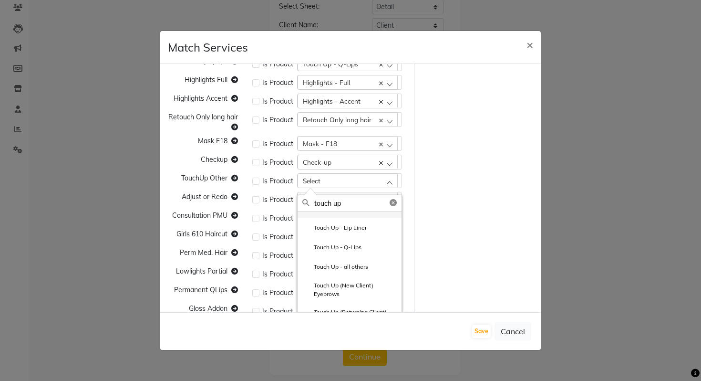
scroll to position [54, 0]
type input "touch up"
click at [342, 261] on label "Touch Up - all others" at bounding box center [335, 265] width 66 height 9
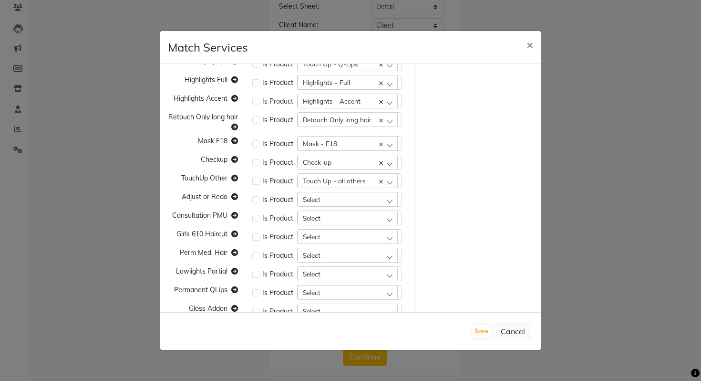
click at [328, 201] on div "Select" at bounding box center [348, 199] width 100 height 14
type input "adju"
click at [332, 237] on label "Re-do/Adjust" at bounding box center [325, 240] width 46 height 9
click at [327, 223] on div "Select" at bounding box center [348, 217] width 100 height 14
type input "consul"
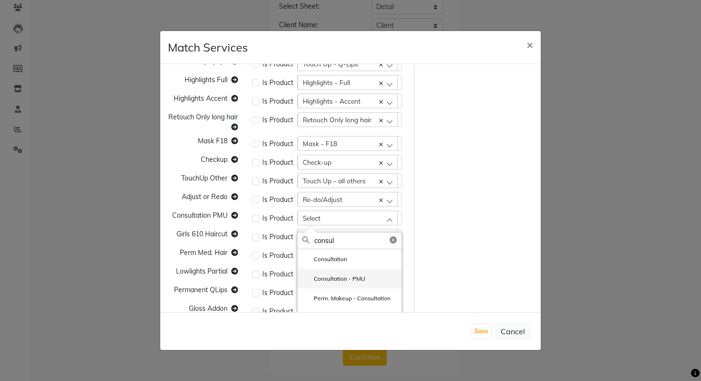
click at [341, 273] on li "Consultation - PMU" at bounding box center [350, 279] width 104 height 20
click at [333, 240] on div "Select" at bounding box center [348, 236] width 100 height 14
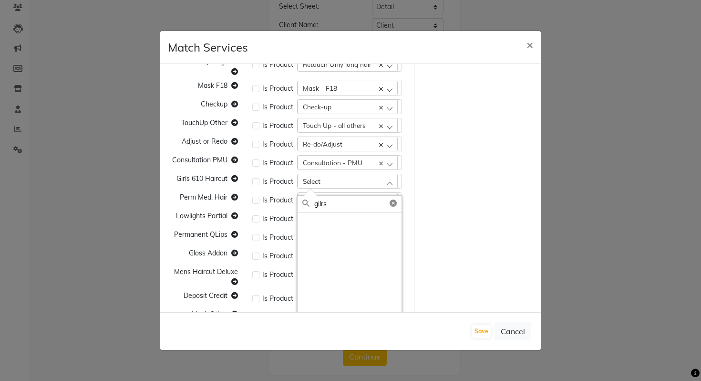
scroll to position [300, 0]
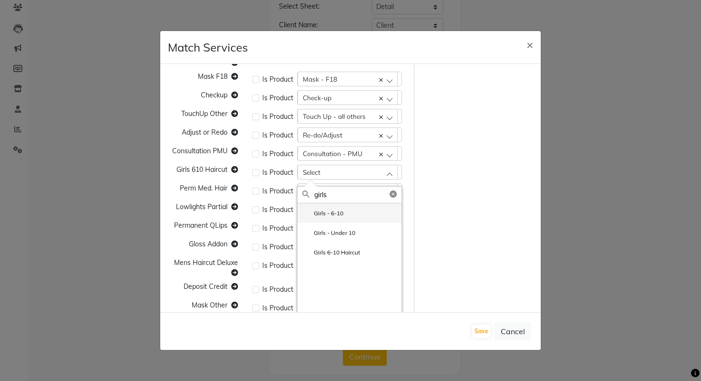
type input "girls"
click at [348, 212] on li "Girls - 6-10" at bounding box center [350, 213] width 104 height 20
click at [336, 191] on div "Select" at bounding box center [348, 190] width 100 height 14
type input "perm"
click at [351, 251] on label "Perm - Med. Hair" at bounding box center [330, 251] width 56 height 9
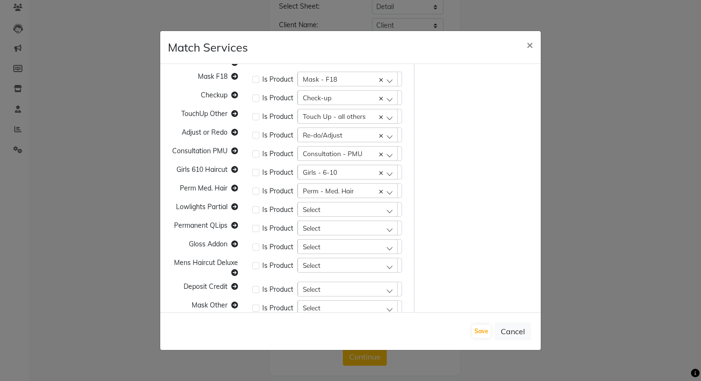
click at [332, 209] on div "Select" at bounding box center [348, 209] width 100 height 14
type input ";"
type input "lowlig"
click at [347, 254] on label "Lowlights - Partial" at bounding box center [332, 250] width 60 height 9
click at [333, 230] on div "Select" at bounding box center [348, 227] width 100 height 14
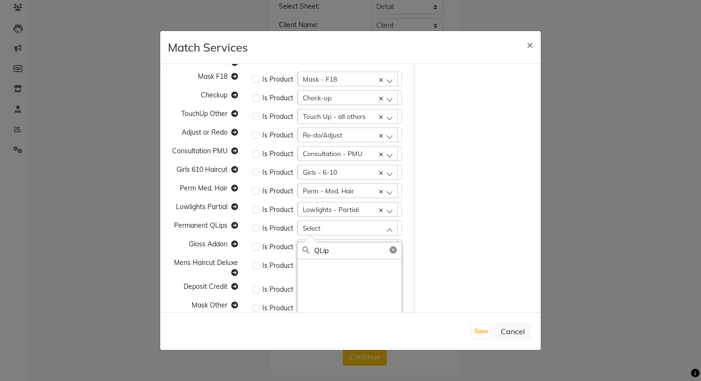
type input "QLips"
drag, startPoint x: 348, startPoint y: 253, endPoint x: 306, endPoint y: 253, distance: 42.5
click at [306, 253] on div "QLips" at bounding box center [350, 250] width 104 height 17
type input "perman"
click at [325, 303] on li "Permanent Q-Lips" at bounding box center [350, 308] width 104 height 20
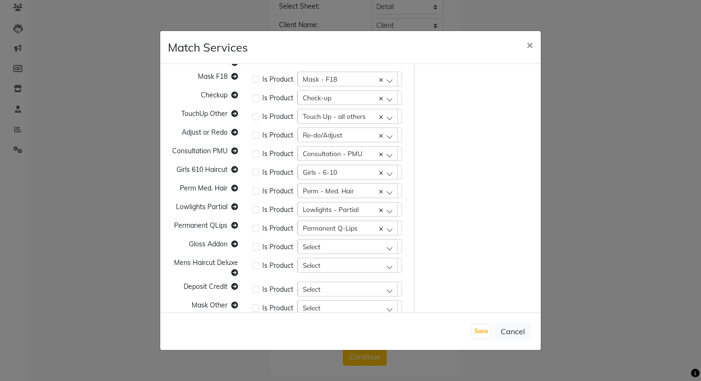
click at [326, 248] on div "Select" at bounding box center [348, 246] width 100 height 14
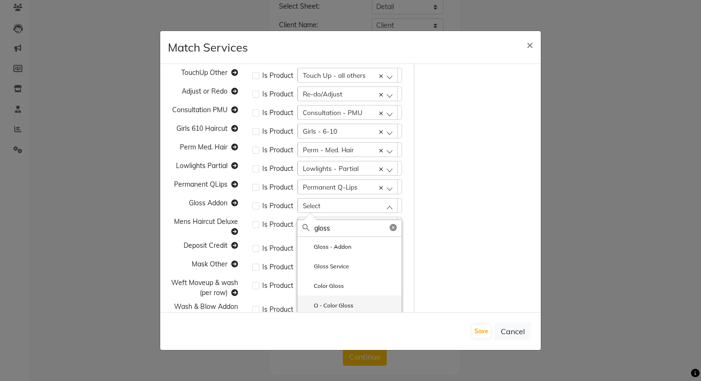
scroll to position [338, 0]
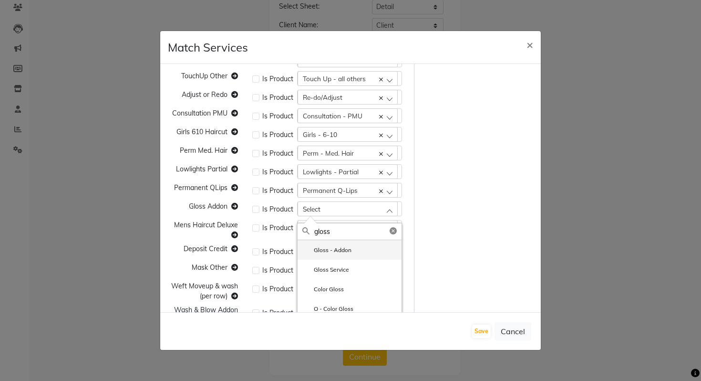
type input "gloss"
click at [346, 252] on label "Gloss - Addon" at bounding box center [326, 250] width 49 height 9
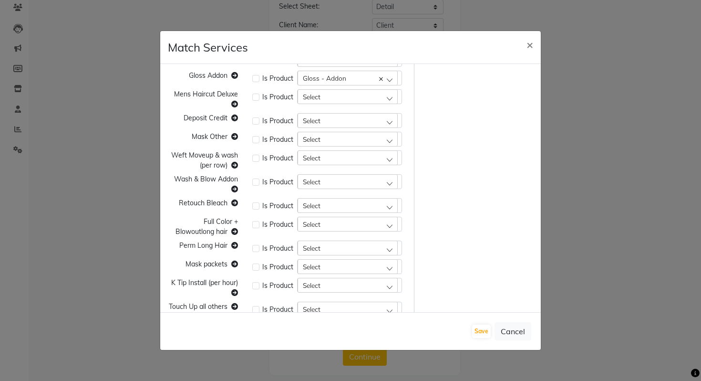
scroll to position [457, 0]
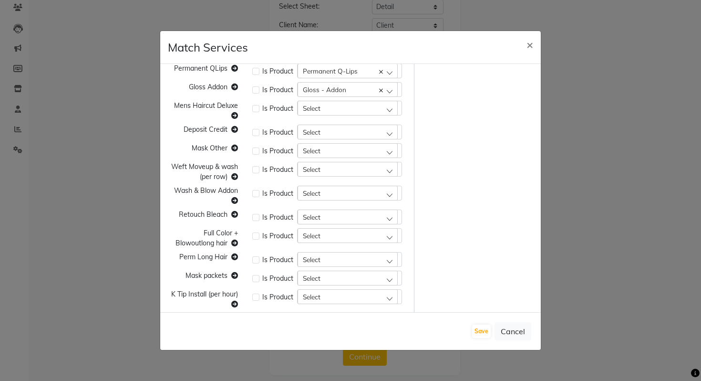
click at [384, 113] on div "Select" at bounding box center [348, 108] width 100 height 14
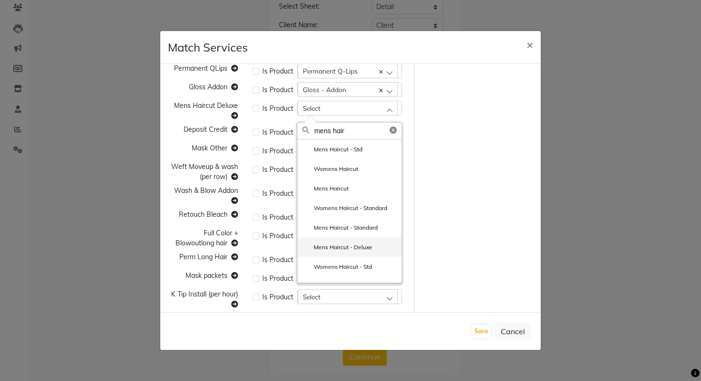
type input "mens hair"
click at [359, 256] on li "Mens Haircut - Deluxe" at bounding box center [350, 247] width 104 height 20
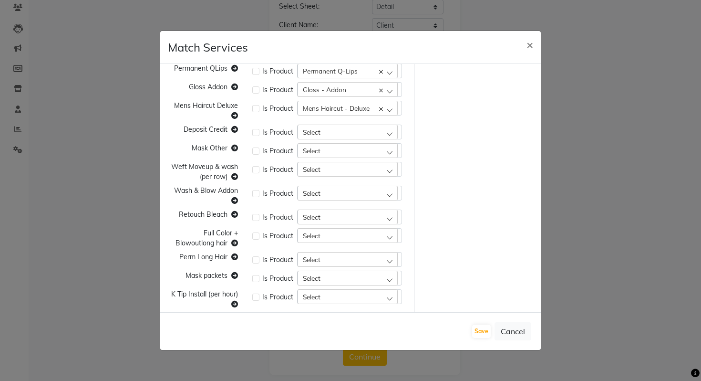
click at [334, 132] on div "Select" at bounding box center [348, 131] width 100 height 14
click at [328, 176] on label "Customer Deposit" at bounding box center [331, 173] width 59 height 9
click at [329, 137] on div "Customer Deposit" at bounding box center [348, 131] width 100 height 14
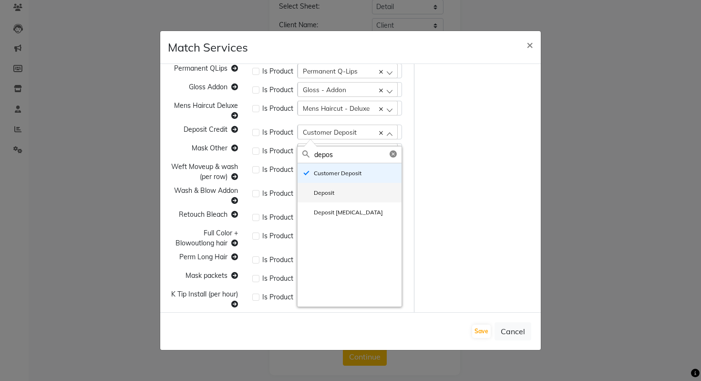
type input "depos"
click at [331, 193] on label "Deposit" at bounding box center [318, 192] width 32 height 9
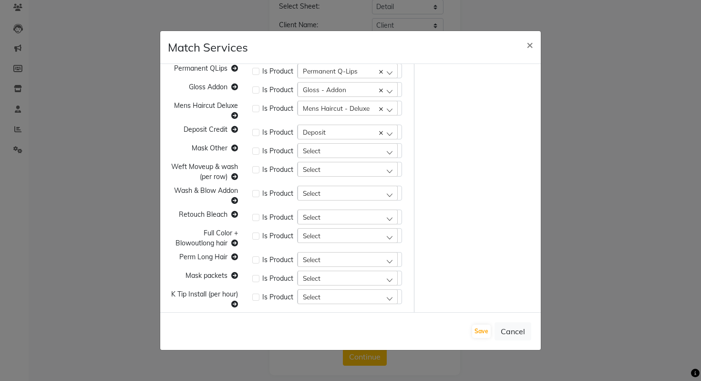
click at [322, 155] on div "Select" at bounding box center [348, 150] width 100 height 14
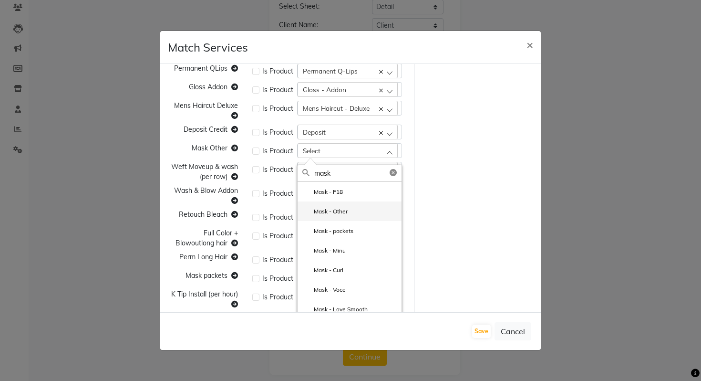
type input "mask"
click at [342, 211] on label "Mask - Other" at bounding box center [324, 211] width 45 height 9
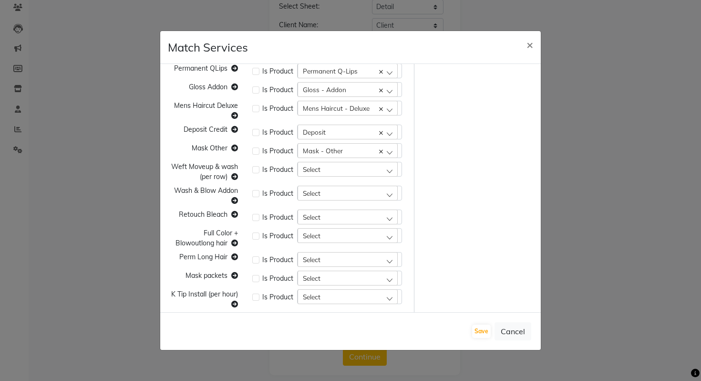
click at [330, 169] on div "Select" at bounding box center [348, 169] width 100 height 14
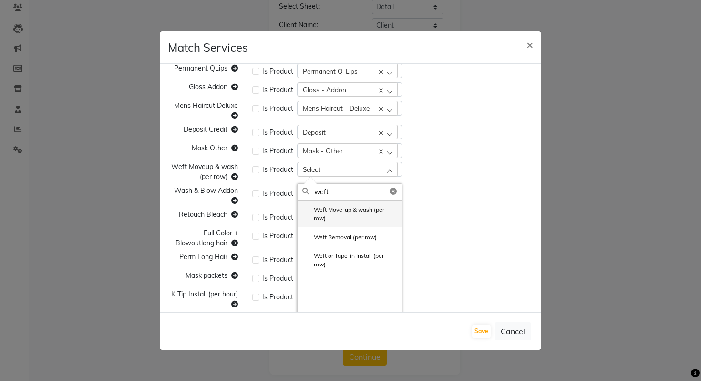
type input "weft"
click at [354, 214] on label "Weft Move-up & wash (per row)" at bounding box center [349, 213] width 94 height 17
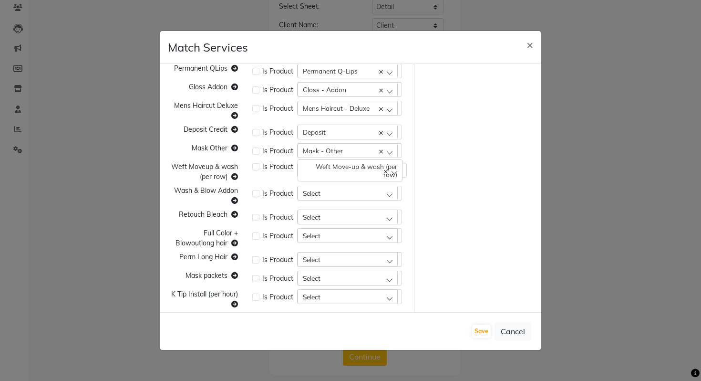
click at [336, 194] on div "Select" at bounding box center [348, 193] width 100 height 14
type input "a"
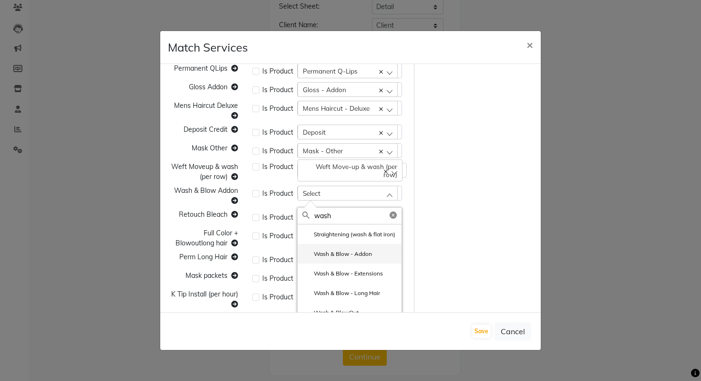
type input "wash"
click at [344, 263] on li "Wash & Blow - Addon" at bounding box center [350, 254] width 104 height 20
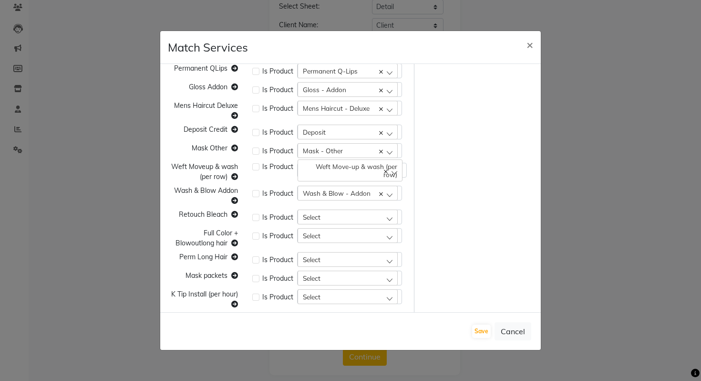
click at [334, 214] on div "Select" at bounding box center [348, 216] width 100 height 14
type input "retouch"
click at [335, 256] on label "Retouch - Bleach" at bounding box center [330, 258] width 57 height 9
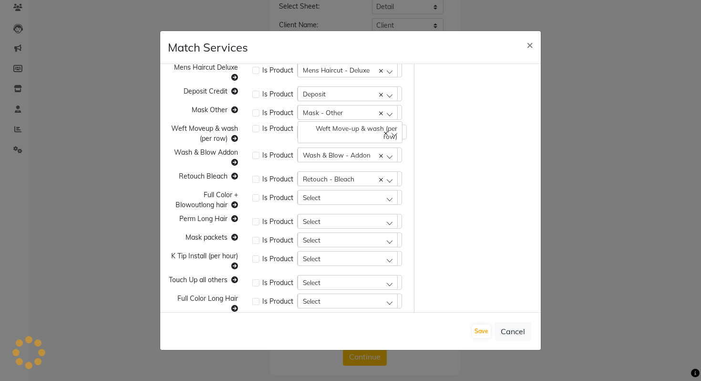
scroll to position [496, 0]
click at [320, 193] on span "Select" at bounding box center [312, 197] width 18 height 8
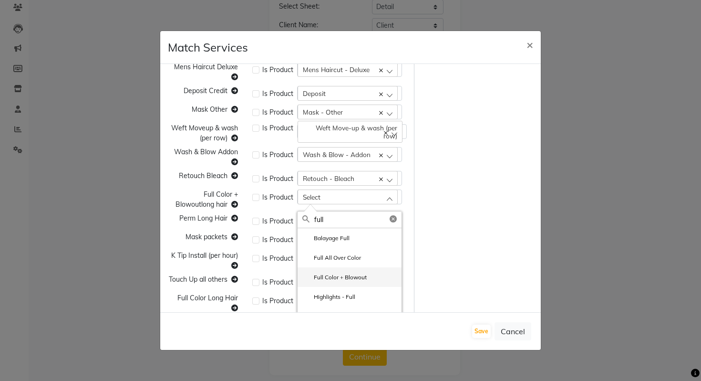
type input "full"
click at [322, 277] on label "Full Color + Blowout" at bounding box center [334, 277] width 64 height 9
click at [323, 225] on div "Select" at bounding box center [348, 220] width 100 height 14
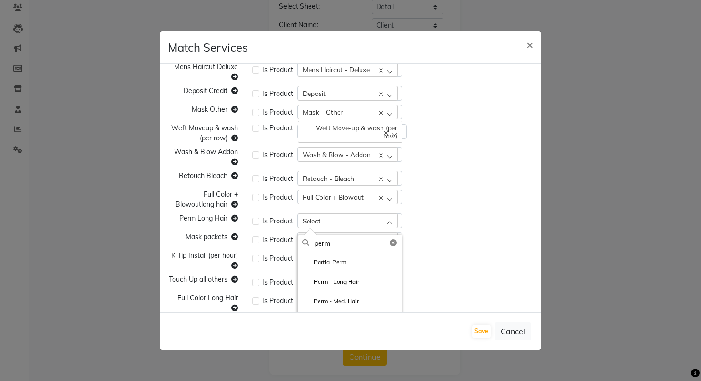
type input "perm"
click at [353, 274] on li "Perm - Long Hair" at bounding box center [350, 281] width 104 height 20
click at [334, 237] on div "Select" at bounding box center [348, 239] width 100 height 14
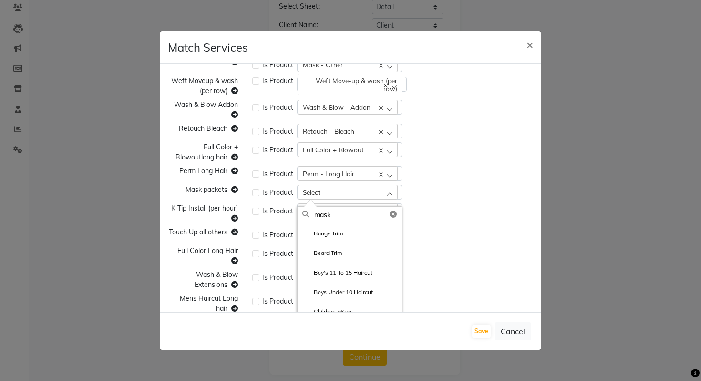
scroll to position [554, 0]
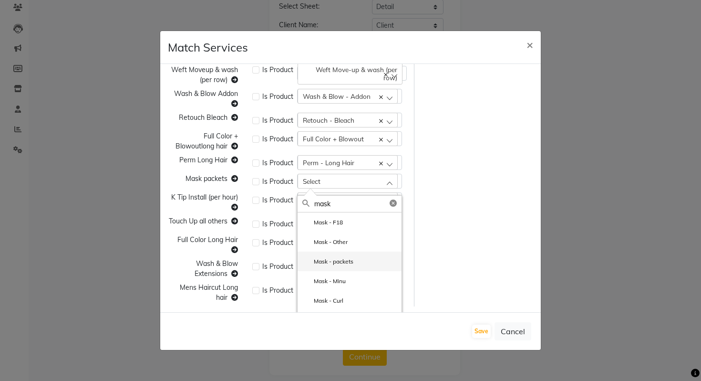
type input "mask"
click at [345, 257] on li "Mask - packets" at bounding box center [350, 261] width 104 height 20
click at [329, 201] on div "Select" at bounding box center [348, 199] width 100 height 14
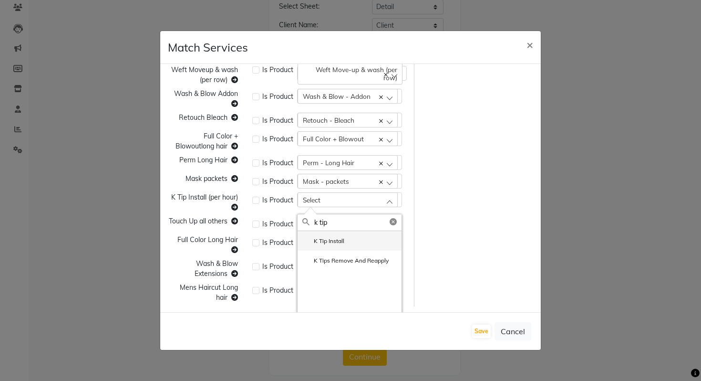
type input "k tip"
click at [351, 244] on li "K Tip Install" at bounding box center [350, 241] width 104 height 20
click at [331, 219] on div "Select" at bounding box center [348, 223] width 100 height 14
type input "touch up all"
click at [333, 271] on li "Touch Up all others" at bounding box center [350, 265] width 104 height 20
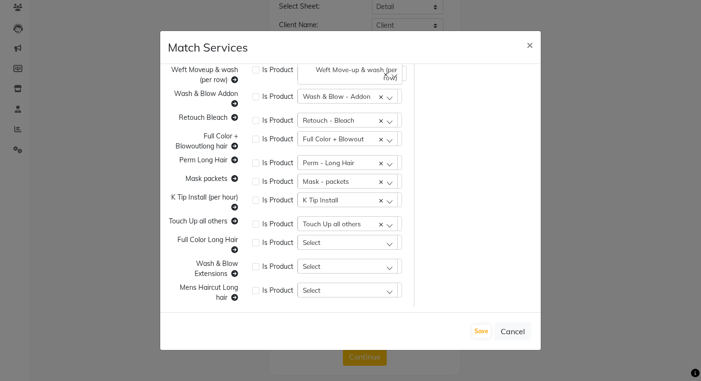
click at [326, 238] on div "Select" at bounding box center [348, 242] width 100 height 14
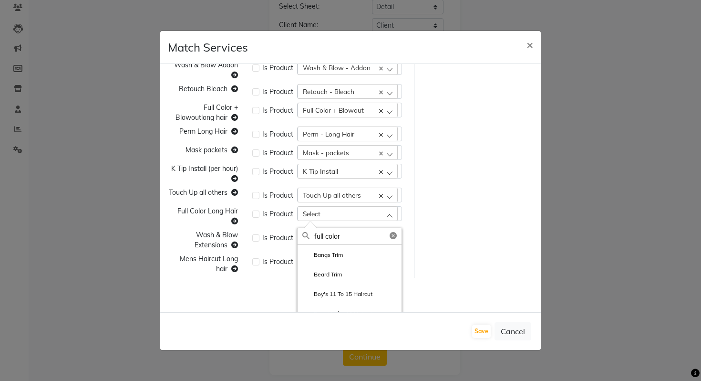
scroll to position [583, 0]
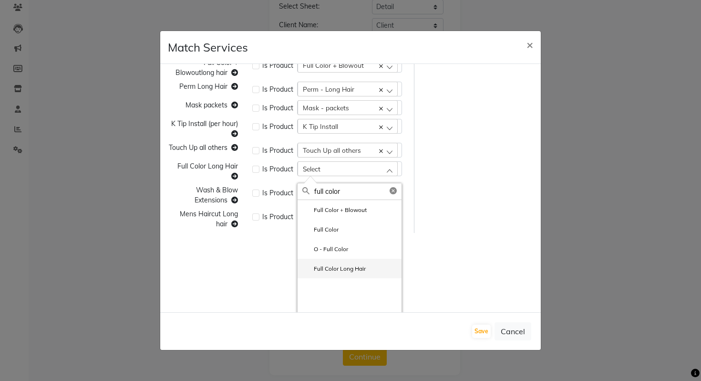
type input "full color"
click at [349, 262] on li "Full Color Long Hair" at bounding box center [350, 269] width 104 height 20
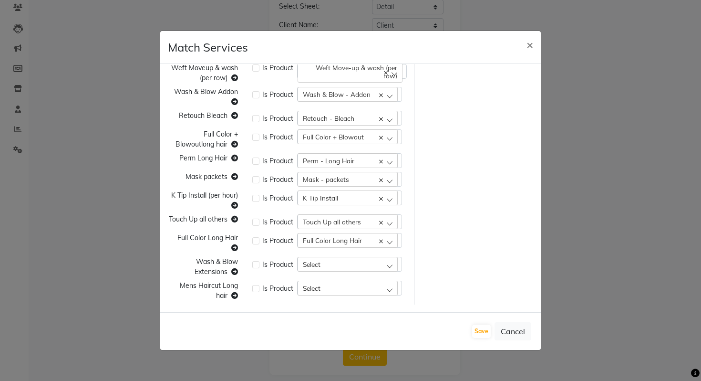
scroll to position [556, 0]
click at [319, 266] on span "Select" at bounding box center [312, 264] width 18 height 8
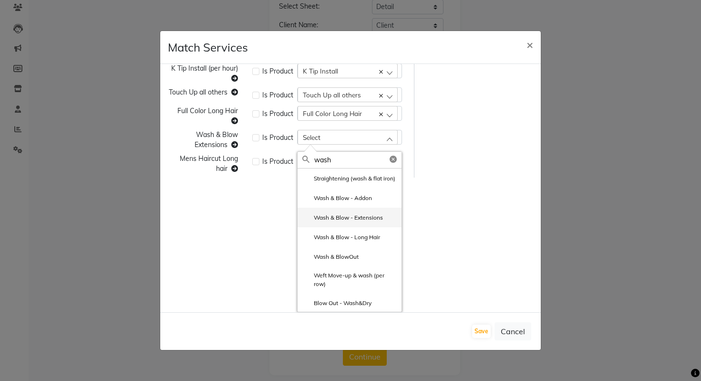
type input "wash"
click at [340, 222] on label "Wash & Blow - Extensions" at bounding box center [342, 217] width 81 height 9
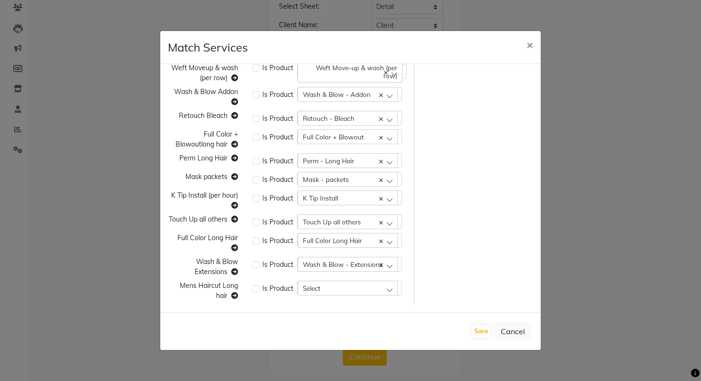
click at [329, 290] on div "Select" at bounding box center [348, 287] width 100 height 14
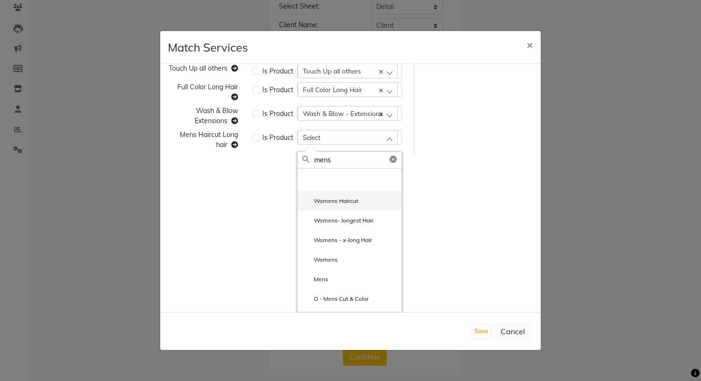
scroll to position [104, 0]
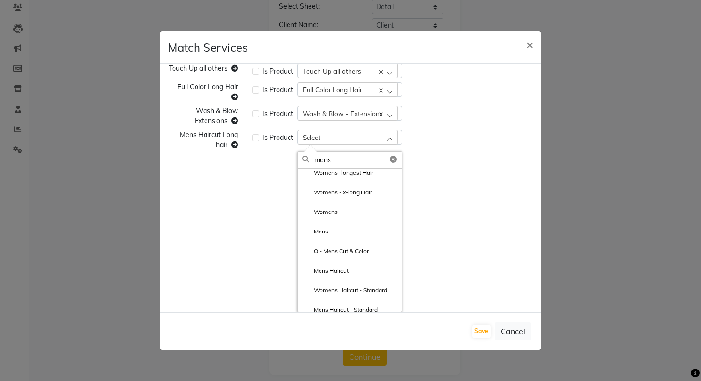
type input "mens"
click at [208, 135] on span "Mens Haircut Long hair" at bounding box center [209, 139] width 58 height 19
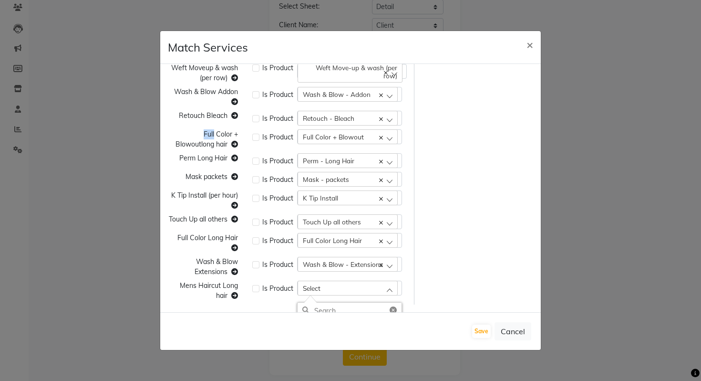
click at [208, 135] on span "Full Color + Blowoutlong hair" at bounding box center [207, 139] width 62 height 19
click at [223, 293] on span "Mens Haircut Long hair" at bounding box center [209, 290] width 58 height 19
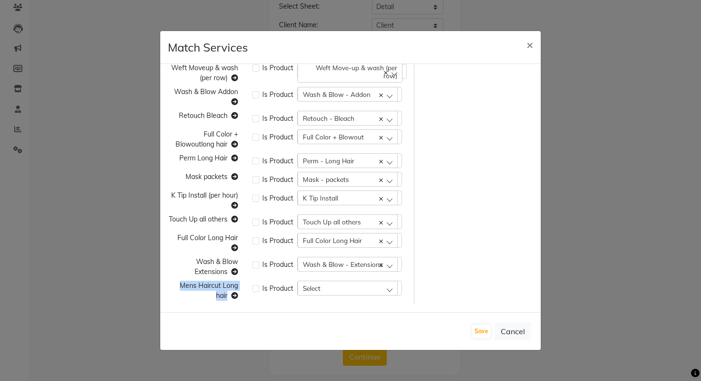
copy span "Mens Haircut Long hair"
click at [331, 282] on div "Select" at bounding box center [348, 287] width 100 height 14
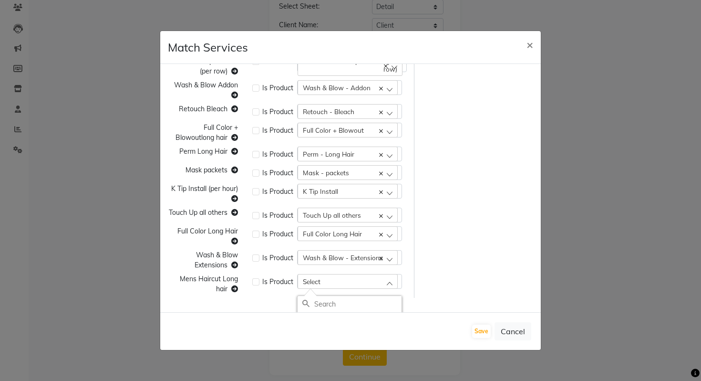
paste input "Mens Haircut Long hair"
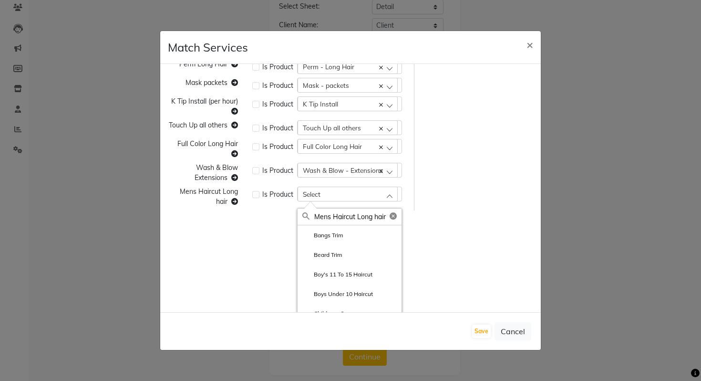
scroll to position [706, 0]
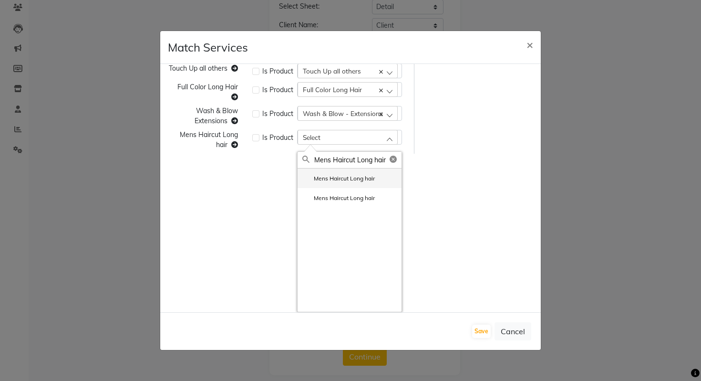
type input "Mens Haircut Long hair"
click at [341, 178] on label "Mens Haircut Long hair" at bounding box center [338, 178] width 73 height 9
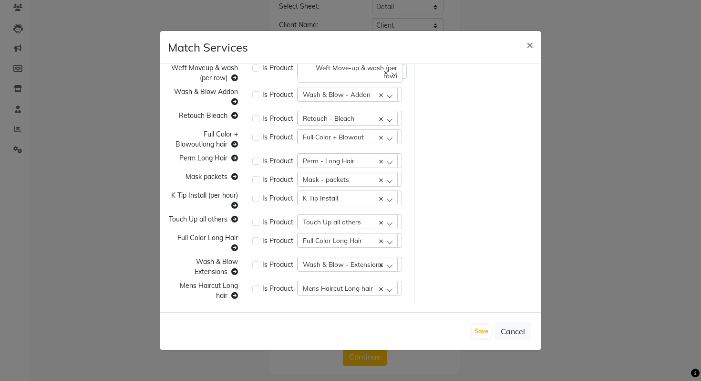
click at [471, 325] on div "Save Cancel" at bounding box center [350, 331] width 381 height 38
click at [475, 328] on button "Save" at bounding box center [481, 330] width 19 height 13
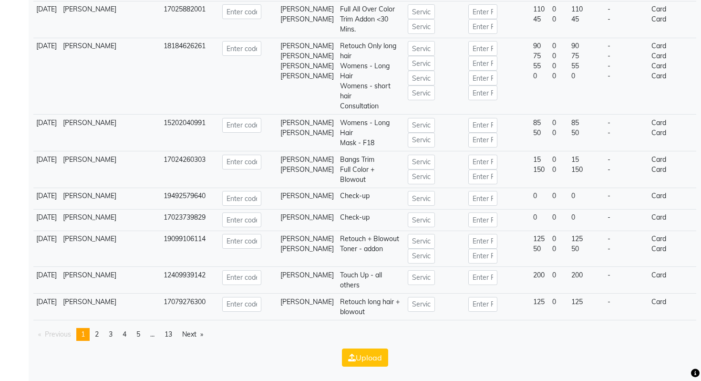
scroll to position [3553, 0]
click at [354, 360] on icon "button" at bounding box center [352, 357] width 8 height 8
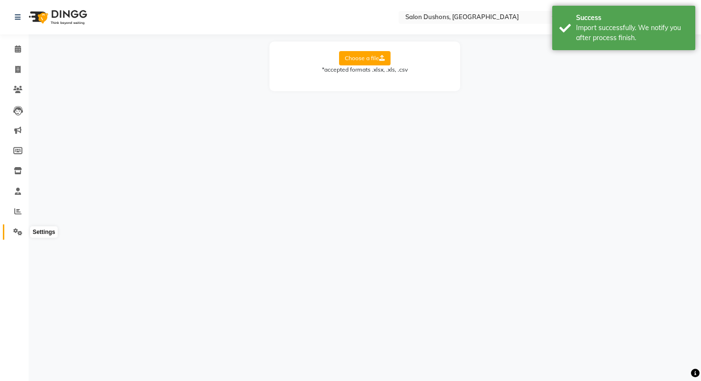
click at [21, 231] on icon at bounding box center [17, 231] width 9 height 7
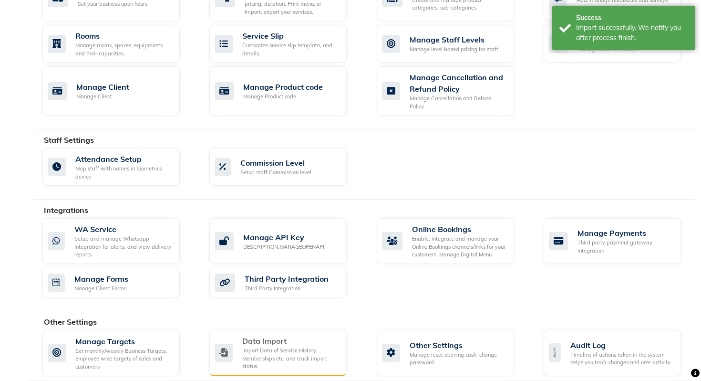
scroll to position [415, 0]
click at [277, 349] on div "Import Data of Service History, Memberships etc. and track import status." at bounding box center [290, 358] width 97 height 24
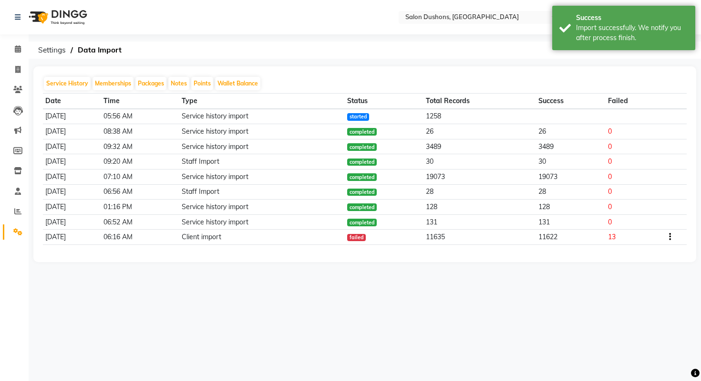
click at [467, 23] on nav "Select Location × Salon Dushons, Seven Hills English ENGLISH Español العربية मर…" at bounding box center [350, 17] width 701 height 34
click at [464, 18] on input "text" at bounding box center [473, 18] width 138 height 10
click at [415, 74] on div "Service History Memberships Packages Notes Points Wallet Balance Date Time Type…" at bounding box center [364, 164] width 663 height 196
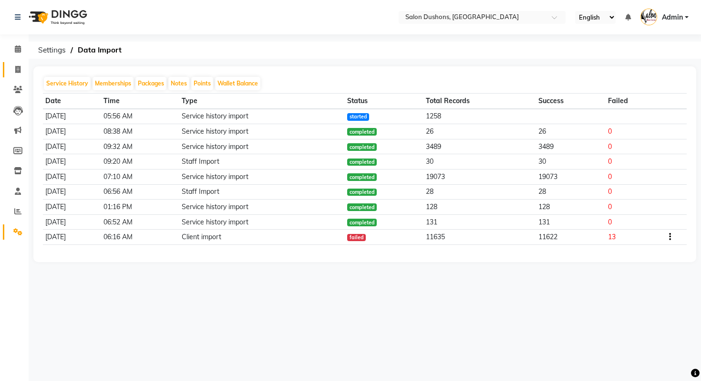
click at [20, 67] on span at bounding box center [18, 69] width 17 height 11
select select "service"
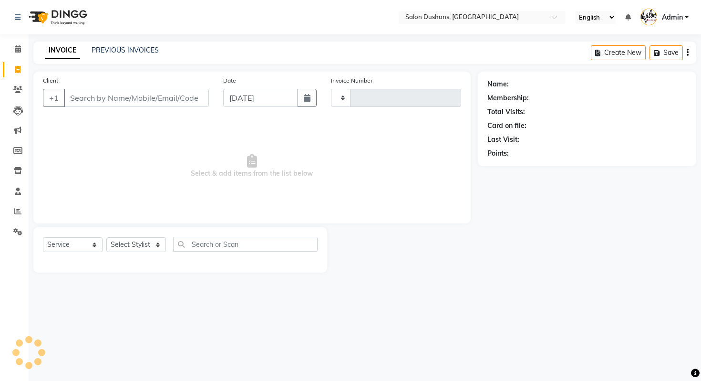
type input "0866"
select select "7807"
click at [22, 52] on span at bounding box center [18, 49] width 17 height 11
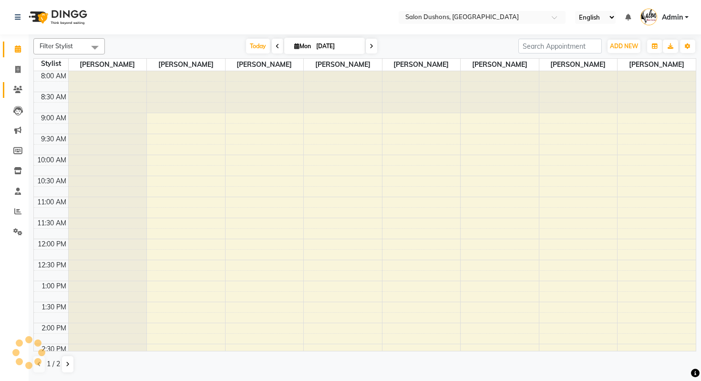
click at [13, 93] on span at bounding box center [18, 89] width 17 height 11
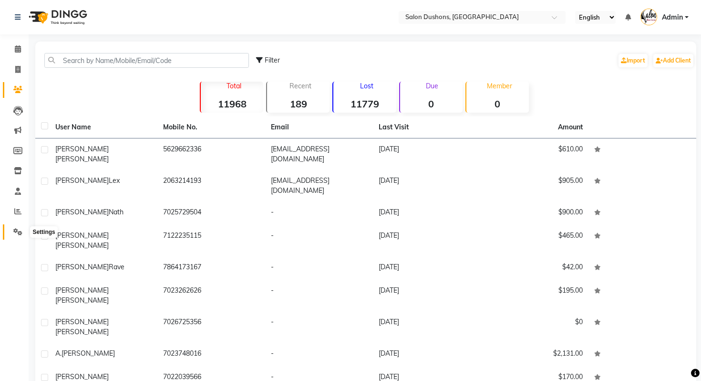
click at [13, 231] on icon at bounding box center [17, 231] width 9 height 7
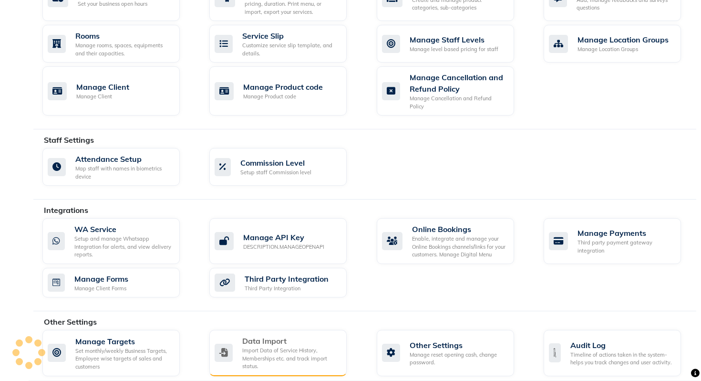
scroll to position [415, 0]
click at [290, 346] on div "Import Data of Service History, Memberships etc. and track import status." at bounding box center [290, 358] width 97 height 24
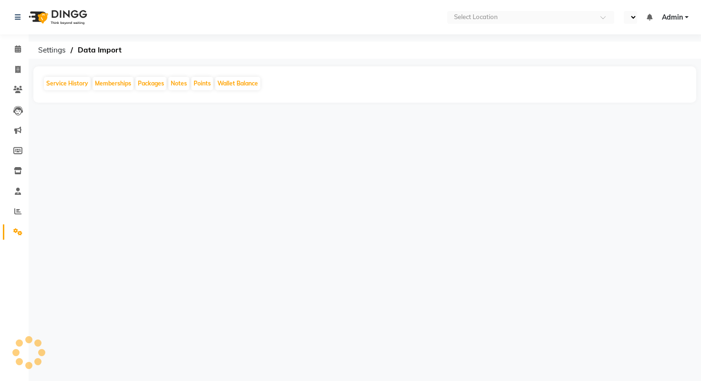
select select "en"
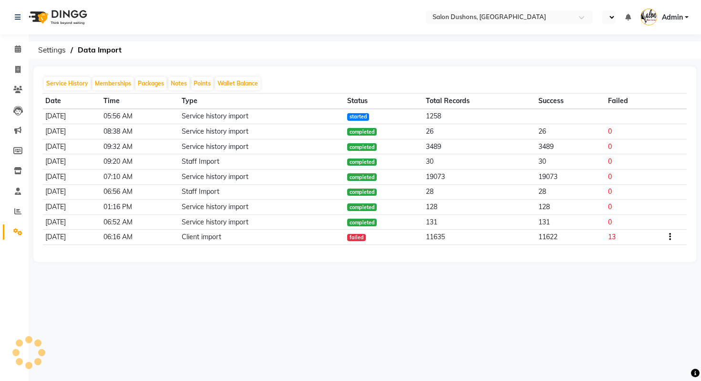
select select "en"
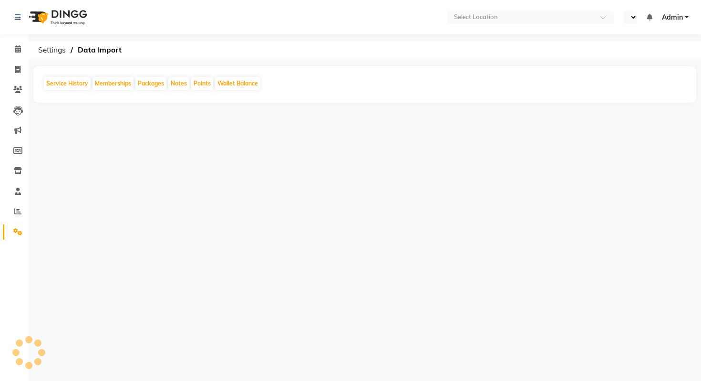
select select "en"
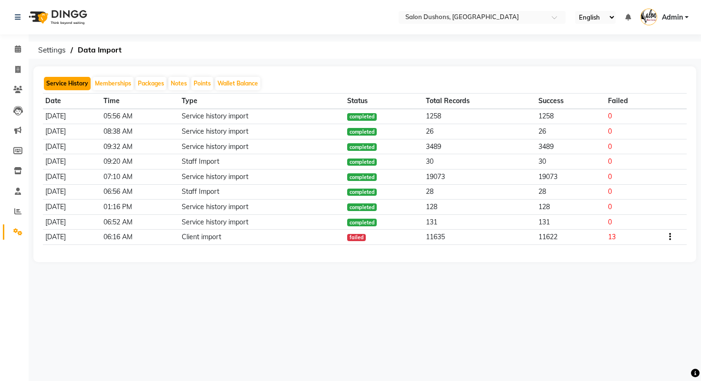
click at [73, 81] on button "Service History" at bounding box center [67, 83] width 47 height 13
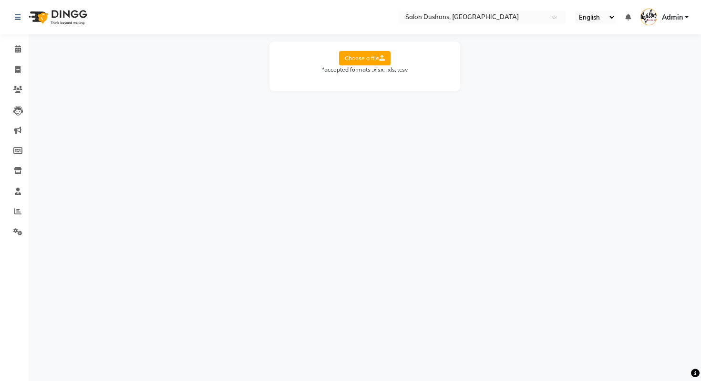
click at [365, 54] on label "Choose a file" at bounding box center [365, 58] width 52 height 14
click at [0, 0] on input "Choose a file" at bounding box center [0, 0] width 0 height 0
click at [385, 86] on select "Select Sheet Detail Sheet2 Sheet1" at bounding box center [408, 89] width 72 height 15
select select "Detail"
click at [372, 82] on select "Select Sheet Detail Sheet2 Sheet1" at bounding box center [408, 89] width 72 height 15
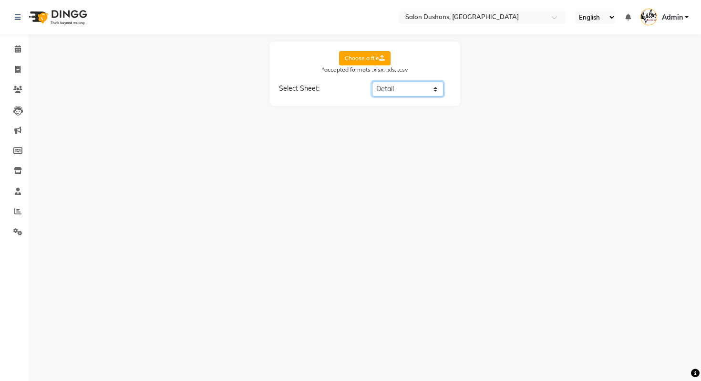
select select "Date"
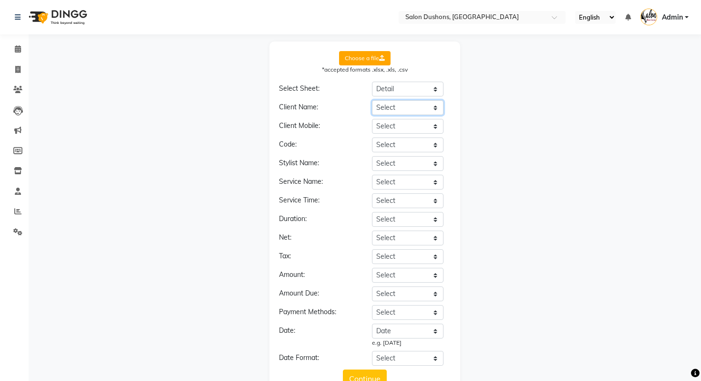
click at [396, 104] on select "Select Date Employee Dept. Brand Product Group Product Client Client Type Clien…" at bounding box center [408, 107] width 72 height 15
select select "Client"
click at [372, 100] on select "Select Date Employee Dept. Brand Product Group Product Client Client Type Clien…" at bounding box center [408, 107] width 72 height 15
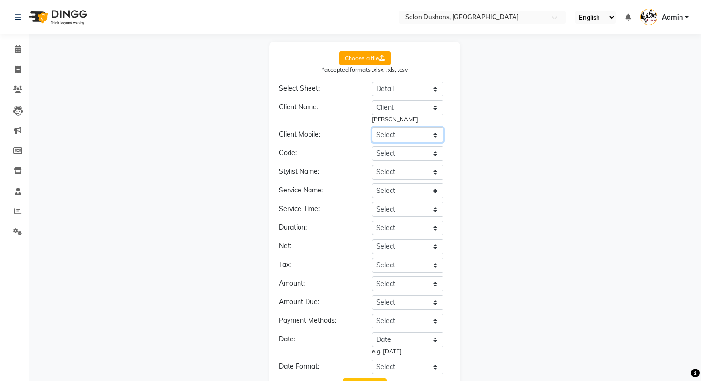
click at [397, 138] on select "Select Date Employee Dept. Brand Product Group Product Client Client Type Clien…" at bounding box center [408, 134] width 72 height 15
select select "Mobile no"
click at [372, 127] on select "Select Date Employee Dept. Brand Product Group Product Client Client Type Clien…" at bounding box center [408, 134] width 72 height 15
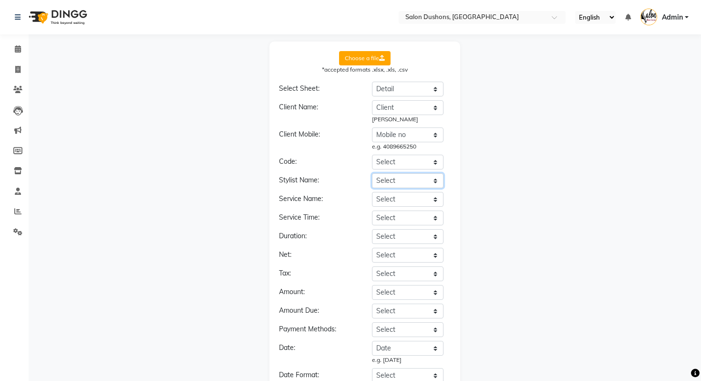
click at [404, 182] on select "Select Date Employee Dept. Brand Product Group Product Client Client Type Clien…" at bounding box center [408, 180] width 72 height 15
select select "Employee"
click at [372, 173] on select "Select Date Employee Dept. Brand Product Group Product Client Client Type Clien…" at bounding box center [408, 180] width 72 height 15
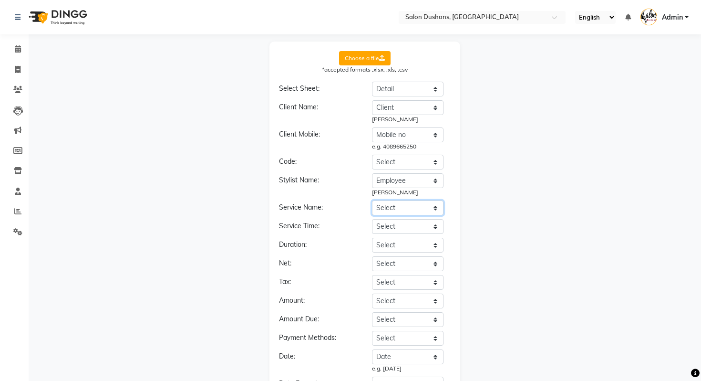
click at [403, 208] on select "Select Date Employee Dept. Brand Product Group Product Client Client Type Clien…" at bounding box center [408, 207] width 72 height 15
select select "Product"
click at [372, 200] on select "Select Date Employee Dept. Brand Product Group Product Client Client Type Clien…" at bounding box center [408, 207] width 72 height 15
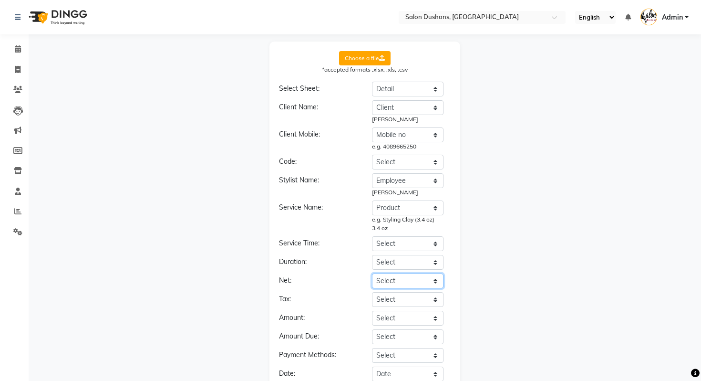
click at [391, 280] on select "Select Date Employee Dept. Brand Product Group Product Client Client Type Clien…" at bounding box center [408, 280] width 72 height 15
select select "Net Price"
click at [372, 273] on select "Select Date Employee Dept. Brand Product Group Product Client Client Type Clien…" at bounding box center [408, 280] width 72 height 15
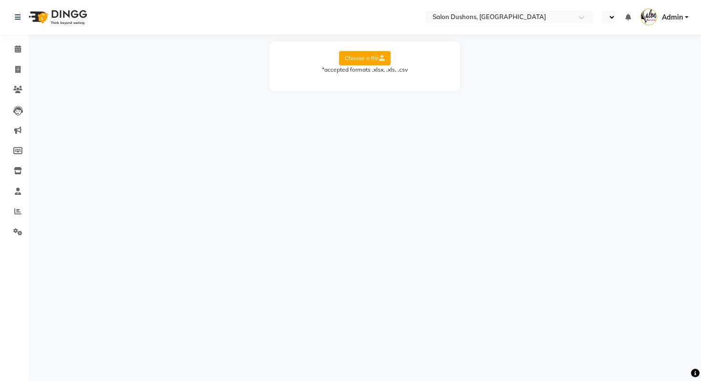
select select "en"
click at [361, 57] on label "Choose a file" at bounding box center [365, 58] width 52 height 14
click at [0, 0] on input "Choose a file" at bounding box center [0, 0] width 0 height 0
click at [400, 85] on select "Select Sheet Detail Sheet2 Sheet1" at bounding box center [408, 89] width 72 height 15
select select "Detail"
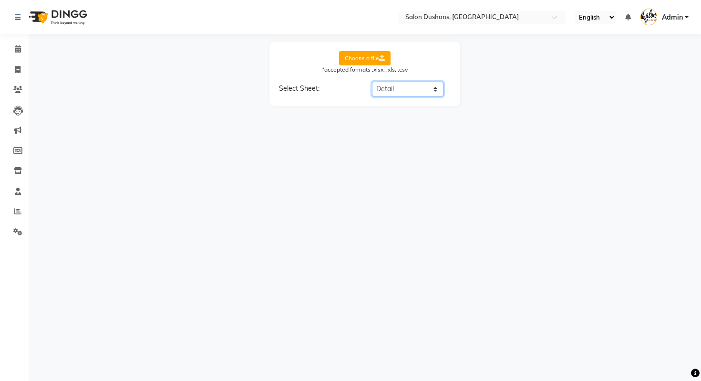
click at [372, 82] on select "Select Sheet Detail Sheet2 Sheet1" at bounding box center [408, 89] width 72 height 15
select select "Date"
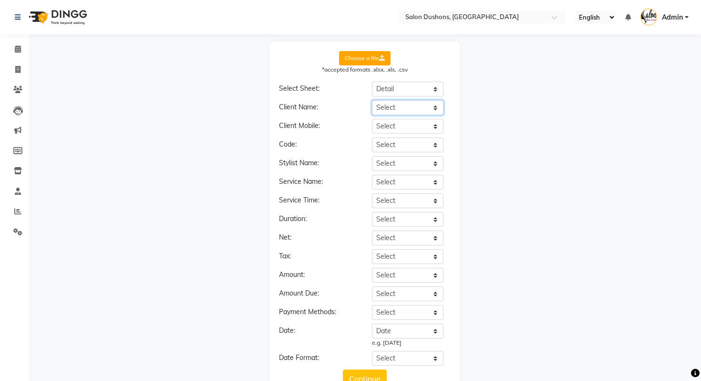
click at [402, 105] on select "Select Date Employee Dept. Brand Product Group Product Client Client Type Clien…" at bounding box center [408, 107] width 72 height 15
select select "Client"
click at [372, 100] on select "Select Date Employee Dept. Brand Product Group Product Client Client Type Clien…" at bounding box center [408, 107] width 72 height 15
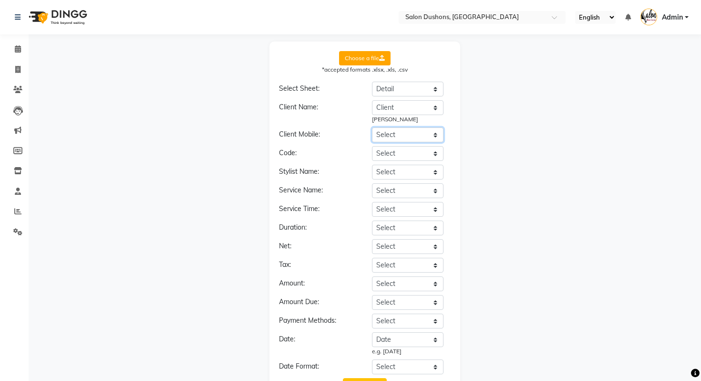
click at [391, 140] on select "Select Date Employee Dept. Brand Product Group Product Client Client Type Clien…" at bounding box center [408, 134] width 72 height 15
click at [372, 127] on select "Select Date Employee Dept. Brand Product Group Product Client Client Type Clien…" at bounding box center [408, 134] width 72 height 15
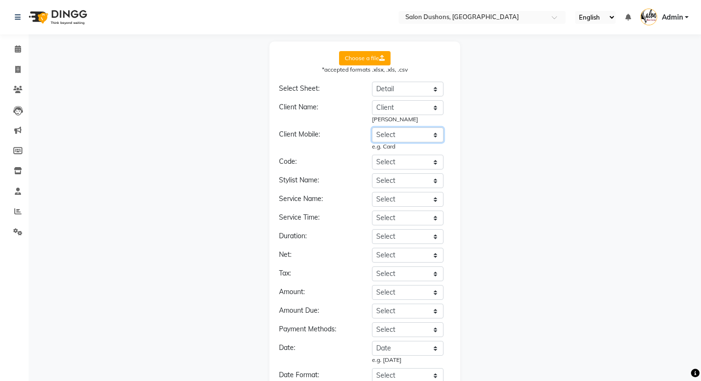
click at [386, 133] on select "Select Date Employee Dept. Brand Product Group Product Client Client Type Clien…" at bounding box center [408, 134] width 72 height 15
select select "Mobile no"
click at [372, 127] on select "Select Date Employee Dept. Brand Product Group Product Client Client Type Clien…" at bounding box center [408, 134] width 72 height 15
click at [404, 180] on select "Select Date Employee Dept. Brand Product Group Product Client Client Type Clien…" at bounding box center [408, 180] width 72 height 15
select select "Employee"
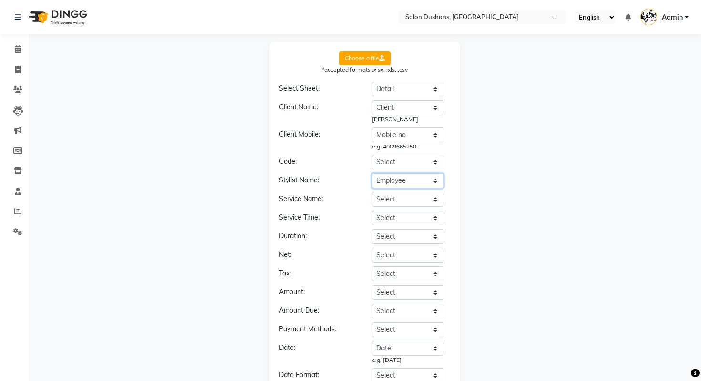
click at [372, 173] on select "Select Date Employee Dept. Brand Product Group Product Client Client Type Clien…" at bounding box center [408, 180] width 72 height 15
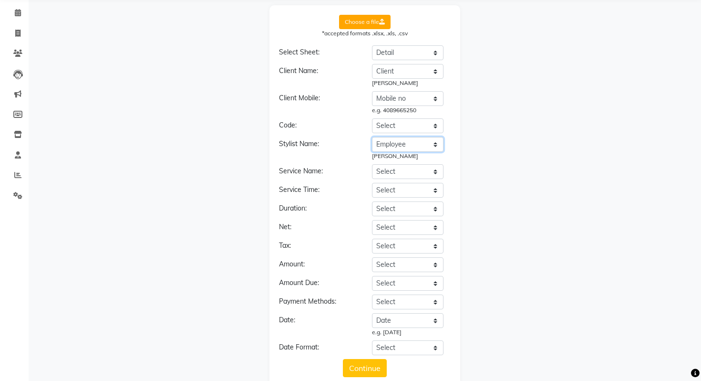
scroll to position [38, 0]
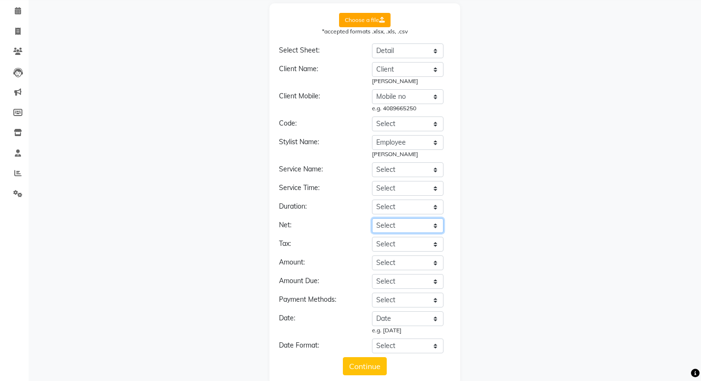
click at [391, 227] on select "Select Date Employee Dept. Brand Product Group Product Client Client Type Clien…" at bounding box center [408, 225] width 72 height 15
select select "Gross Price"
click at [372, 218] on select "Select Date Employee Dept. Brand Product Group Product Client Client Type Clien…" at bounding box center [408, 225] width 72 height 15
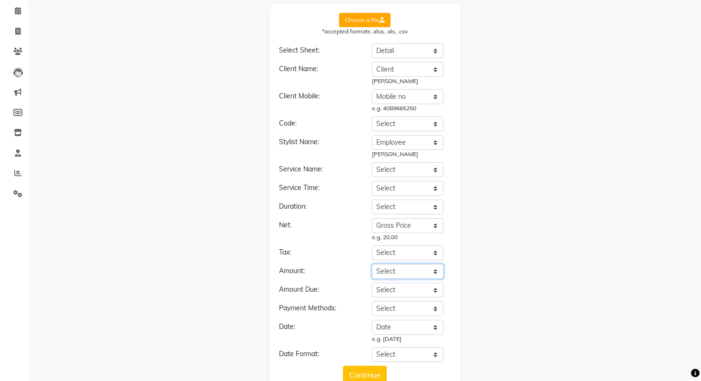
click at [392, 270] on select "Select Date Employee Dept. Brand Product Group Product Client Client Type Clien…" at bounding box center [408, 271] width 72 height 15
select select "Net Price"
click at [372, 264] on select "Select Date Employee Dept. Brand Product Group Product Client Client Type Clien…" at bounding box center [408, 271] width 72 height 15
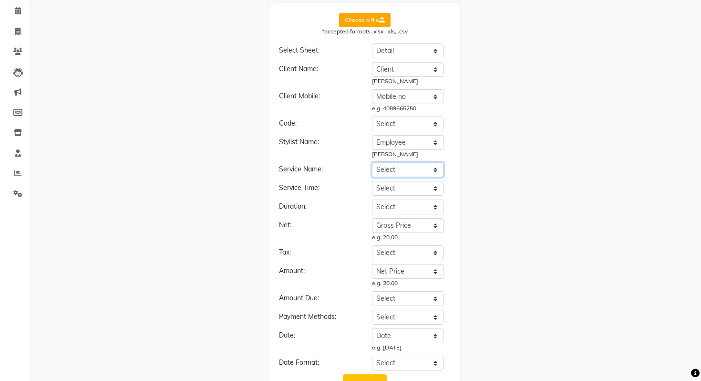
click at [394, 167] on select "Select Date Employee Dept. Brand Product Group Product Client Client Type Clien…" at bounding box center [408, 169] width 72 height 15
select select "Product"
click at [372, 162] on select "Select Date Employee Dept. Brand Product Group Product Client Client Type Clien…" at bounding box center [408, 169] width 72 height 15
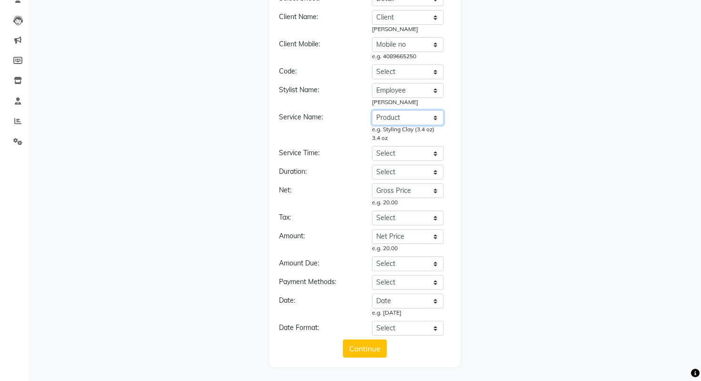
scroll to position [91, 0]
click at [397, 265] on select "Select Date Employee Dept. Brand Product Group Product Client Client Type Clien…" at bounding box center [408, 263] width 72 height 15
click at [416, 278] on select "Select Date Employee Dept. Brand Product Group Product Client Client Type Clien…" at bounding box center [408, 281] width 72 height 15
select select "Payment"
click at [372, 274] on select "Select Date Employee Dept. Brand Product Group Product Client Client Type Clien…" at bounding box center [408, 281] width 72 height 15
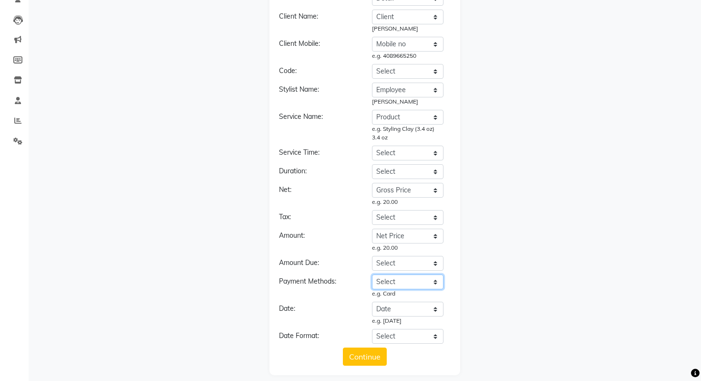
scroll to position [99, 0]
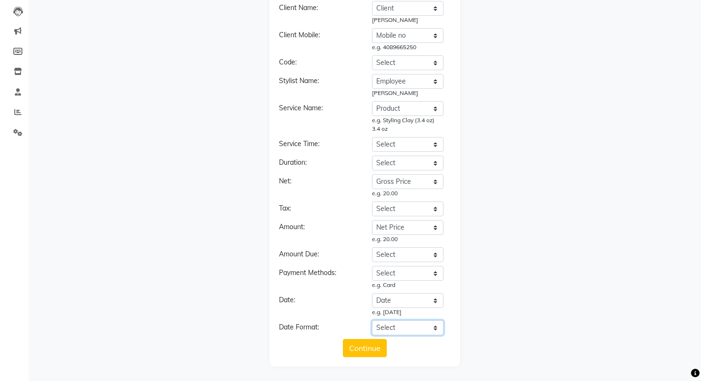
click at [405, 323] on select "Select YYYY-MM-DD MM-DD-YYYY DD-MM-YYYY MMMM Do, YYYY M/D/YYYY MMM Do YY MM/DD/…" at bounding box center [408, 327] width 72 height 15
select select "YYYY-MM-DD"
click at [372, 320] on select "Select YYYY-MM-DD MM-DD-YYYY DD-MM-YYYY MMMM Do, YYYY M/D/YYYY MMM Do YY MM/DD/…" at bounding box center [408, 327] width 72 height 15
click at [352, 350] on button "Continue" at bounding box center [365, 348] width 44 height 18
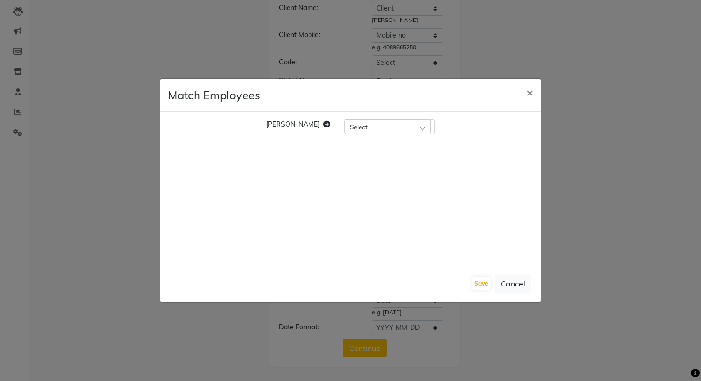
click at [350, 125] on span "Select" at bounding box center [359, 127] width 18 height 8
type input "j"
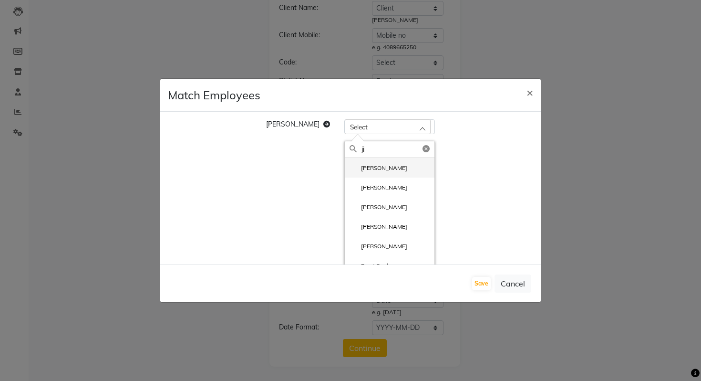
type input "ji"
click at [359, 170] on label "[PERSON_NAME]" at bounding box center [379, 168] width 58 height 9
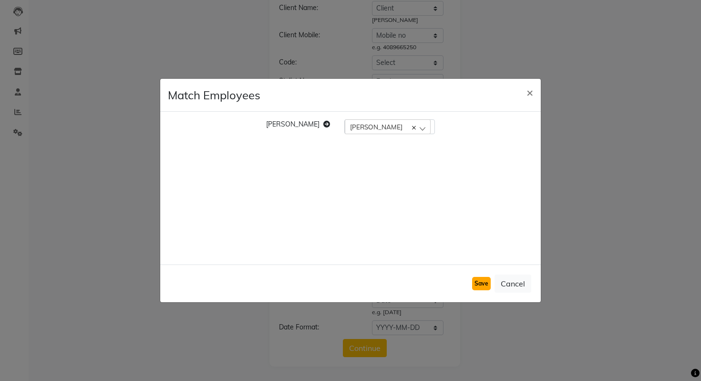
click at [486, 284] on button "Save" at bounding box center [481, 283] width 19 height 13
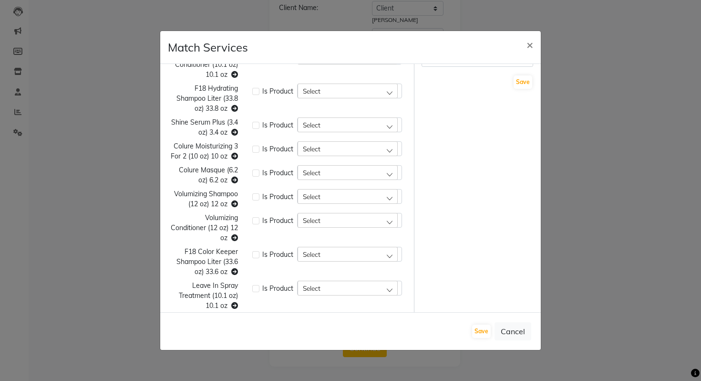
scroll to position [0, 0]
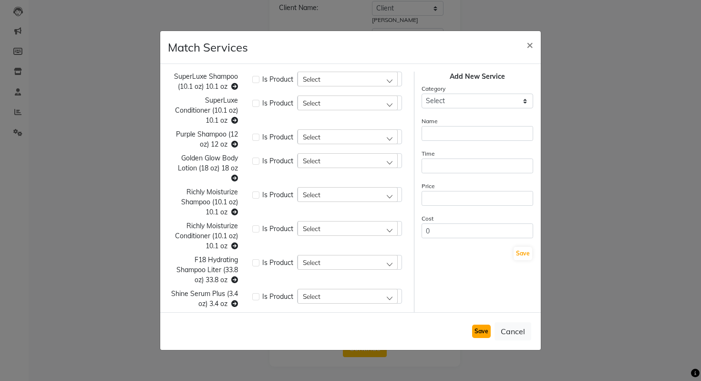
click at [487, 334] on button "Save" at bounding box center [481, 330] width 19 height 13
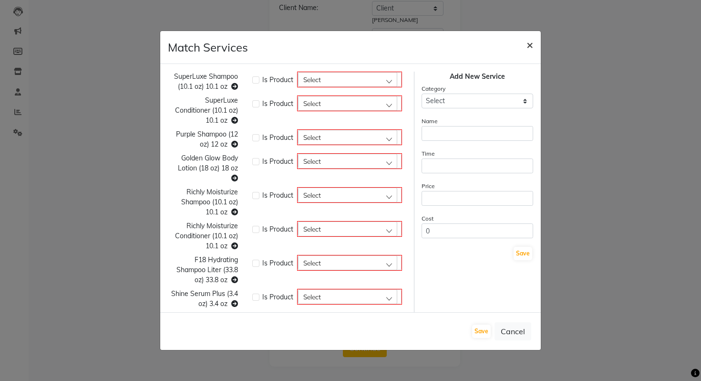
click at [527, 43] on span "×" at bounding box center [530, 44] width 7 height 14
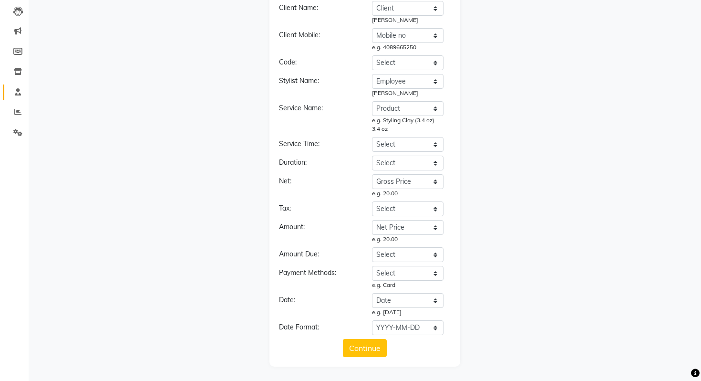
click at [23, 97] on link "Staff" at bounding box center [14, 92] width 23 height 16
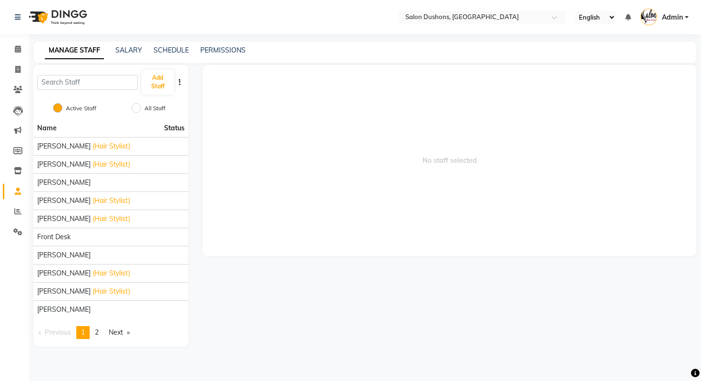
click at [175, 80] on button "button" at bounding box center [180, 82] width 10 height 10
click at [160, 80] on button "Add Staff" at bounding box center [158, 82] width 32 height 25
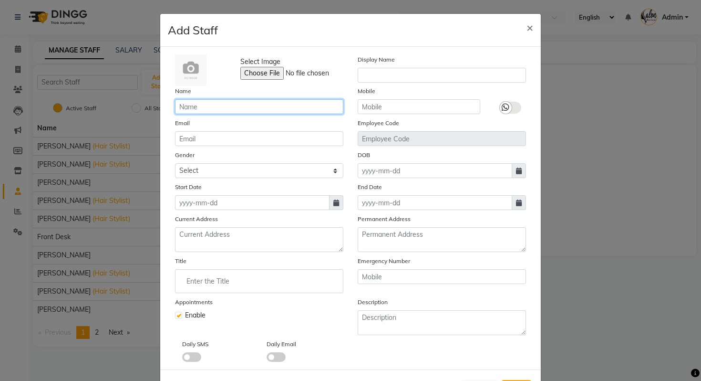
click at [224, 100] on input "text" at bounding box center [259, 106] width 168 height 15
type input "[PERSON_NAME]"
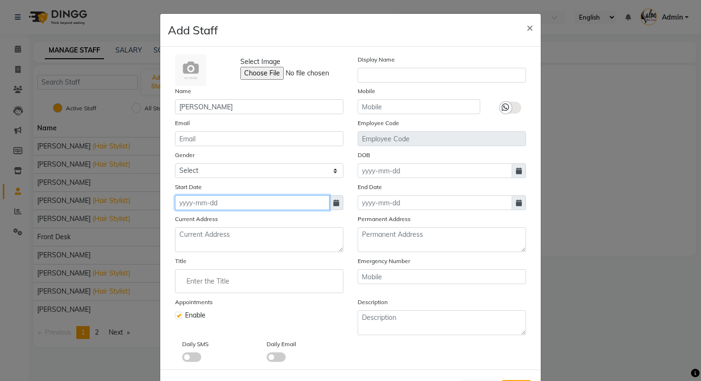
click at [228, 196] on input at bounding box center [252, 202] width 155 height 15
select select "9"
select select "2025"
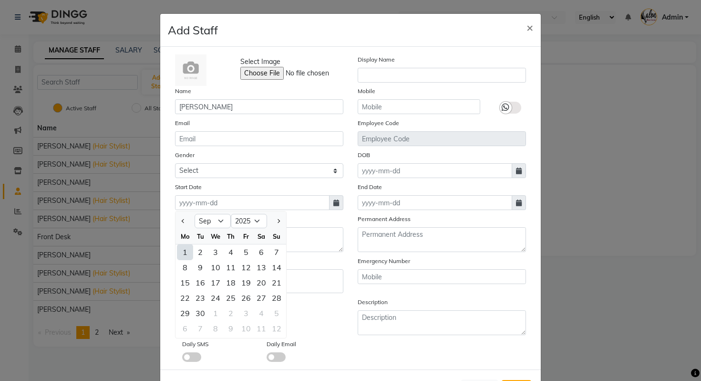
click at [186, 250] on div "1" at bounding box center [184, 251] width 15 height 15
type input "[DATE]"
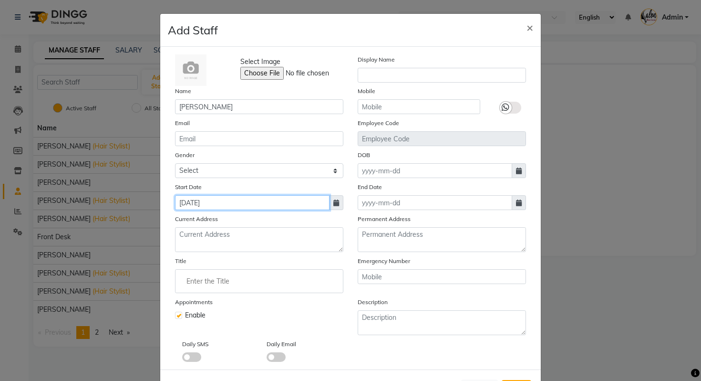
scroll to position [40, 0]
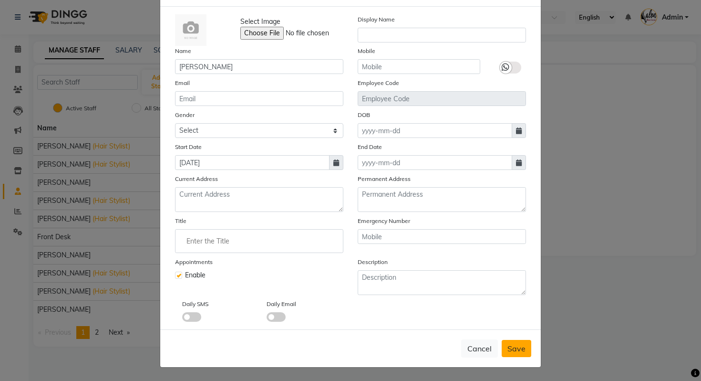
click at [527, 352] on button "Save" at bounding box center [517, 348] width 30 height 17
checkbox input "false"
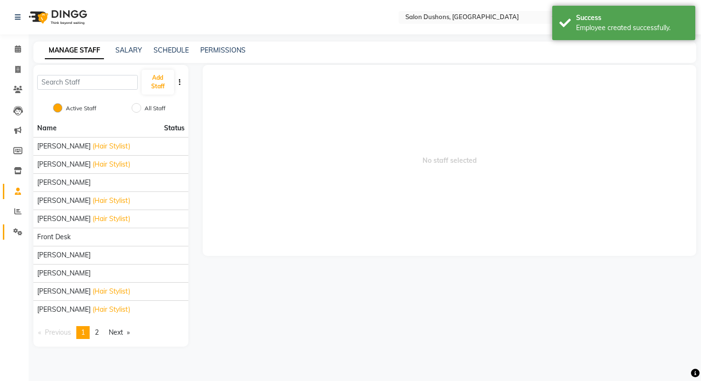
click at [6, 231] on link "Settings" at bounding box center [14, 232] width 23 height 16
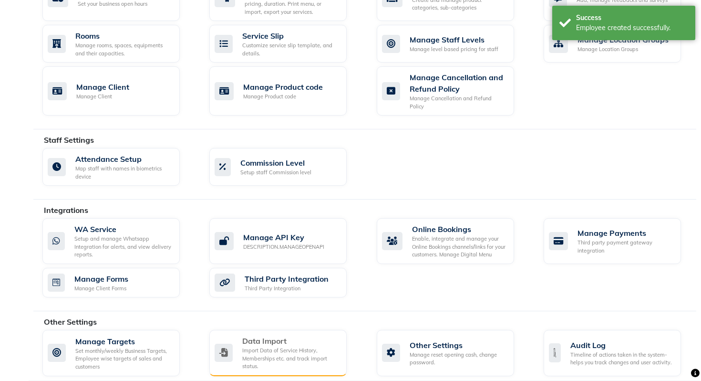
scroll to position [415, 0]
click at [296, 346] on div "Import Data of Service History, Memberships etc. and track import status." at bounding box center [290, 358] width 97 height 24
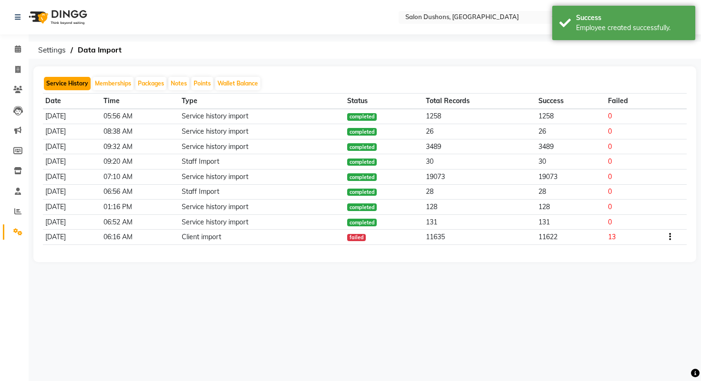
click at [77, 84] on button "Service History" at bounding box center [67, 83] width 47 height 13
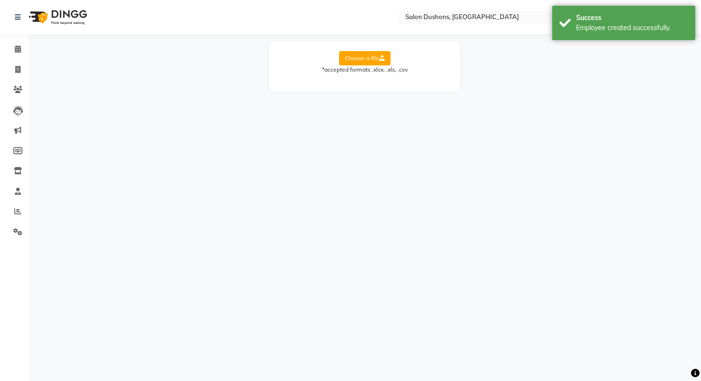
click at [337, 74] on form "Choose a file *accepted formats .xlsx, .xls, .csv" at bounding box center [365, 66] width 172 height 31
click at [346, 62] on label "Choose a file" at bounding box center [365, 58] width 52 height 14
click at [0, 0] on input "Choose a file" at bounding box center [0, 0] width 0 height 0
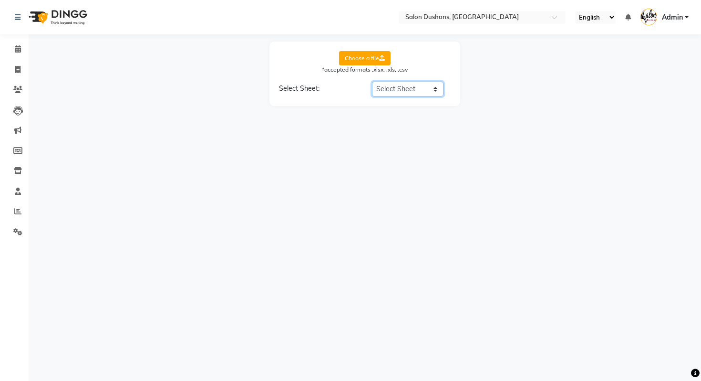
click at [383, 83] on select "Select Sheet Detail Sheet2 Sheet1" at bounding box center [408, 89] width 72 height 15
select select "Detail"
click at [372, 82] on select "Select Sheet Detail Sheet2 Sheet1" at bounding box center [408, 89] width 72 height 15
select select "Date"
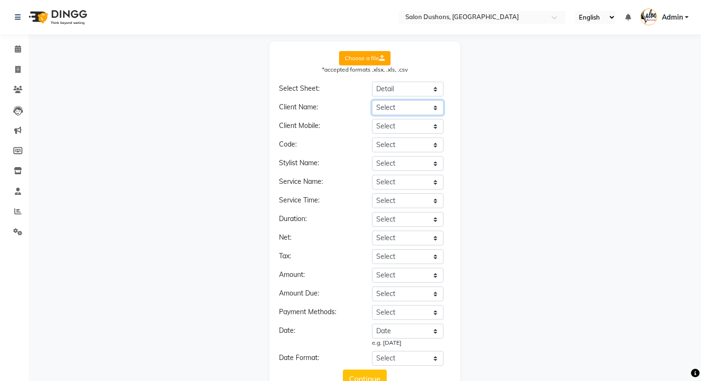
click at [393, 107] on select "Select Date Employee Dept. Brand Product Group Product Client Client Type Clien…" at bounding box center [408, 107] width 72 height 15
click at [372, 100] on select "Select Date Employee Dept. Brand Product Group Product Client Client Type Clien…" at bounding box center [408, 107] width 72 height 15
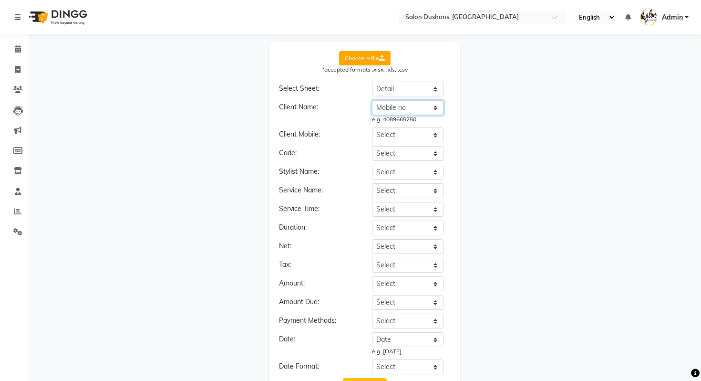
click at [414, 105] on select "Select Date Employee Dept. Brand Product Group Product Client Client Type Clien…" at bounding box center [408, 107] width 72 height 15
select select "Client"
click at [372, 100] on select "Select Date Employee Dept. Brand Product Group Product Client Client Type Clien…" at bounding box center [408, 107] width 72 height 15
click at [397, 136] on select "Select Date Employee Dept. Brand Product Group Product Client Client Type Clien…" at bounding box center [408, 134] width 72 height 15
select select "Mobile no"
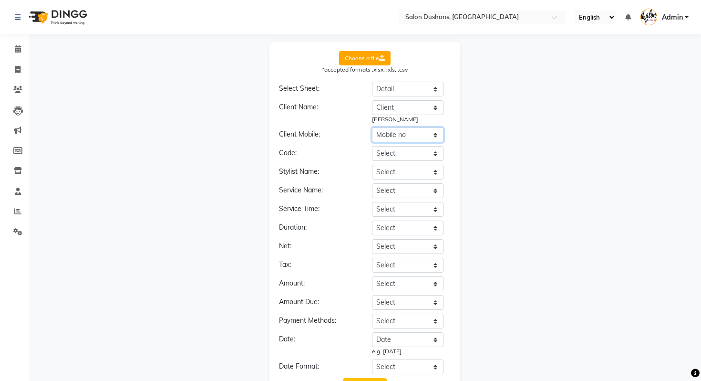
click at [372, 127] on select "Select Date Employee Dept. Brand Product Group Product Client Client Type Clien…" at bounding box center [408, 134] width 72 height 15
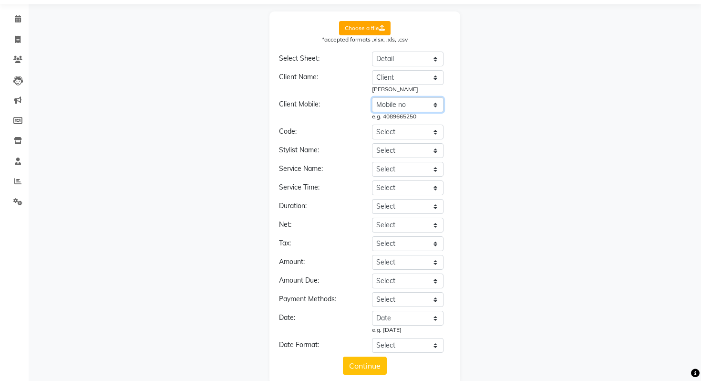
scroll to position [32, 0]
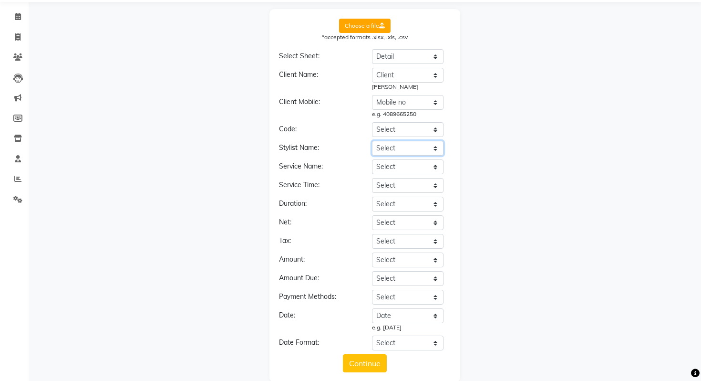
click at [383, 147] on select "Select Date Employee Dept. Brand Product Group Product Client Client Type Clien…" at bounding box center [408, 148] width 72 height 15
select select "Employee"
click at [372, 141] on select "Select Date Employee Dept. Brand Product Group Product Client Client Type Clien…" at bounding box center [408, 148] width 72 height 15
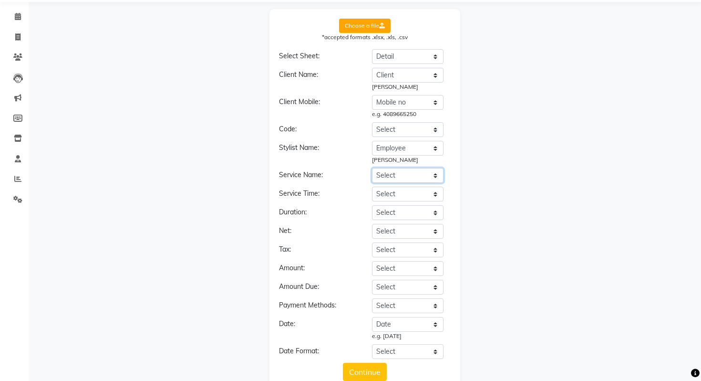
click at [388, 177] on select "Select Date Employee Dept. Brand Product Group Product Client Client Type Clien…" at bounding box center [408, 175] width 72 height 15
select select "Product"
click at [372, 168] on select "Select Date Employee Dept. Brand Product Group Product Client Client Type Clien…" at bounding box center [408, 175] width 72 height 15
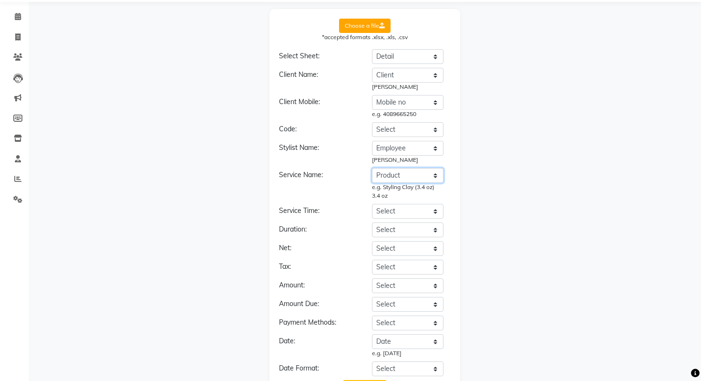
scroll to position [73, 0]
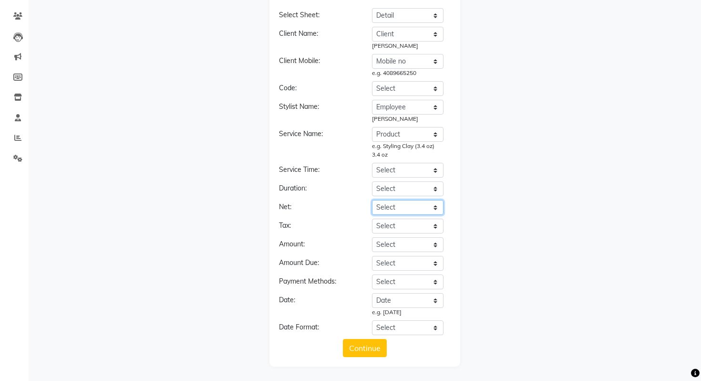
click at [397, 206] on select "Select Date Employee Dept. Brand Product Group Product Client Client Type Clien…" at bounding box center [408, 207] width 72 height 15
select select "Gross Price"
click at [372, 200] on select "Select Date Employee Dept. Brand Product Group Product Client Client Type Clien…" at bounding box center [408, 207] width 72 height 15
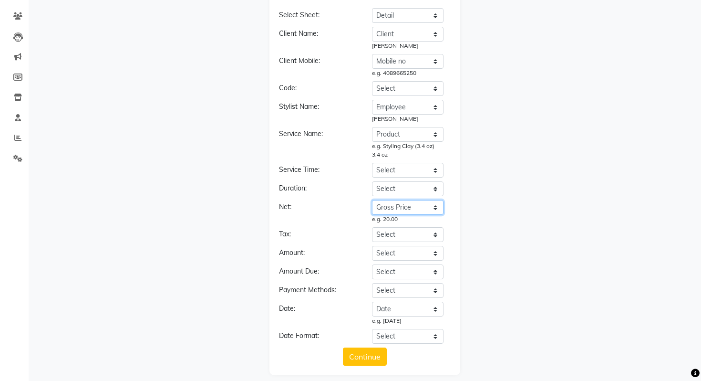
scroll to position [82, 0]
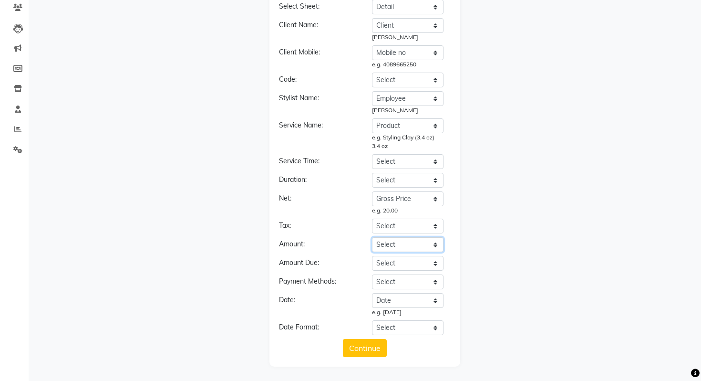
click at [390, 246] on select "Select Date Employee Dept. Brand Product Group Product Client Client Type Clien…" at bounding box center [408, 244] width 72 height 15
select select "Net Price"
click at [372, 237] on select "Select Date Employee Dept. Brand Product Group Product Client Client Type Clien…" at bounding box center [408, 244] width 72 height 15
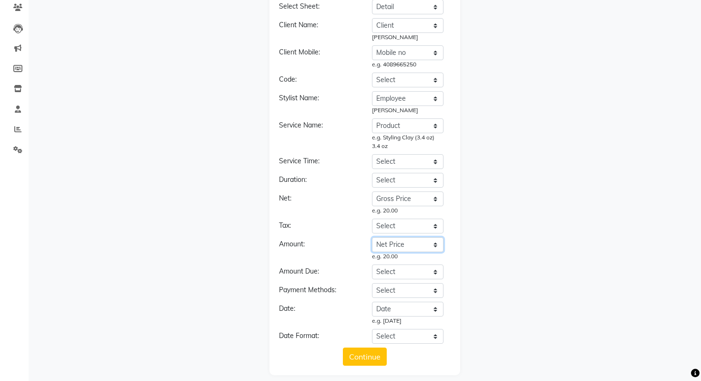
scroll to position [91, 0]
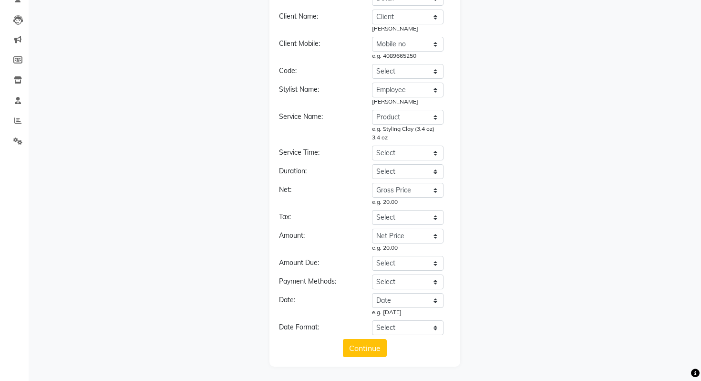
click at [401, 273] on div "Client Name: Select Date Employee Dept. Brand Product Group Product Client Clie…" at bounding box center [365, 172] width 172 height 325
click at [399, 281] on select "Select Date Employee Dept. Brand Product Group Product Client Client Type Clien…" at bounding box center [408, 281] width 72 height 15
select select "Payment"
click at [372, 274] on select "Select Date Employee Dept. Brand Product Group Product Client Client Type Clien…" at bounding box center [408, 281] width 72 height 15
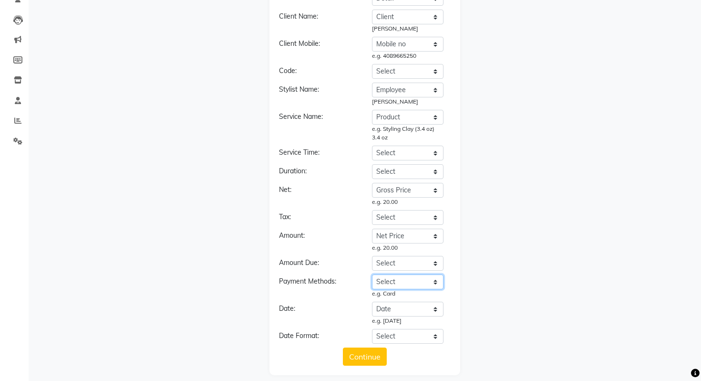
scroll to position [99, 0]
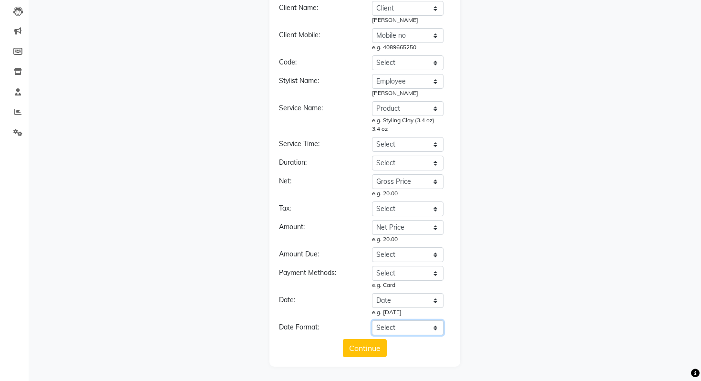
click at [404, 327] on select "Select YYYY-MM-DD MM-DD-YYYY DD-MM-YYYY MMMM Do, YYYY M/D/YYYY MMM Do YY MM/DD/…" at bounding box center [408, 327] width 72 height 15
select select "YYYY-MM-DD"
click at [372, 320] on select "Select YYYY-MM-DD MM-DD-YYYY DD-MM-YYYY MMMM Do, YYYY M/D/YYYY MMM Do YY MM/DD/…" at bounding box center [408, 327] width 72 height 15
click at [360, 350] on button "Continue" at bounding box center [365, 348] width 44 height 18
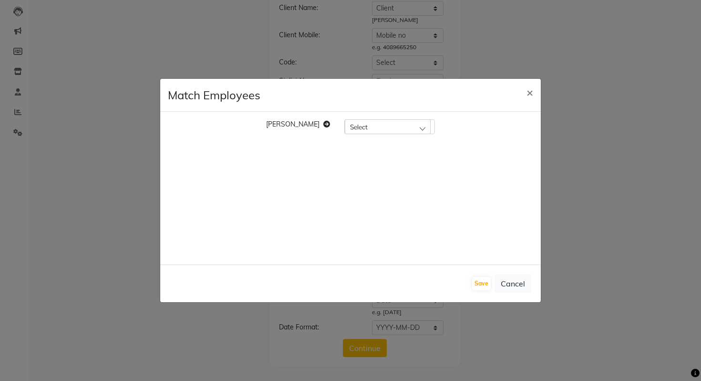
click at [351, 125] on div "Select" at bounding box center [388, 126] width 86 height 14
type input "[PERSON_NAME]"
click at [358, 175] on li "[PERSON_NAME]" at bounding box center [390, 168] width 90 height 20
click at [476, 283] on button "Save" at bounding box center [481, 283] width 19 height 13
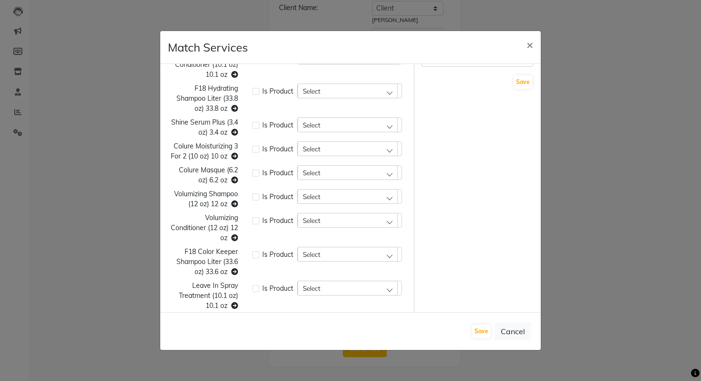
scroll to position [0, 0]
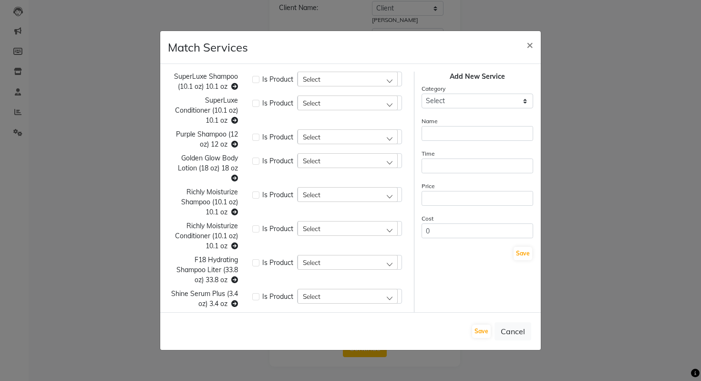
click at [305, 80] on span "Select" at bounding box center [312, 79] width 18 height 8
type input "s"
click at [475, 101] on select "Select Cuts/Trims Color Hair Treatments Other (Non-Chemical) Permanents Smoothi…" at bounding box center [478, 100] width 112 height 15
select select "116007"
click at [422, 93] on select "Select Cuts/Trims Color Hair Treatments Other (Non-Chemical) Permanents Smoothi…" at bounding box center [478, 100] width 112 height 15
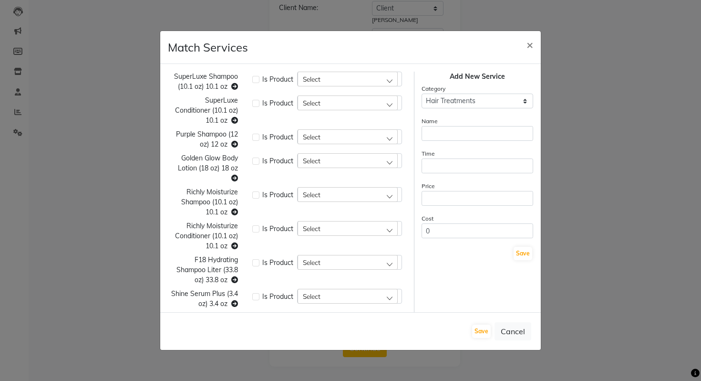
click at [228, 72] on span "SuperLuxe Shampoo (10.1 oz) 10.1 oz" at bounding box center [206, 81] width 64 height 19
copy span "SuperLuxe Shampoo (10.1 oz) 10.1 oz"
click at [451, 121] on div "Name" at bounding box center [478, 128] width 112 height 25
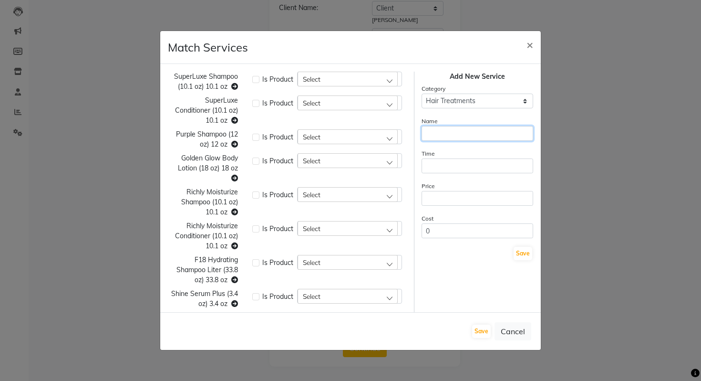
click at [451, 132] on input "text" at bounding box center [478, 133] width 112 height 15
paste input "SuperLuxe Shampoo (10.1 oz) 10.1 oz"
type input "SuperLuxe Shampoo (10.1 oz) 10.1 oz"
click at [472, 167] on input "number" at bounding box center [478, 165] width 112 height 15
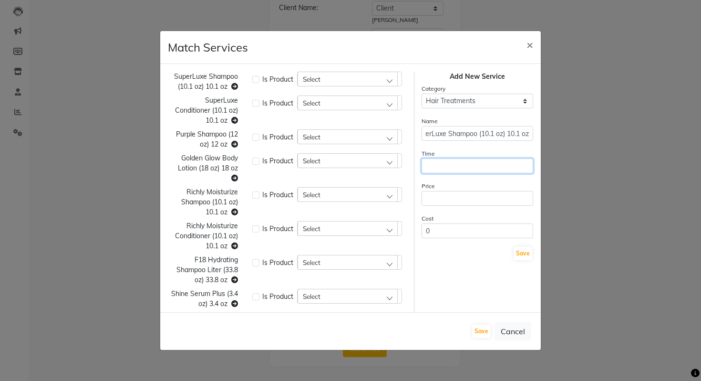
scroll to position [0, 0]
type input "1"
click at [462, 197] on input "number" at bounding box center [478, 198] width 112 height 15
type input "1"
click at [254, 78] on label at bounding box center [255, 79] width 7 height 7
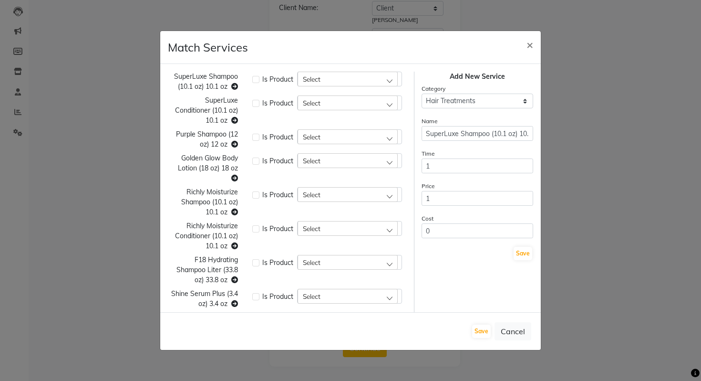
click at [254, 78] on input "checkbox" at bounding box center [255, 78] width 6 height 6
checkbox input "true"
click at [357, 82] on div "Select" at bounding box center [348, 79] width 100 height 14
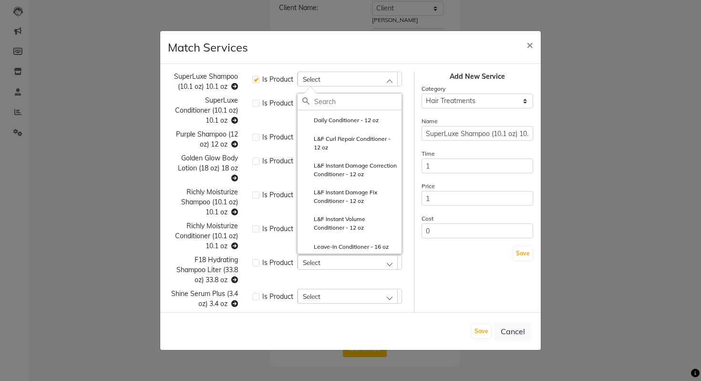
click at [346, 107] on input "text" at bounding box center [357, 101] width 87 height 16
paste input "SuperLuxe Shampoo (10.1 oz) 10.1 oz"
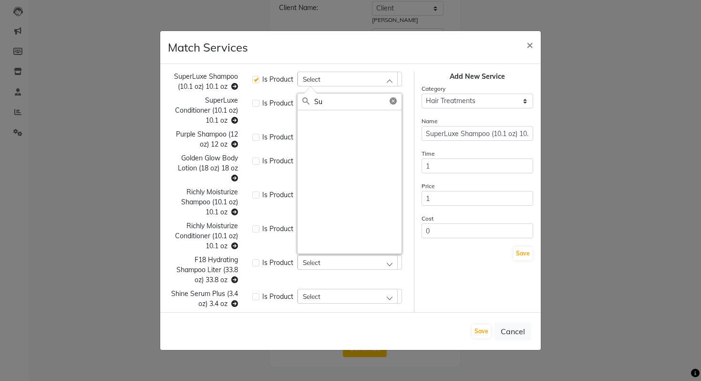
type input "S"
type input "s"
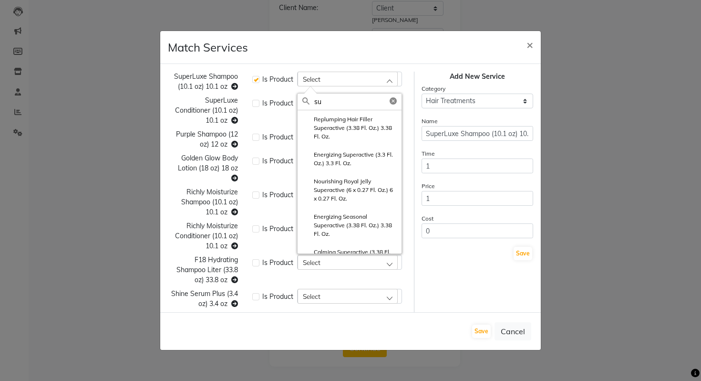
type input "s"
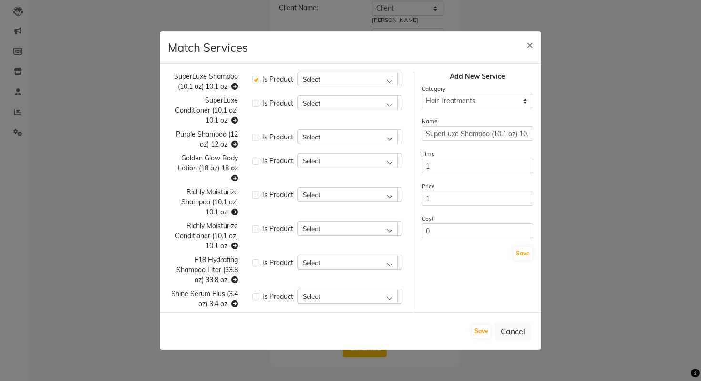
scroll to position [171, 0]
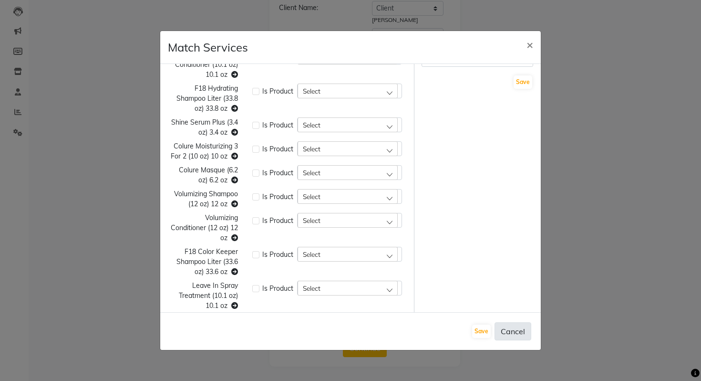
click at [511, 333] on button "Cancel" at bounding box center [513, 331] width 37 height 18
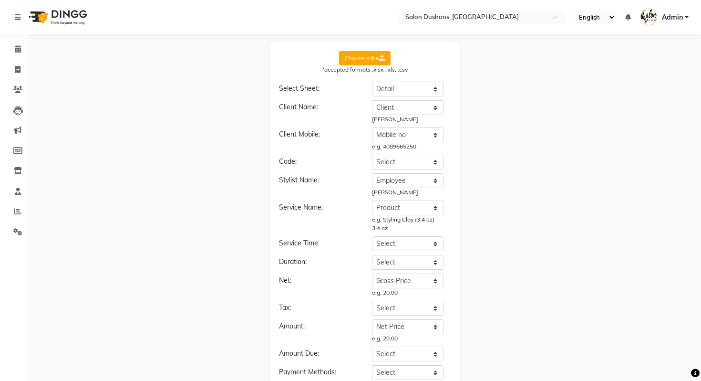
scroll to position [99, 0]
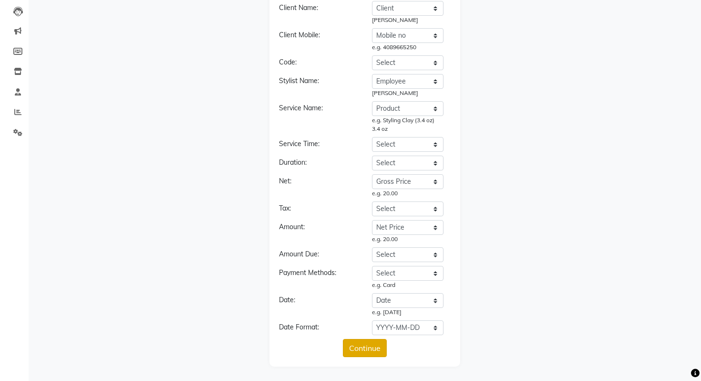
click at [343, 343] on button "Continue" at bounding box center [365, 348] width 44 height 18
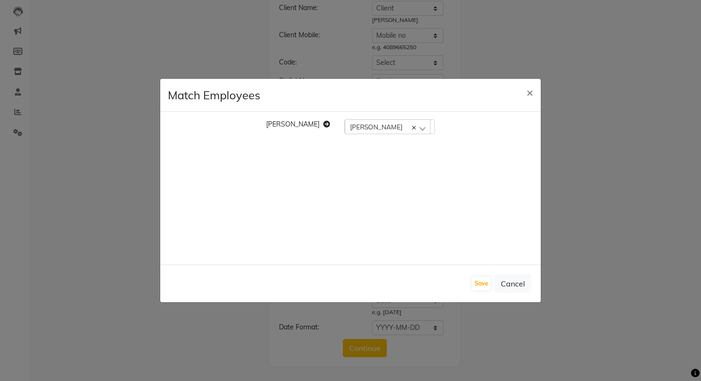
click at [340, 115] on div "Jim M Jim" at bounding box center [350, 188] width 381 height 153
click at [478, 285] on button "Save" at bounding box center [481, 283] width 19 height 13
select select "116007"
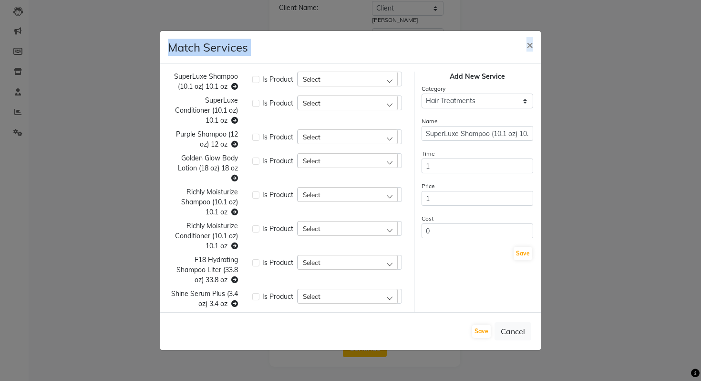
scroll to position [171, 0]
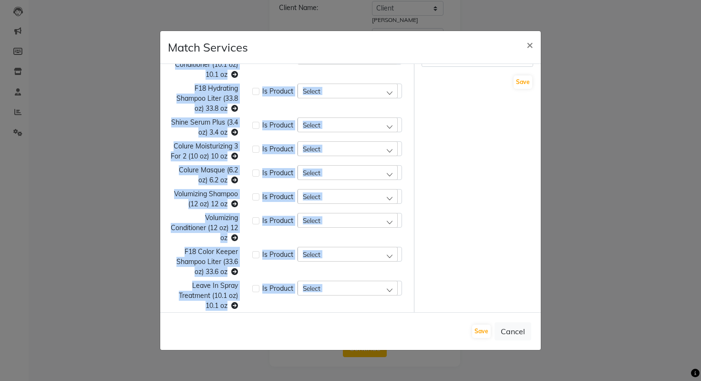
drag, startPoint x: 173, startPoint y: 77, endPoint x: 284, endPoint y: 375, distance: 318.3
click at [284, 375] on ngb-modal-window "Match Services × SuperLuxe Shampoo (10.1 oz) 10.1 oz Is Product Select Bangs Tr…" at bounding box center [350, 190] width 701 height 381
copy div "SuperLuxe Shampoo (10.1 oz) 10.1 oz Is Product Select Bangs Trim SuperLuxe Cond…"
click at [509, 339] on button "Cancel" at bounding box center [513, 331] width 37 height 18
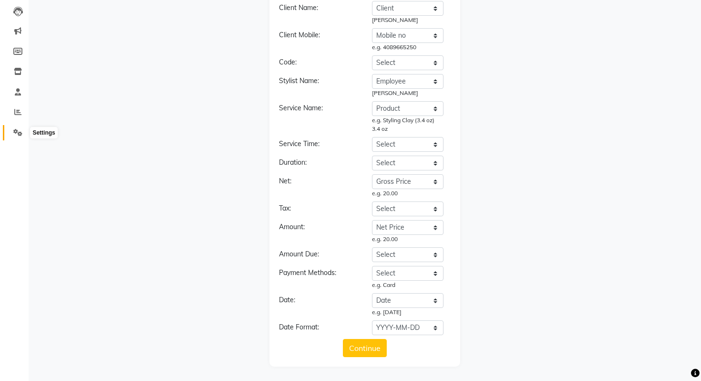
click at [14, 135] on icon at bounding box center [17, 132] width 9 height 7
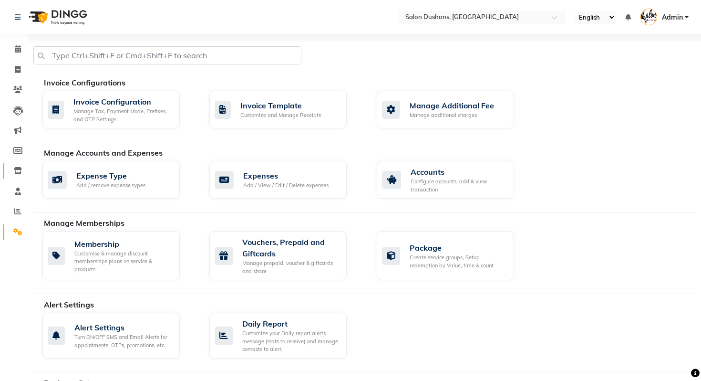
click at [21, 167] on span at bounding box center [18, 171] width 17 height 11
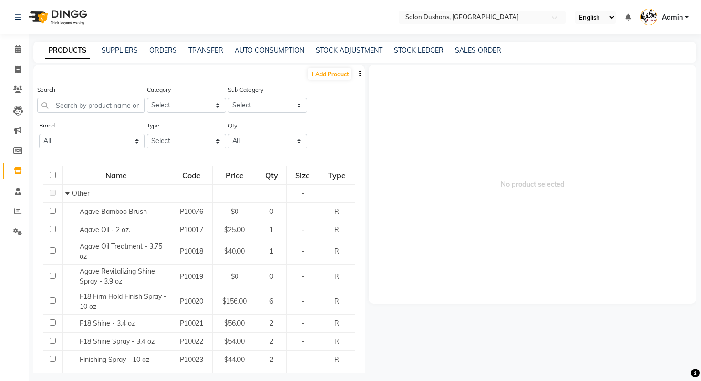
click at [363, 73] on button "button" at bounding box center [360, 74] width 10 height 10
click at [342, 66] on div "IMPORT" at bounding box center [329, 68] width 31 height 12
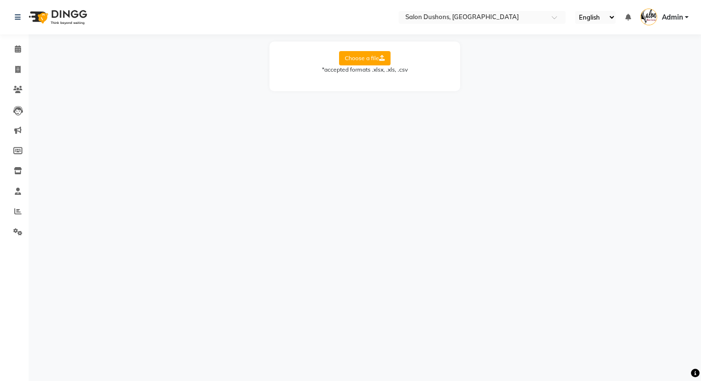
click at [372, 48] on div "Choose a file *accepted formats .xlsx, .xls, .csv" at bounding box center [364, 66] width 191 height 50
click at [372, 60] on label "Choose a file" at bounding box center [365, 58] width 52 height 14
click at [0, 0] on input "Choose a file" at bounding box center [0, 0] width 0 height 0
click at [373, 83] on select "Select Sheet Sheet1" at bounding box center [408, 89] width 72 height 15
select select "Sheet1"
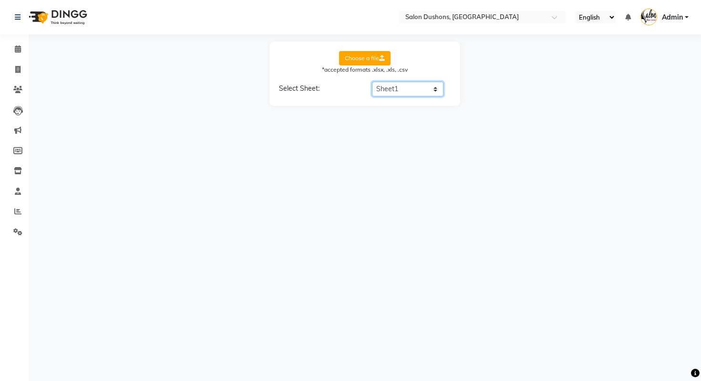
click at [372, 82] on select "Select Sheet Sheet1" at bounding box center [408, 89] width 72 height 15
select select "Product Name"
select select "Price"
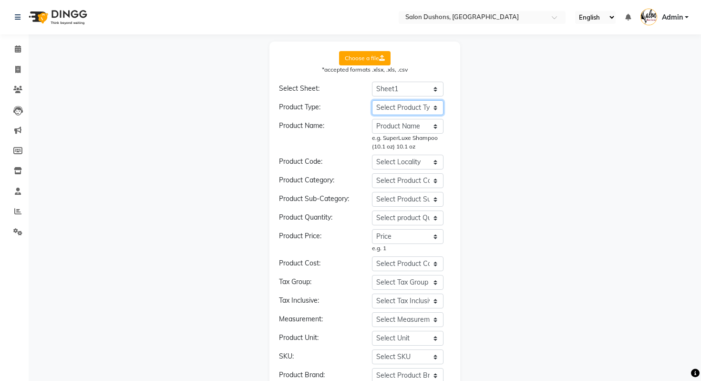
click at [389, 104] on select "Select Product Type Cata Sub Product Name Price type" at bounding box center [408, 107] width 72 height 15
select select "type"
click at [372, 100] on select "Select Product Type Cata Sub Product Name Price type" at bounding box center [408, 107] width 72 height 15
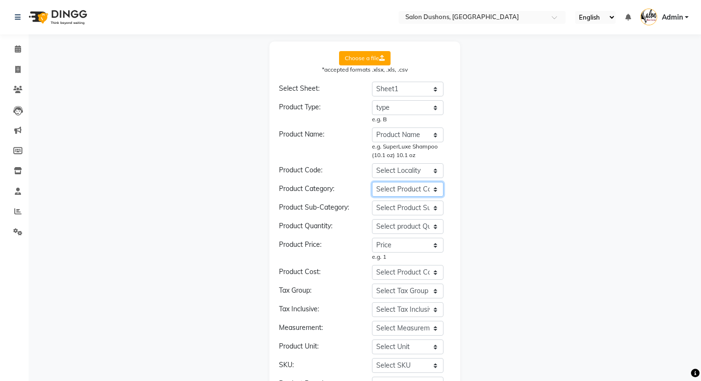
click at [397, 187] on select "Select Product Category Cata Sub Product Name Price type" at bounding box center [408, 189] width 72 height 15
select select "Cata"
click at [372, 182] on select "Select Product Category Cata Sub Product Name Price type" at bounding box center [408, 189] width 72 height 15
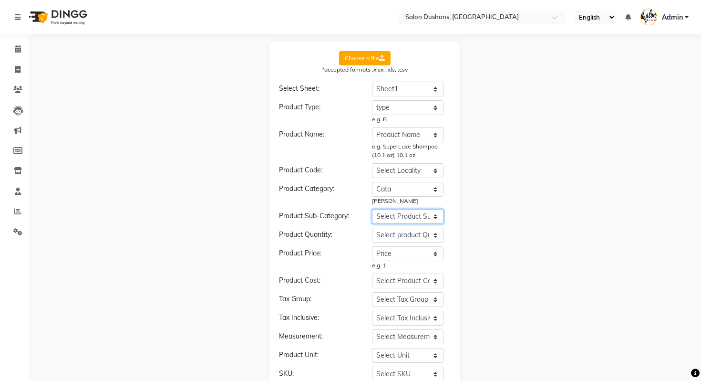
click at [394, 209] on select "Select Product Sub-Category Cata Sub Product Name Price type" at bounding box center [408, 216] width 72 height 15
select select "Sub"
click at [372, 209] on select "Select Product Sub-Category Cata Sub Product Name Price type" at bounding box center [408, 216] width 72 height 15
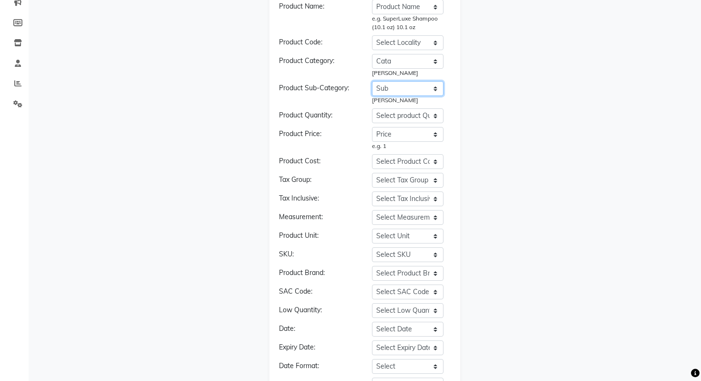
scroll to position [222, 0]
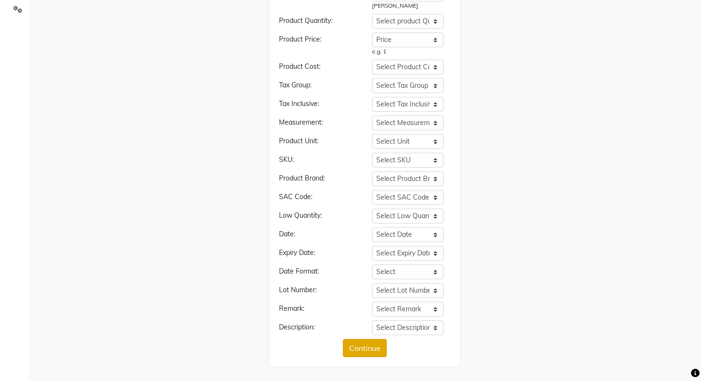
click at [351, 349] on button "Continue" at bounding box center [365, 348] width 44 height 18
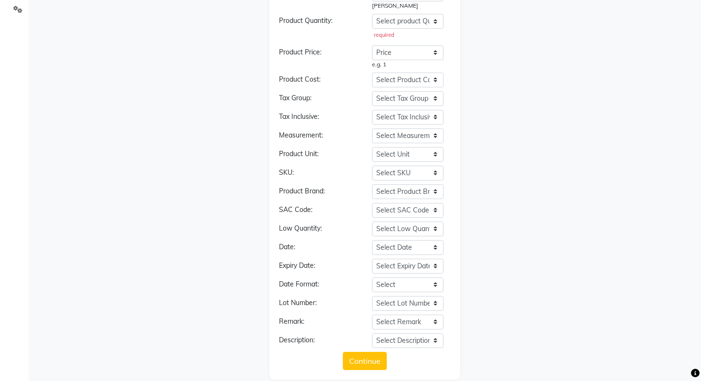
scroll to position [145, 0]
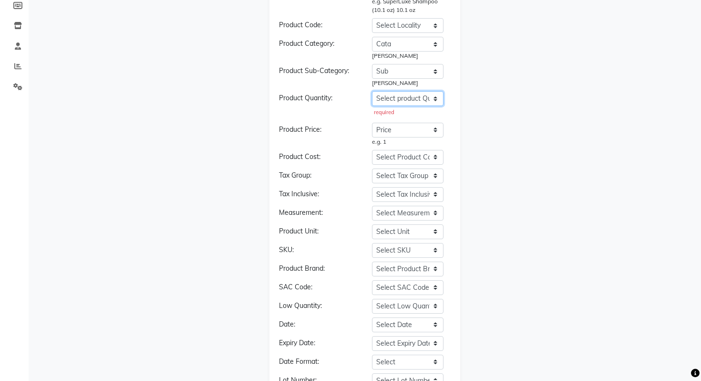
click at [396, 96] on select "Select product Quantity Cata Sub Product Name Price type" at bounding box center [408, 98] width 72 height 15
select select "Price"
click at [372, 91] on select "Select product Quantity Cata Sub Product Name Price type" at bounding box center [408, 98] width 72 height 15
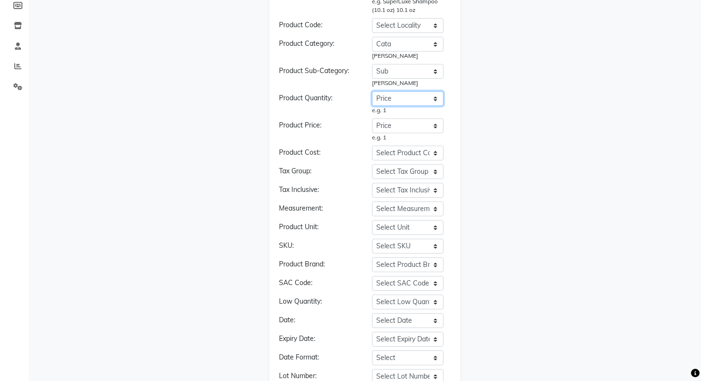
scroll to position [231, 0]
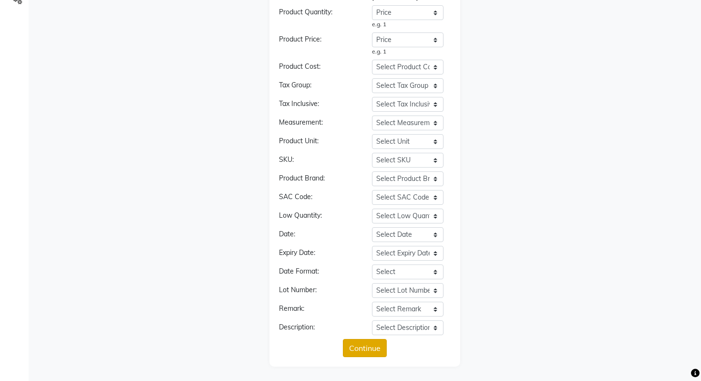
click at [365, 349] on button "Continue" at bounding box center [365, 348] width 44 height 18
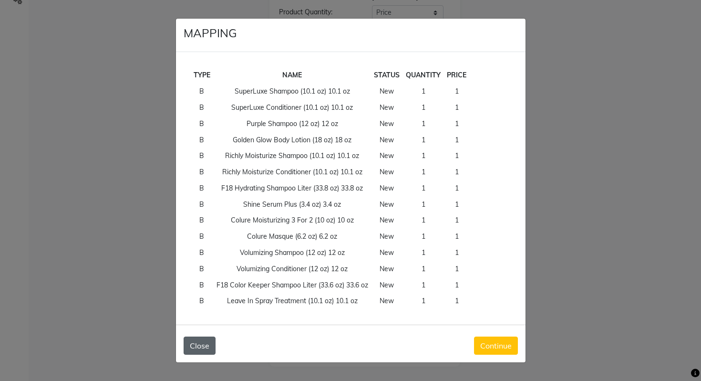
click at [214, 344] on button "Close" at bounding box center [200, 345] width 32 height 18
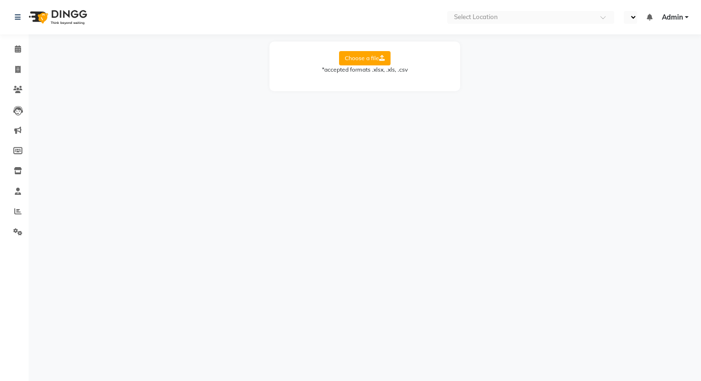
select select "en"
click at [364, 50] on div "Choose a file *accepted formats .xlsx, .xls, .csv" at bounding box center [364, 66] width 191 height 50
click at [370, 58] on label "Choose a file" at bounding box center [365, 58] width 52 height 14
click at [0, 0] on input "Choose a file" at bounding box center [0, 0] width 0 height 0
click at [392, 80] on form "Choose a file *accepted formats .xlsx, .xls, .csv Select Sheet: Select Sheet Sh…" at bounding box center [365, 73] width 172 height 45
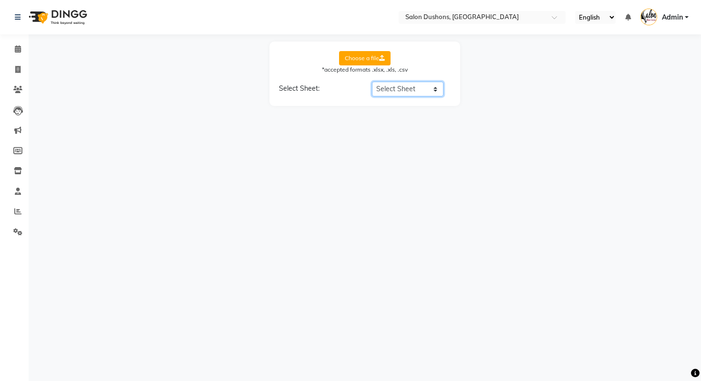
click at [392, 91] on select "Select Sheet Sheet1" at bounding box center [408, 89] width 72 height 15
select select "Sheet1"
click at [372, 82] on select "Select Sheet Sheet1" at bounding box center [408, 89] width 72 height 15
select select "Product Name"
select select "Price"
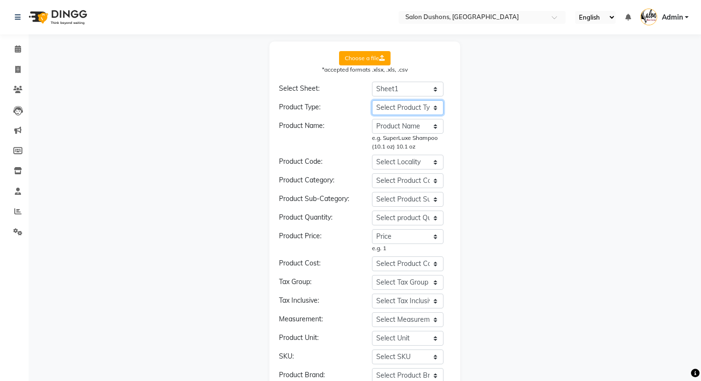
click at [399, 107] on select "Select Product Type Cata Sub Product Name Price type Qty" at bounding box center [408, 107] width 72 height 15
select select "type"
click at [372, 100] on select "Select Product Type Cata Sub Product Name Price type Qty" at bounding box center [408, 107] width 72 height 15
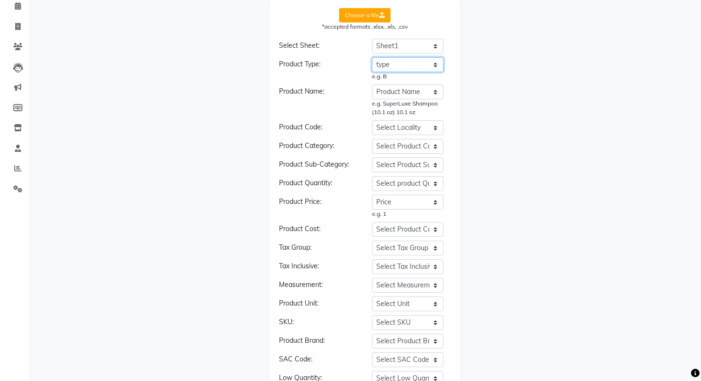
scroll to position [45, 0]
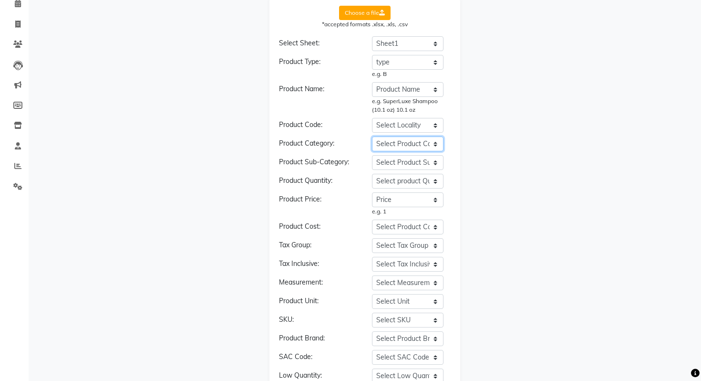
click at [404, 143] on select "Select Product Category Cata Sub Product Name Price type Qty" at bounding box center [408, 143] width 72 height 15
select select "Cata"
click at [372, 136] on select "Select Product Category Cata Sub Product Name Price type Qty" at bounding box center [408, 143] width 72 height 15
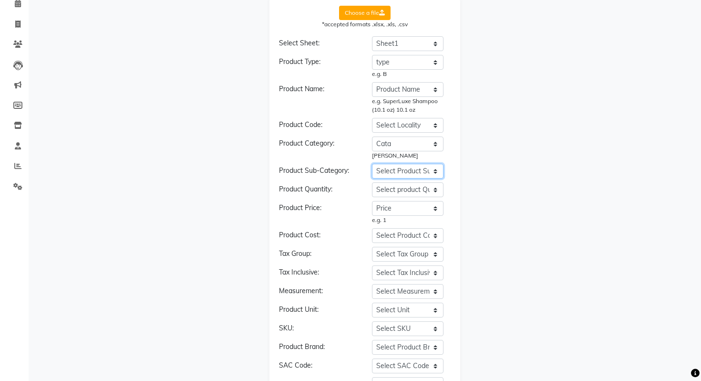
click at [402, 169] on select "Select Product Sub-Category Cata Sub Product Name Price type Qty" at bounding box center [408, 171] width 72 height 15
select select "Sub"
click at [372, 164] on select "Select Product Sub-Category Cata Sub Product Name Price type Qty" at bounding box center [408, 171] width 72 height 15
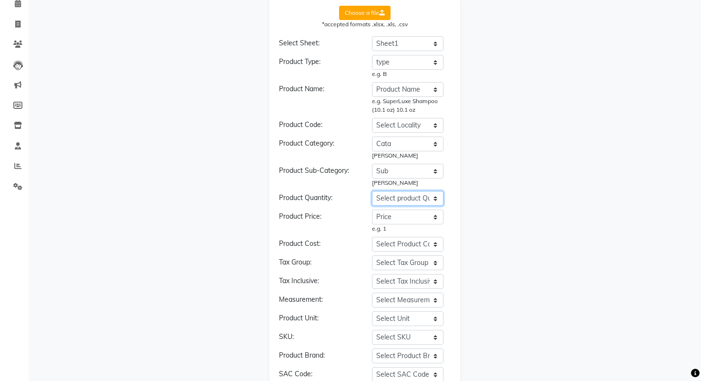
click at [403, 200] on select "Select product Quantity Cata Sub Product Name Price type Qty" at bounding box center [408, 198] width 72 height 15
select select "Qty"
click at [372, 191] on select "Select product Quantity Cata Sub Product Name Price type Qty" at bounding box center [408, 198] width 72 height 15
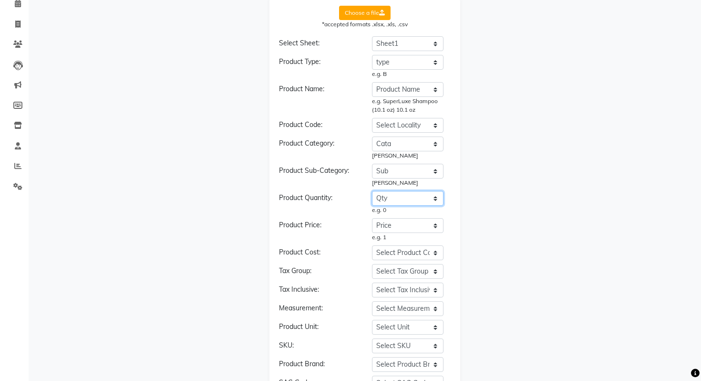
scroll to position [231, 0]
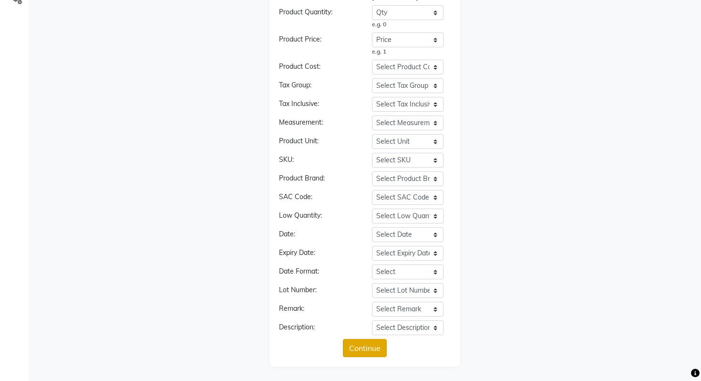
click at [353, 341] on button "Continue" at bounding box center [365, 348] width 44 height 18
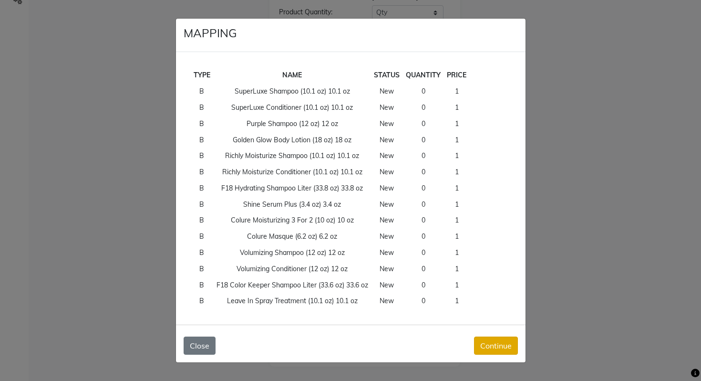
click at [506, 351] on button "Continue" at bounding box center [496, 345] width 44 height 18
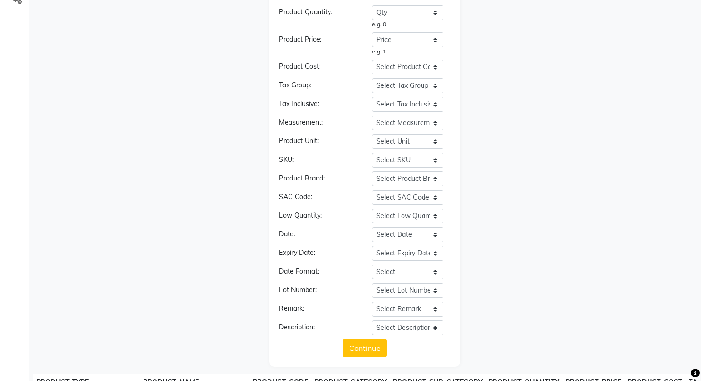
scroll to position [577, 0]
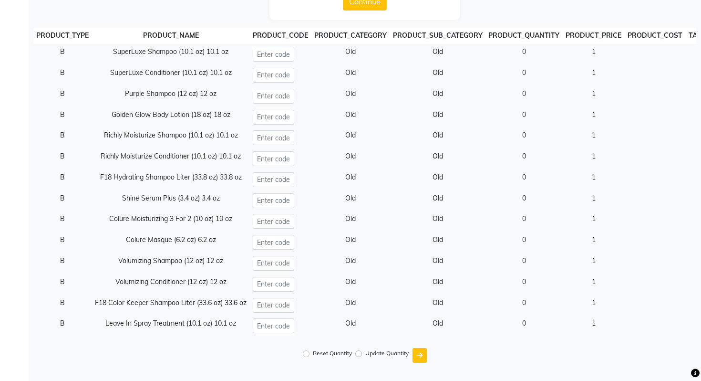
click at [342, 353] on label "Reset Quantity" at bounding box center [332, 353] width 39 height 9
click at [310, 353] on input "Reset Quantity" at bounding box center [306, 353] width 7 height 7
radio input "true"
click at [423, 354] on button "submit" at bounding box center [420, 355] width 14 height 15
click at [386, 367] on button "Upload" at bounding box center [365, 375] width 46 height 18
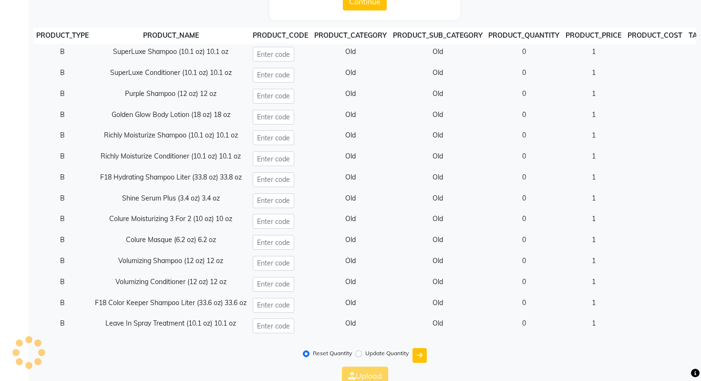
scroll to position [0, 0]
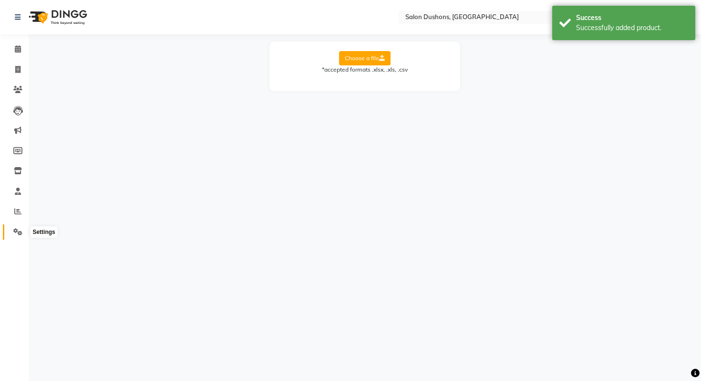
click at [14, 236] on span at bounding box center [18, 232] width 17 height 11
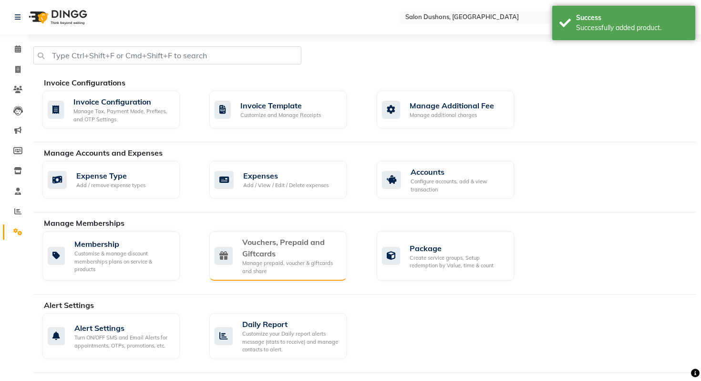
scroll to position [415, 0]
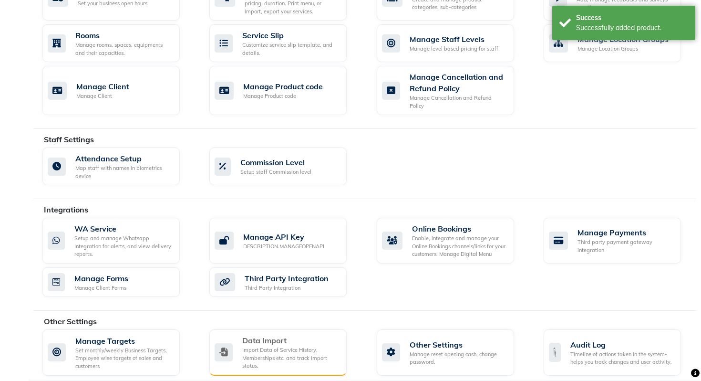
click at [263, 346] on div "Import Data of Service History, Memberships etc. and track import status." at bounding box center [290, 358] width 97 height 24
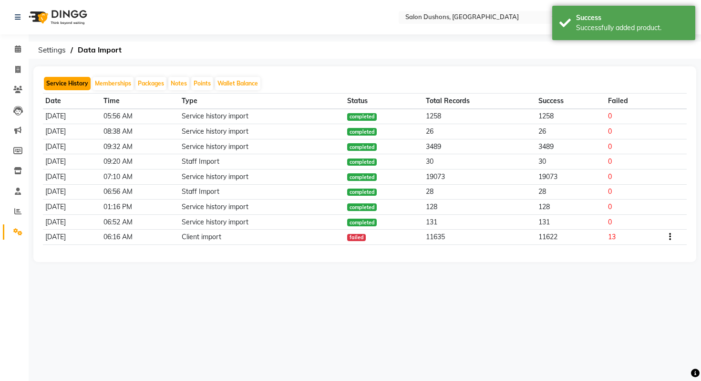
click at [82, 86] on button "Service History" at bounding box center [67, 83] width 47 height 13
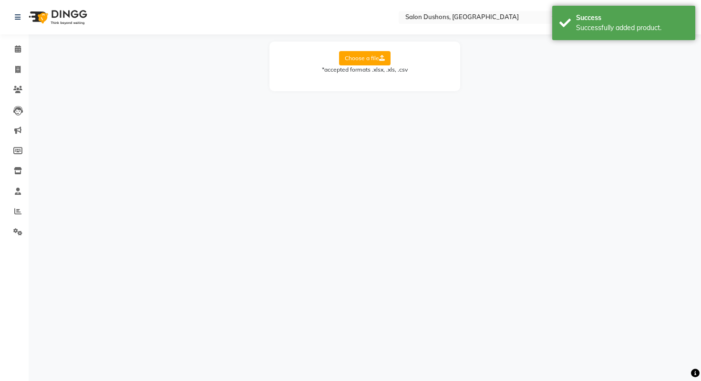
click at [356, 62] on label "Choose a file" at bounding box center [365, 58] width 52 height 14
click at [0, 0] on input "Choose a file" at bounding box center [0, 0] width 0 height 0
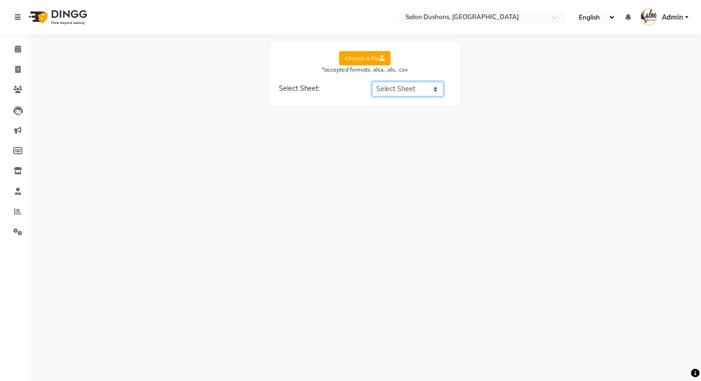
click at [411, 83] on select "Select Sheet Detail Sheet2 Sheet1" at bounding box center [408, 89] width 72 height 15
select select "Detail"
click at [372, 82] on select "Select Sheet Detail Sheet2 Sheet1" at bounding box center [408, 89] width 72 height 15
select select "Date"
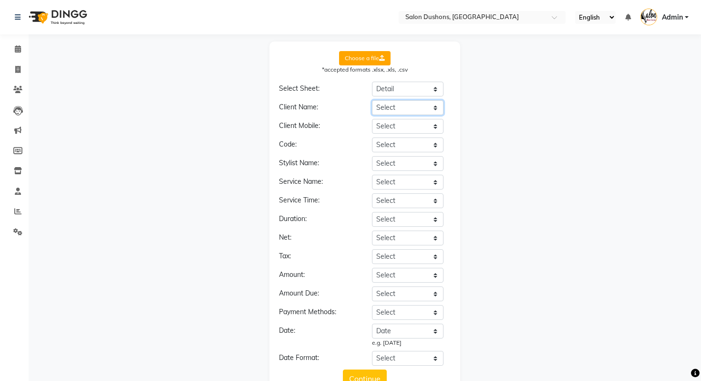
click at [407, 107] on select "Select Date Employee Dept. Brand Product Group Product Client Client Type Clien…" at bounding box center [408, 107] width 72 height 15
select select "Client"
click at [372, 100] on select "Select Date Employee Dept. Brand Product Group Product Client Client Type Clien…" at bounding box center [408, 107] width 72 height 15
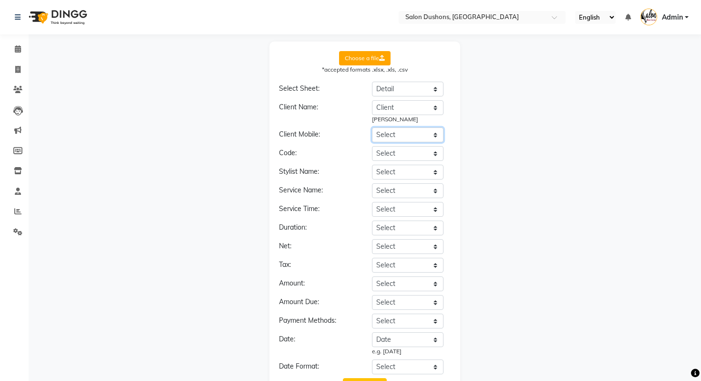
click at [406, 138] on select "Select Date Employee Dept. Brand Product Group Product Client Client Type Clien…" at bounding box center [408, 134] width 72 height 15
select select "Mobile no"
click at [372, 127] on select "Select Date Employee Dept. Brand Product Group Product Client Client Type Clien…" at bounding box center [408, 134] width 72 height 15
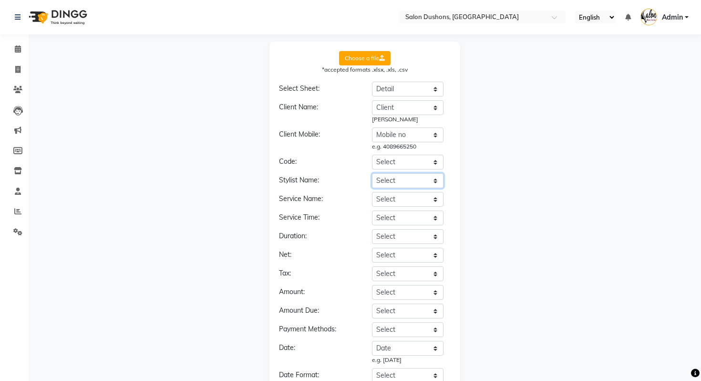
click at [402, 185] on select "Select Date Employee Dept. Brand Product Group Product Client Client Type Clien…" at bounding box center [408, 180] width 72 height 15
select select "Employee"
click at [372, 173] on select "Select Date Employee Dept. Brand Product Group Product Client Client Type Clien…" at bounding box center [408, 180] width 72 height 15
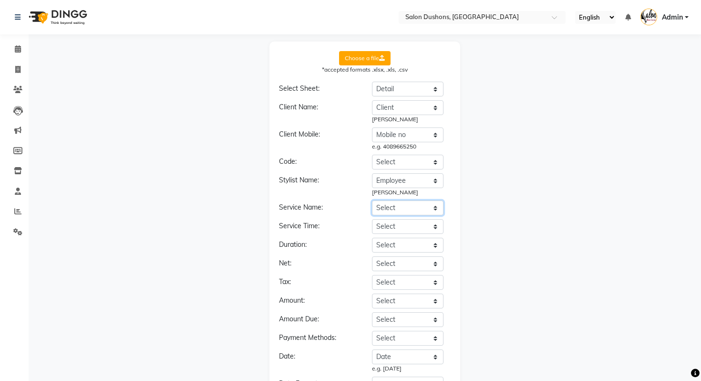
click at [401, 214] on select "Select Date Employee Dept. Brand Product Group Product Client Client Type Clien…" at bounding box center [408, 207] width 72 height 15
select select "Product"
click at [372, 200] on select "Select Date Employee Dept. Brand Product Group Product Client Client Type Clien…" at bounding box center [408, 207] width 72 height 15
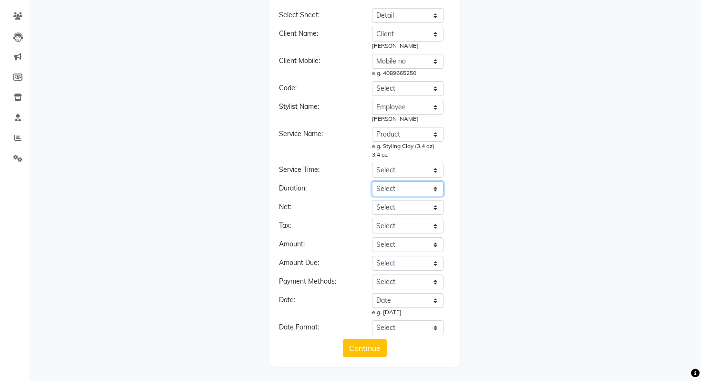
click at [403, 191] on select "Select Date Employee Dept. Brand Product Group Product Client Client Type Clien…" at bounding box center [408, 188] width 72 height 15
click at [408, 201] on select "Select Date Employee Dept. Brand Product Group Product Client Client Type Clien…" at bounding box center [408, 207] width 72 height 15
select select "Gross Price"
click at [372, 200] on select "Select Date Employee Dept. Brand Product Group Product Client Client Type Clien…" at bounding box center [408, 207] width 72 height 15
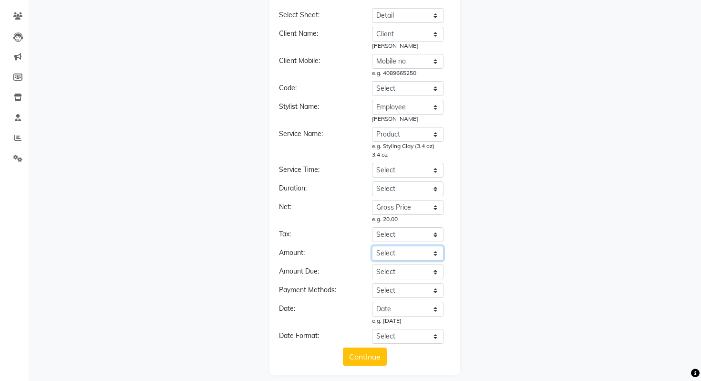
click at [396, 251] on select "Select Date Employee Dept. Brand Product Group Product Client Client Type Clien…" at bounding box center [408, 253] width 72 height 15
select select "Net Price"
click at [372, 246] on select "Select Date Employee Dept. Brand Product Group Product Client Client Type Clien…" at bounding box center [408, 253] width 72 height 15
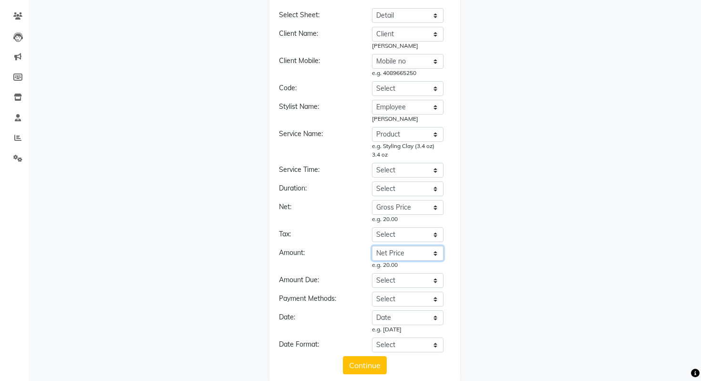
scroll to position [91, 0]
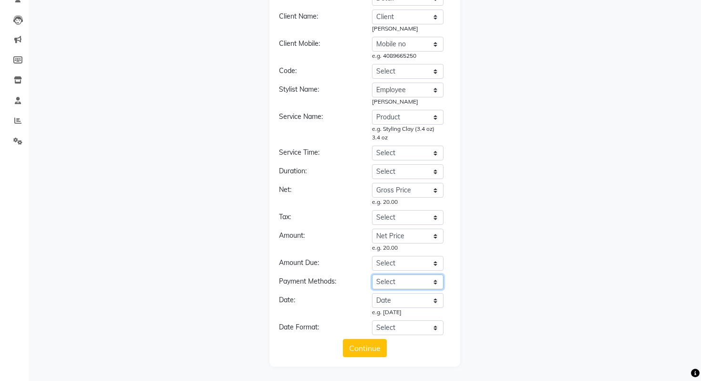
click at [414, 278] on select "Select Date Employee Dept. Brand Product Group Product Client Client Type Clien…" at bounding box center [408, 281] width 72 height 15
select select "Payment"
click at [372, 274] on select "Select Date Employee Dept. Brand Product Group Product Client Client Type Clien…" at bounding box center [408, 281] width 72 height 15
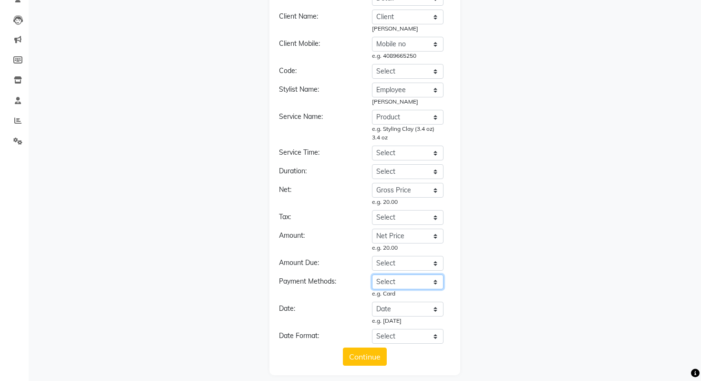
scroll to position [99, 0]
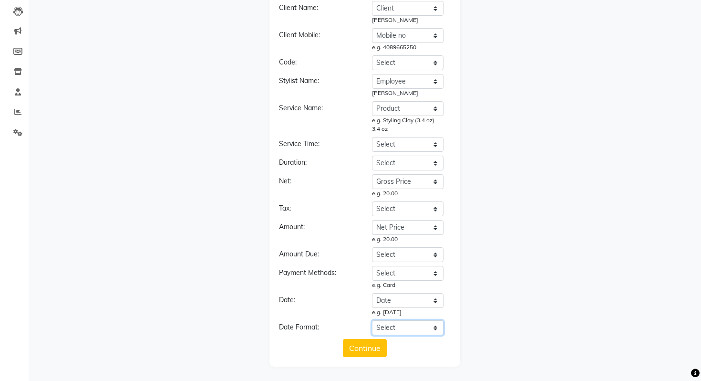
click at [396, 325] on select "Select YYYY-MM-DD MM-DD-YYYY DD-MM-YYYY MMMM Do, YYYY M/D/YYYY MMM Do YY MM/DD/…" at bounding box center [408, 327] width 72 height 15
select select "YYYY-MM-DD"
click at [372, 320] on select "Select YYYY-MM-DD MM-DD-YYYY DD-MM-YYYY MMMM Do, YYYY M/D/YYYY MMM Do YY MM/DD/…" at bounding box center [408, 327] width 72 height 15
click at [372, 353] on button "Continue" at bounding box center [365, 348] width 44 height 18
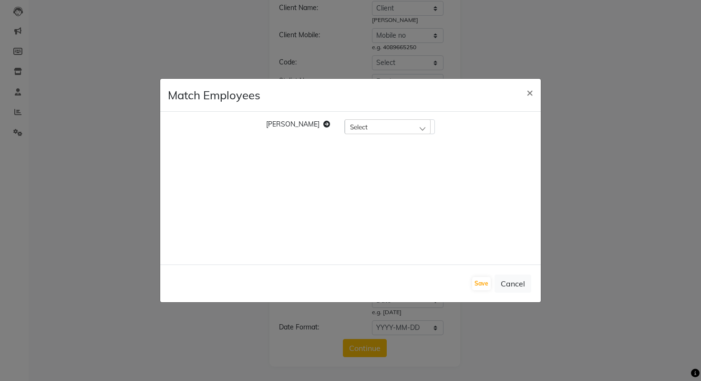
click at [352, 130] on div "Select" at bounding box center [388, 126] width 86 height 14
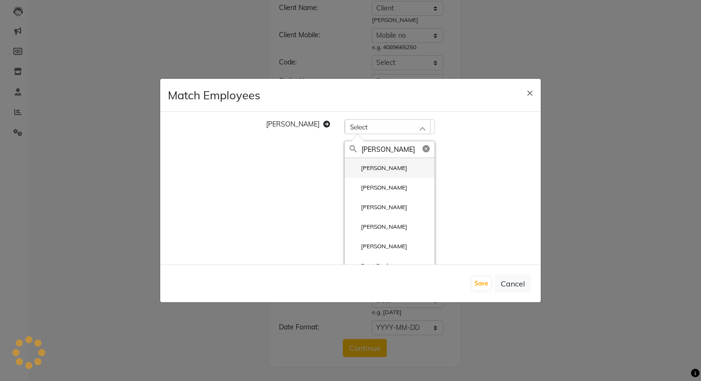
type input "[PERSON_NAME]"
click at [357, 166] on label "[PERSON_NAME]" at bounding box center [379, 168] width 58 height 9
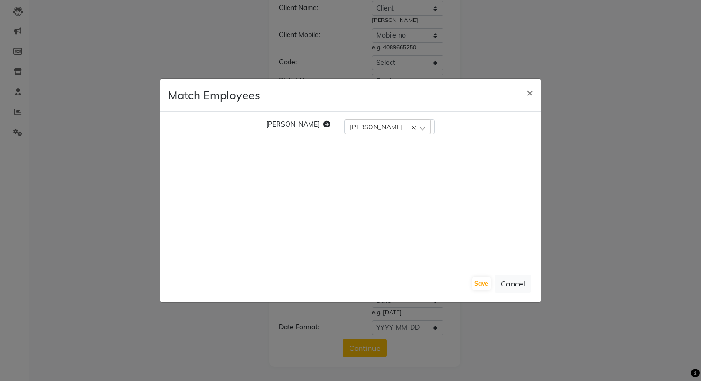
click at [367, 135] on div "[PERSON_NAME] [PERSON_NAME] [PERSON_NAME] [PERSON_NAME] [PERSON_NAME] [PERSON_N…" at bounding box center [350, 187] width 169 height 137
click at [363, 128] on span "[PERSON_NAME]" at bounding box center [376, 127] width 52 height 8
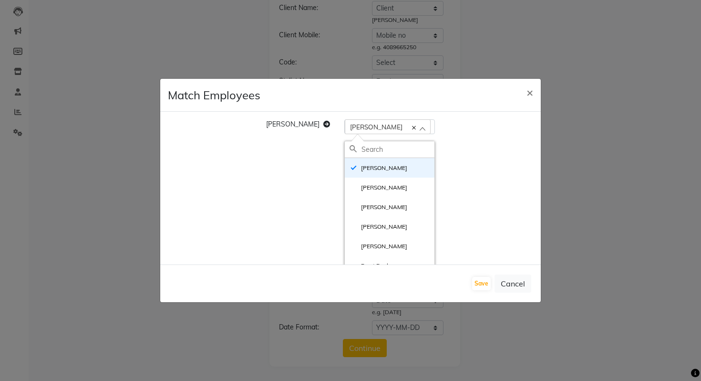
click at [412, 127] on icon at bounding box center [414, 128] width 4 height 4
checkbox input "false"
click at [368, 124] on div "Select" at bounding box center [388, 126] width 86 height 14
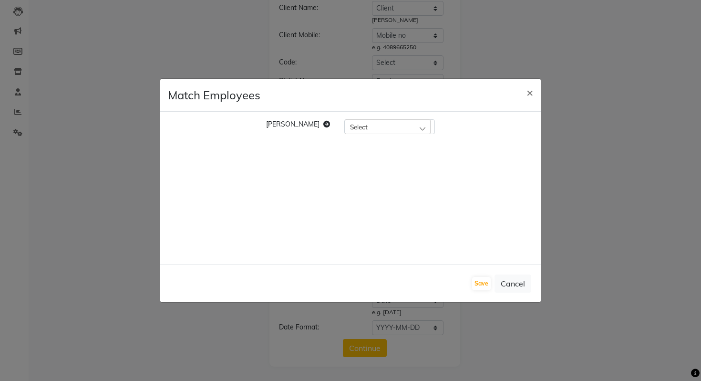
click at [368, 124] on div "Select" at bounding box center [388, 126] width 86 height 14
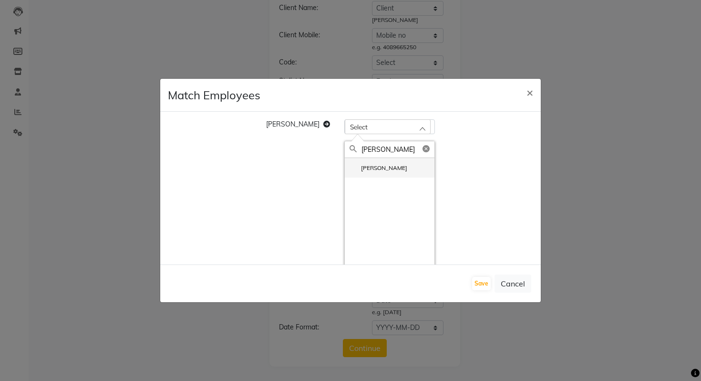
type input "[PERSON_NAME]"
click at [364, 174] on li "[PERSON_NAME]" at bounding box center [390, 168] width 90 height 20
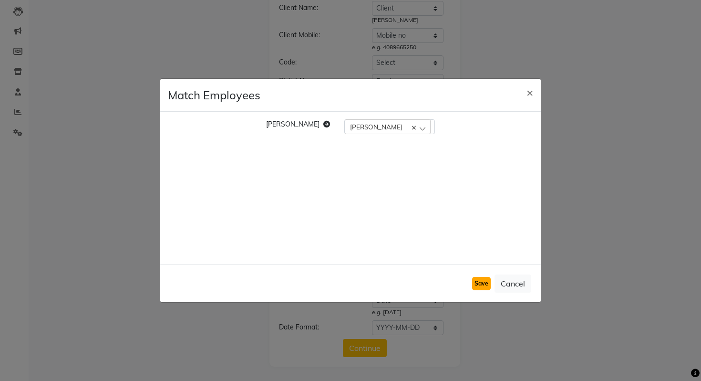
click at [484, 283] on button "Save" at bounding box center [481, 283] width 19 height 13
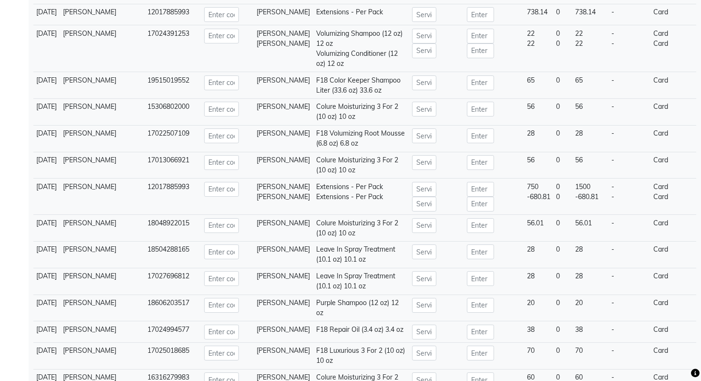
scroll to position [1770, 0]
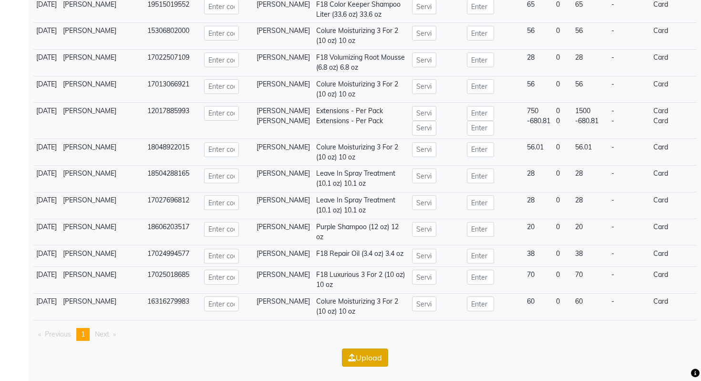
click at [363, 361] on button "Upload" at bounding box center [365, 357] width 46 height 18
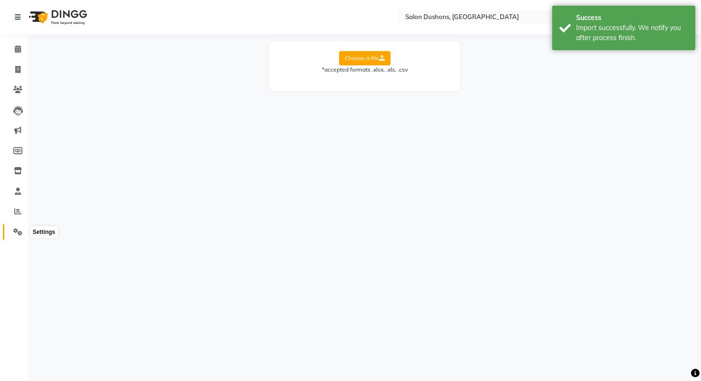
click at [13, 231] on span at bounding box center [18, 232] width 17 height 11
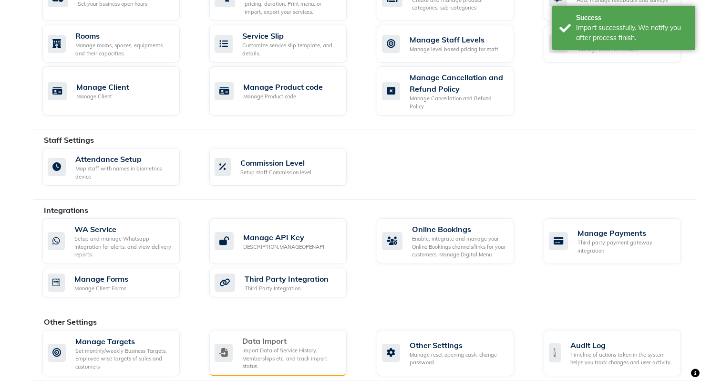
scroll to position [415, 0]
click at [317, 355] on div "Import Data of Service History, Memberships etc. and track import status." at bounding box center [290, 358] width 97 height 24
